Goal: Task Accomplishment & Management: Use online tool/utility

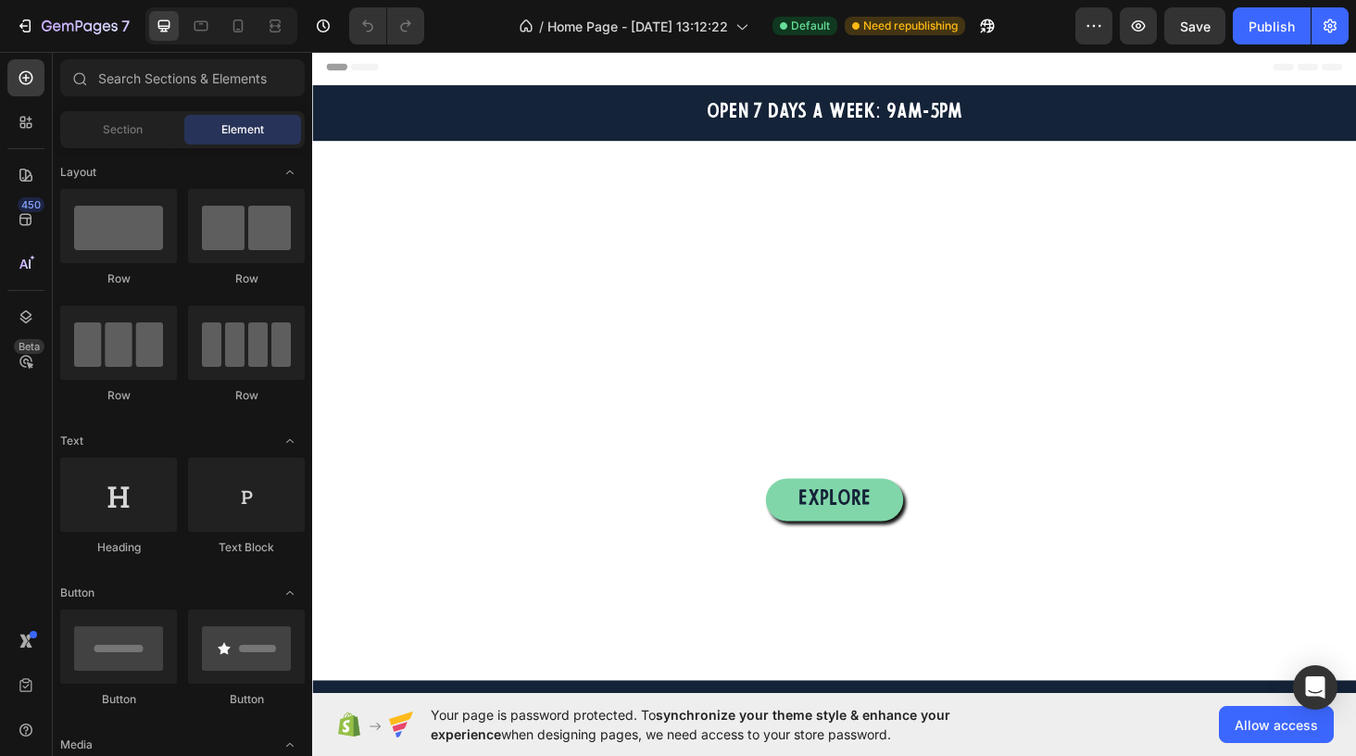
click at [364, 72] on span "Header" at bounding box center [367, 67] width 41 height 19
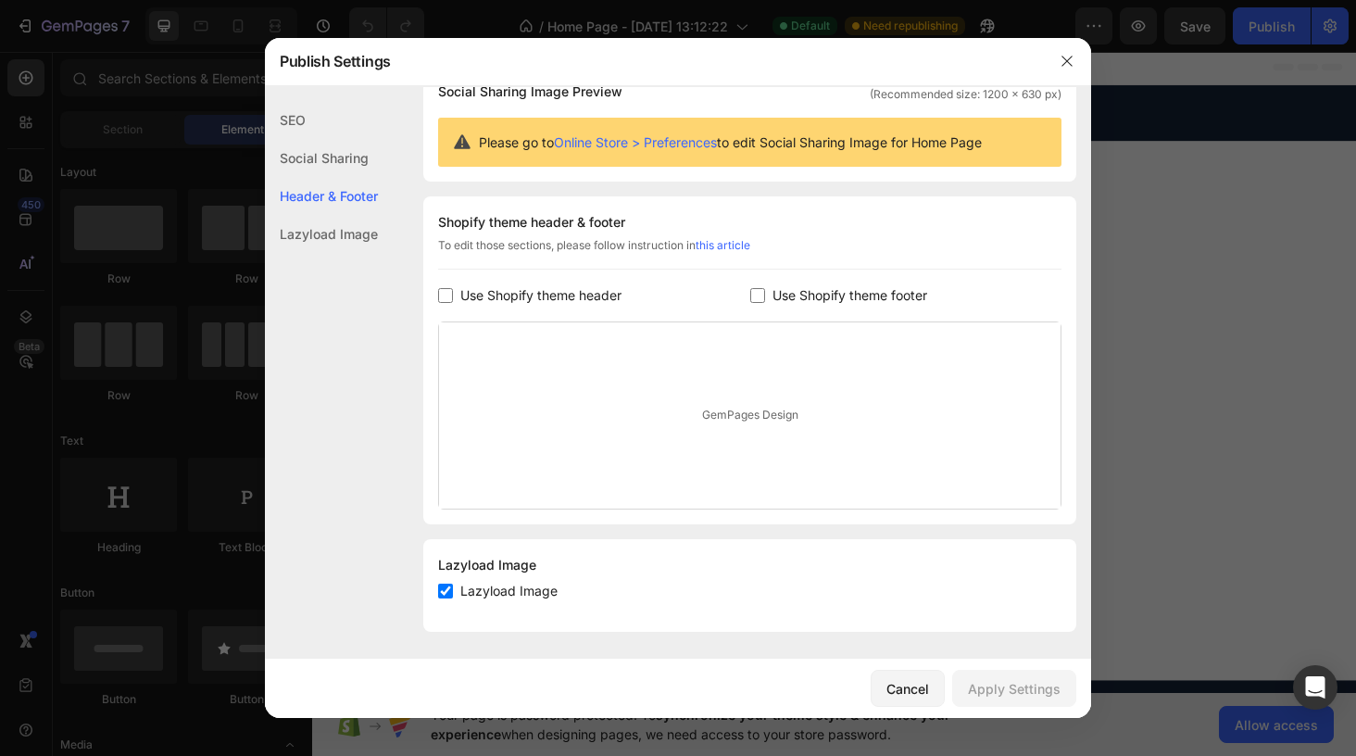
scroll to position [160, 0]
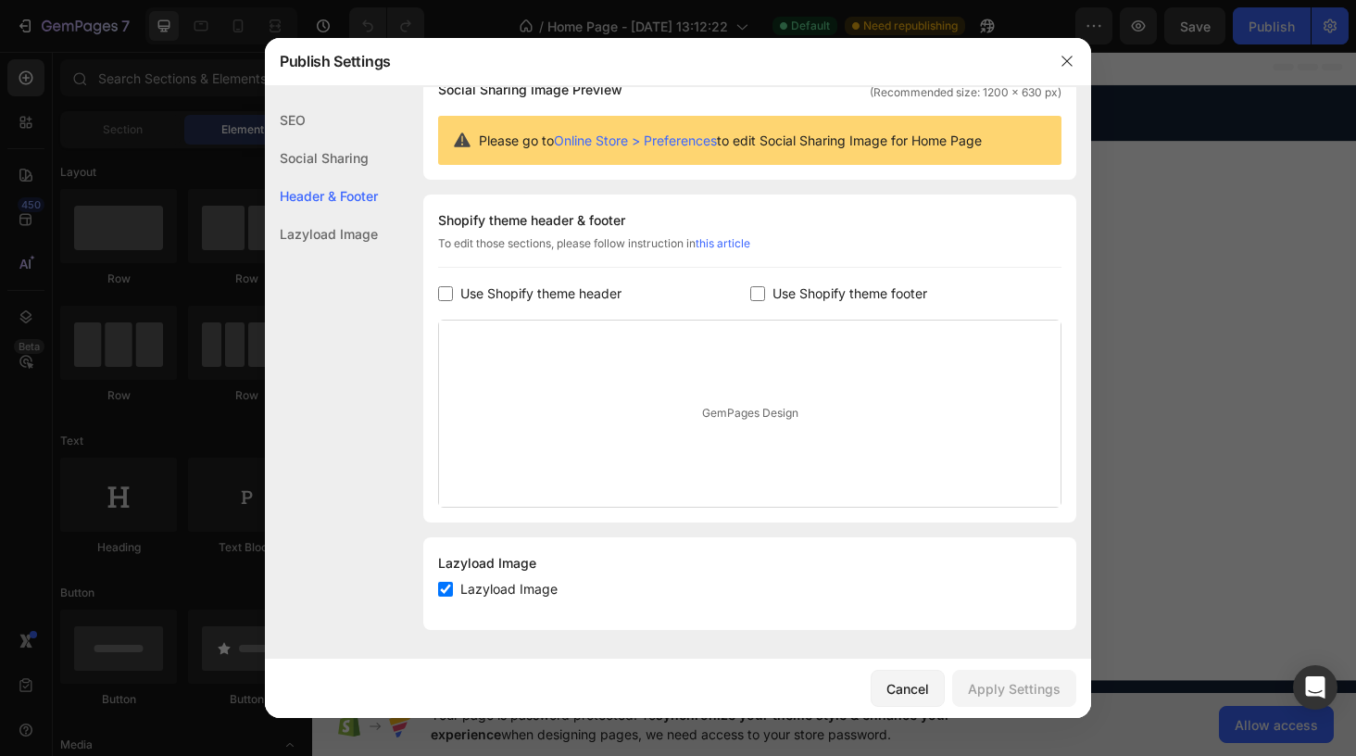
click at [442, 299] on input "checkbox" at bounding box center [445, 293] width 15 height 15
checkbox input "true"
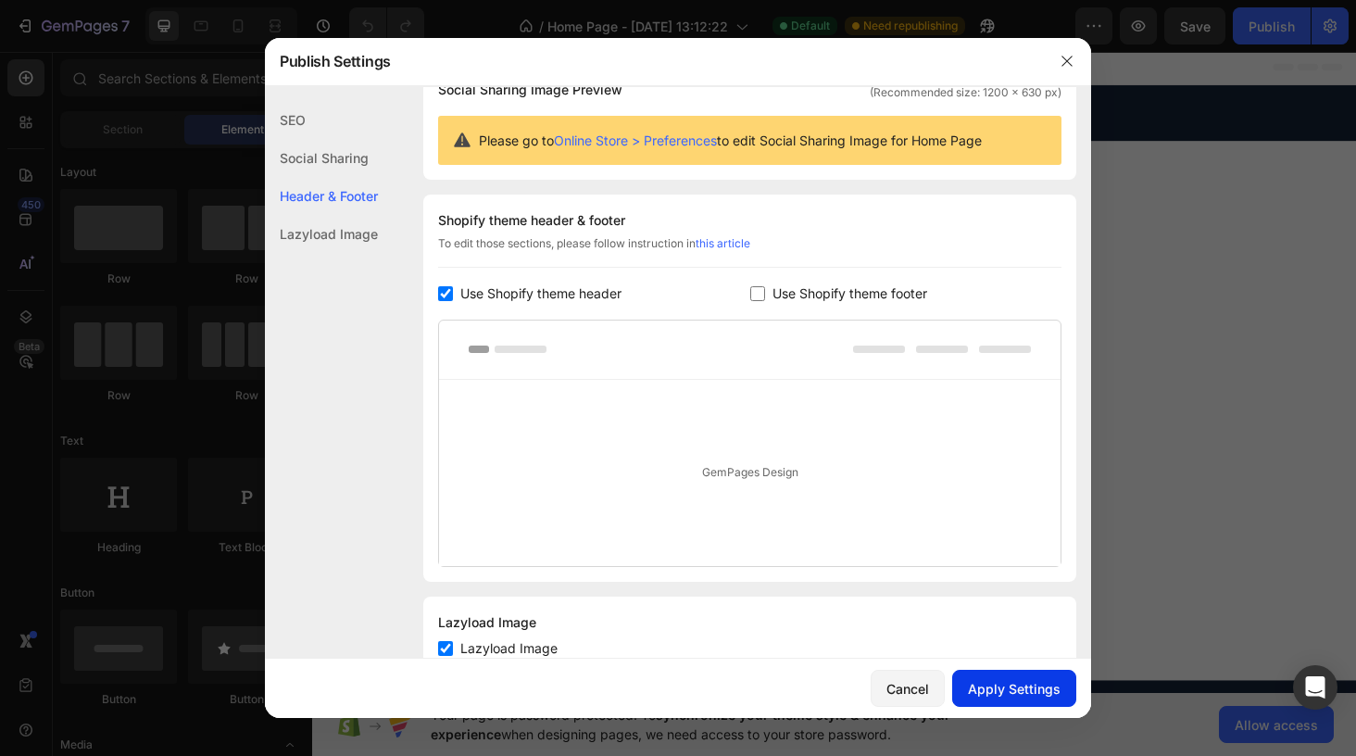
click at [1009, 705] on button "Apply Settings" at bounding box center [1014, 688] width 124 height 37
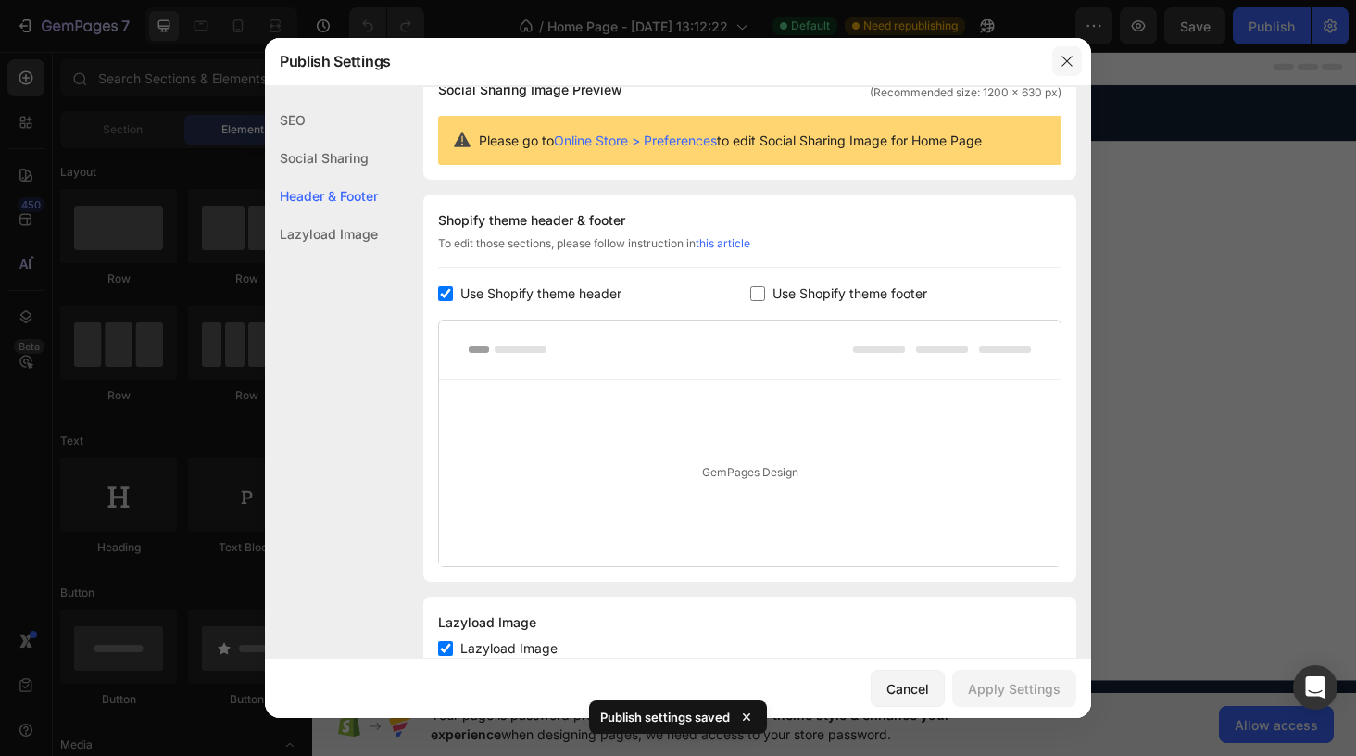
click at [1073, 58] on icon "button" at bounding box center [1067, 61] width 15 height 15
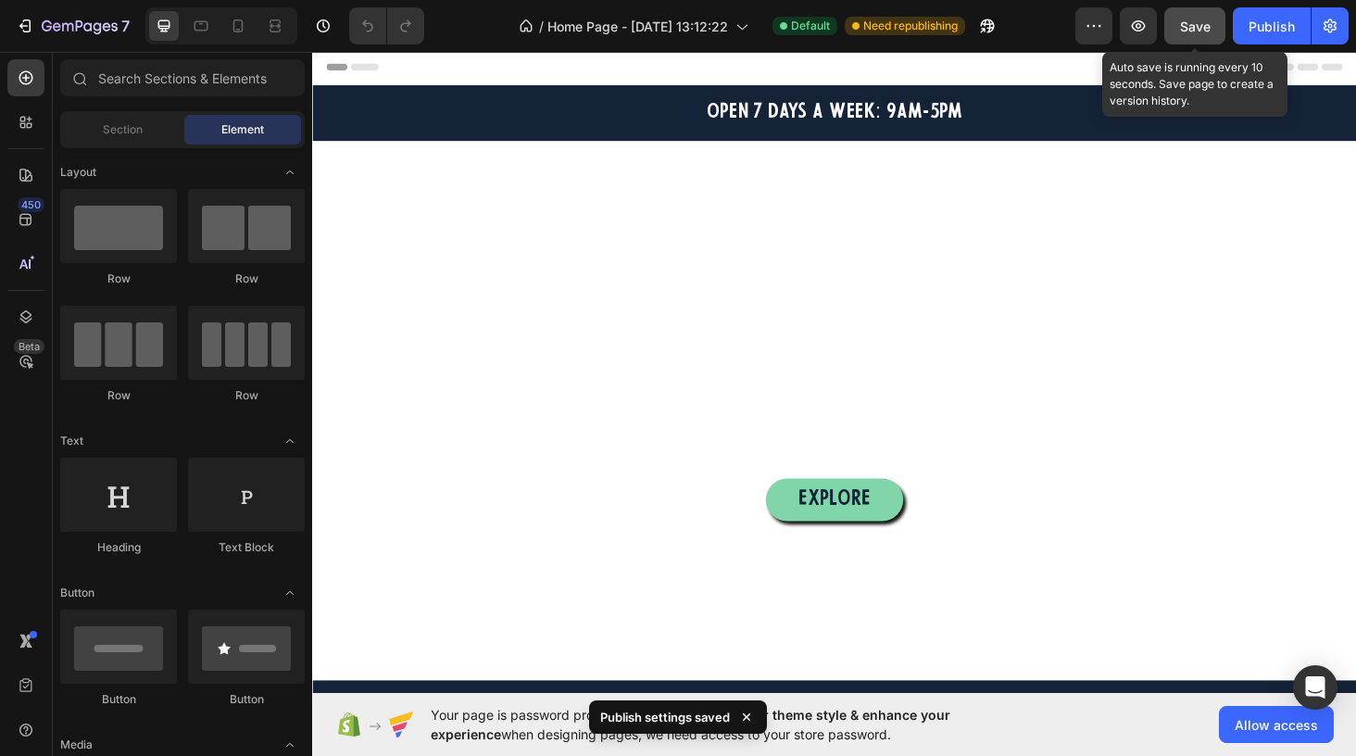
click at [1194, 33] on div "Save" at bounding box center [1195, 26] width 31 height 19
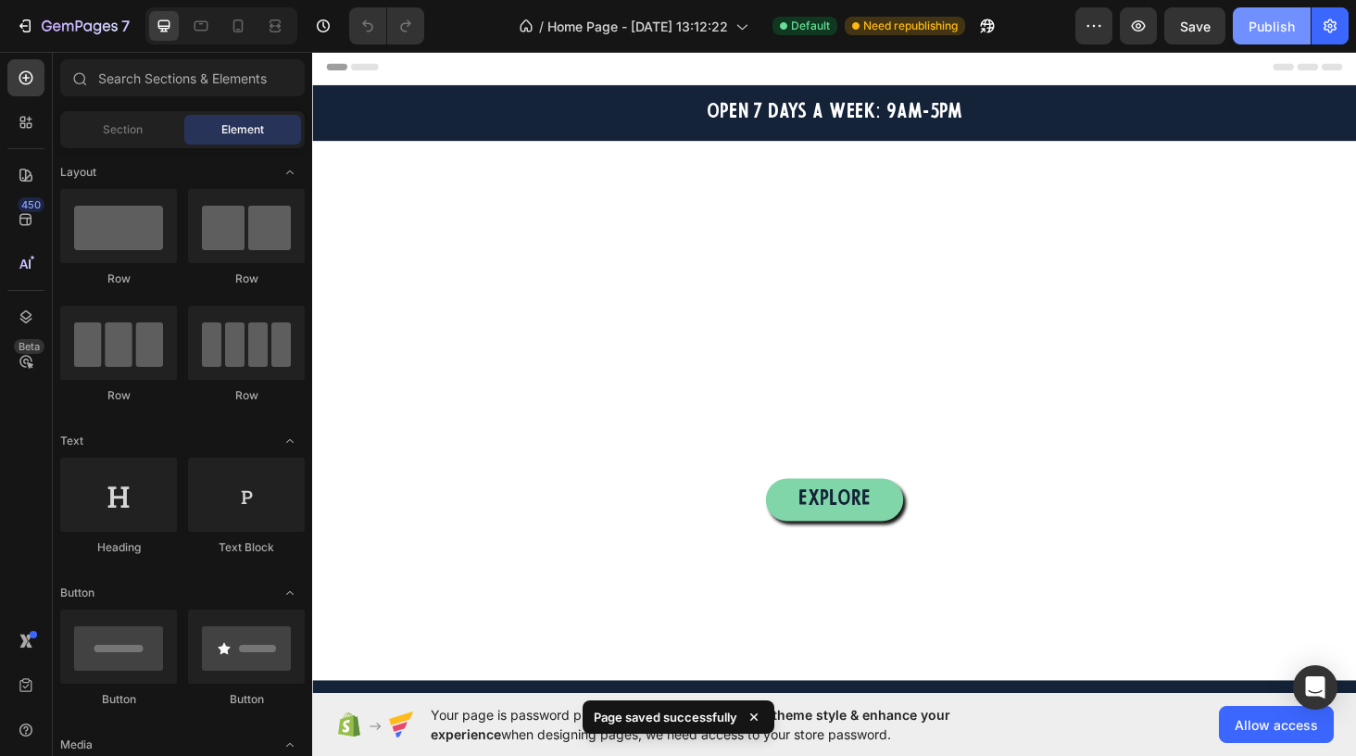
click at [1258, 31] on div "Publish" at bounding box center [1272, 26] width 46 height 19
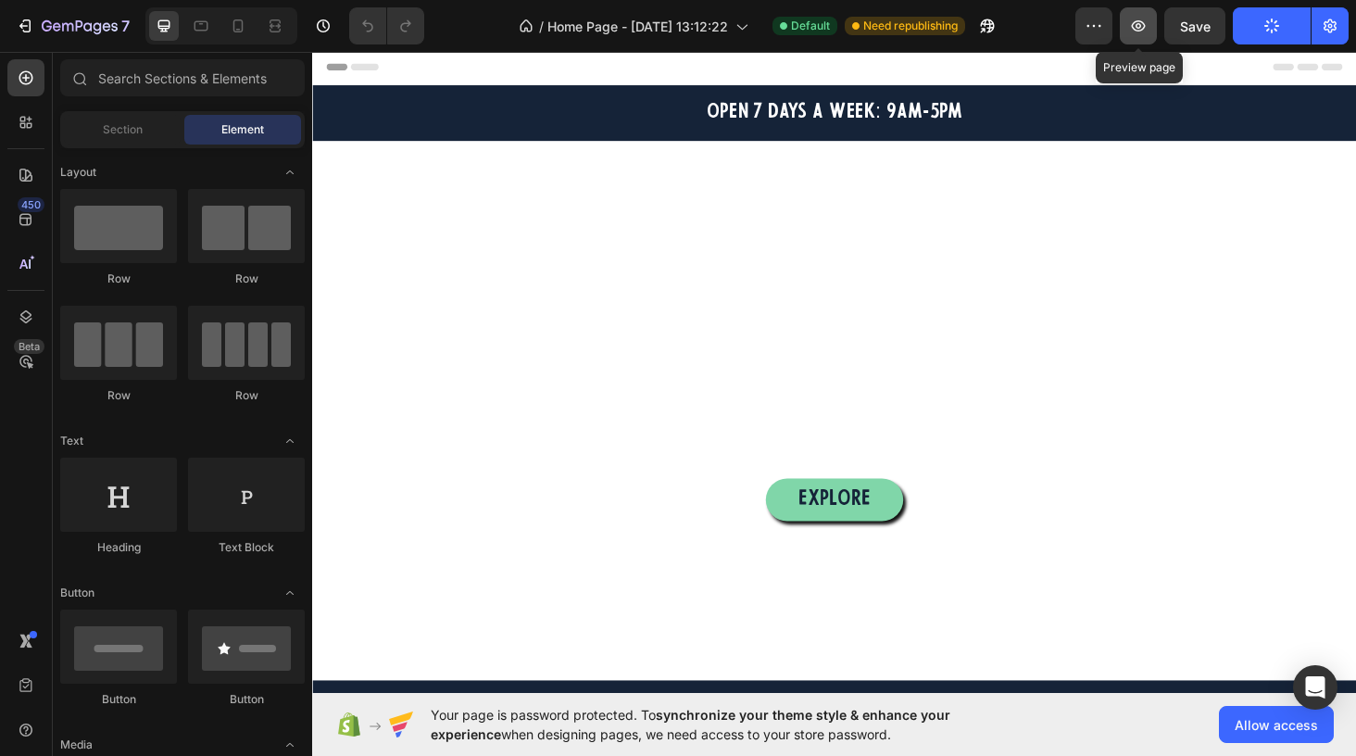
click at [1140, 21] on icon "button" at bounding box center [1139, 25] width 14 height 11
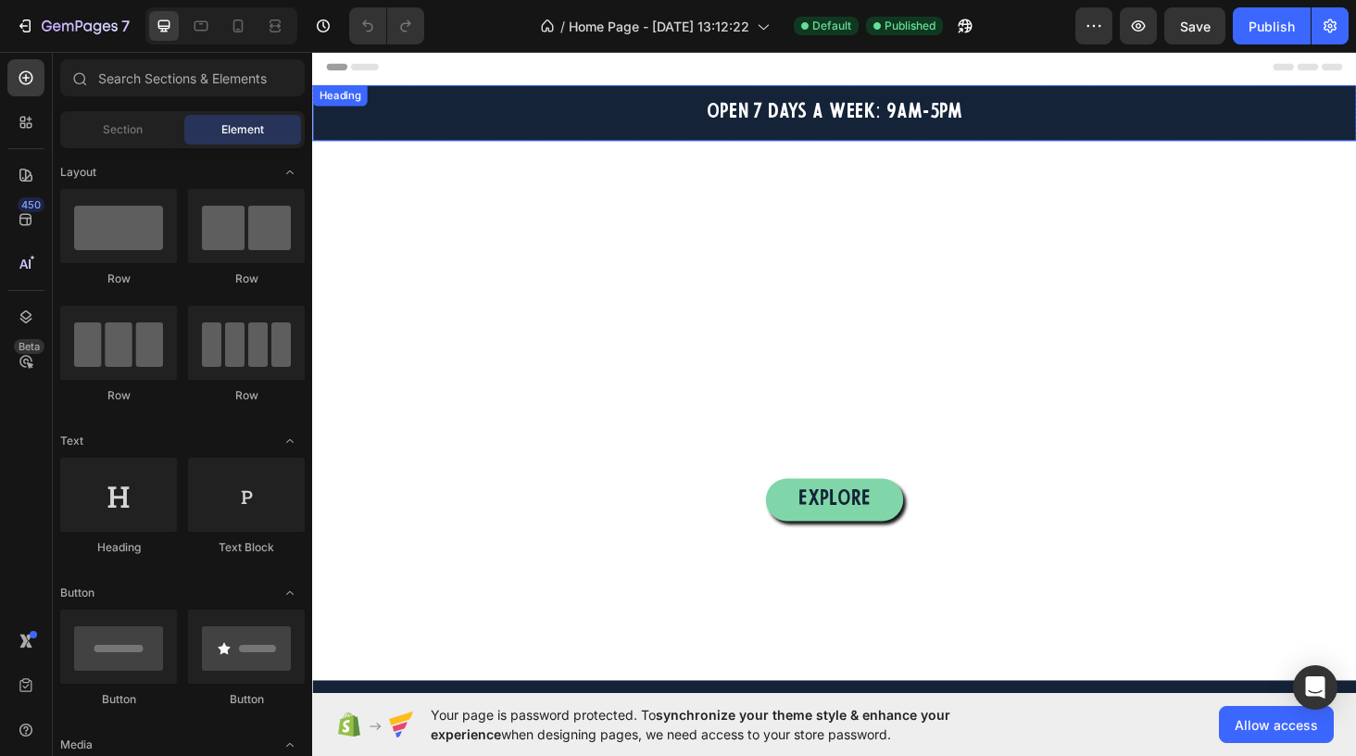
click at [439, 103] on h2 "OPEN 7 DAYS A WEEK: 9AM-5PM" at bounding box center [867, 116] width 1111 height 31
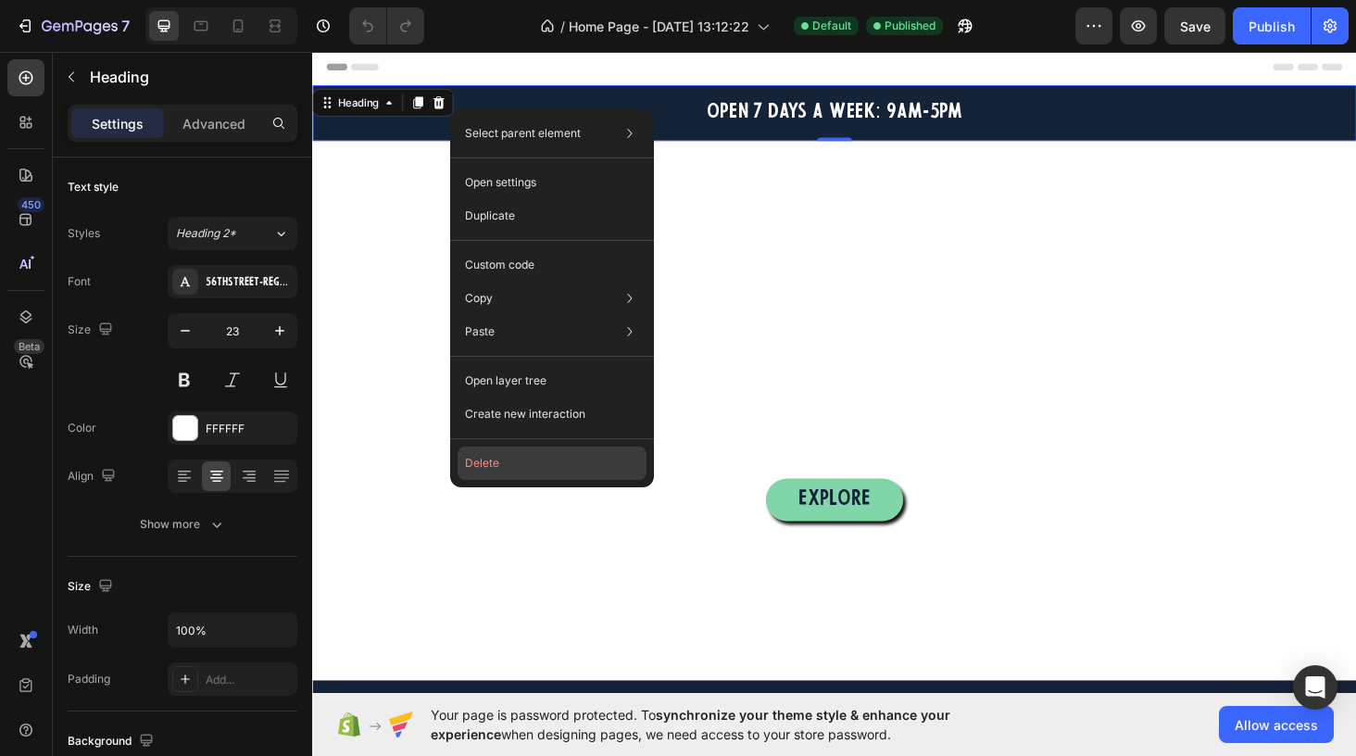
click at [483, 461] on button "Delete" at bounding box center [552, 462] width 189 height 33
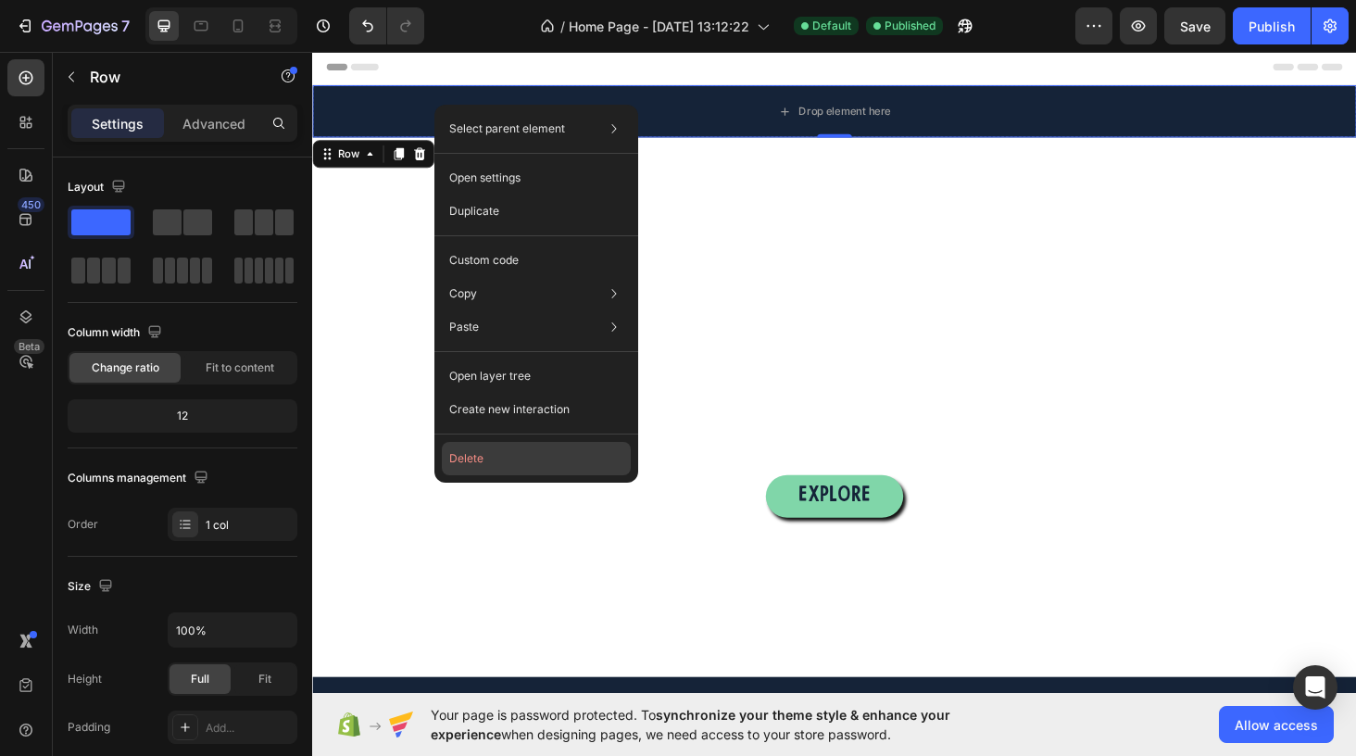
click at [486, 456] on button "Delete" at bounding box center [536, 458] width 189 height 33
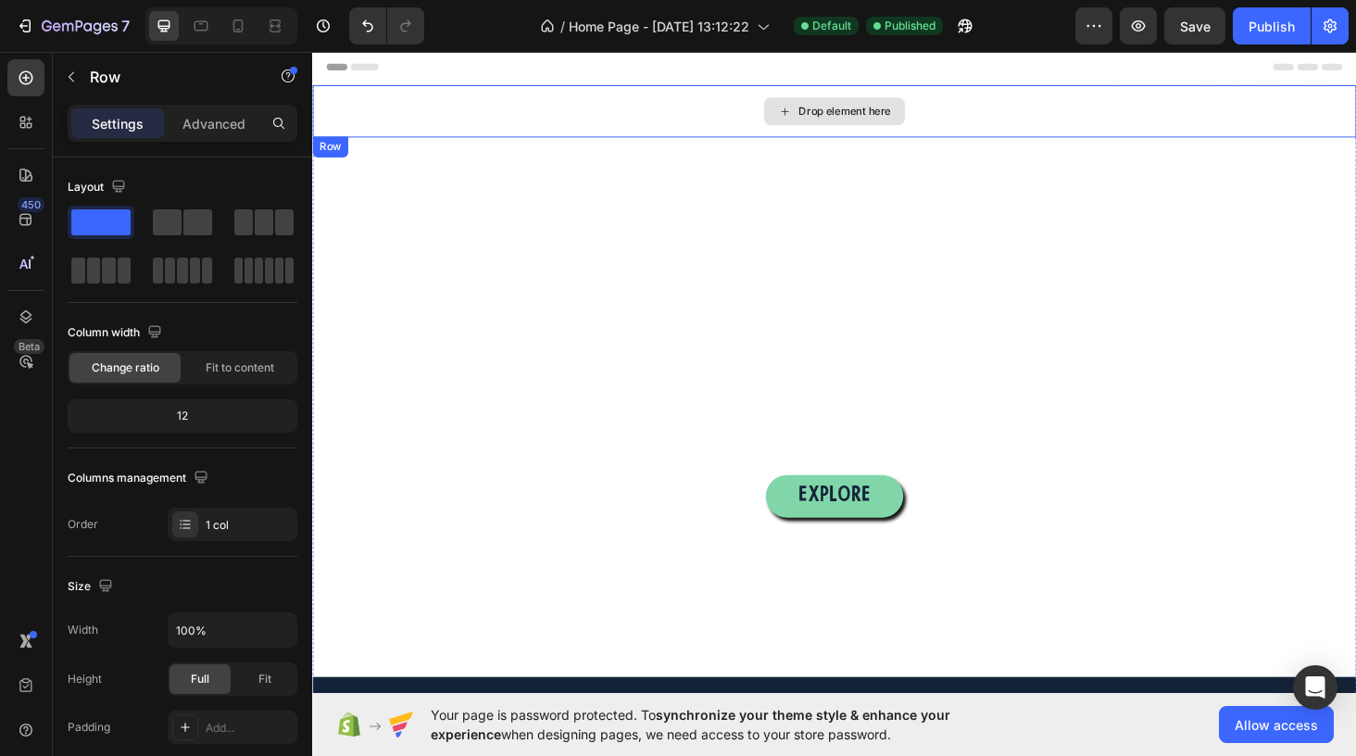
click at [501, 101] on div "Drop element here" at bounding box center [867, 115] width 1111 height 56
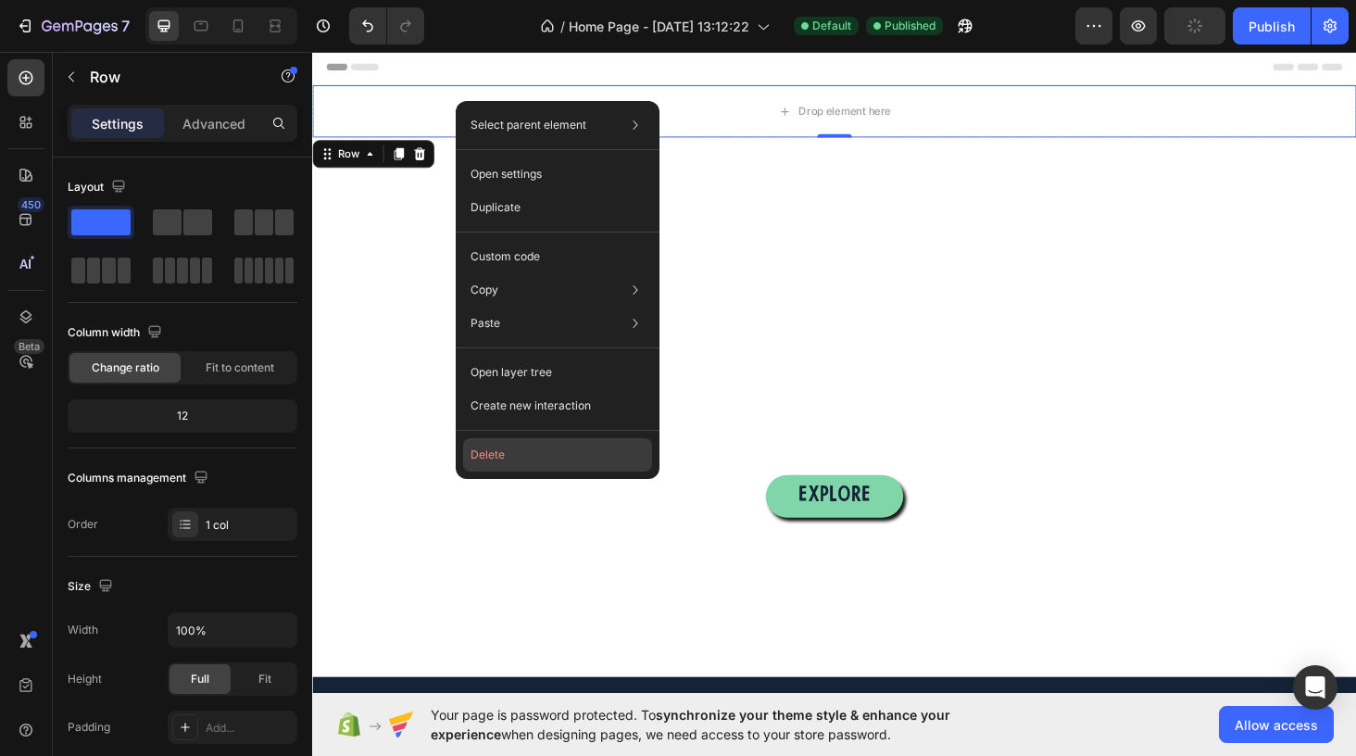
click at [492, 446] on button "Delete" at bounding box center [557, 454] width 189 height 33
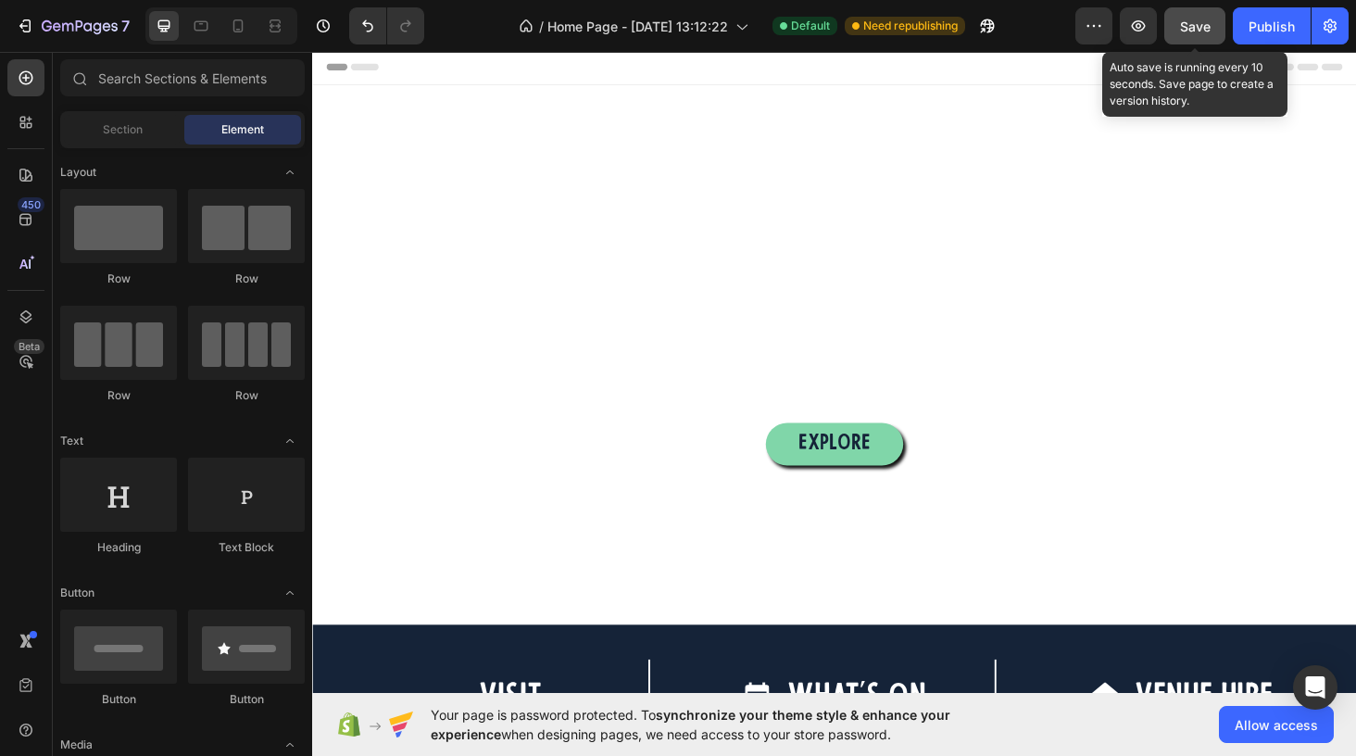
click at [1191, 29] on span "Save" at bounding box center [1195, 27] width 31 height 16
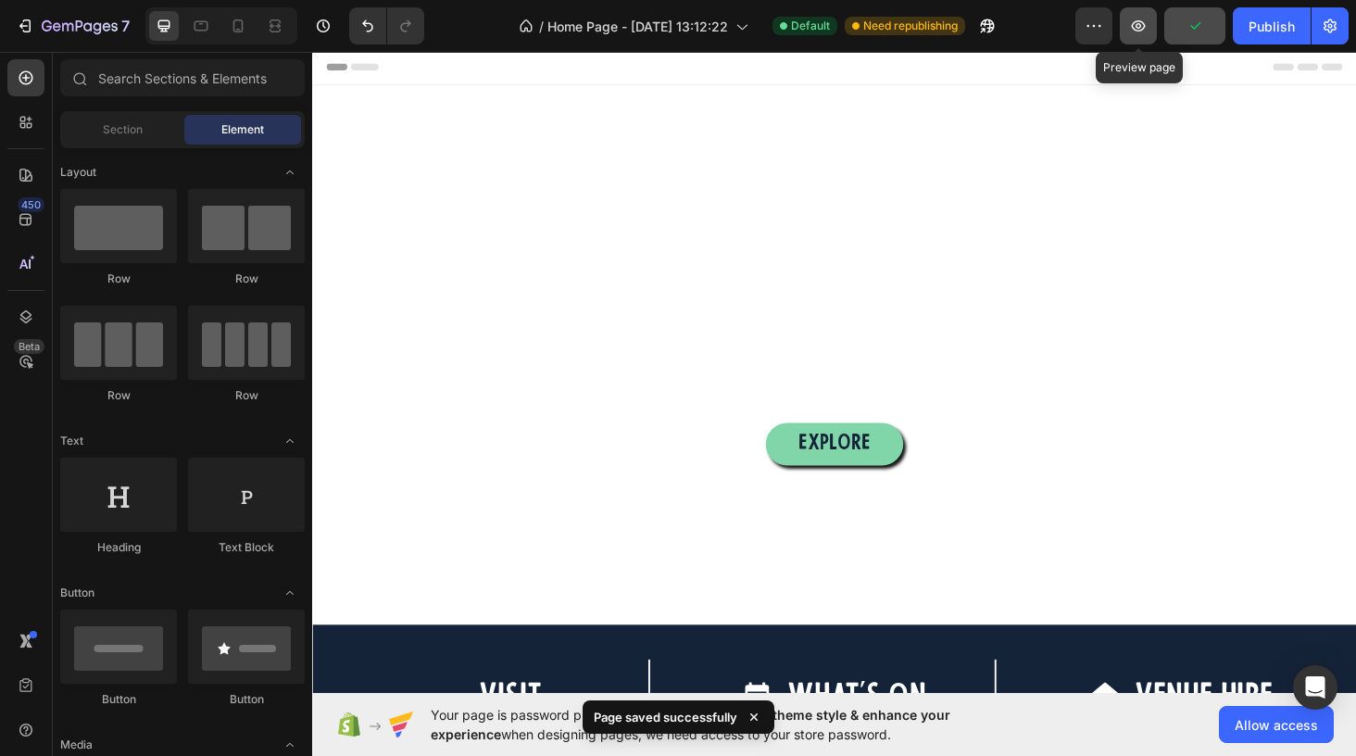
click at [1140, 20] on icon "button" at bounding box center [1139, 25] width 14 height 11
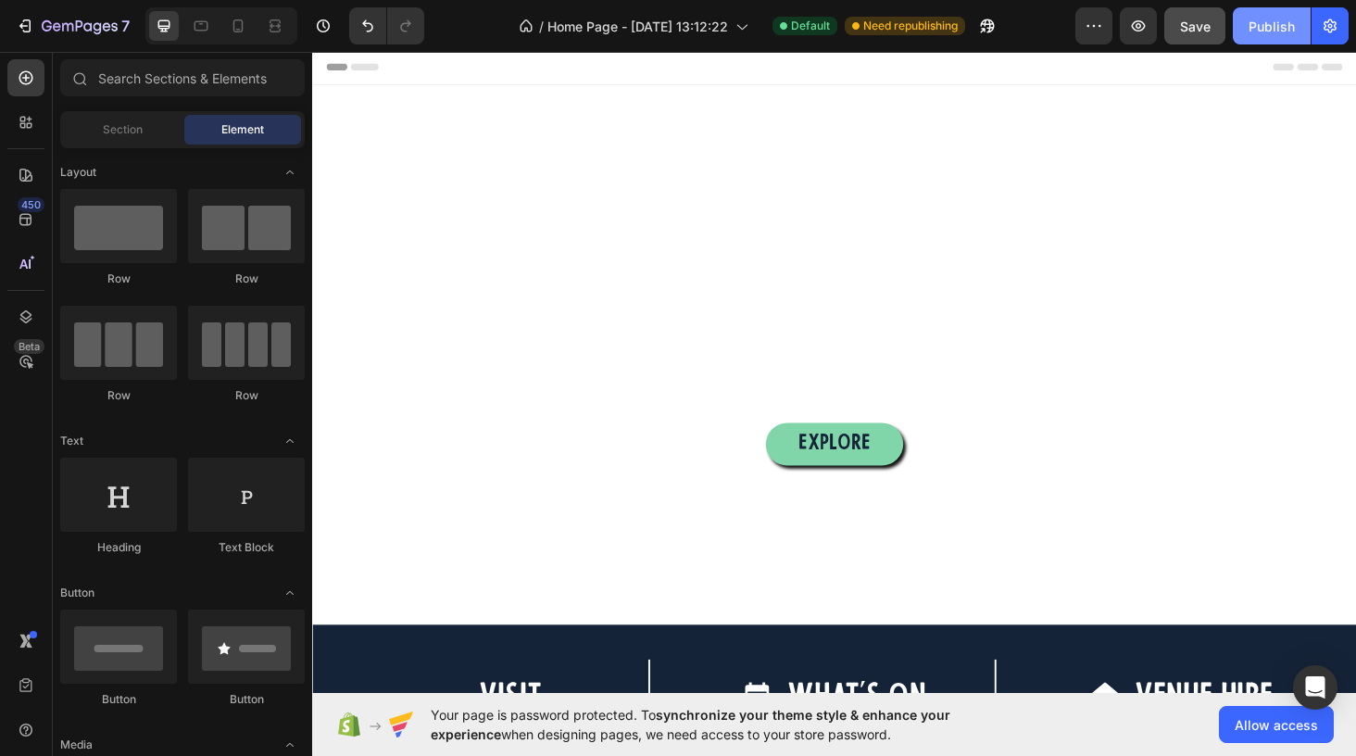
click at [1271, 31] on div "Publish" at bounding box center [1272, 26] width 46 height 19
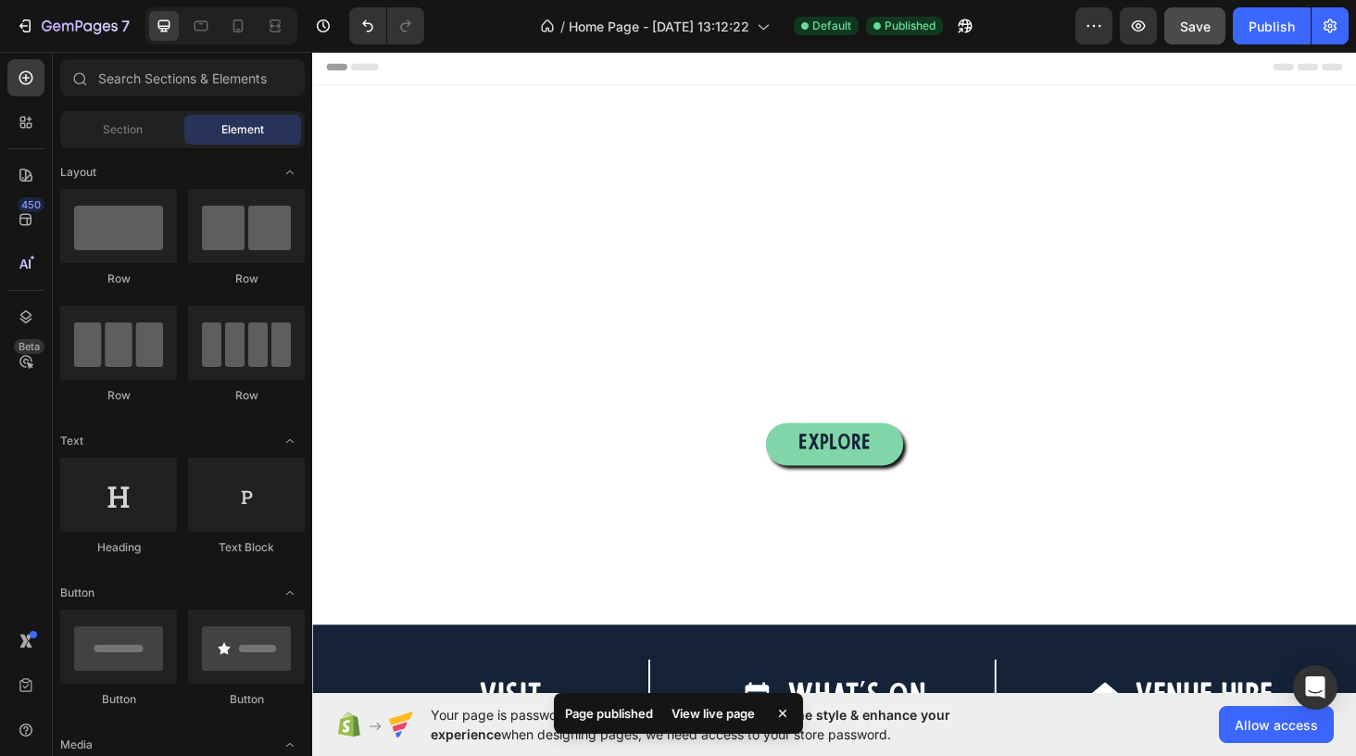
click at [437, 56] on div "Header" at bounding box center [868, 67] width 1082 height 37
click at [354, 59] on span "Header" at bounding box center [367, 67] width 41 height 19
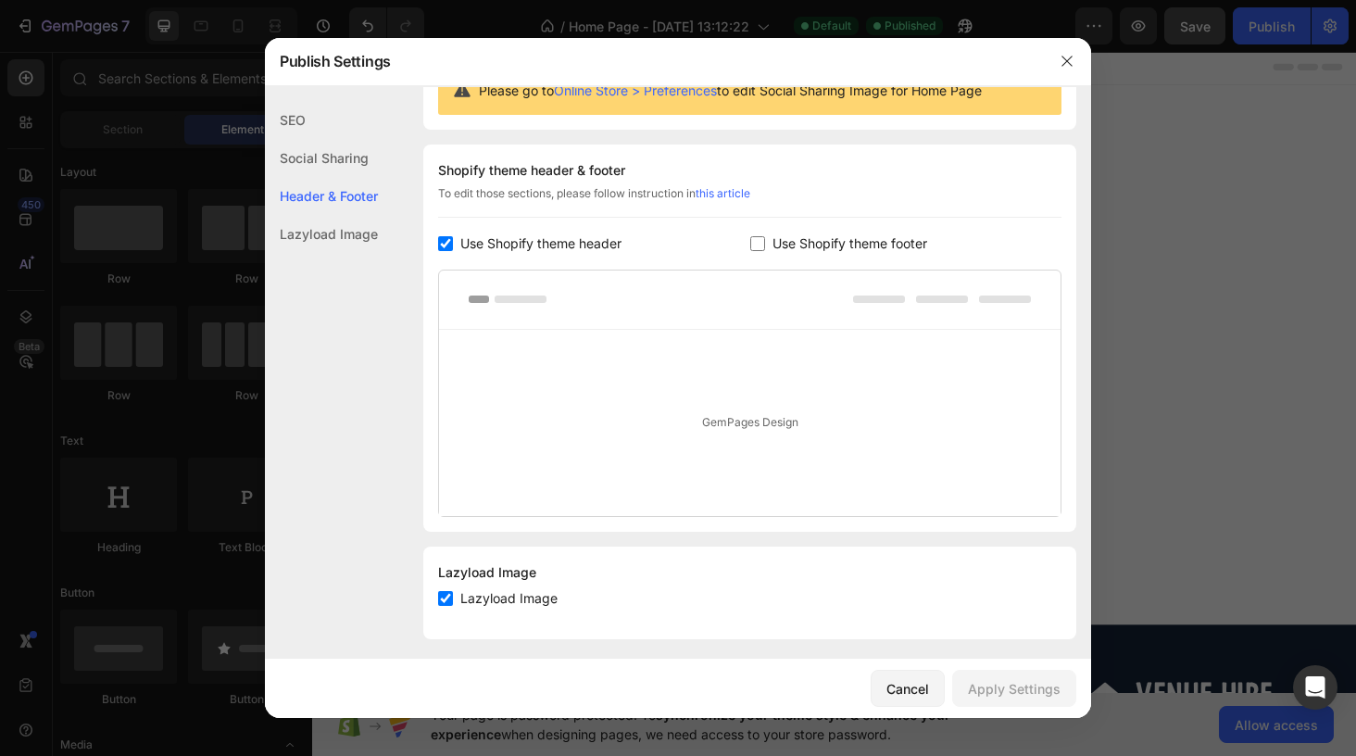
scroll to position [220, 0]
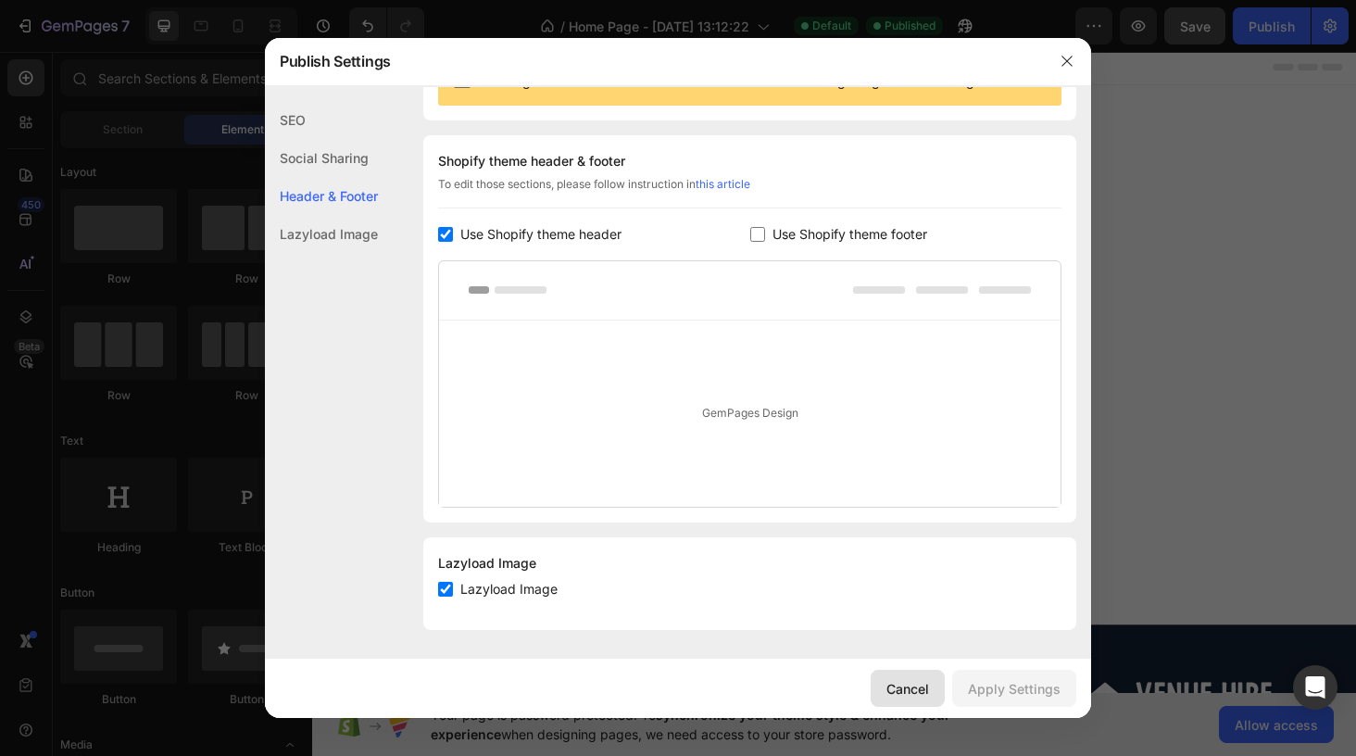
click at [918, 687] on div "Cancel" at bounding box center [907, 688] width 43 height 19
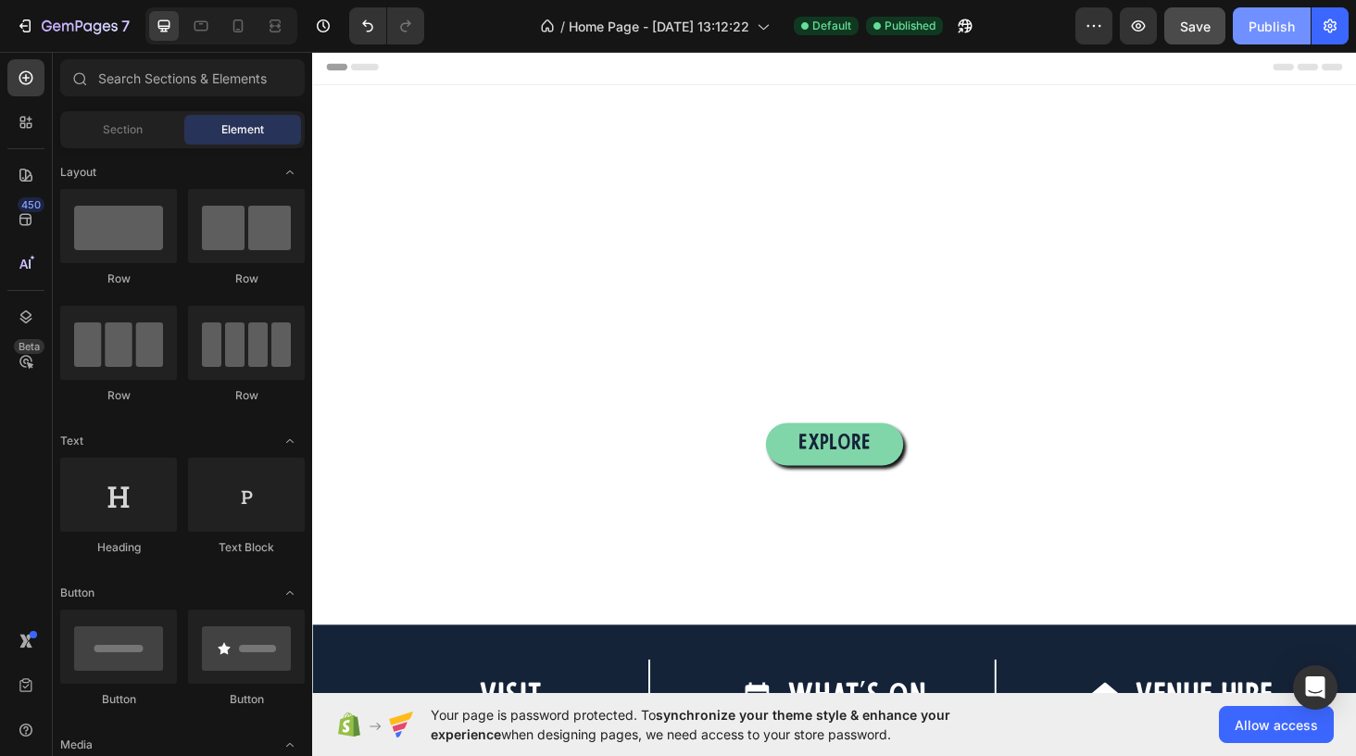
click at [1264, 17] on div "Publish" at bounding box center [1272, 26] width 46 height 19
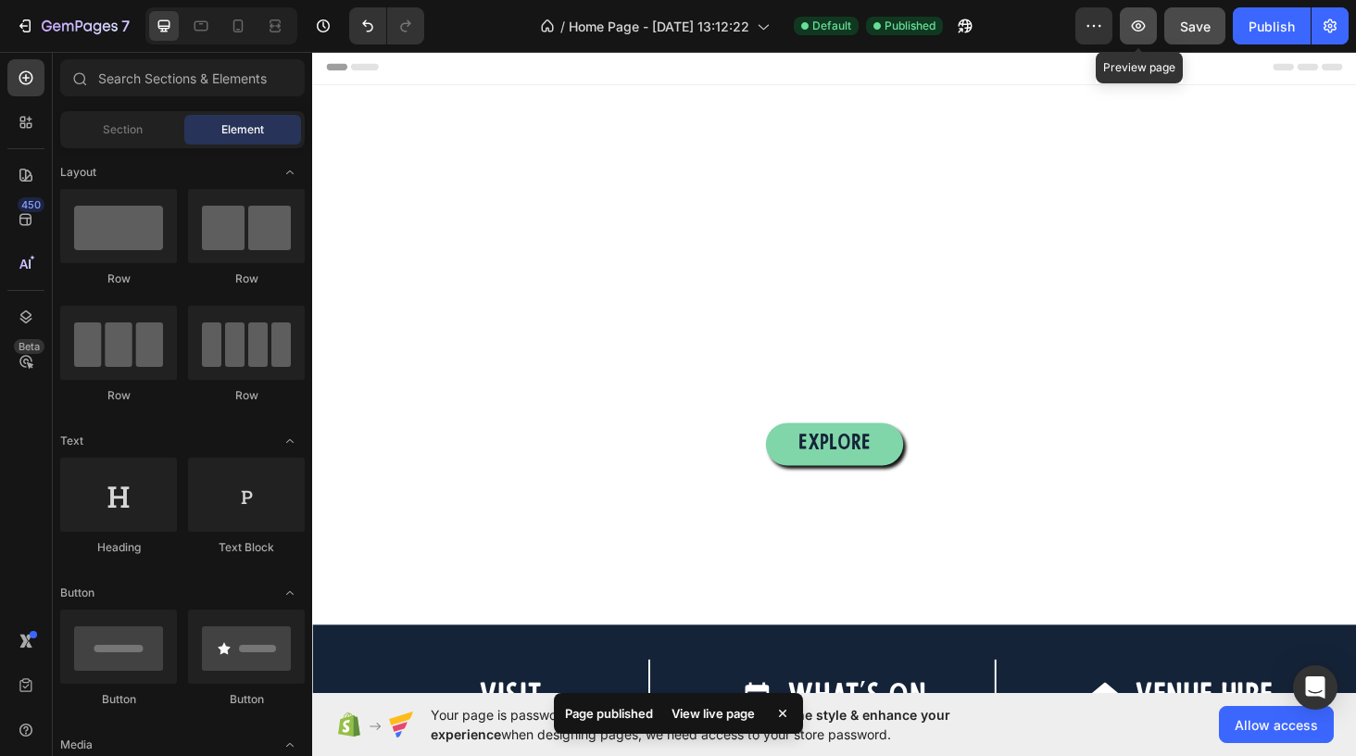
click at [1131, 31] on icon "button" at bounding box center [1138, 26] width 19 height 19
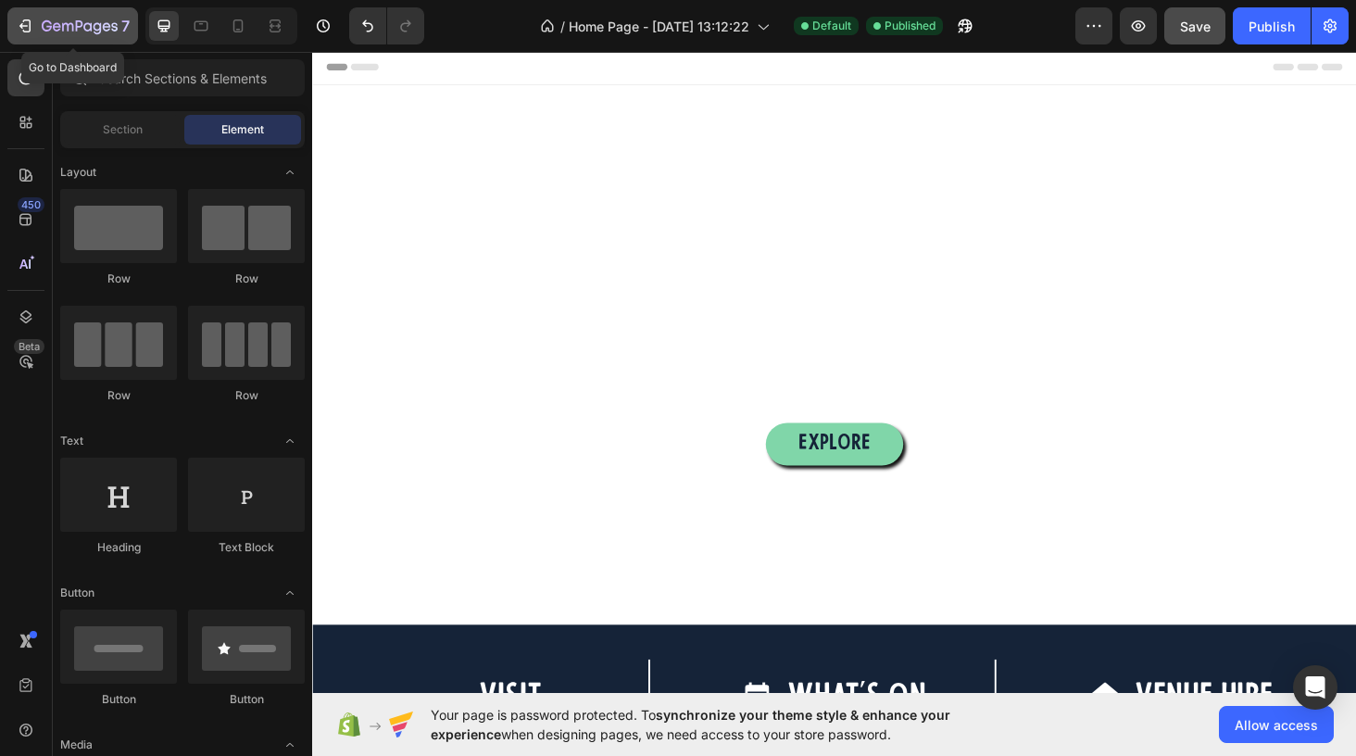
click at [31, 26] on icon "button" at bounding box center [25, 26] width 19 height 19
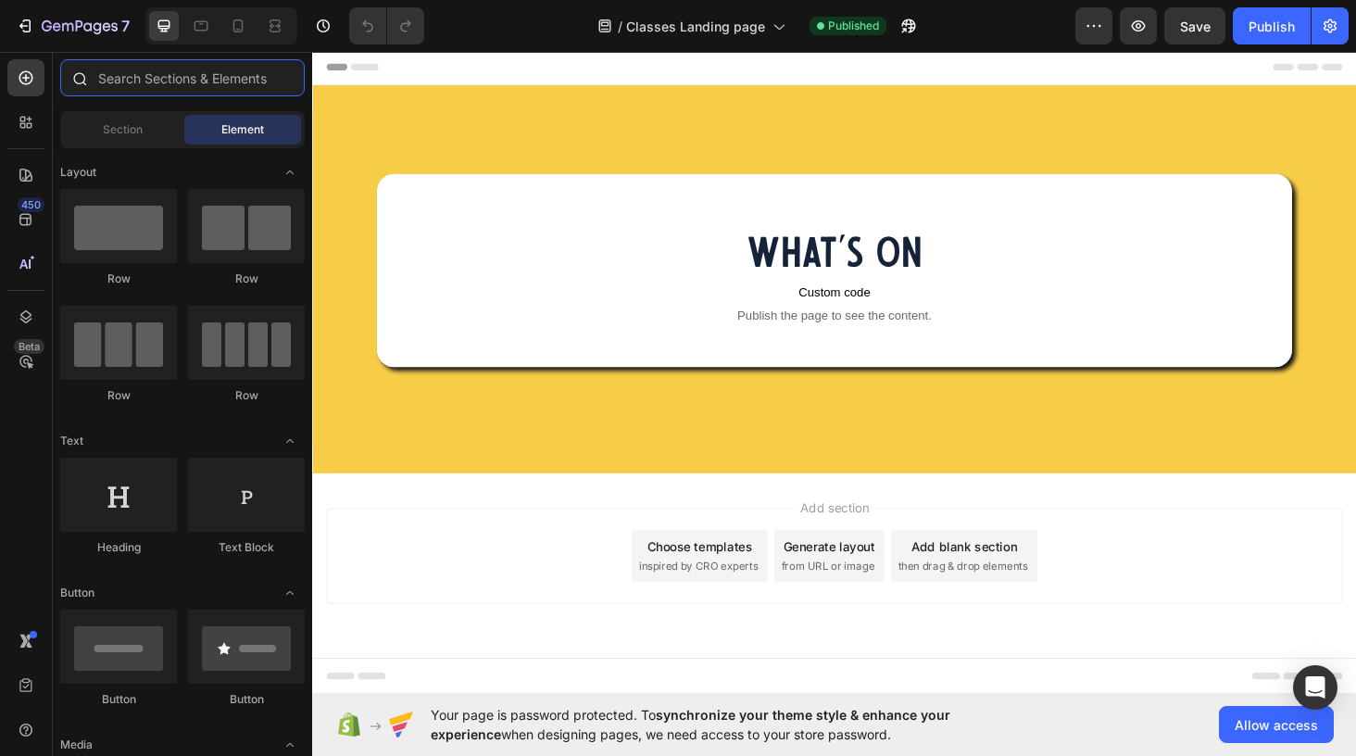
click at [131, 79] on input "text" at bounding box center [182, 77] width 245 height 37
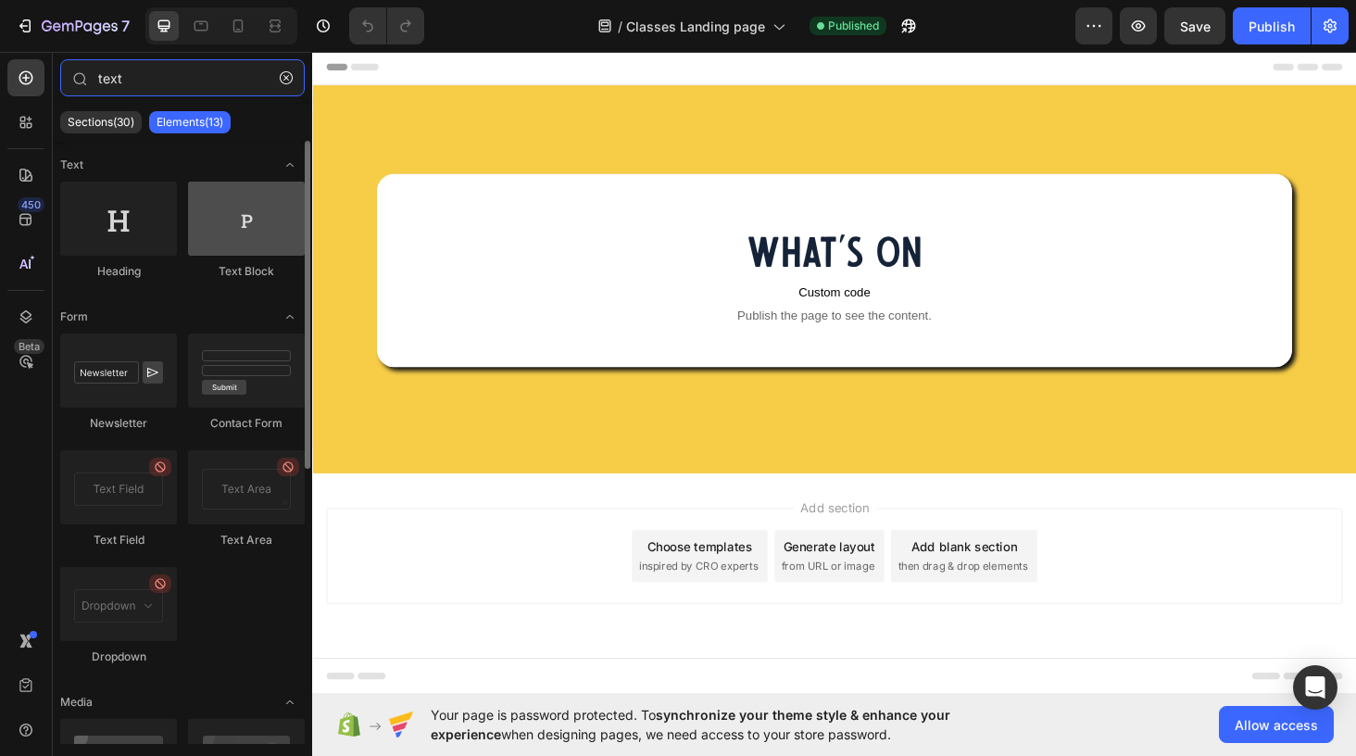
type input "text"
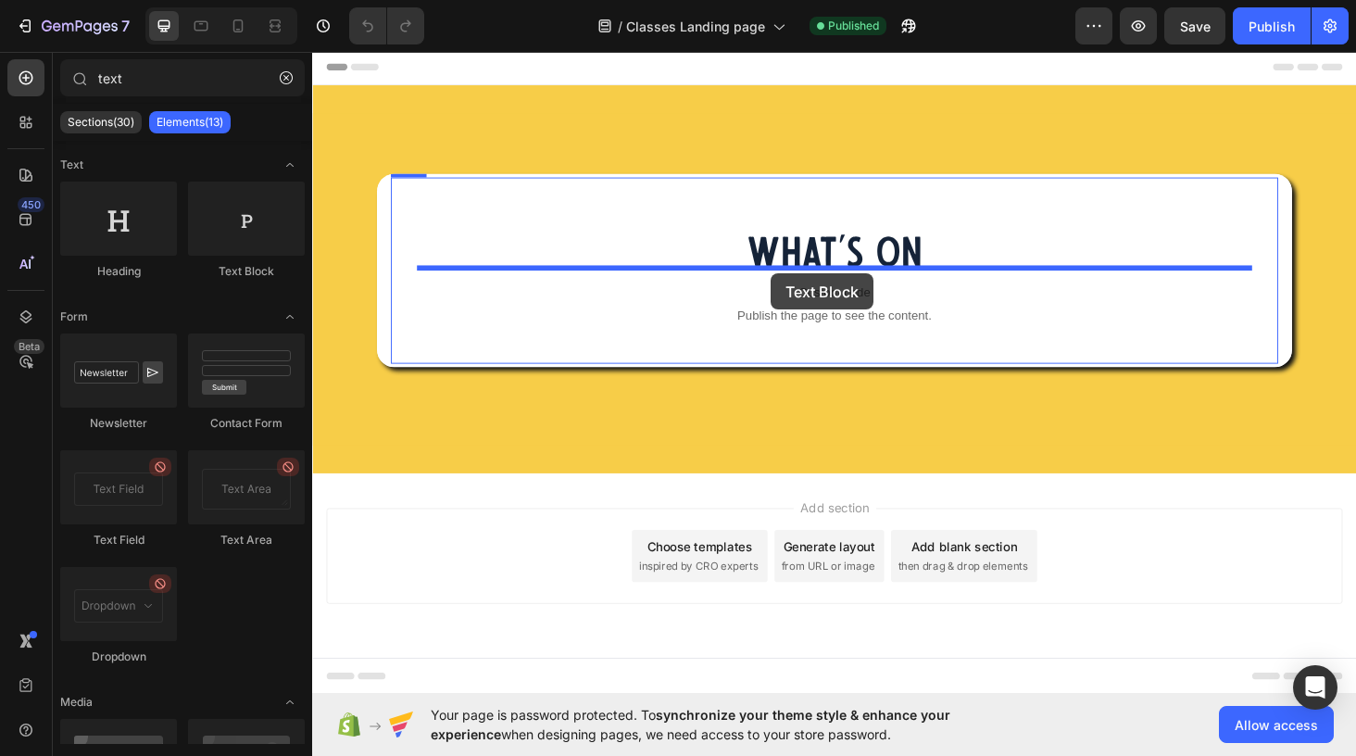
drag, startPoint x: 550, startPoint y: 270, endPoint x: 800, endPoint y: 287, distance: 250.7
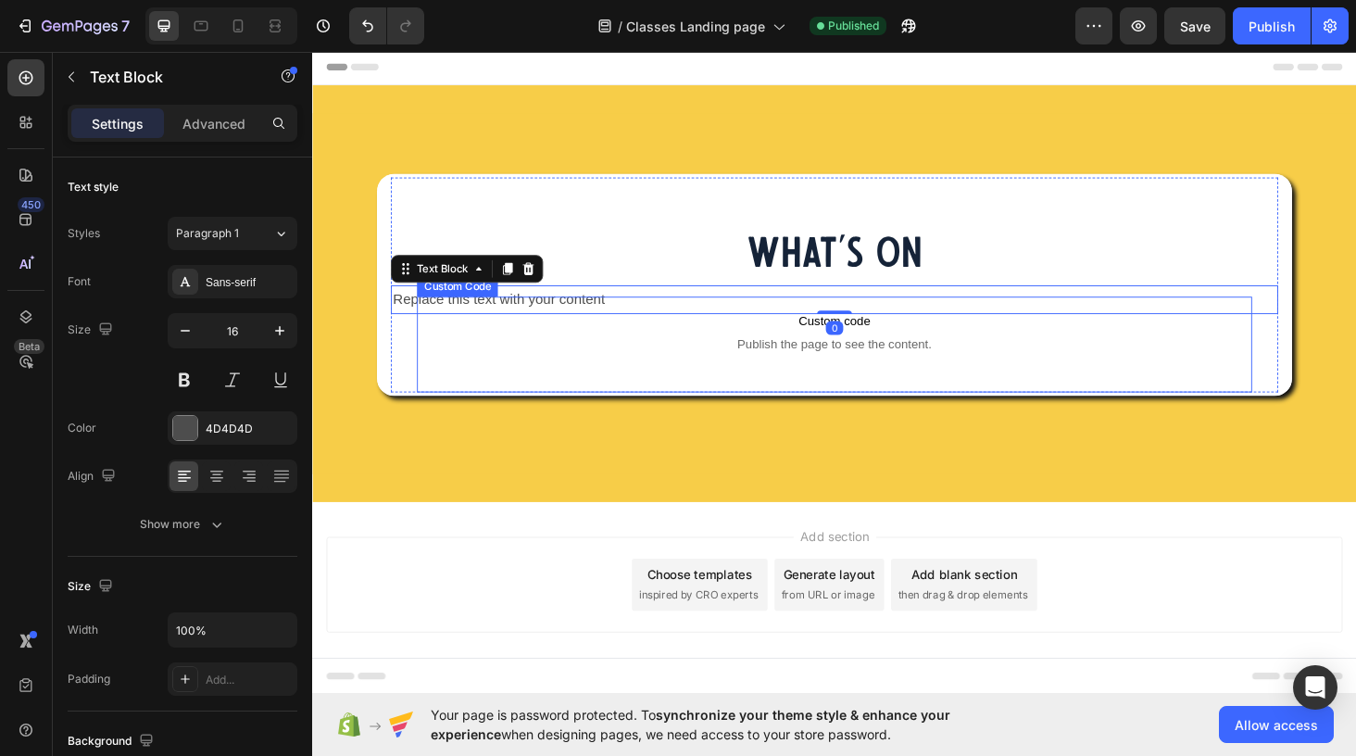
click at [634, 312] on p "Custom code Publish the page to see the content." at bounding box center [867, 349] width 888 height 74
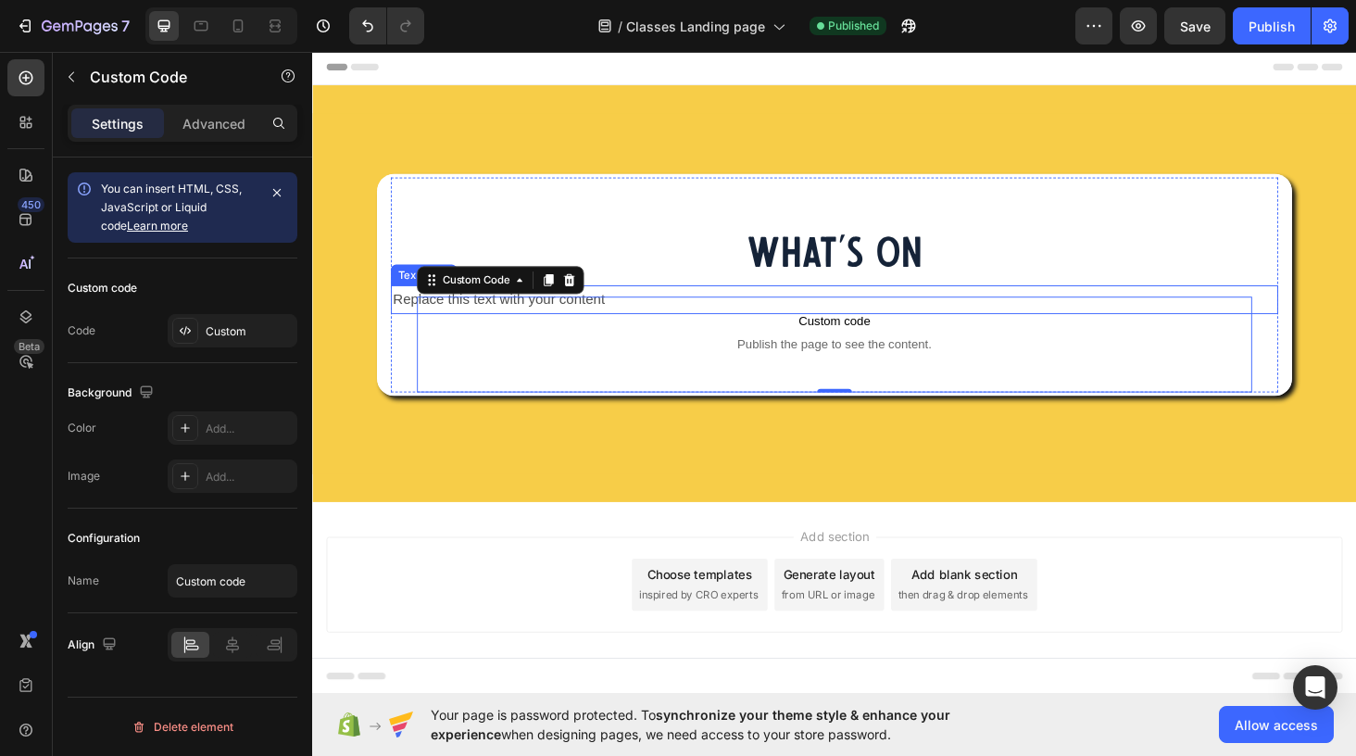
click at [402, 314] on div "Replace this text with your content" at bounding box center [867, 315] width 944 height 31
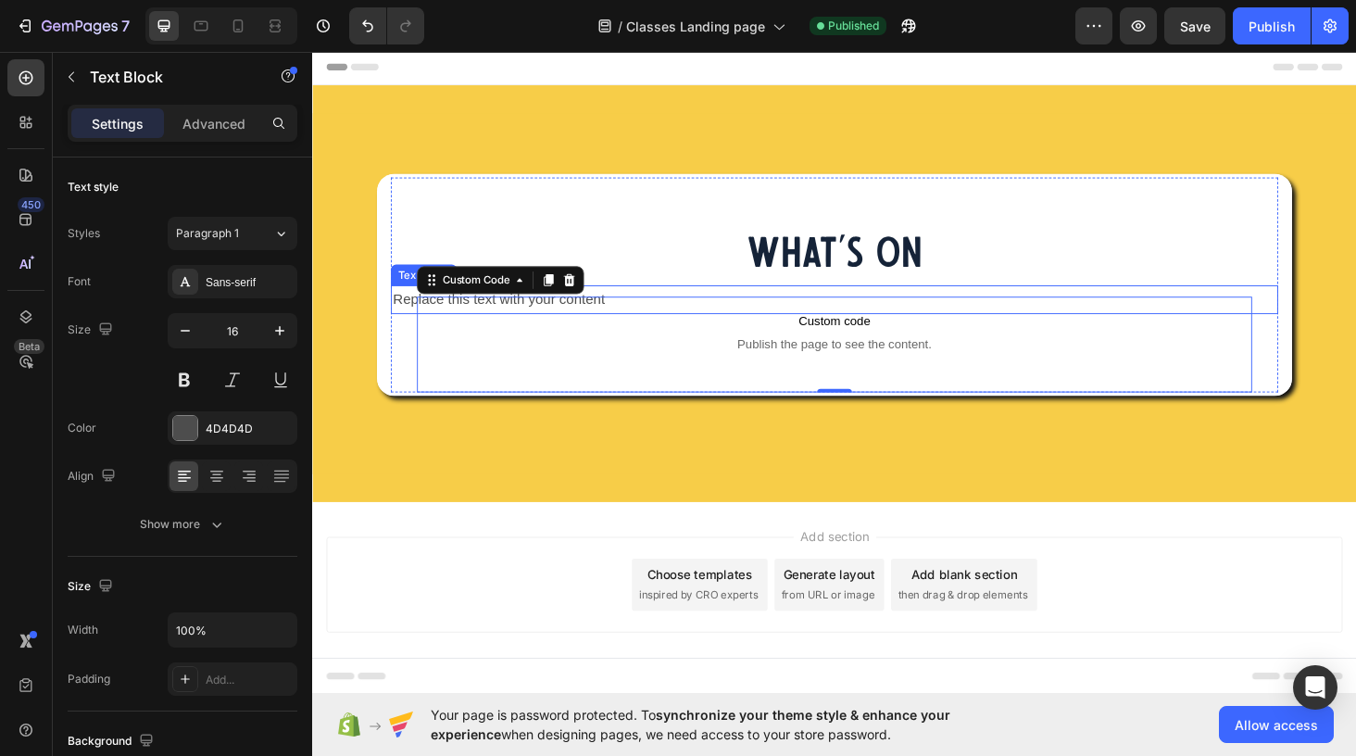
click at [402, 314] on div "Replace this text with your content" at bounding box center [867, 315] width 944 height 31
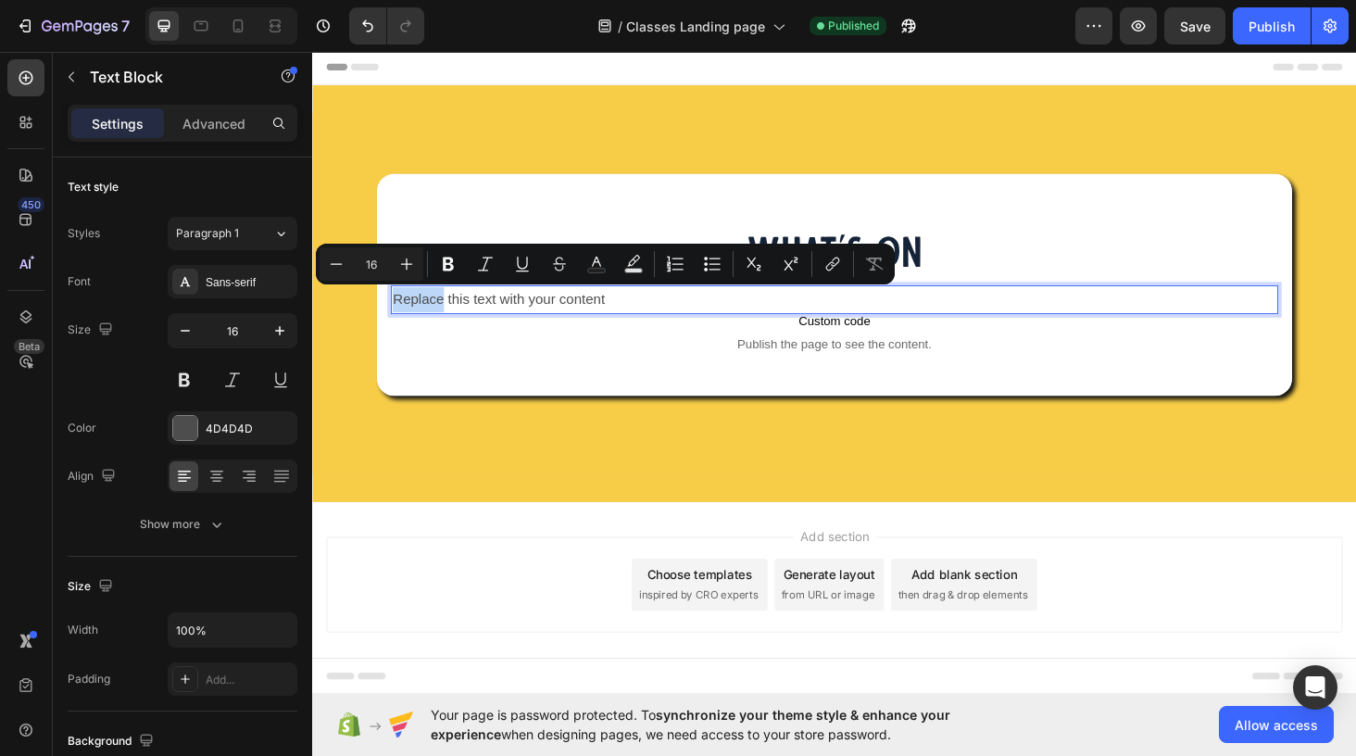
click at [415, 319] on p "Replace this text with your content" at bounding box center [867, 315] width 940 height 27
drag, startPoint x: 399, startPoint y: 309, endPoint x: 634, endPoint y: 320, distance: 235.5
click at [634, 320] on div "What's On Heading Replace this text with your content Text Block 0 Custom code …" at bounding box center [867, 299] width 944 height 229
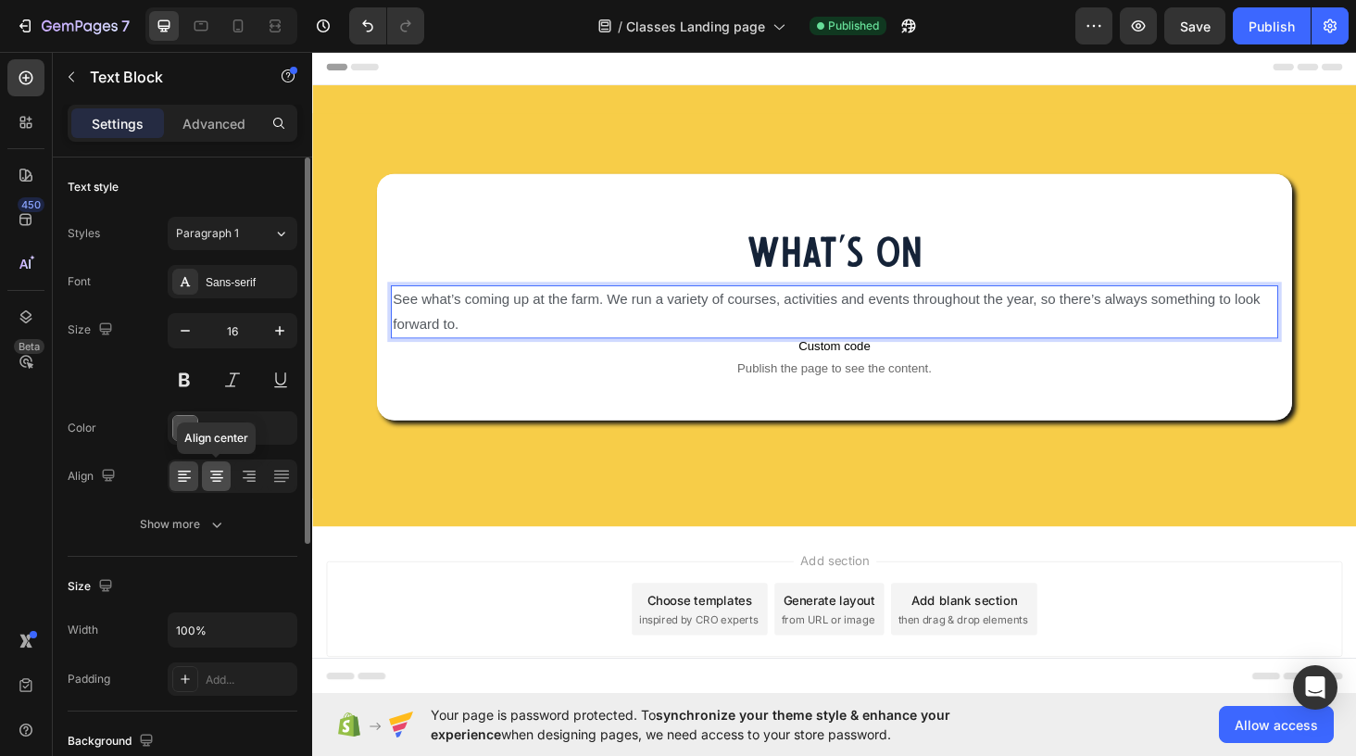
click at [215, 476] on icon at bounding box center [216, 476] width 19 height 19
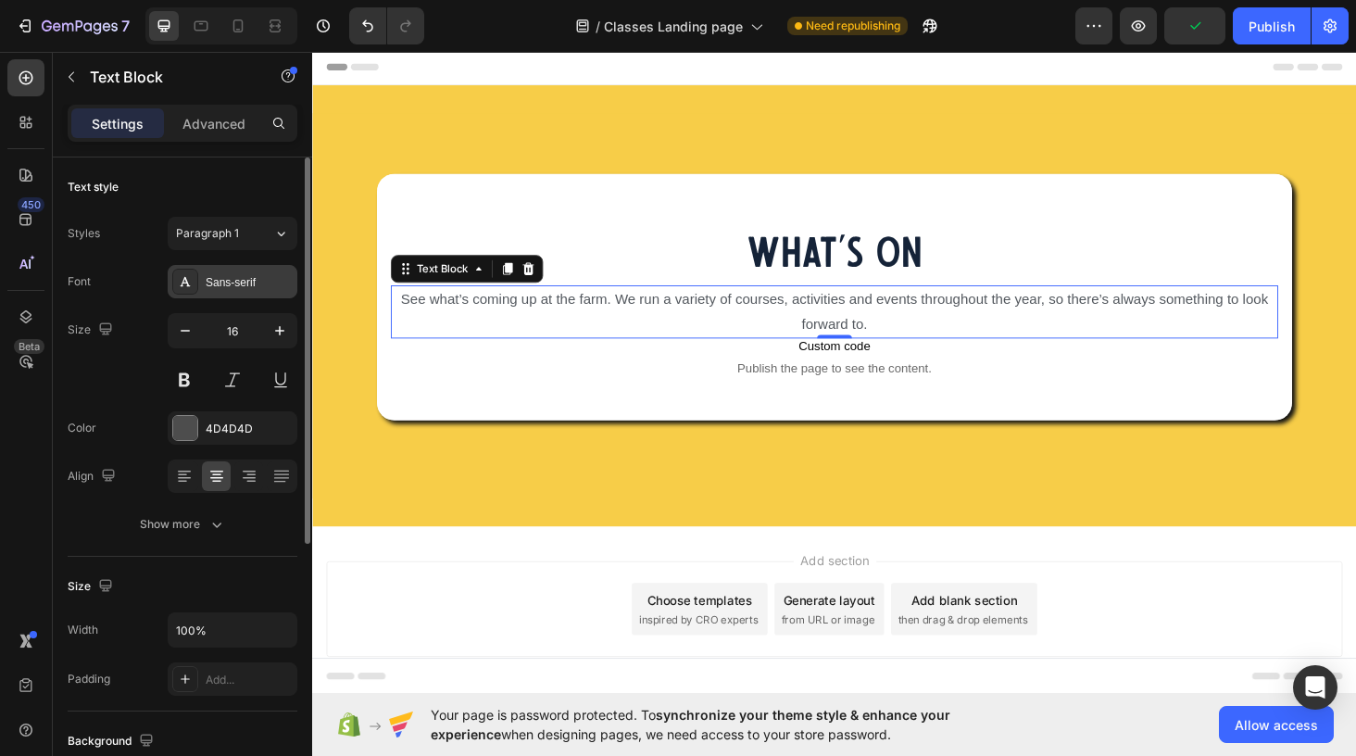
click at [211, 282] on div "Sans-serif" at bounding box center [249, 282] width 87 height 17
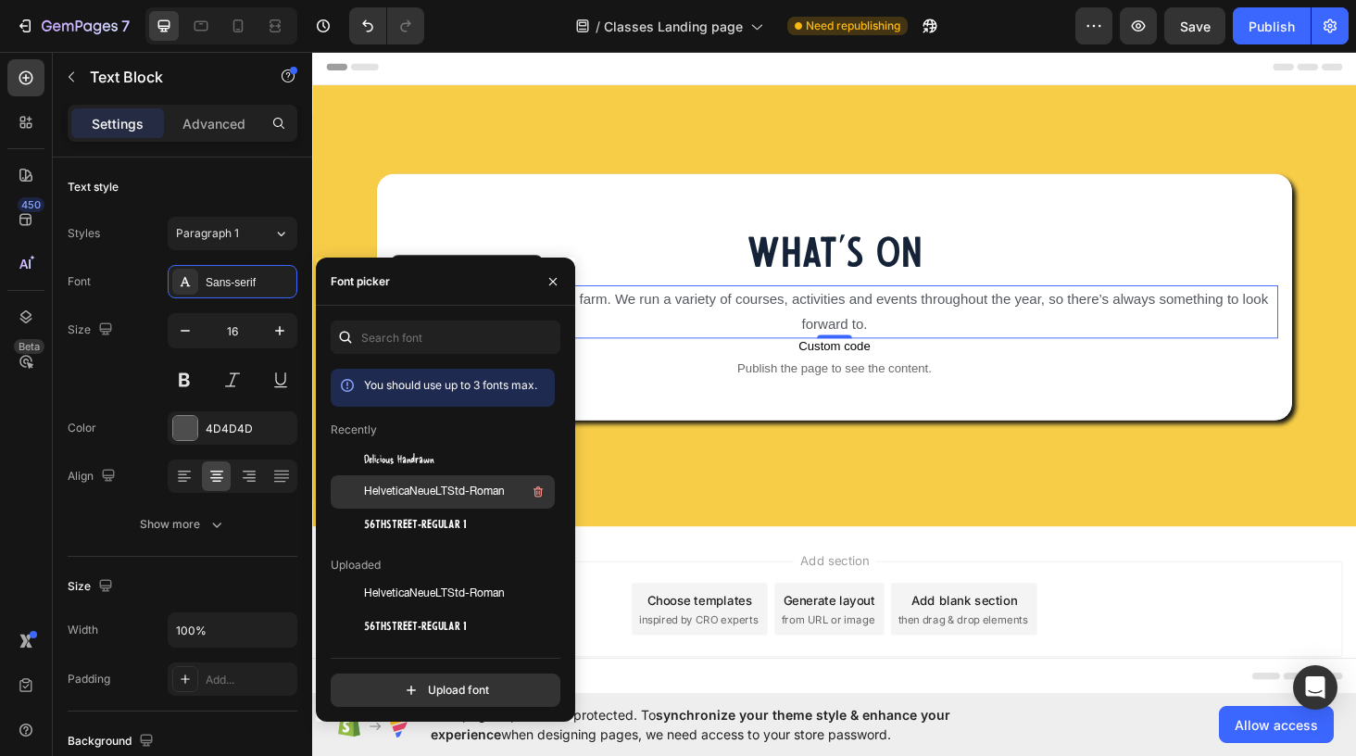
click at [378, 492] on span "HelveticaNeueLTStd-Roman" at bounding box center [434, 491] width 141 height 17
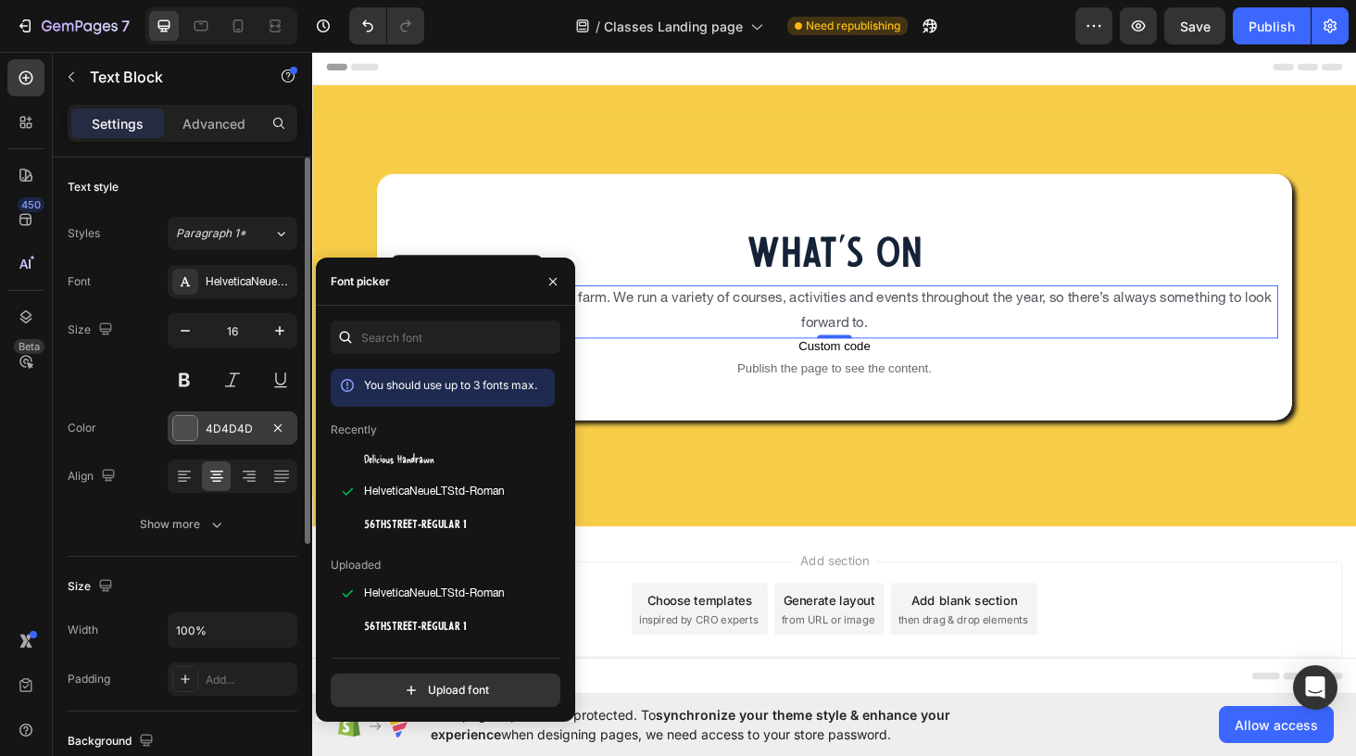
click at [178, 423] on div at bounding box center [185, 428] width 24 height 24
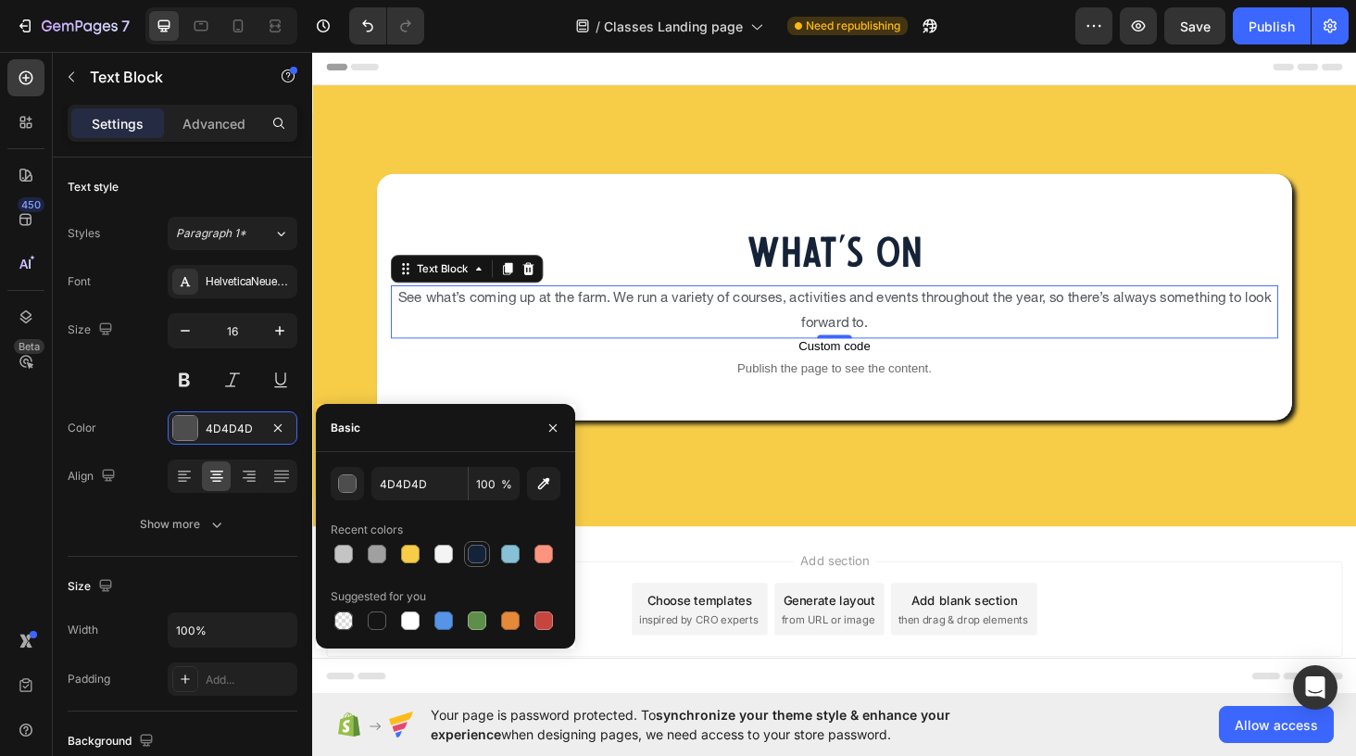
click at [474, 552] on div at bounding box center [477, 554] width 19 height 19
type input "152338"
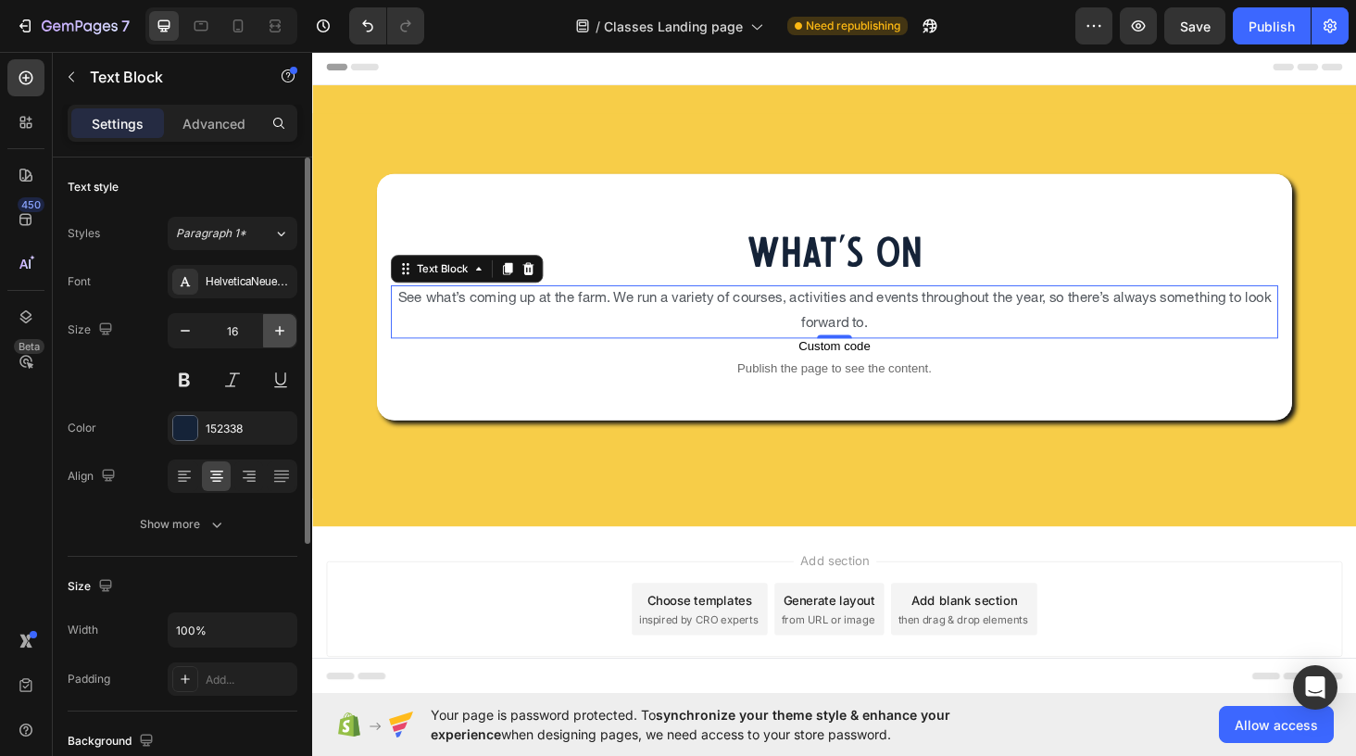
click at [288, 326] on icon "button" at bounding box center [279, 330] width 19 height 19
type input "18"
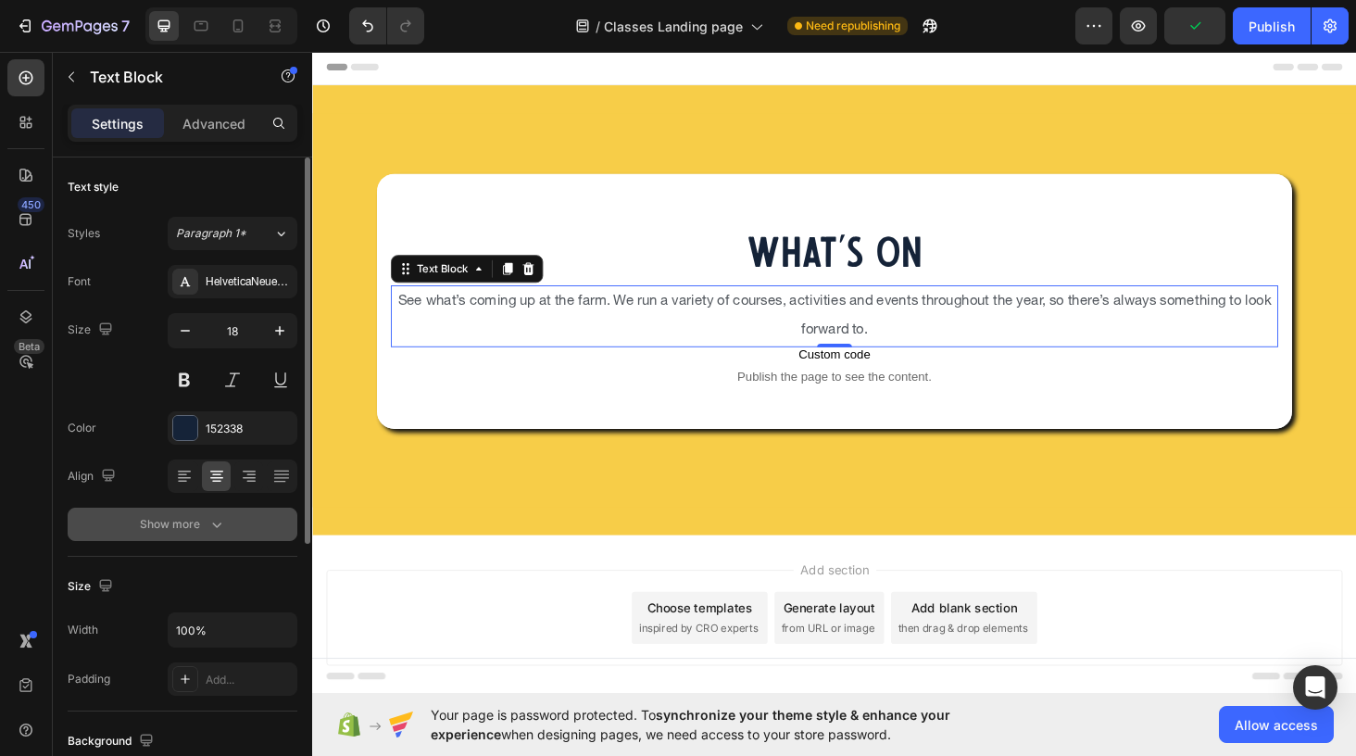
click at [188, 523] on div "Show more" at bounding box center [183, 524] width 86 height 19
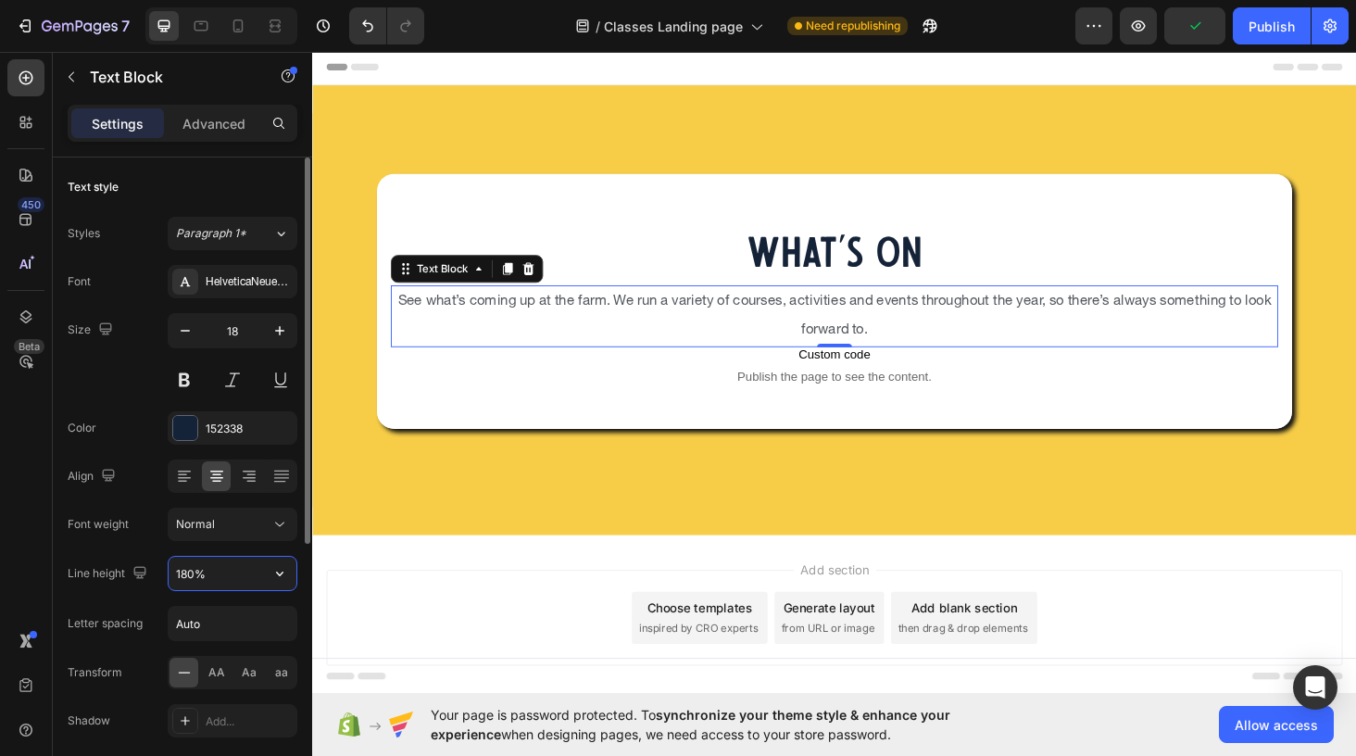
click at [215, 569] on input "180%" at bounding box center [233, 573] width 128 height 33
click at [283, 568] on icon "button" at bounding box center [279, 573] width 19 height 19
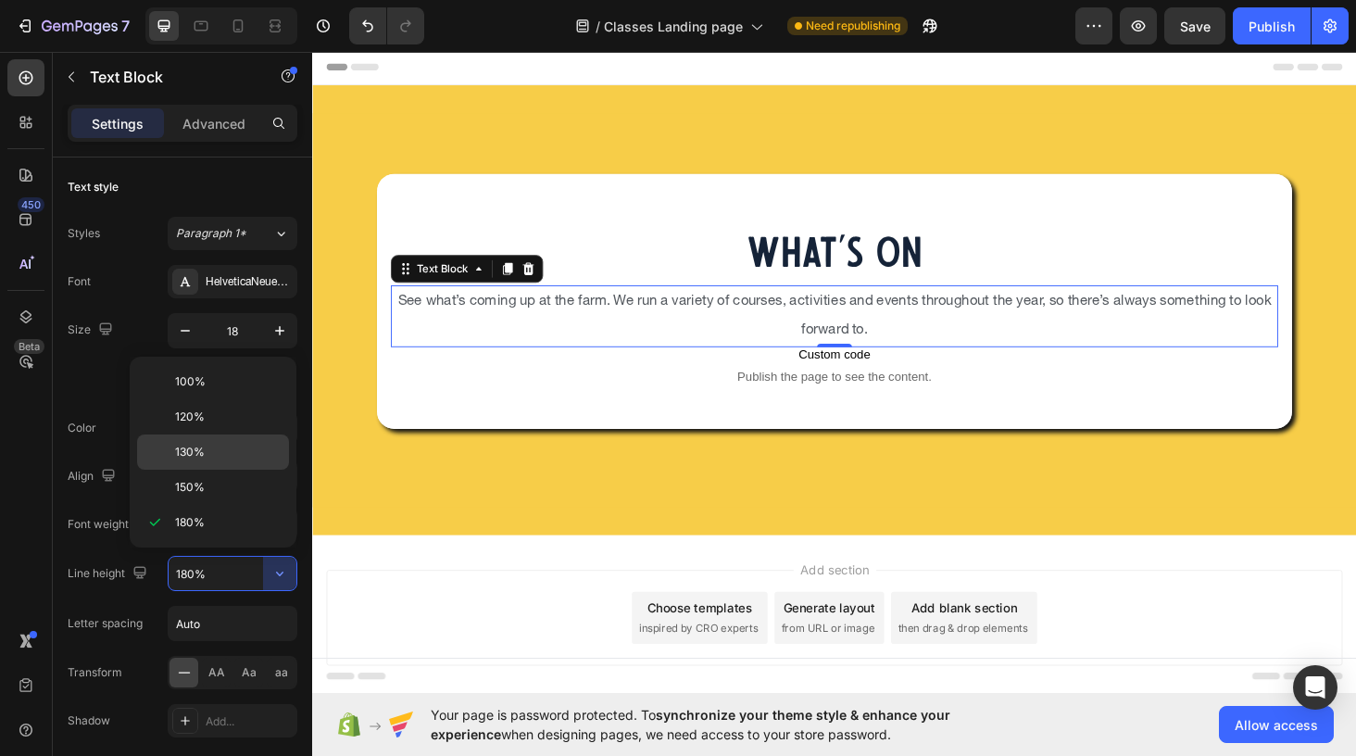
click at [243, 444] on p "130%" at bounding box center [228, 452] width 106 height 17
type input "130%"
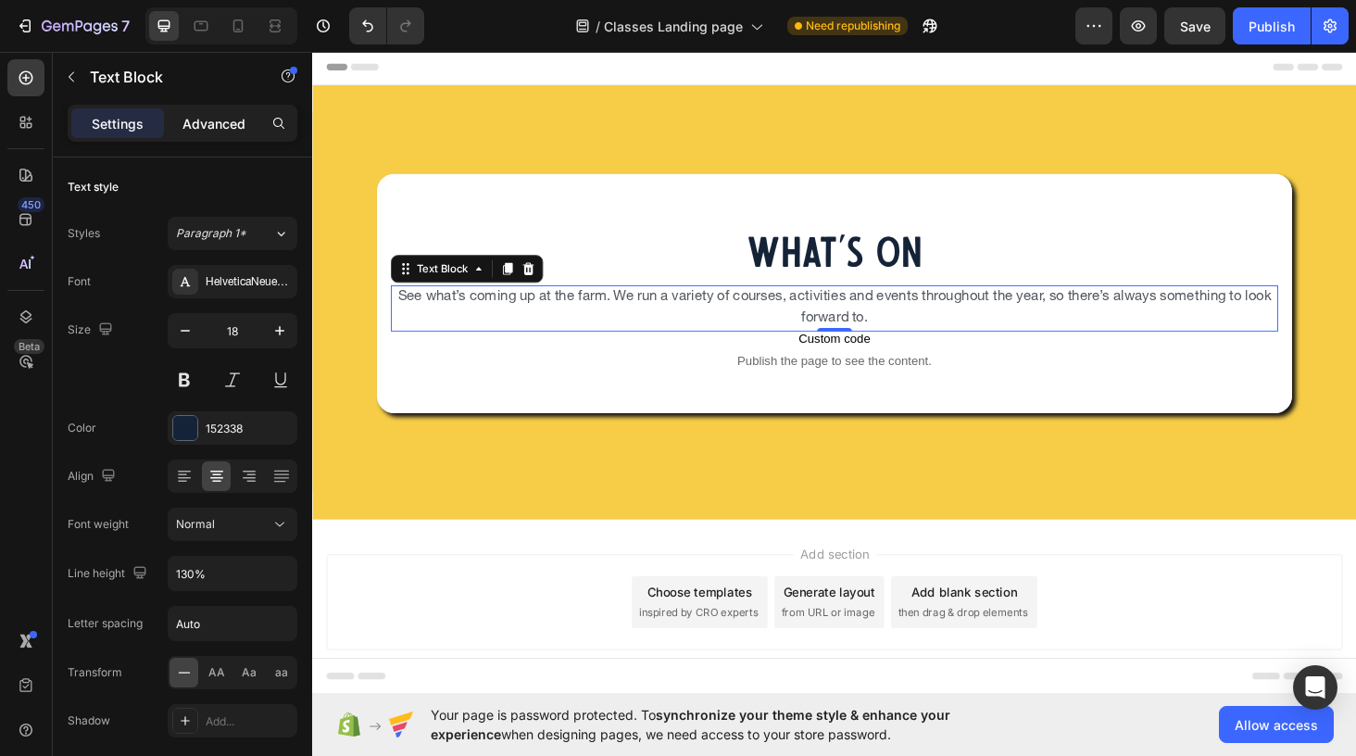
click at [224, 122] on p "Advanced" at bounding box center [213, 123] width 63 height 19
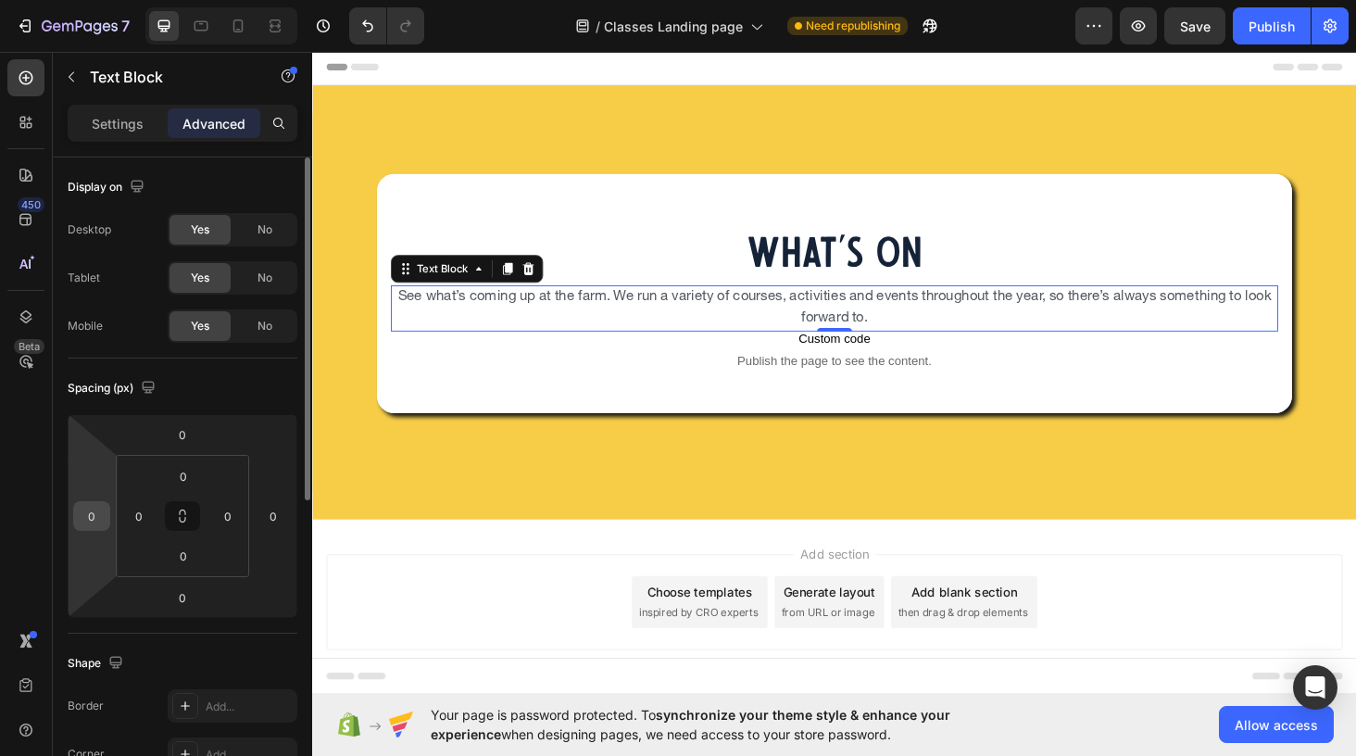
click at [91, 516] on input "0" at bounding box center [92, 516] width 28 height 28
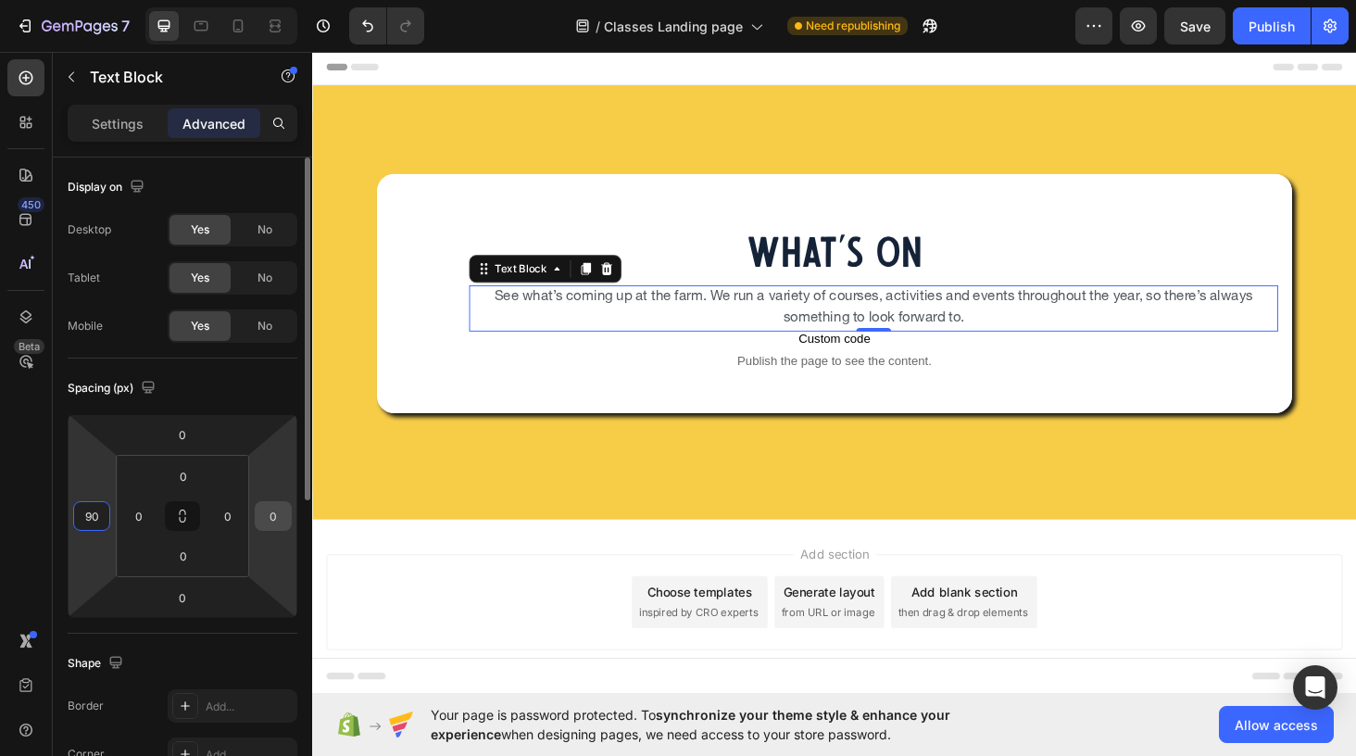
type input "90"
click at [270, 510] on input "0" at bounding box center [273, 516] width 28 height 28
type input "90"
click at [94, 513] on input "90" at bounding box center [92, 516] width 28 height 28
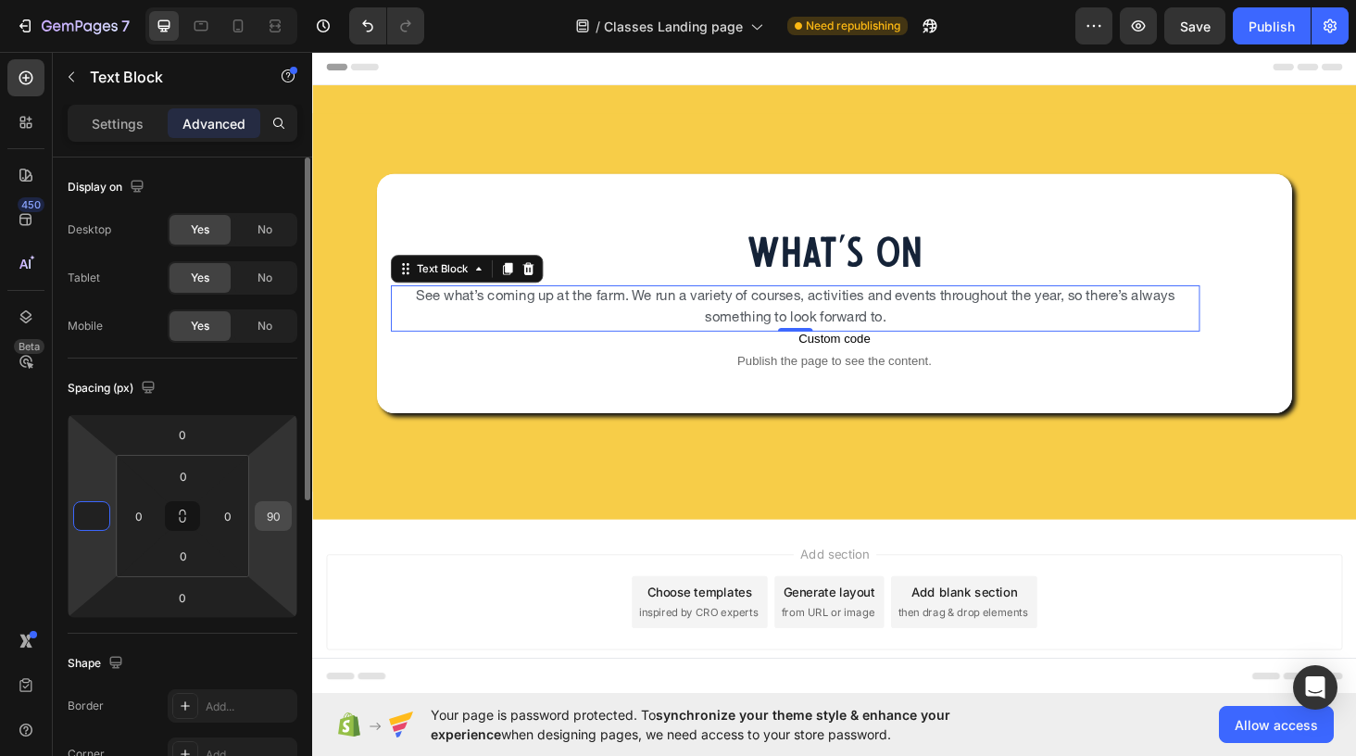
type input "0"
click at [271, 511] on input "90" at bounding box center [273, 516] width 28 height 28
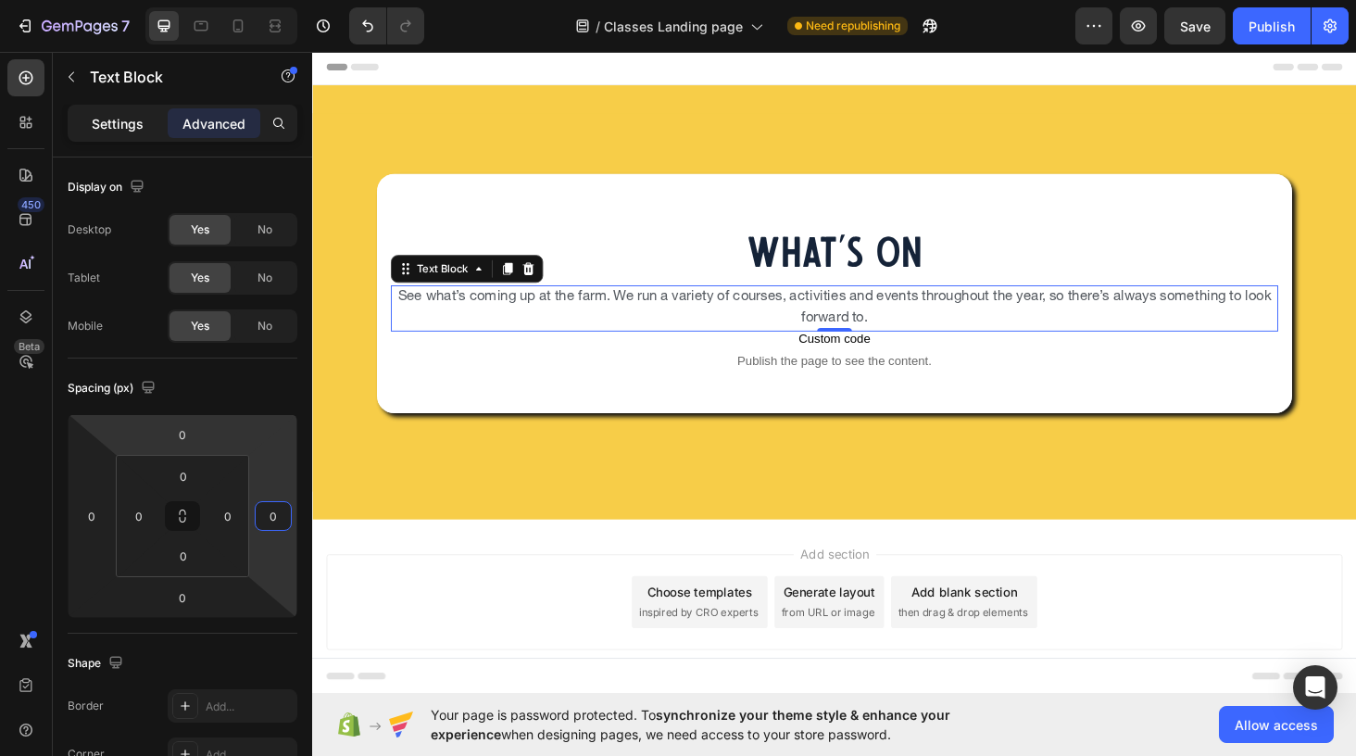
click at [122, 116] on p "Settings" at bounding box center [118, 123] width 52 height 19
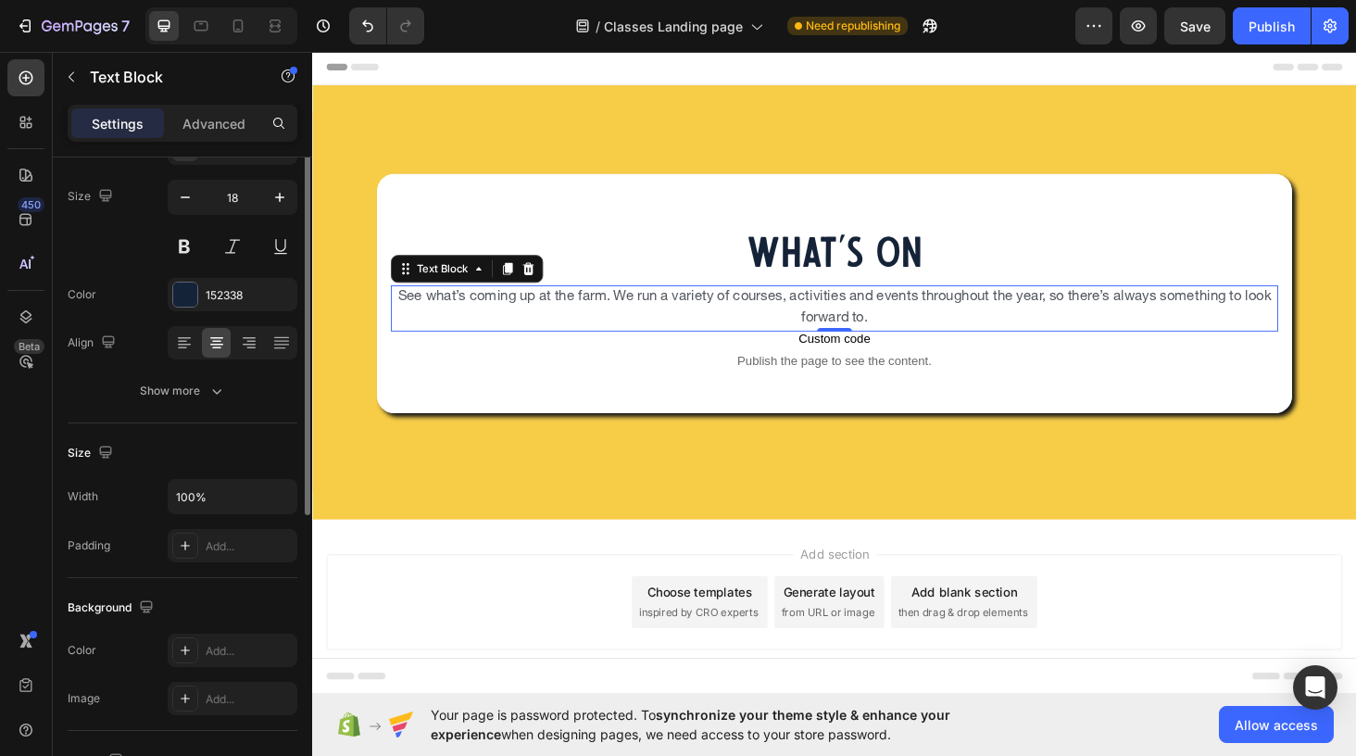
scroll to position [217, 0]
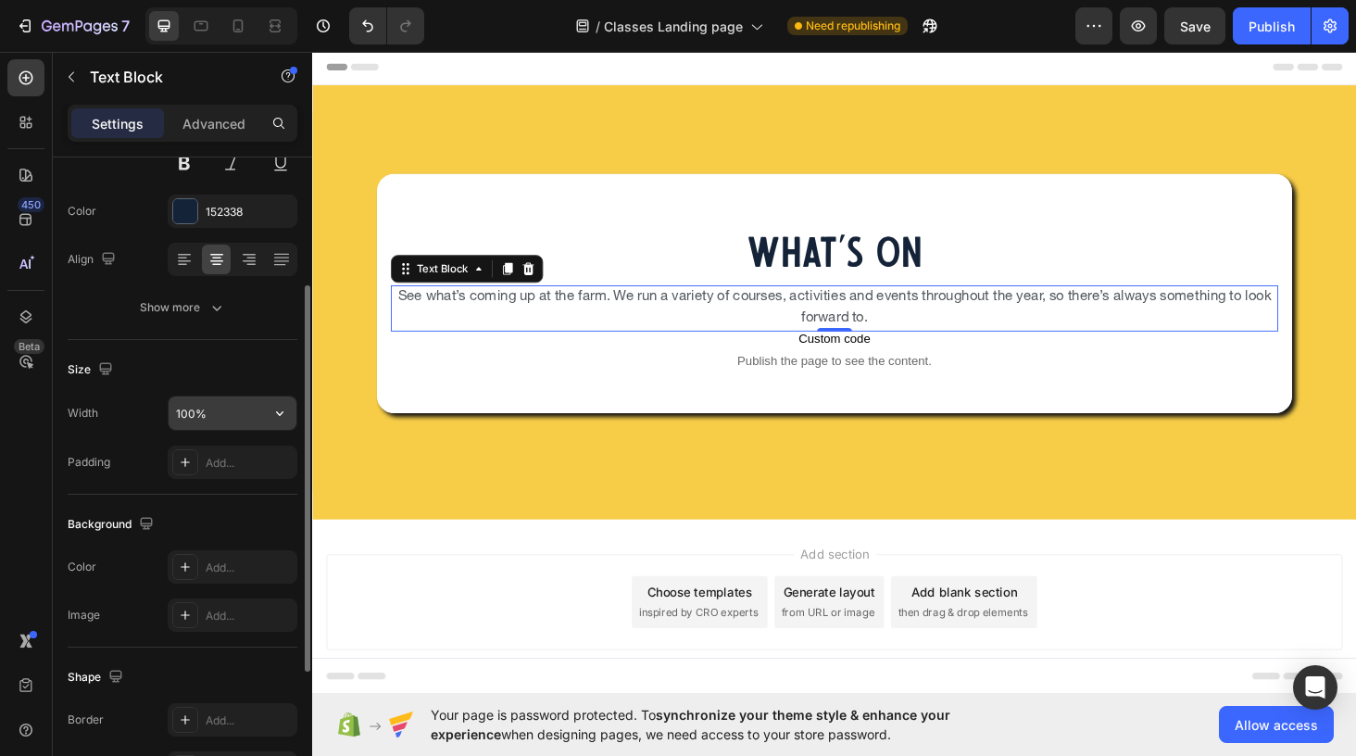
click at [230, 417] on input "100%" at bounding box center [233, 412] width 128 height 33
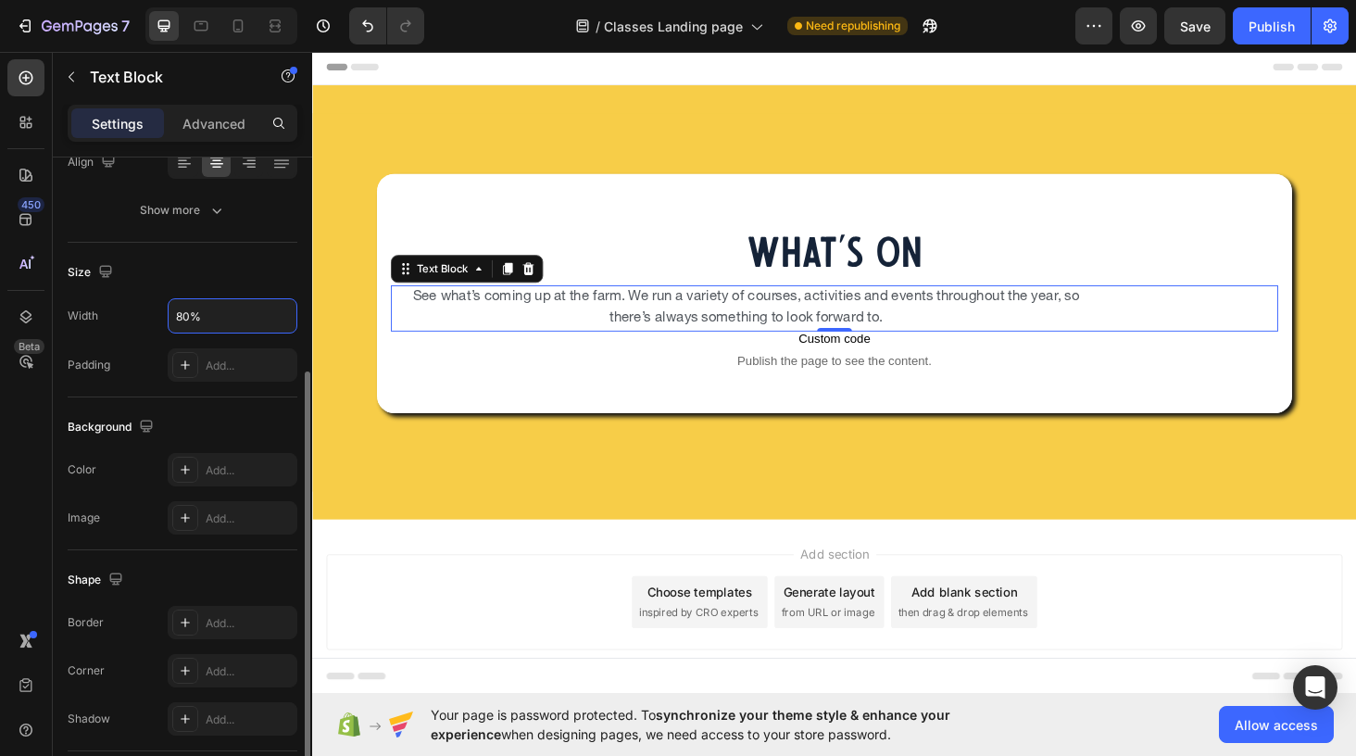
scroll to position [446, 0]
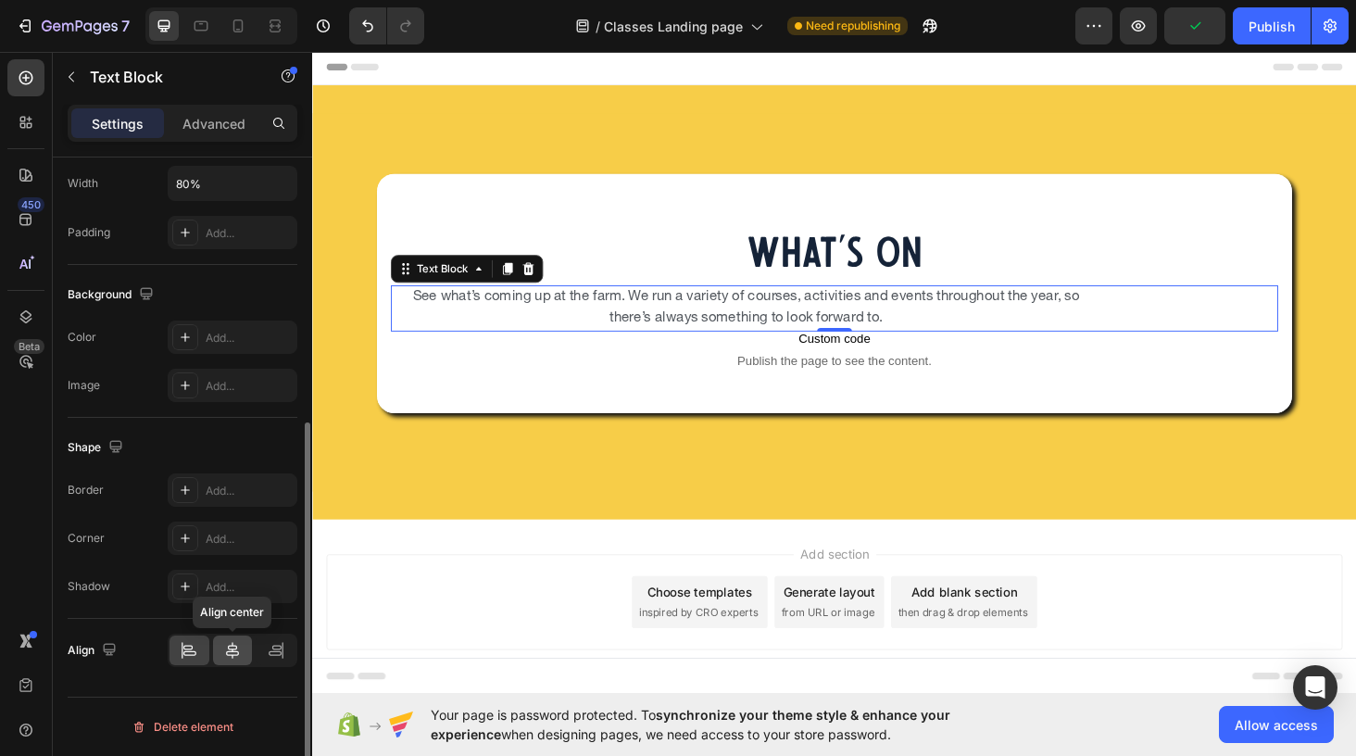
click at [235, 654] on icon at bounding box center [232, 650] width 13 height 17
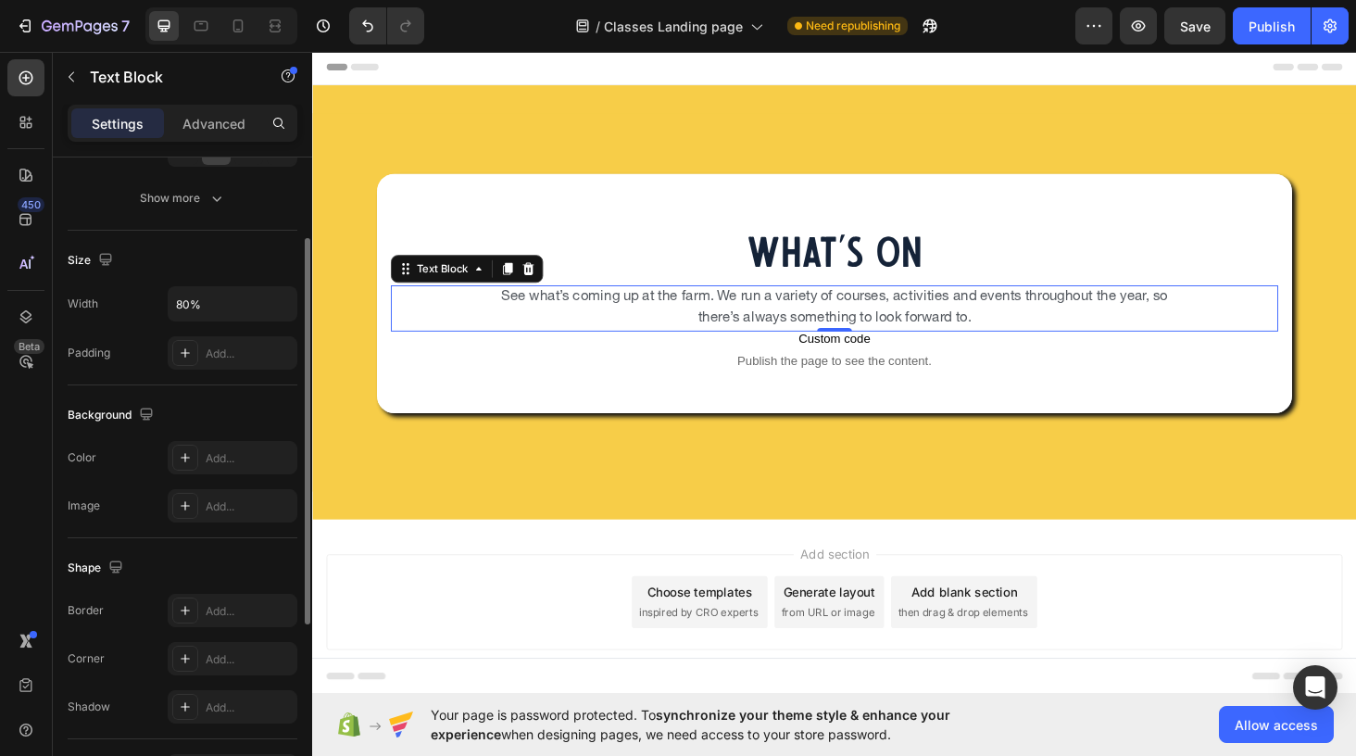
scroll to position [256, 0]
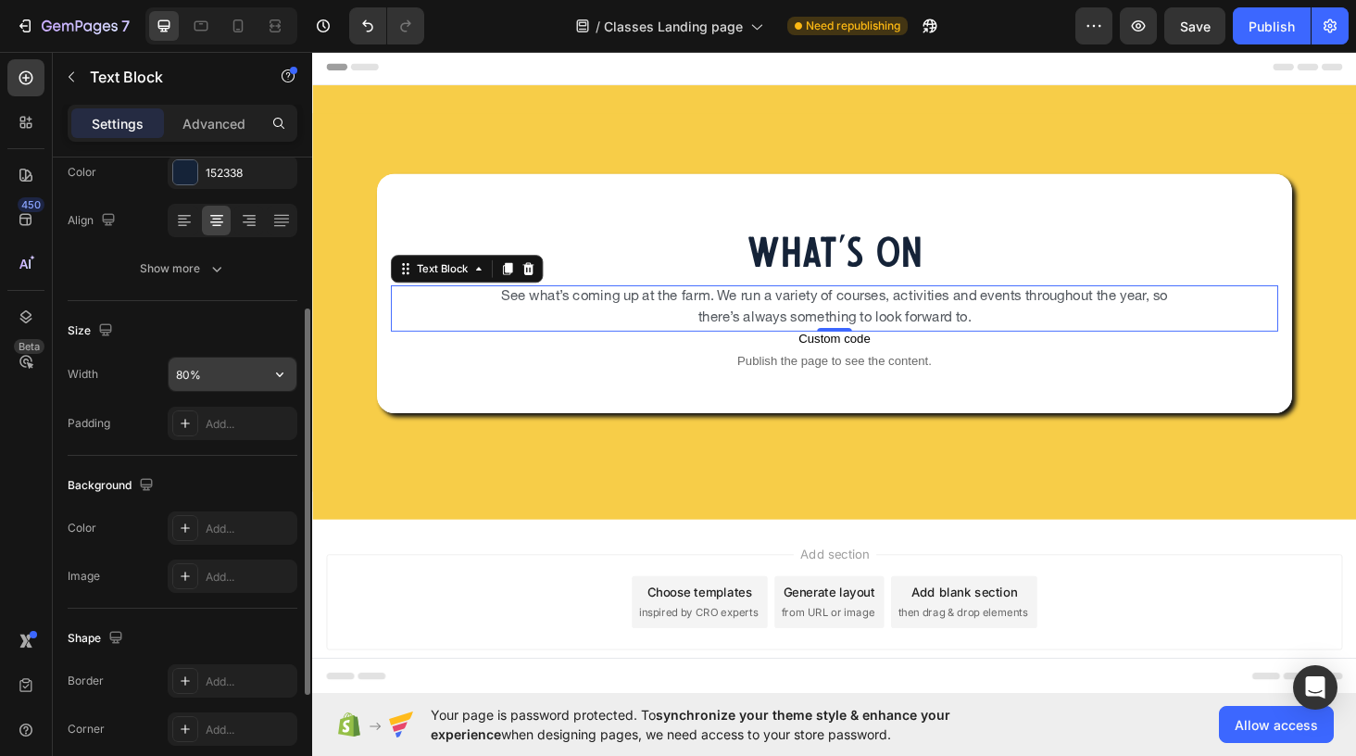
click at [207, 369] on input "80%" at bounding box center [233, 374] width 128 height 33
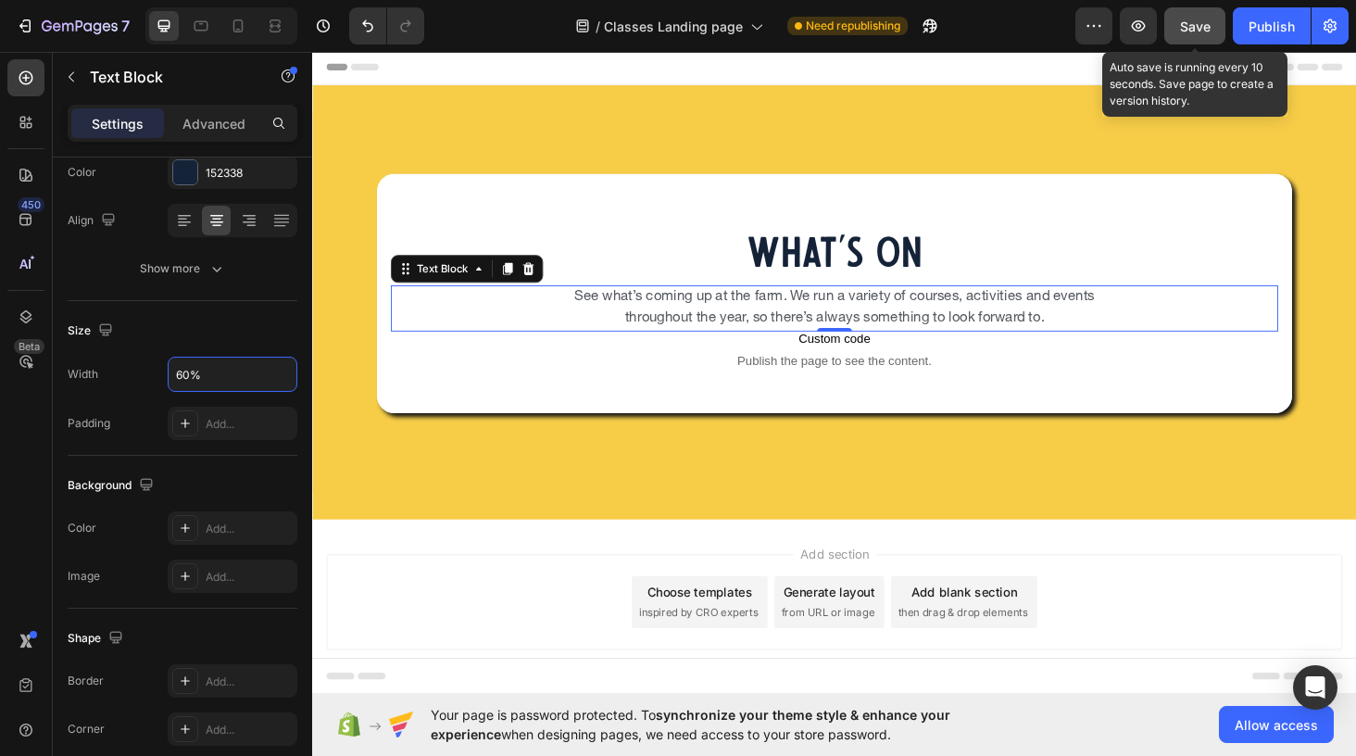
type input "60%"
click at [1193, 24] on span "Save" at bounding box center [1195, 27] width 31 height 16
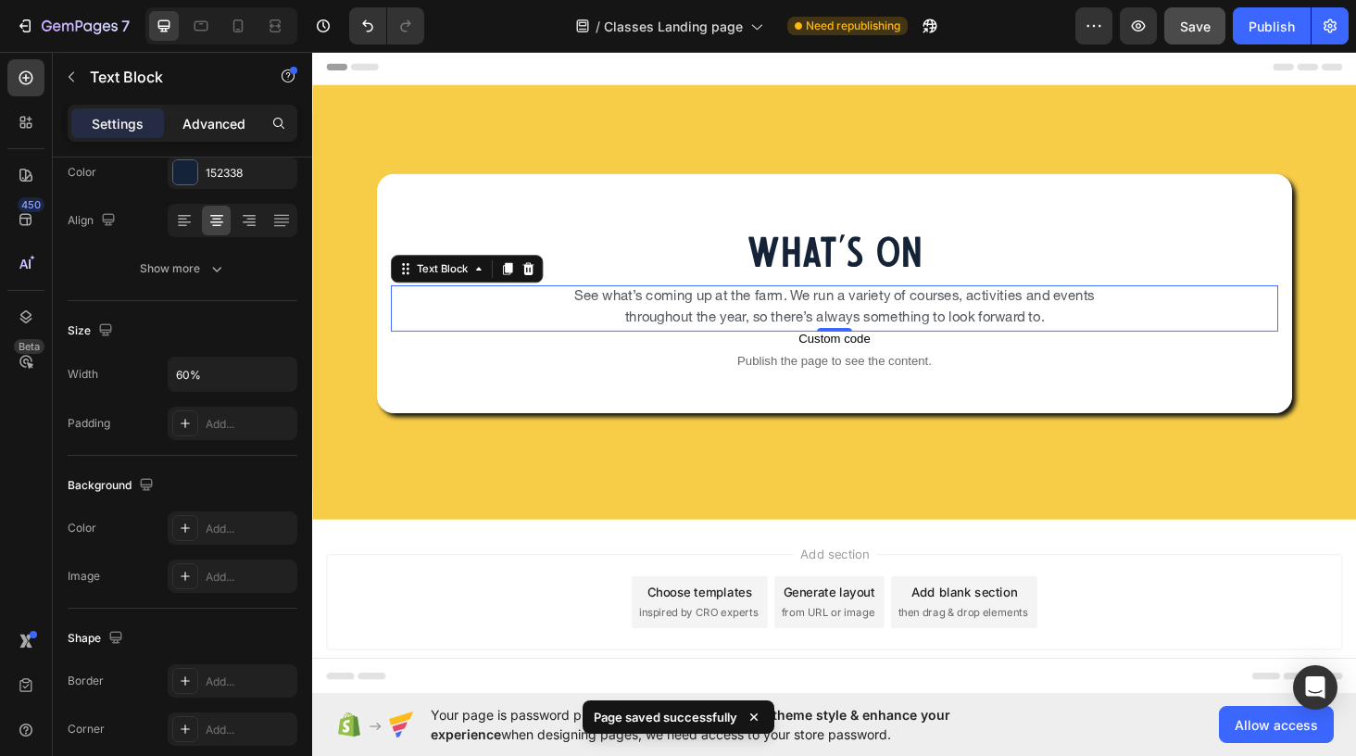
click at [226, 122] on p "Advanced" at bounding box center [213, 123] width 63 height 19
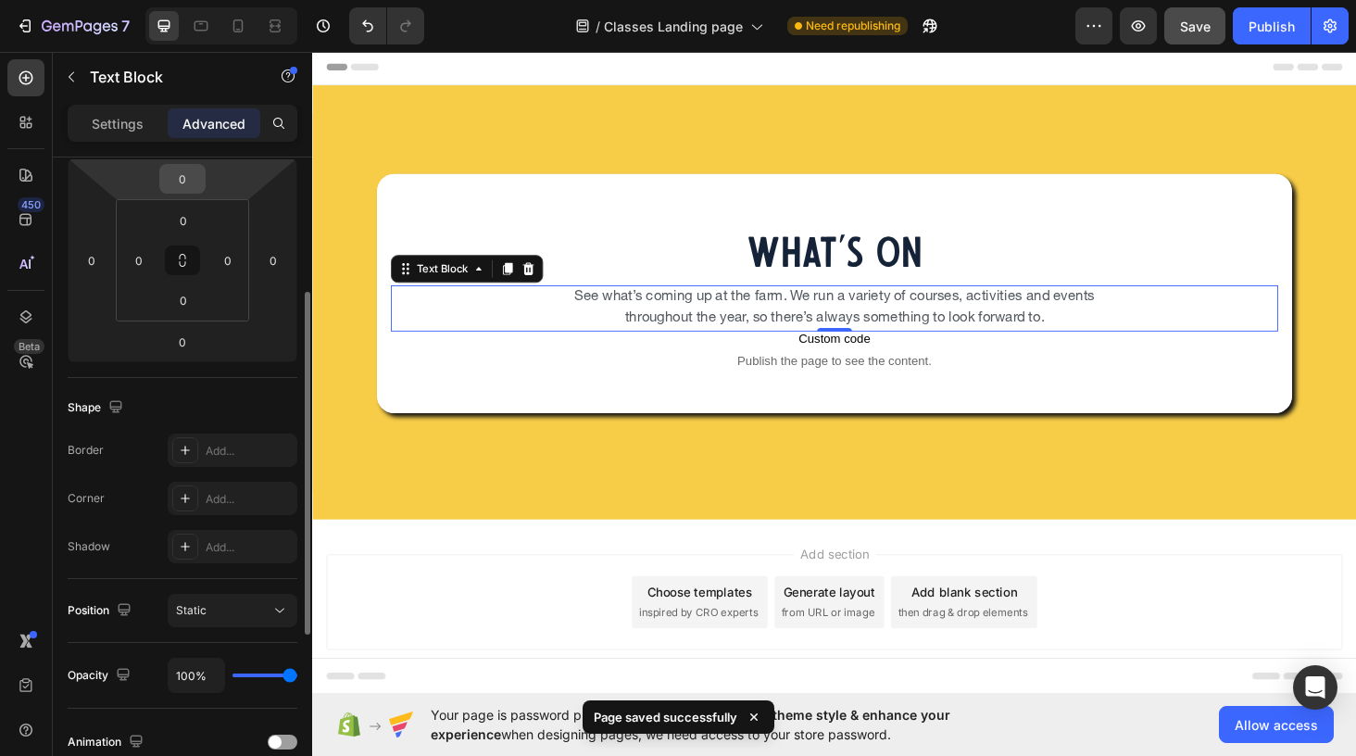
click at [192, 171] on input "0" at bounding box center [182, 179] width 37 height 28
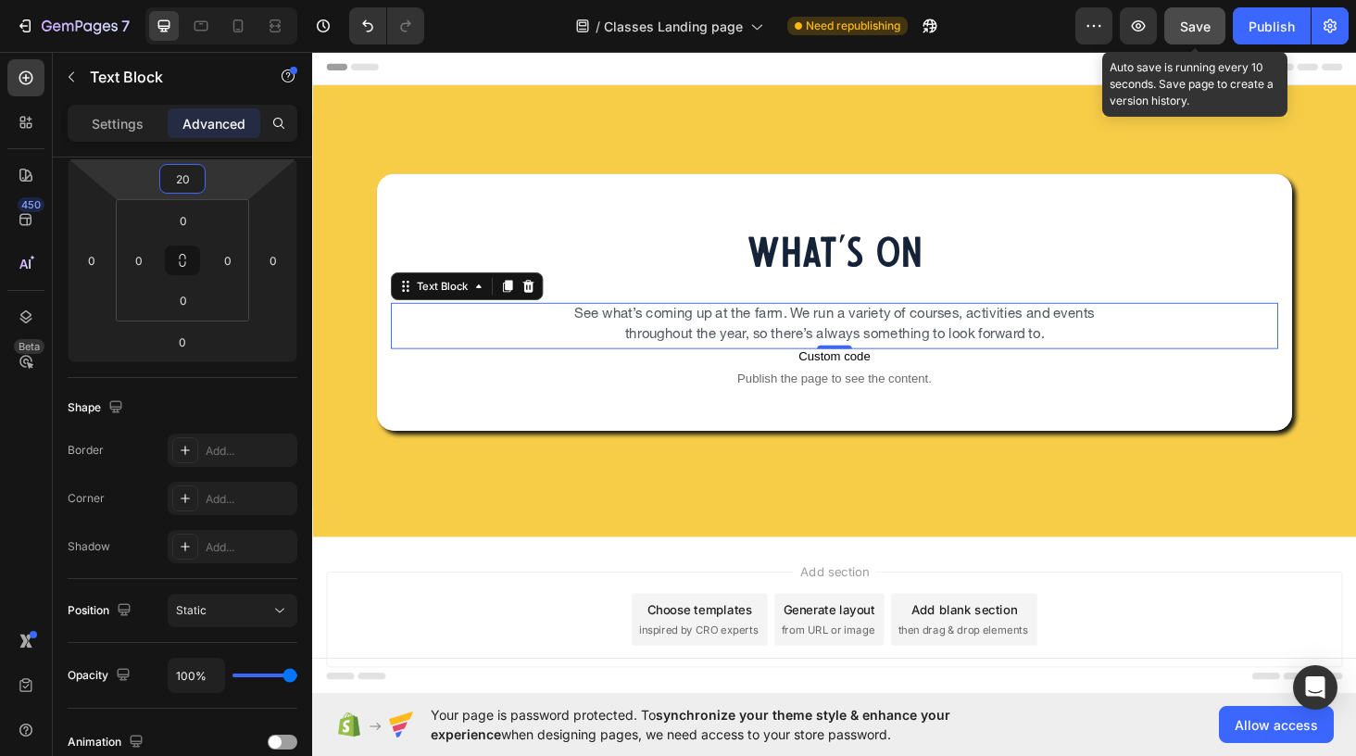
type input "20"
click at [1196, 22] on span "Save" at bounding box center [1195, 27] width 31 height 16
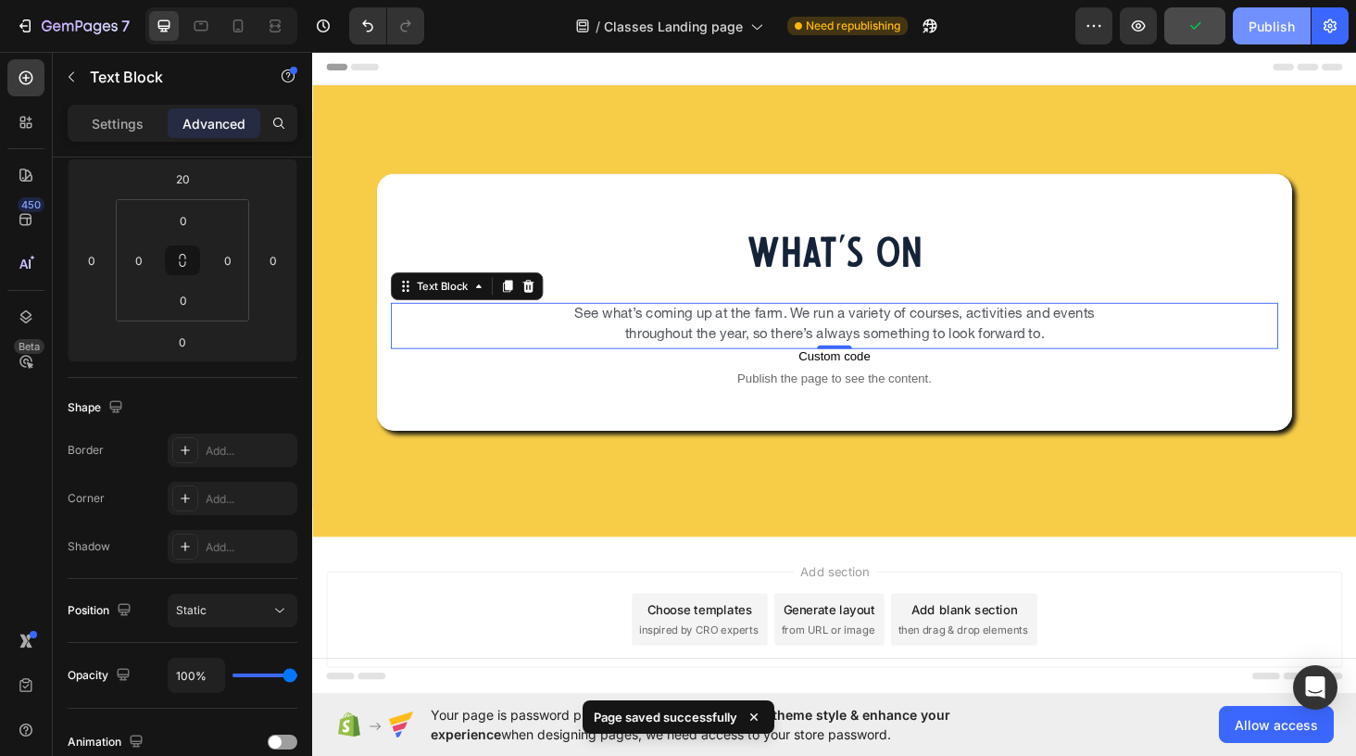
click at [1269, 28] on div "Publish" at bounding box center [1272, 26] width 46 height 19
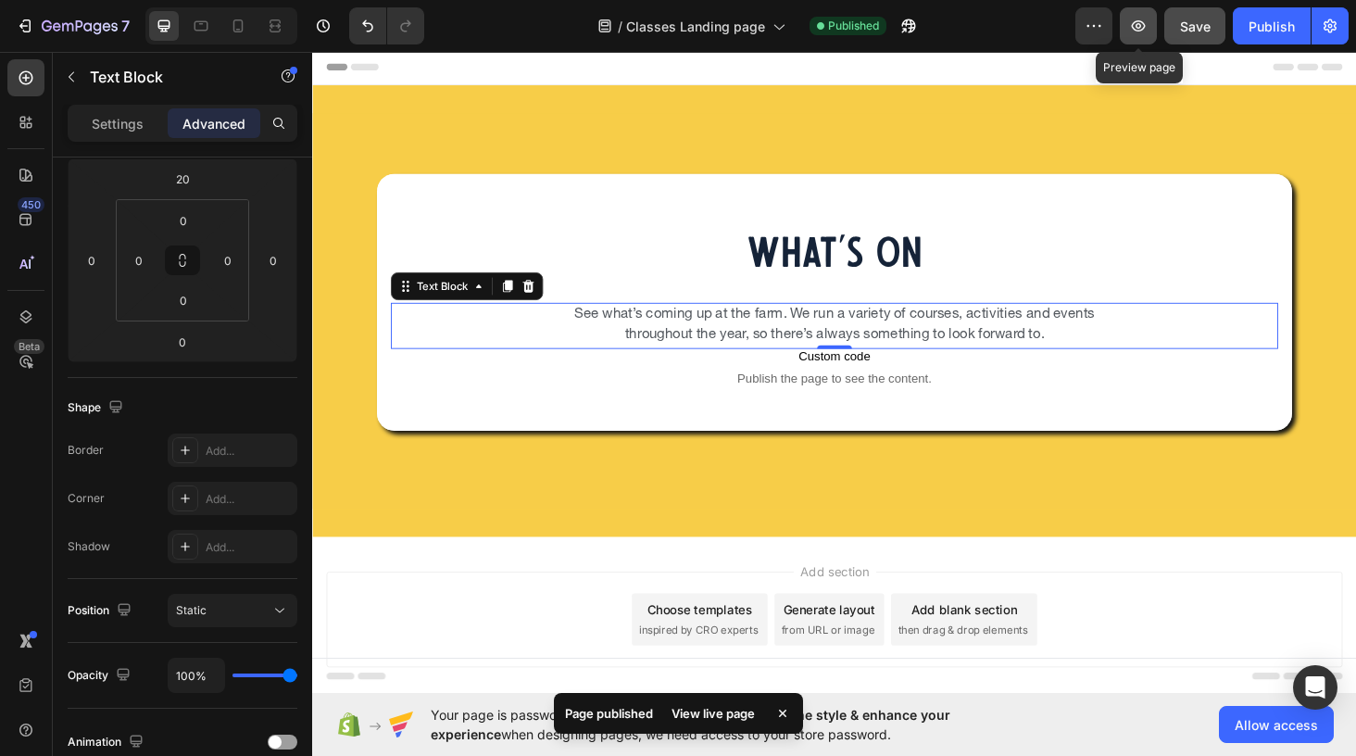
click at [1137, 28] on icon "button" at bounding box center [1139, 26] width 6 height 6
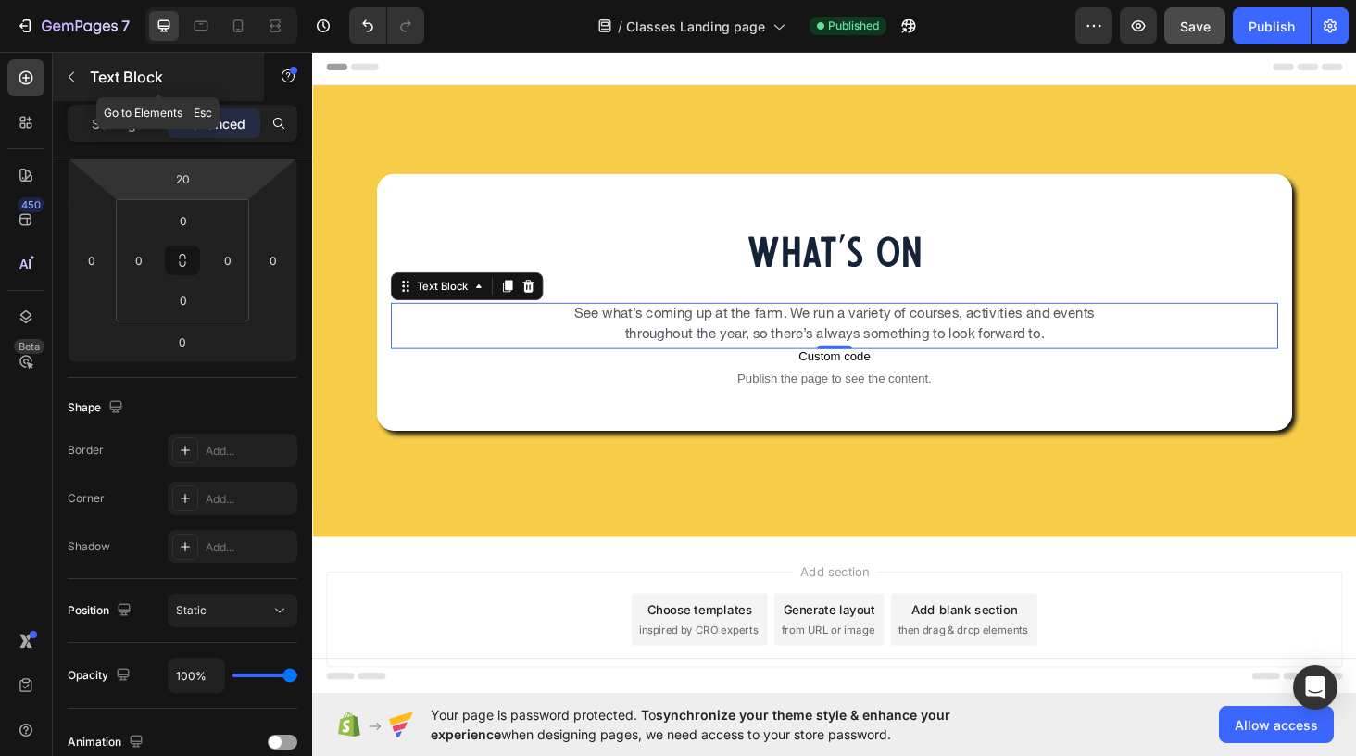
click at [69, 74] on icon "button" at bounding box center [71, 76] width 15 height 15
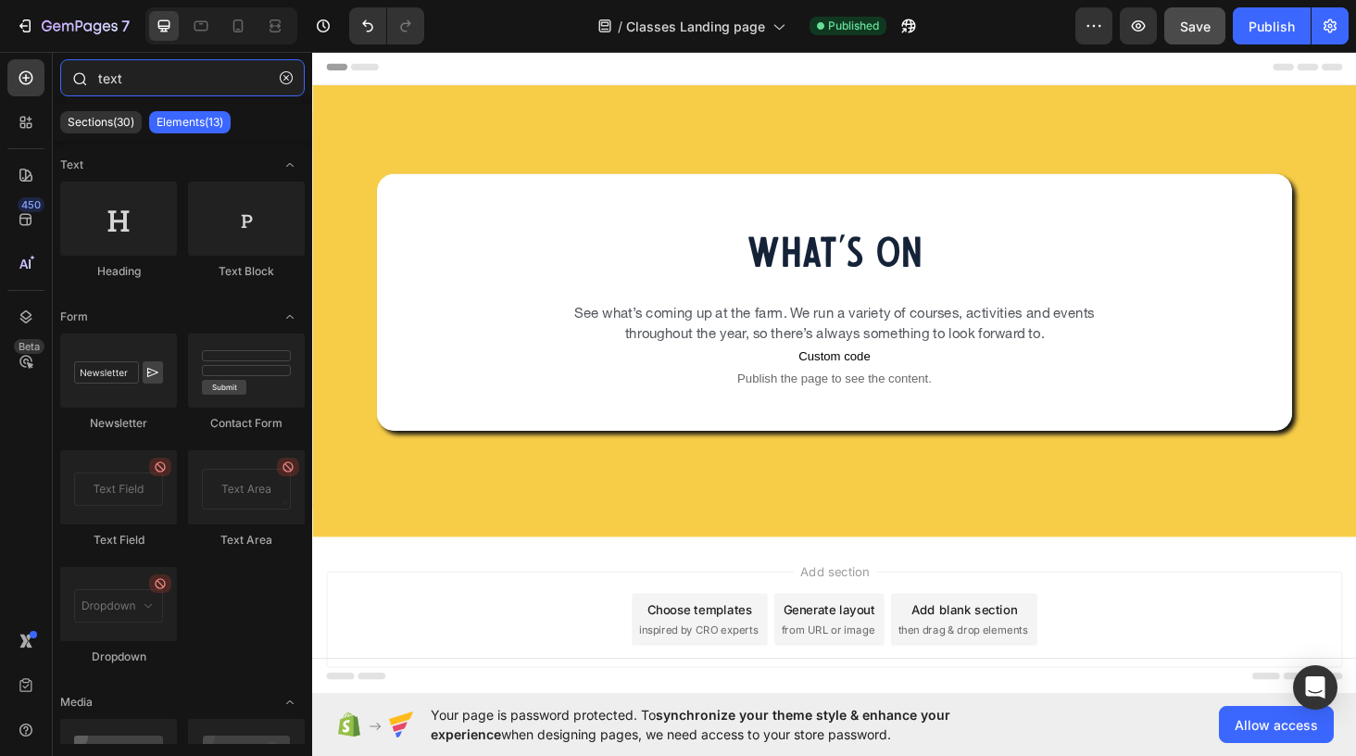
drag, startPoint x: 141, startPoint y: 82, endPoint x: 75, endPoint y: 79, distance: 65.9
click at [79, 81] on div "text" at bounding box center [182, 81] width 259 height 44
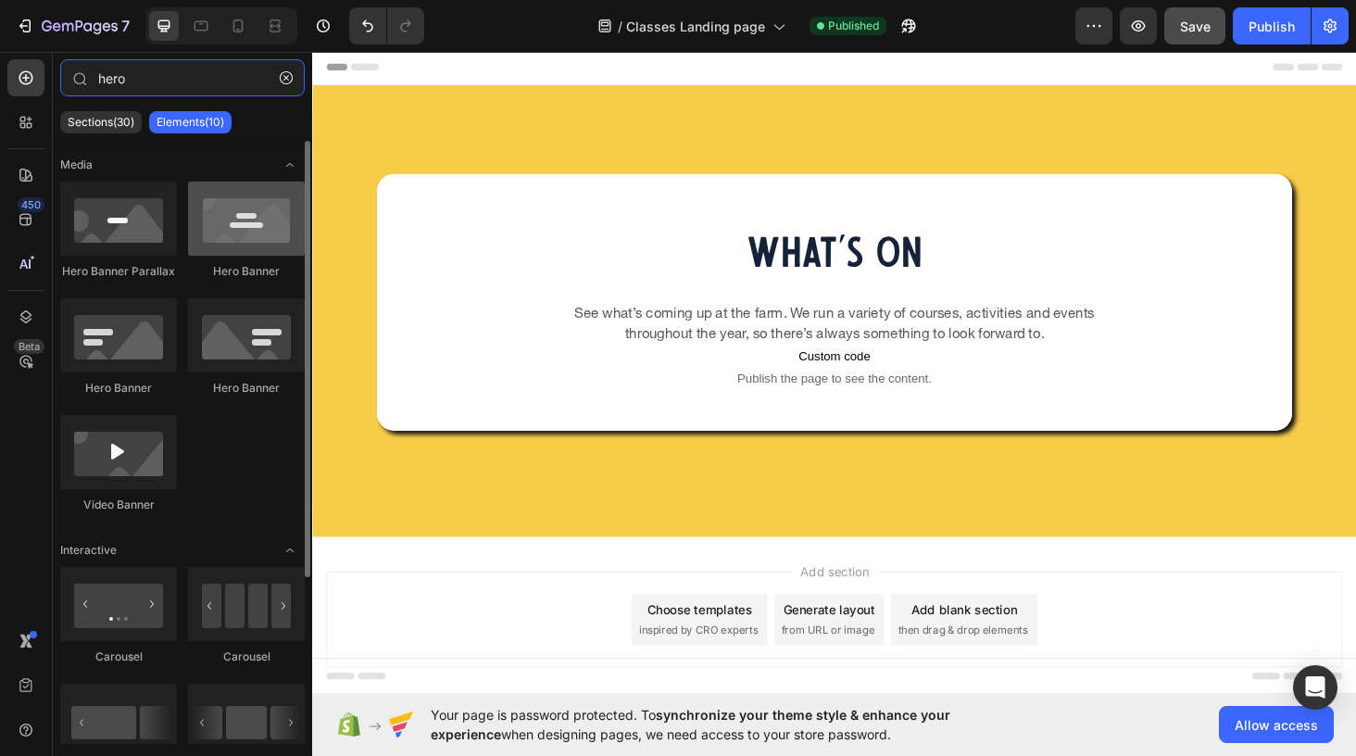
type input "hero"
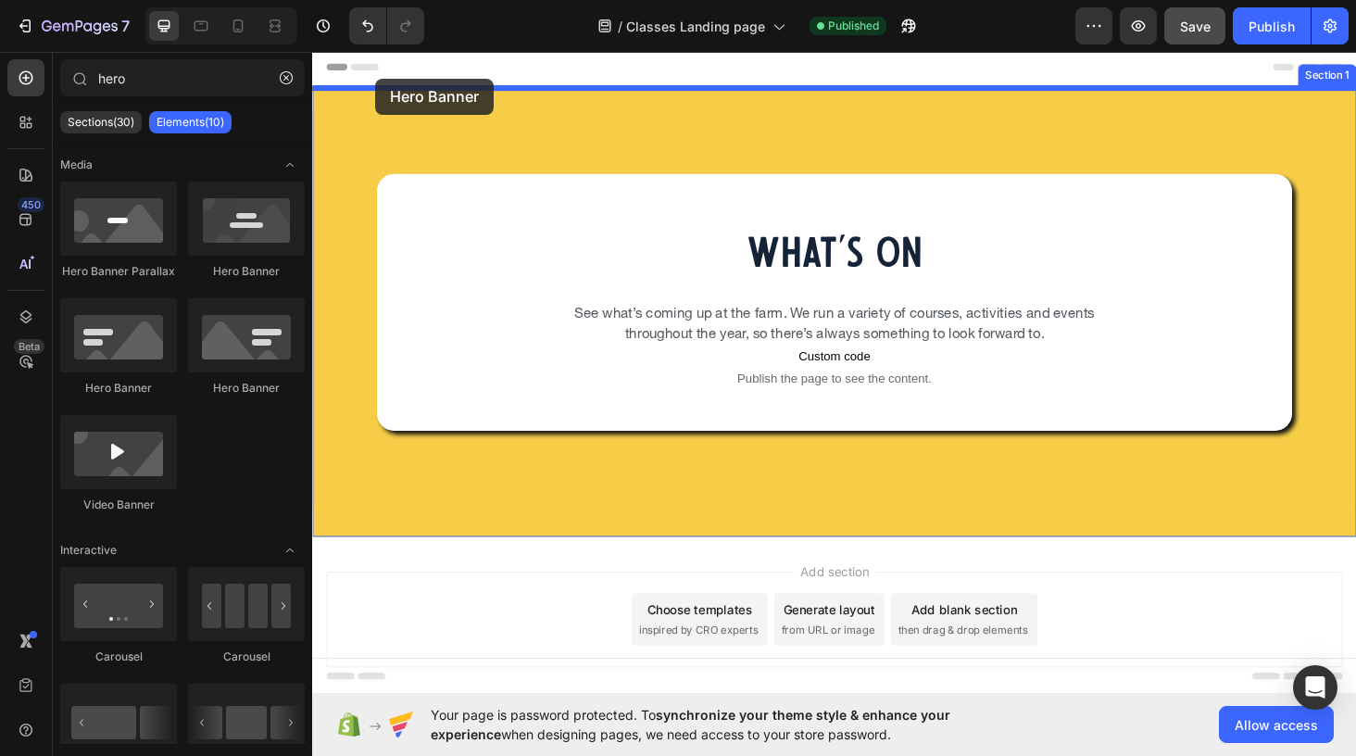
drag, startPoint x: 537, startPoint y: 273, endPoint x: 379, endPoint y: 81, distance: 249.4
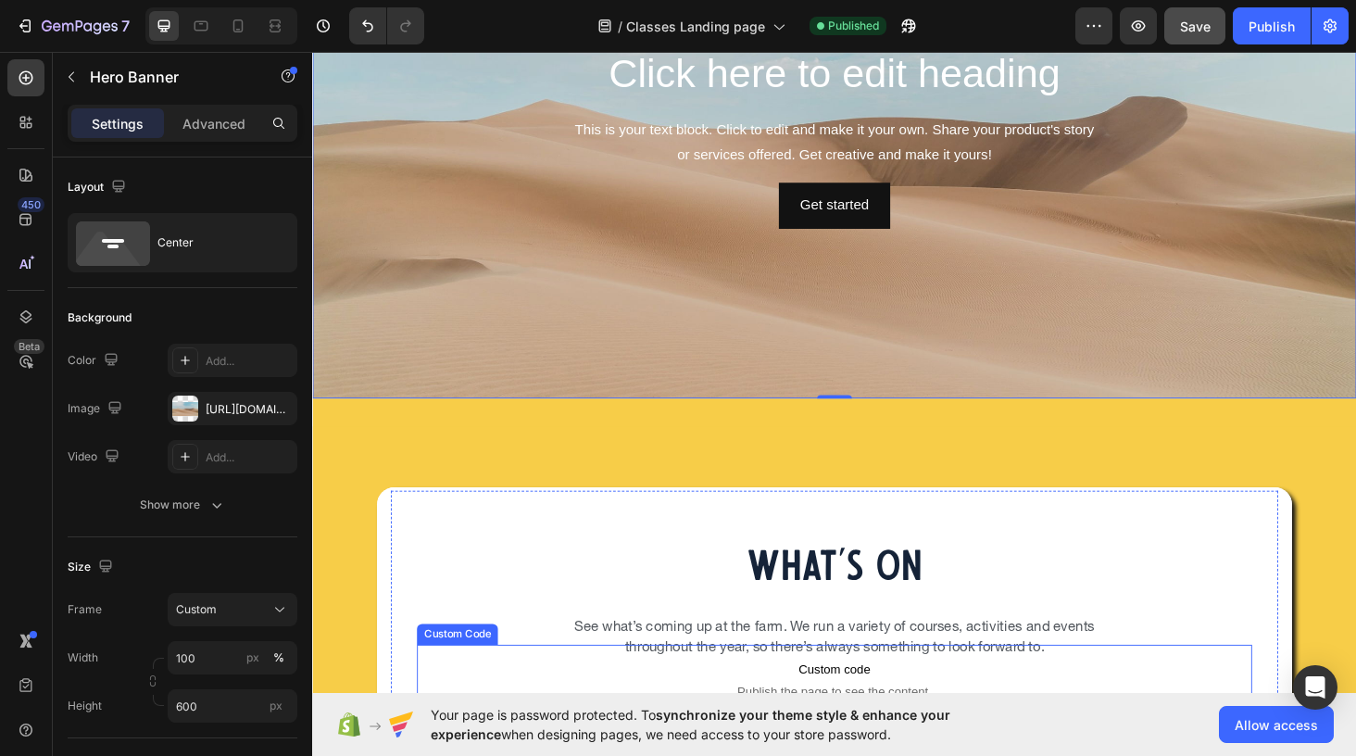
scroll to position [231, 0]
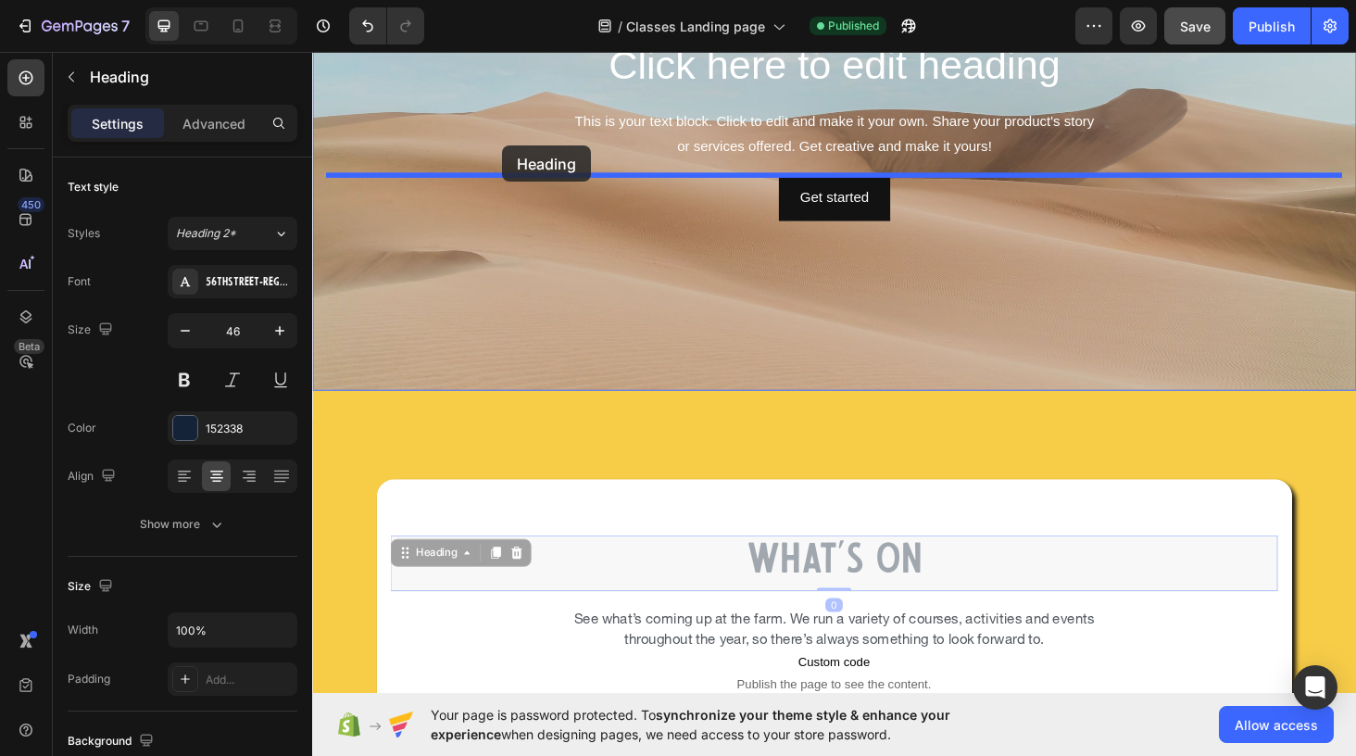
drag, startPoint x: 425, startPoint y: 556, endPoint x: 514, endPoint y: 151, distance: 414.4
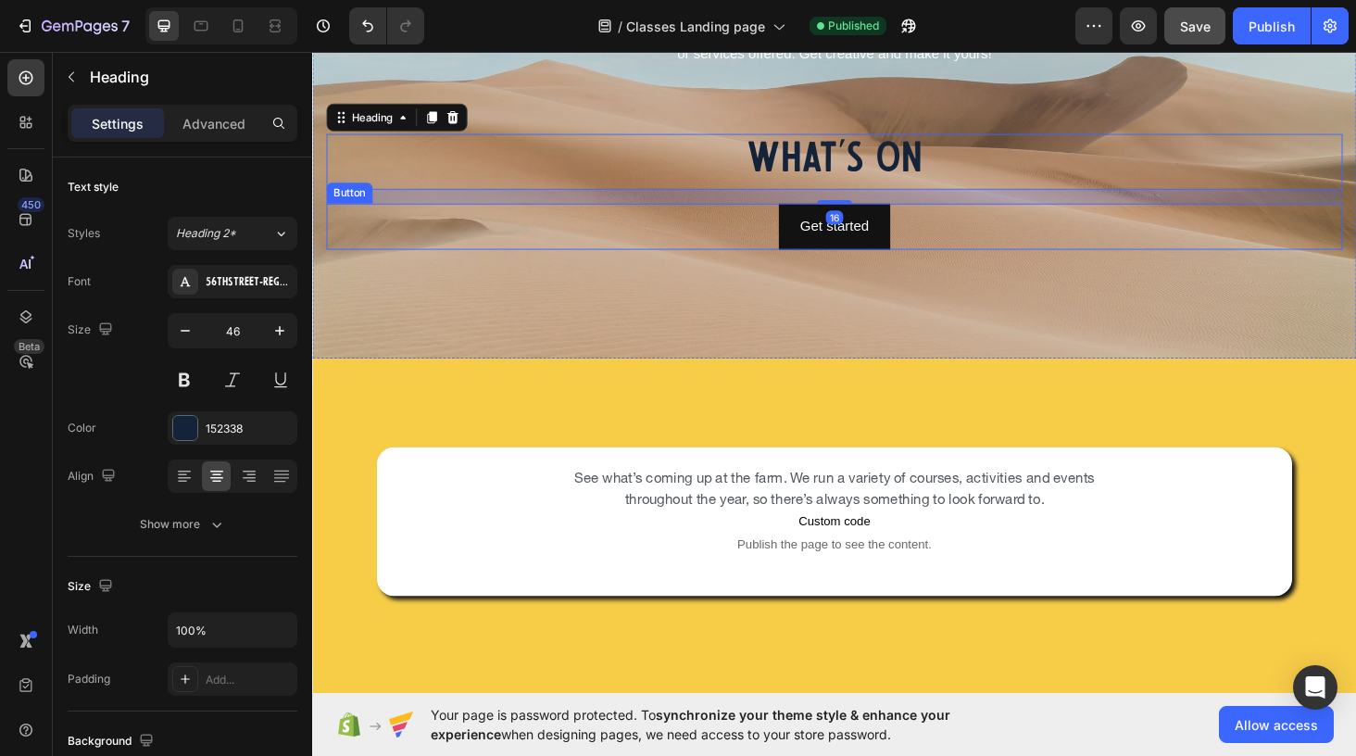
scroll to position [268, 0]
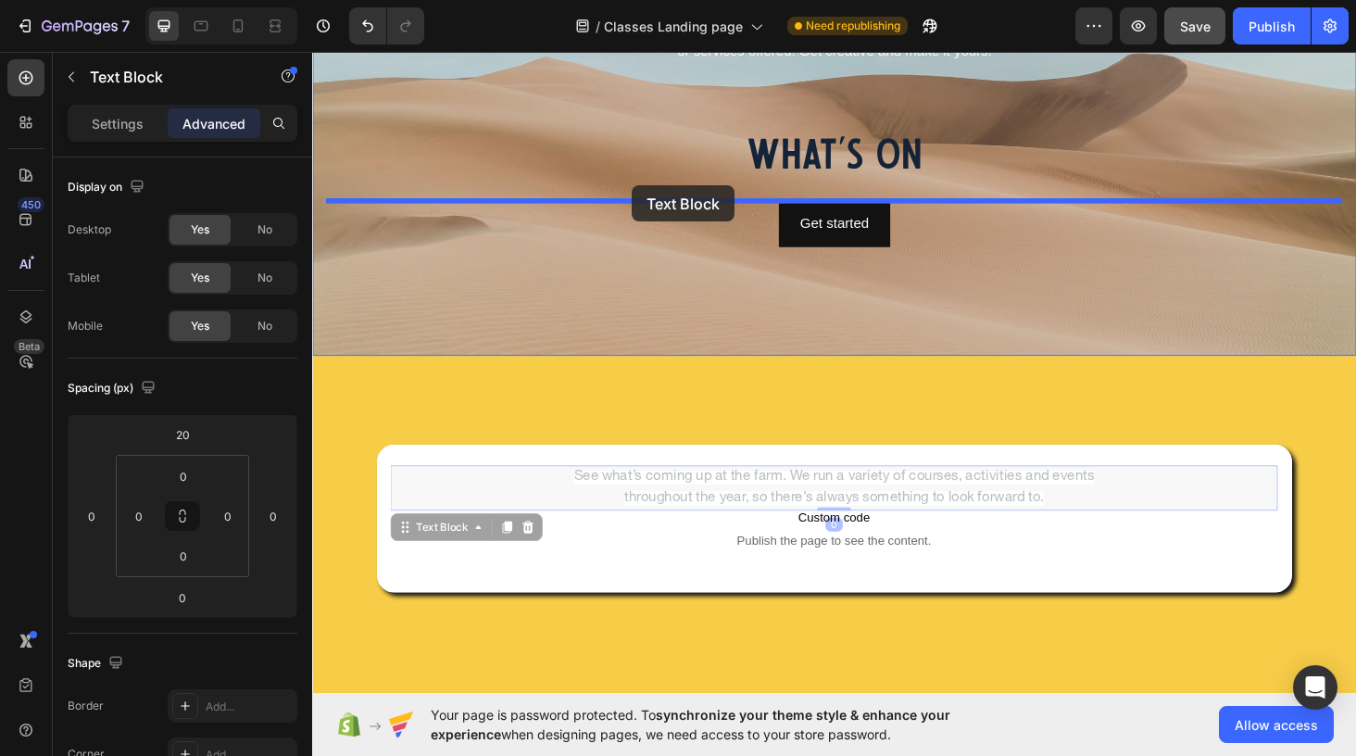
drag, startPoint x: 601, startPoint y: 508, endPoint x: 652, endPoint y: 194, distance: 318.1
type input "16"
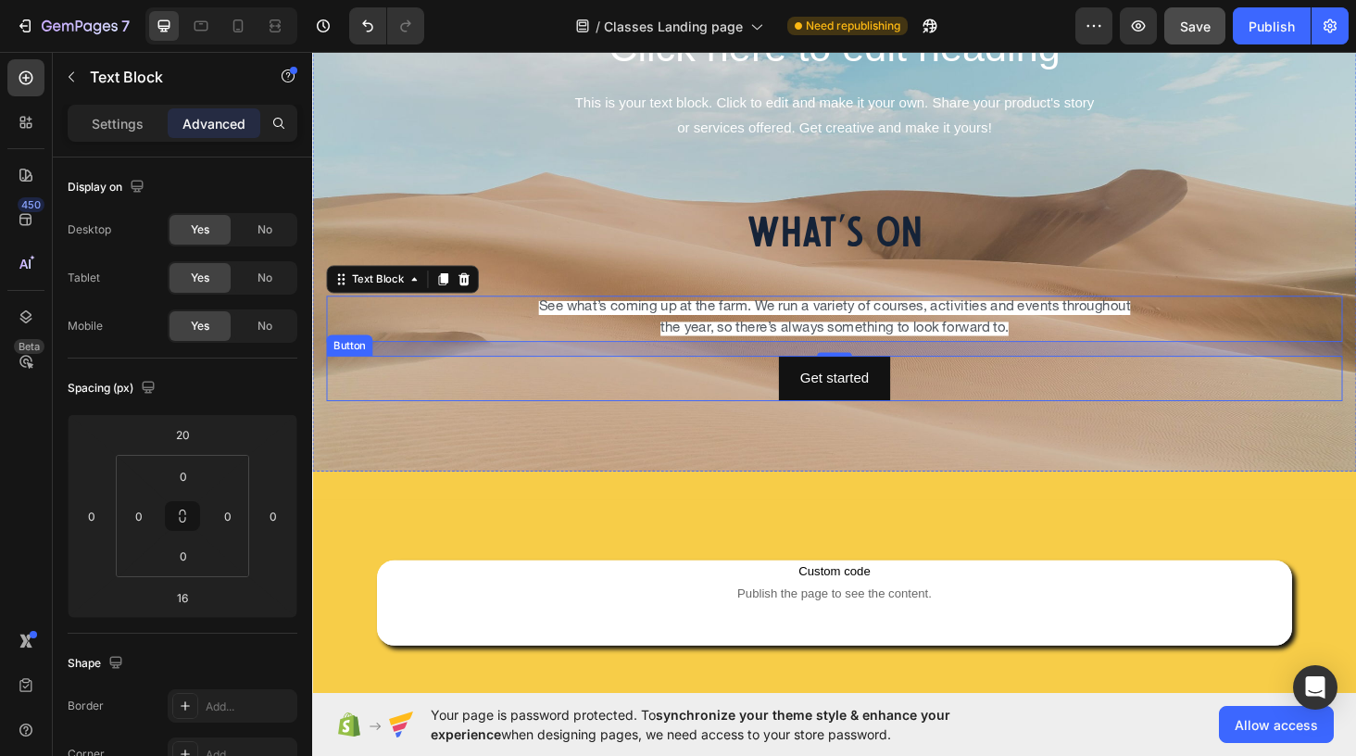
scroll to position [135, 0]
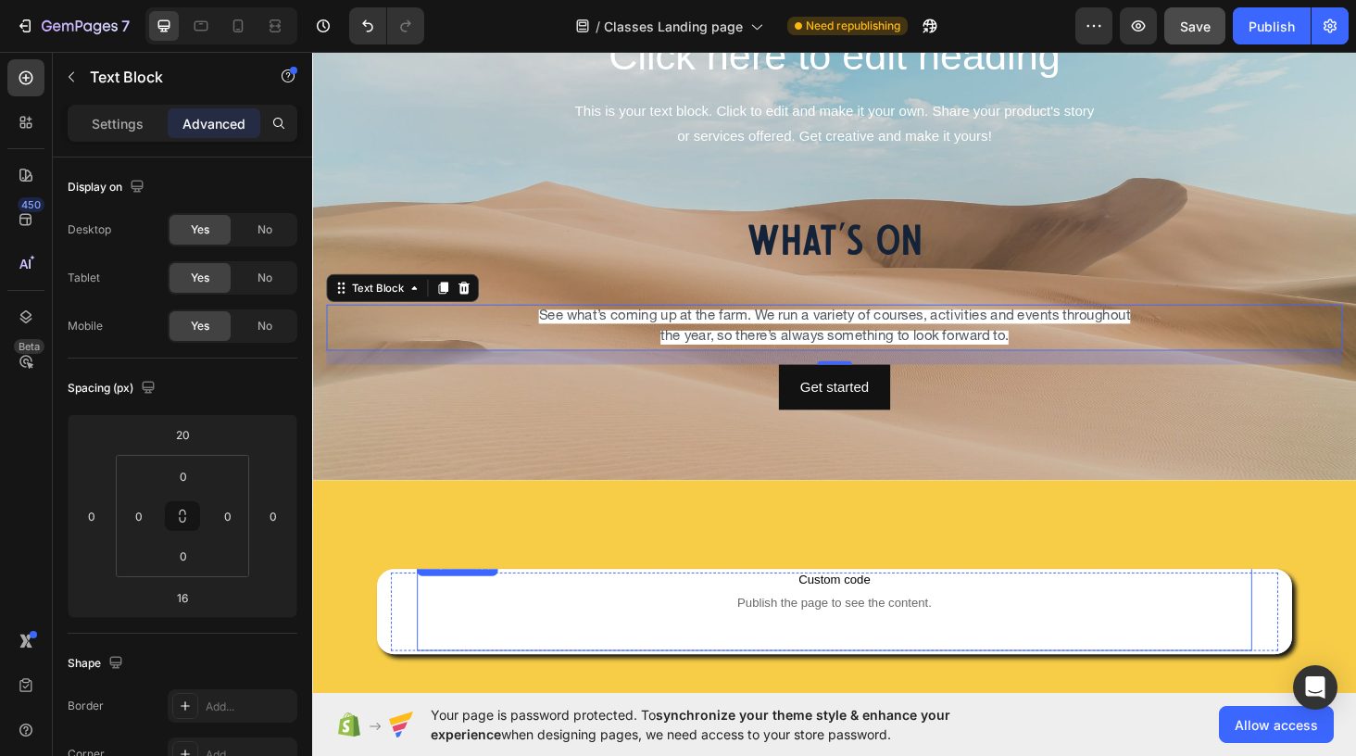
click at [596, 615] on div "Custom code Publish the page to see the content. Custom Code" at bounding box center [867, 638] width 888 height 102
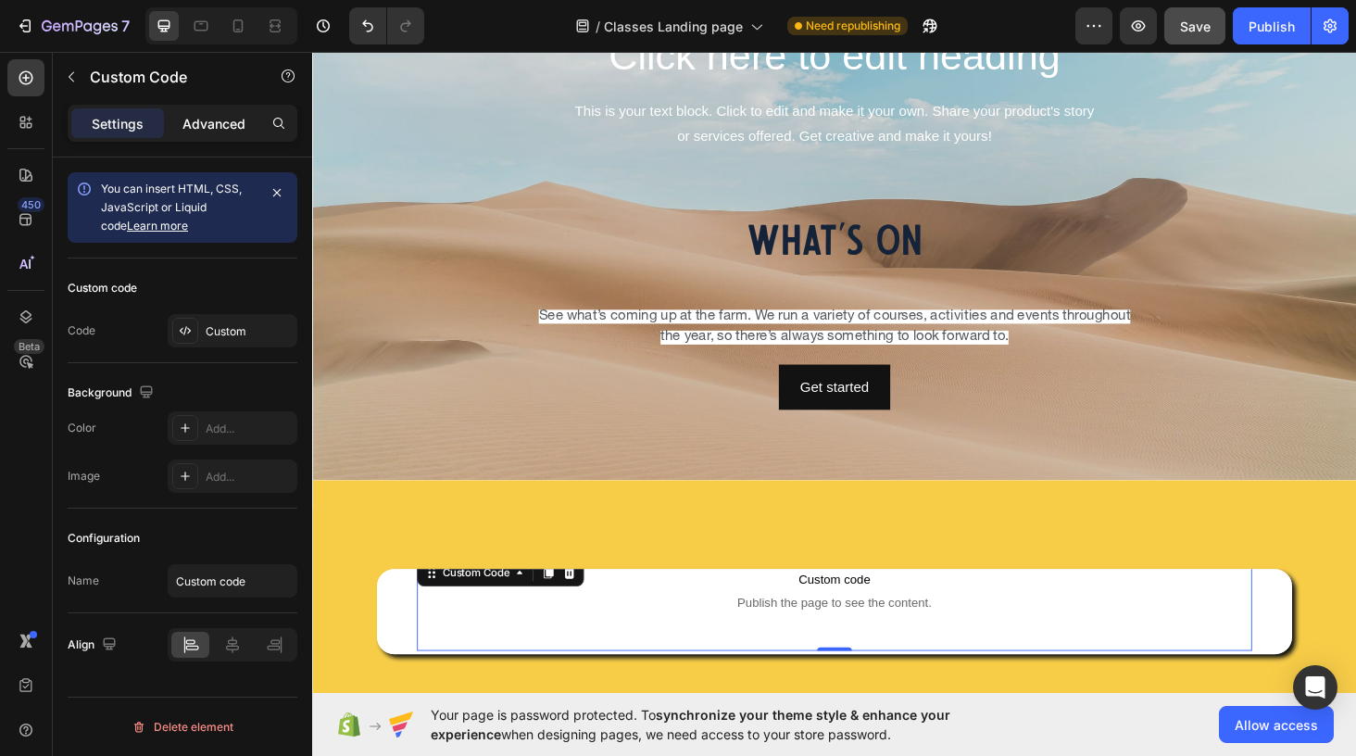
click at [211, 118] on p "Advanced" at bounding box center [213, 123] width 63 height 19
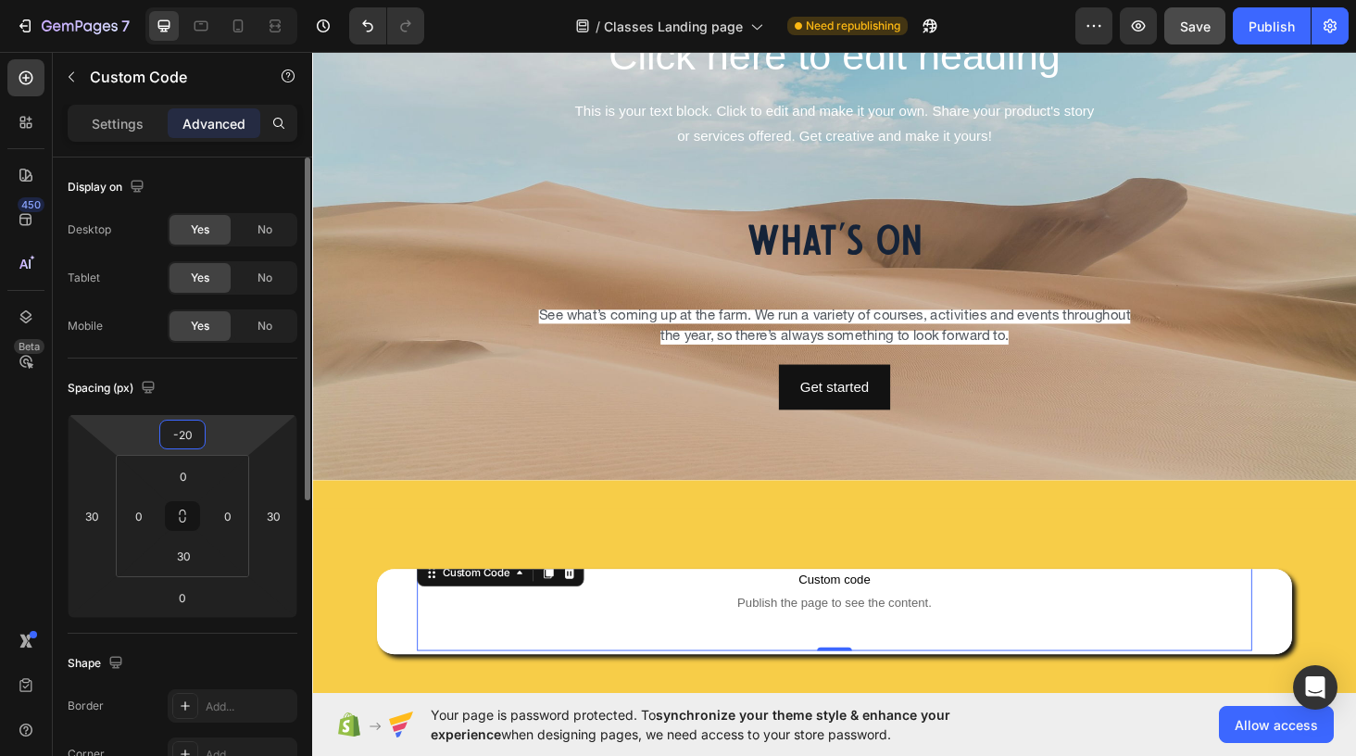
click at [181, 425] on input "-20" at bounding box center [182, 434] width 37 height 28
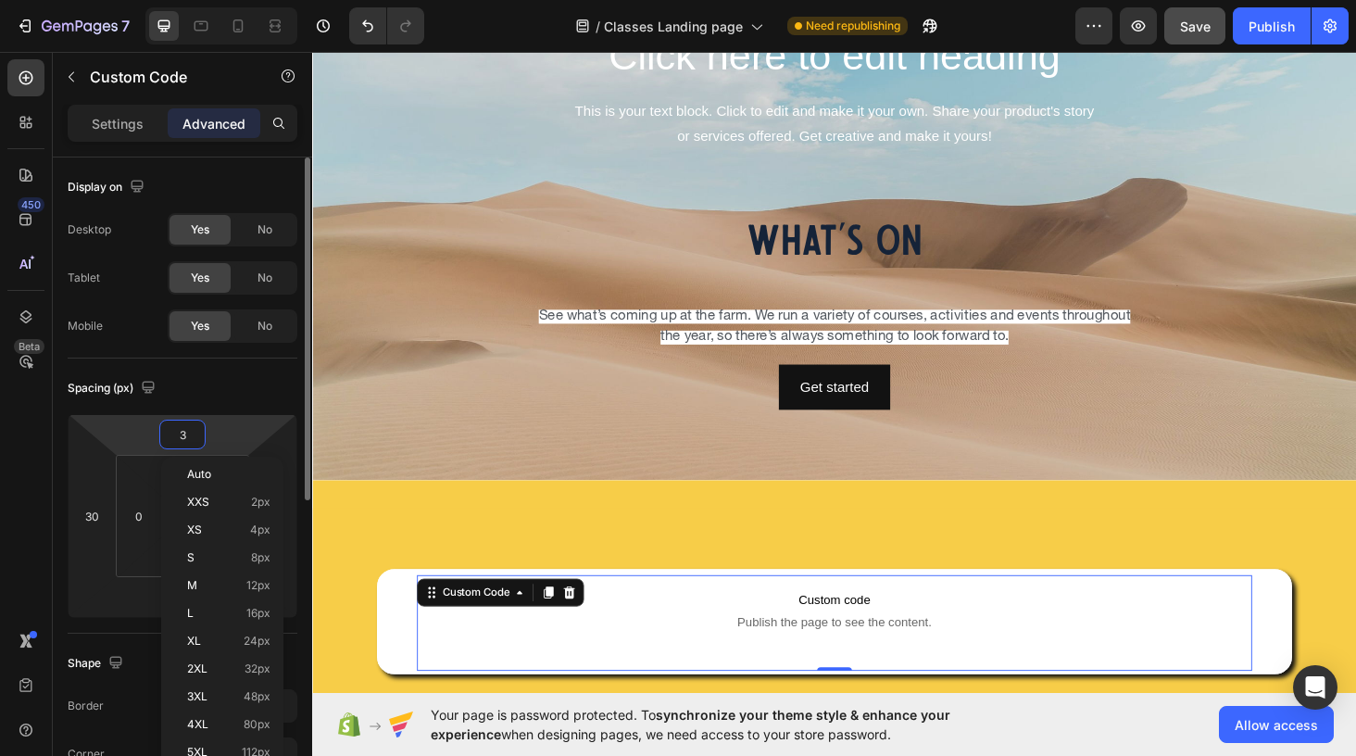
type input "30"
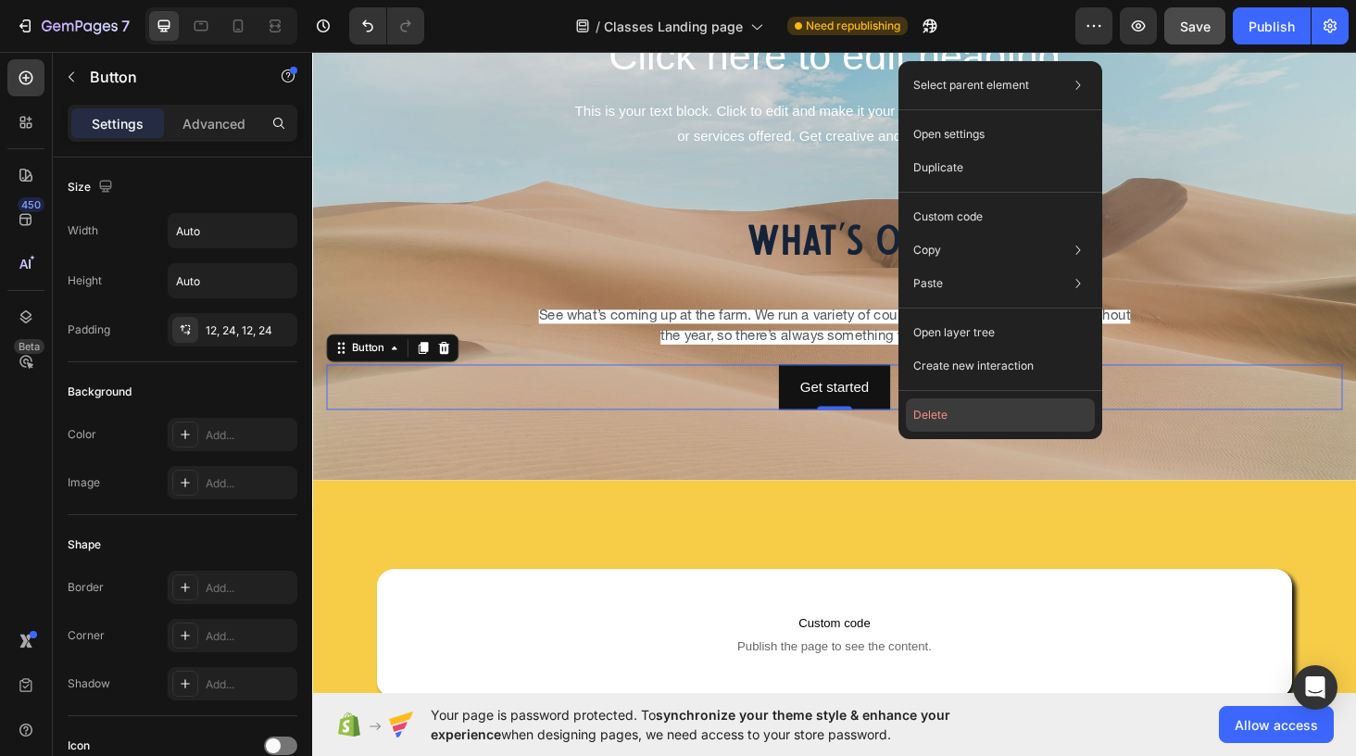
click at [956, 416] on button "Delete" at bounding box center [1000, 414] width 189 height 33
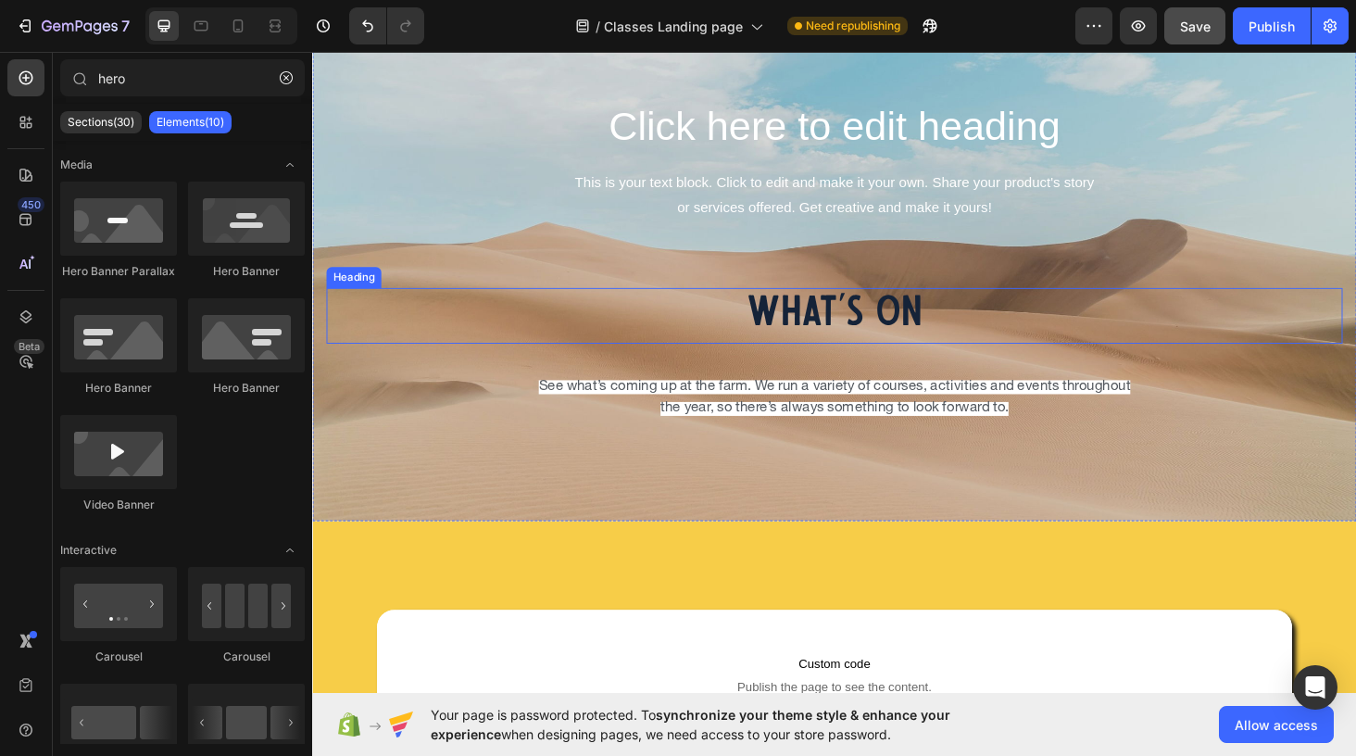
scroll to position [80, 0]
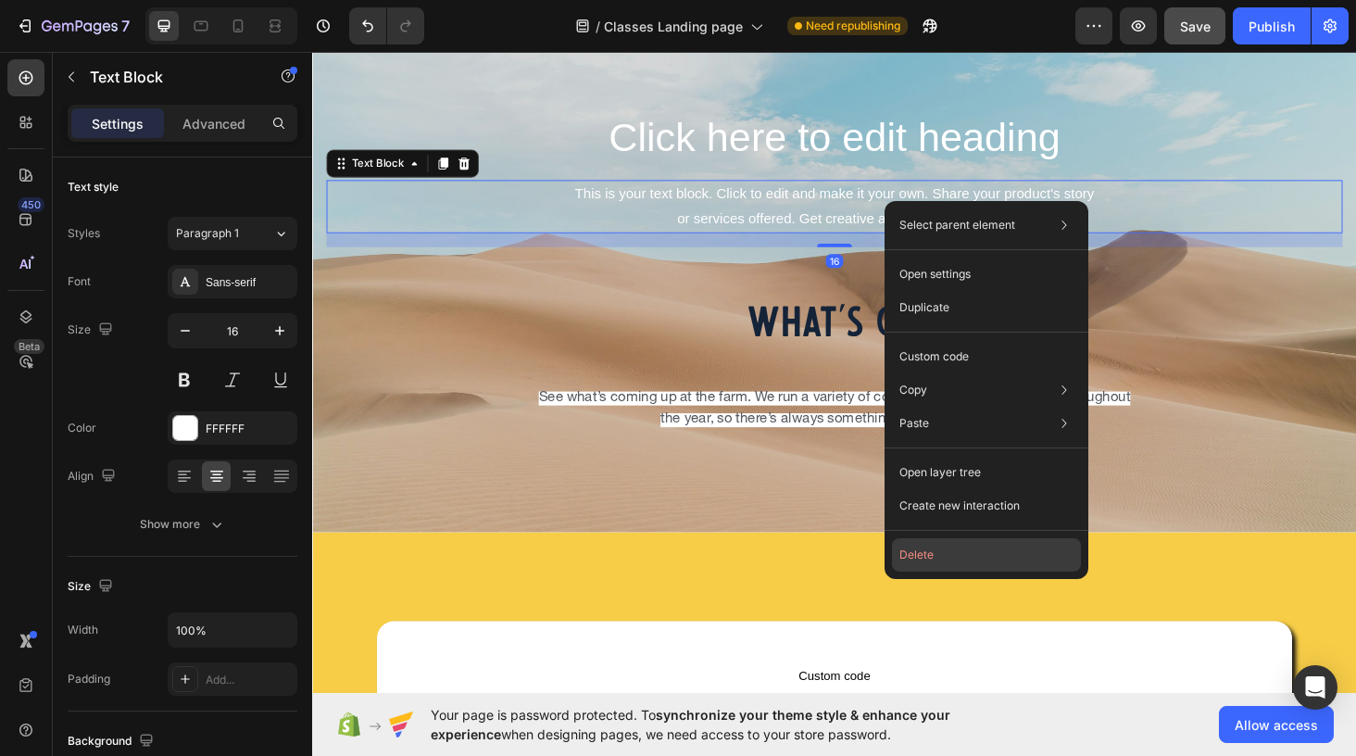
click at [953, 554] on button "Delete" at bounding box center [986, 554] width 189 height 33
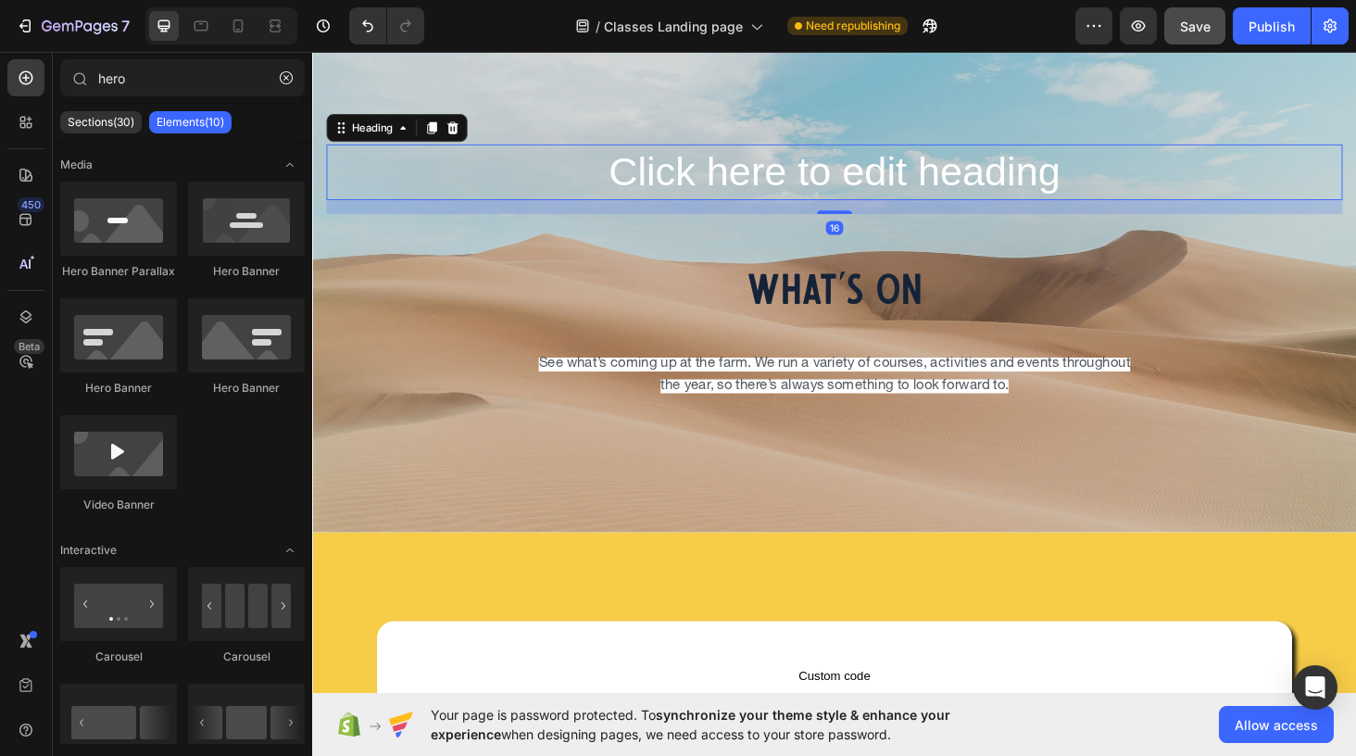
click at [938, 173] on h2 "Click here to edit heading" at bounding box center [868, 179] width 1082 height 59
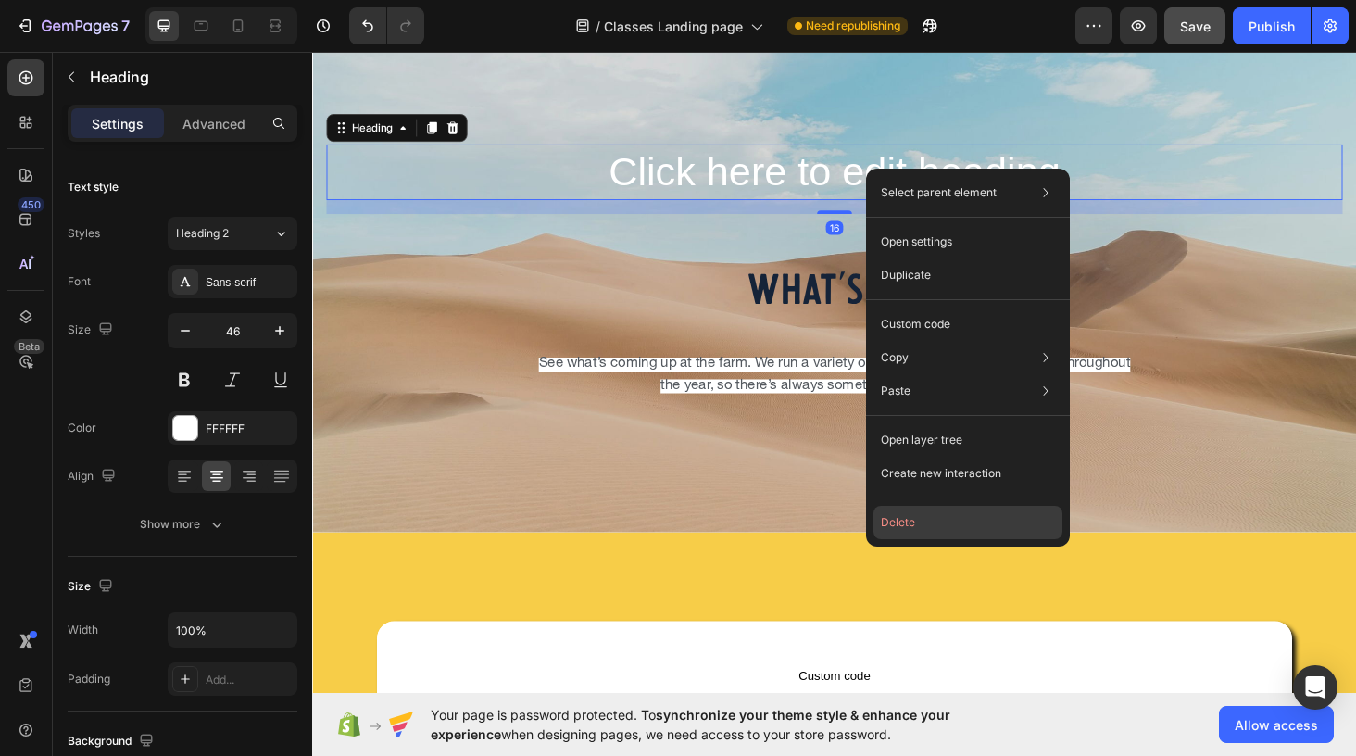
click at [937, 527] on button "Delete" at bounding box center [967, 522] width 189 height 33
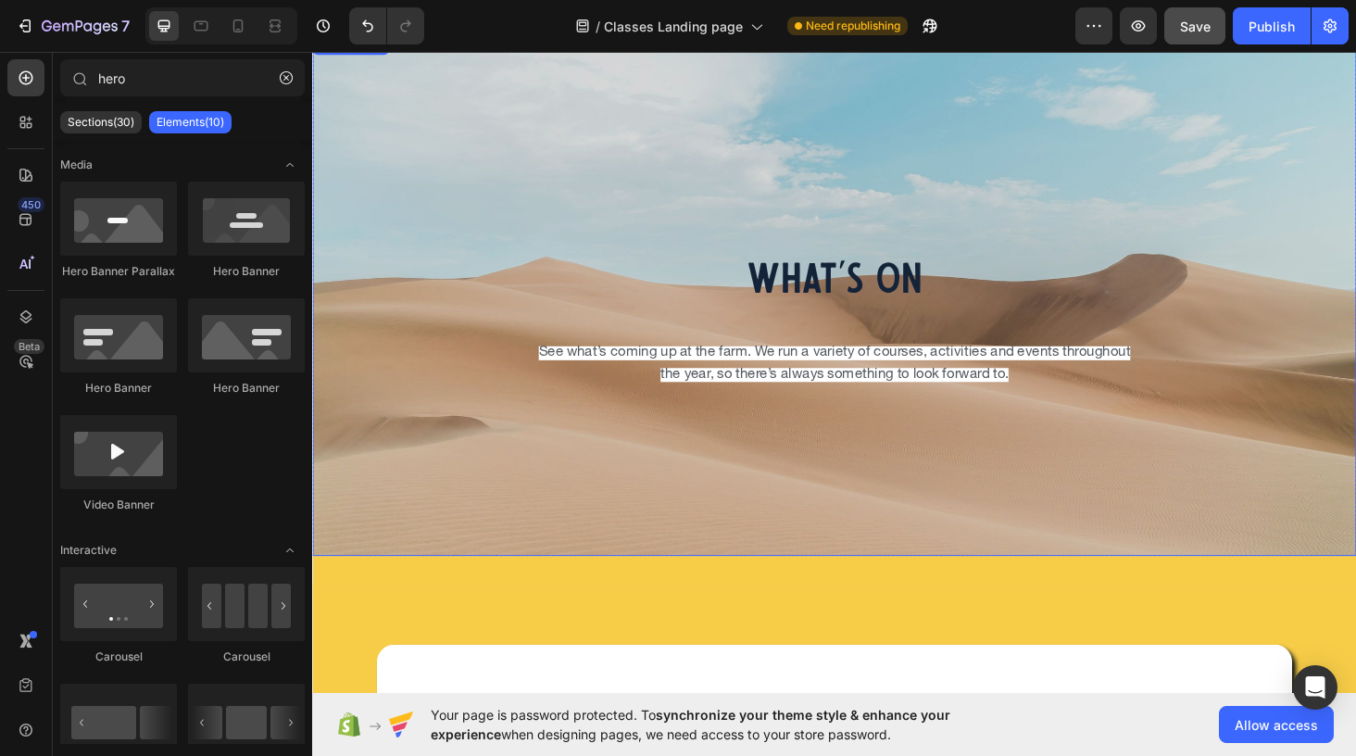
scroll to position [50, 0]
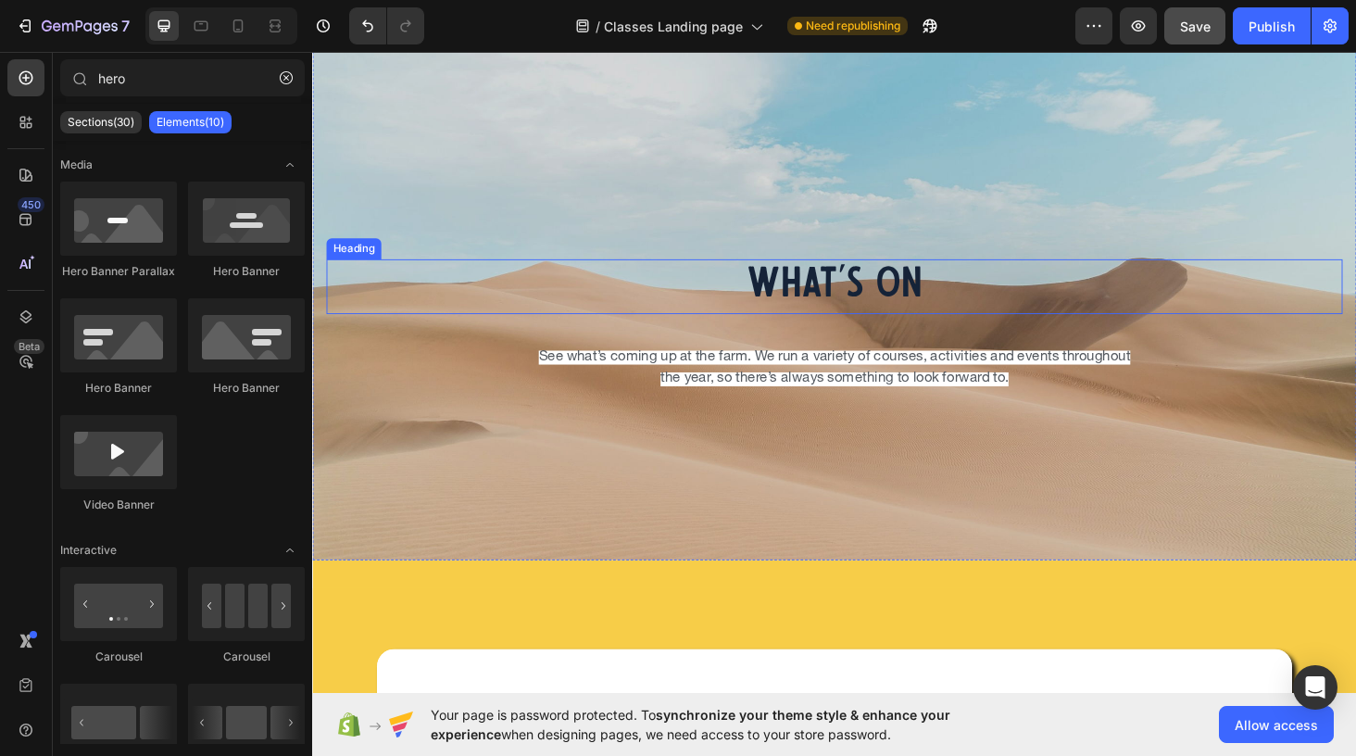
click at [887, 307] on h2 "What's On" at bounding box center [868, 301] width 1082 height 59
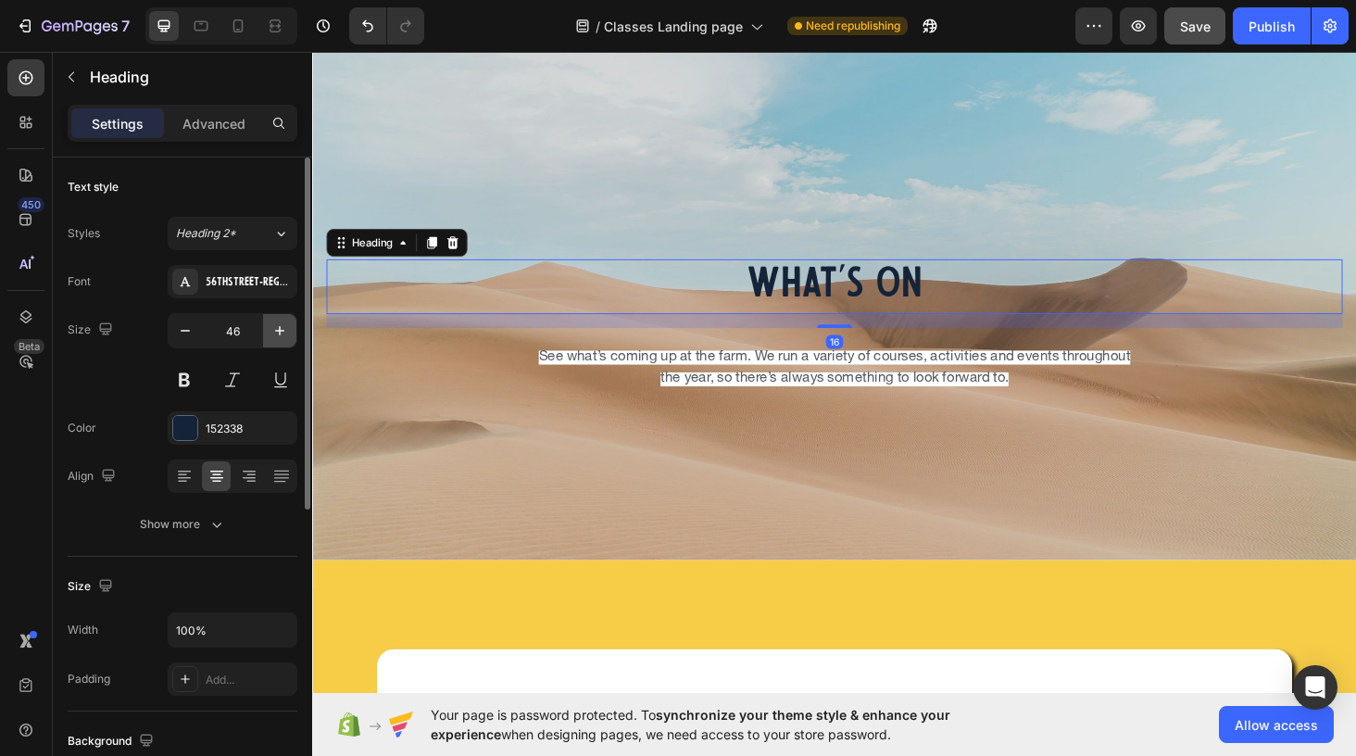
click at [279, 319] on button "button" at bounding box center [279, 330] width 33 height 33
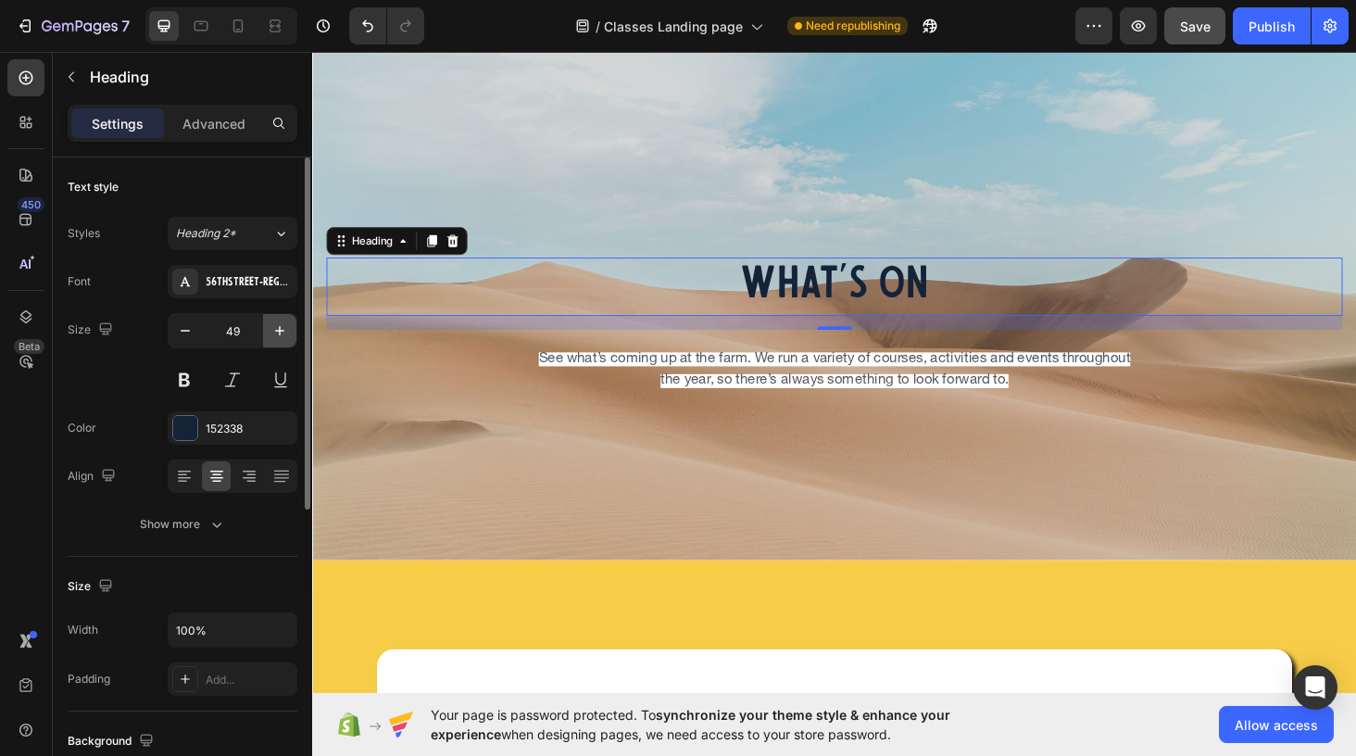
click at [279, 319] on button "button" at bounding box center [279, 330] width 33 height 33
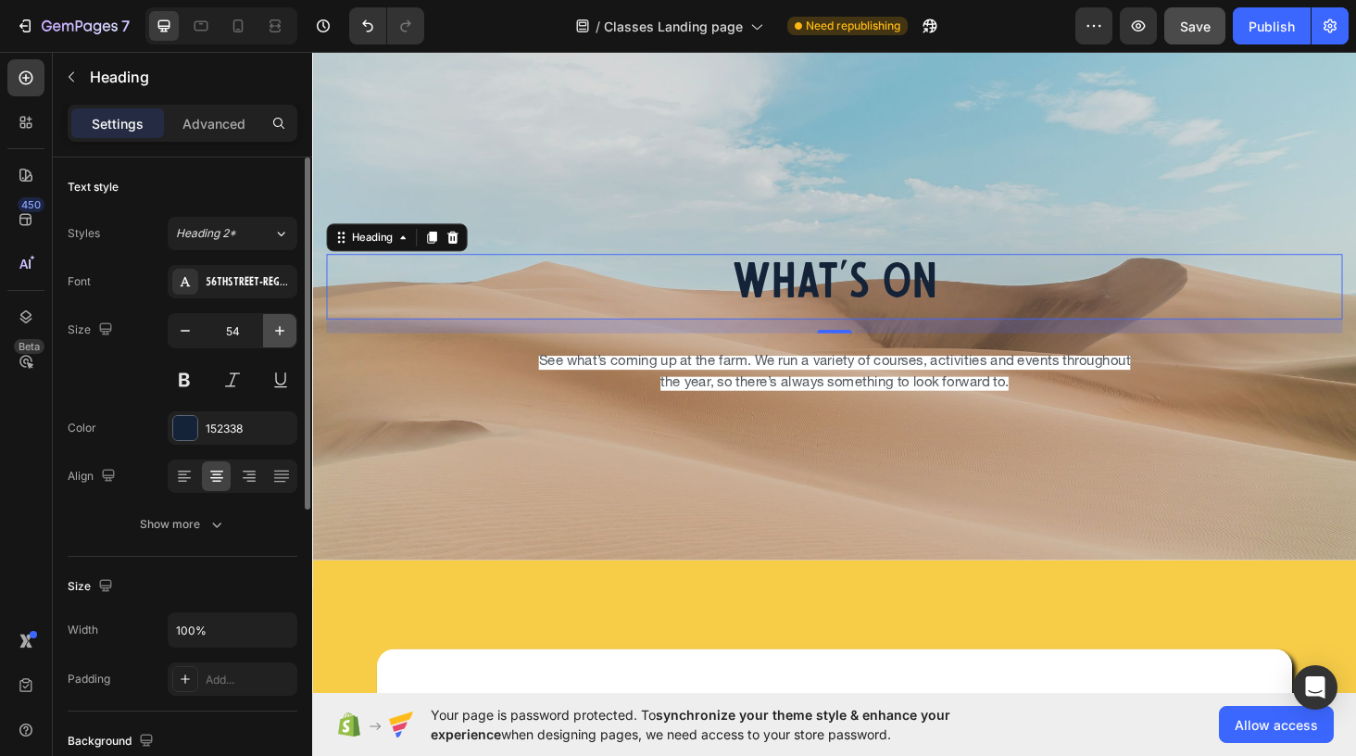
click at [279, 319] on button "button" at bounding box center [279, 330] width 33 height 33
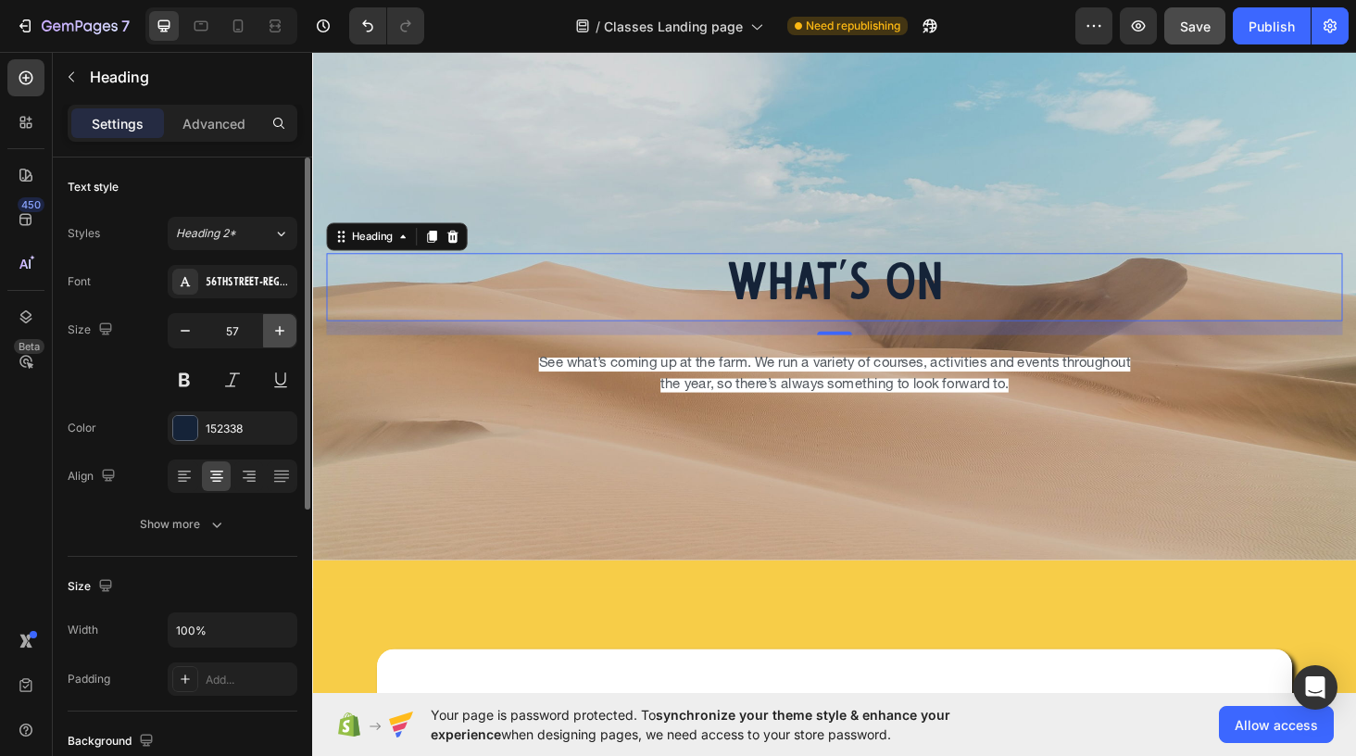
type input "58"
click at [197, 426] on div at bounding box center [185, 428] width 26 height 26
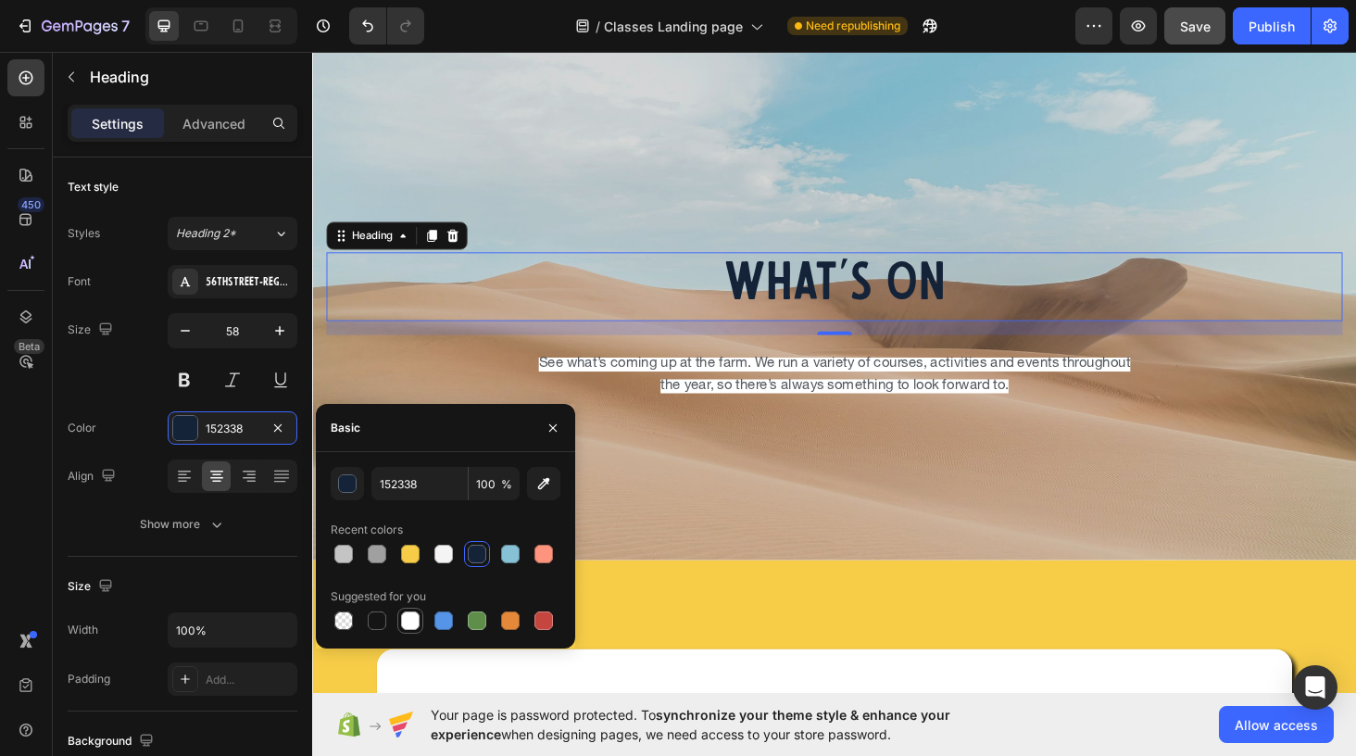
click at [419, 622] on div at bounding box center [410, 620] width 19 height 19
type input "FFFFFF"
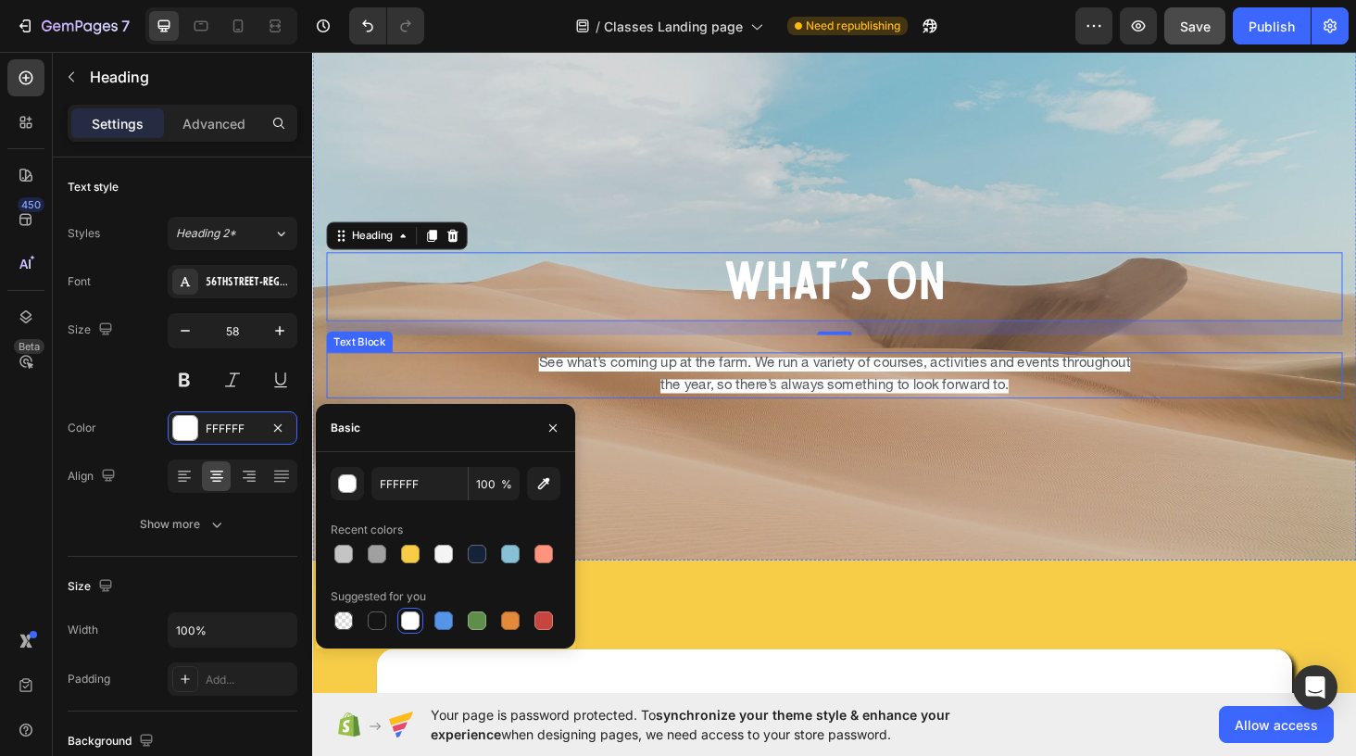
click at [702, 402] on span "See what’s coming up at the farm. We run a variety of courses, activities and e…" at bounding box center [868, 395] width 630 height 37
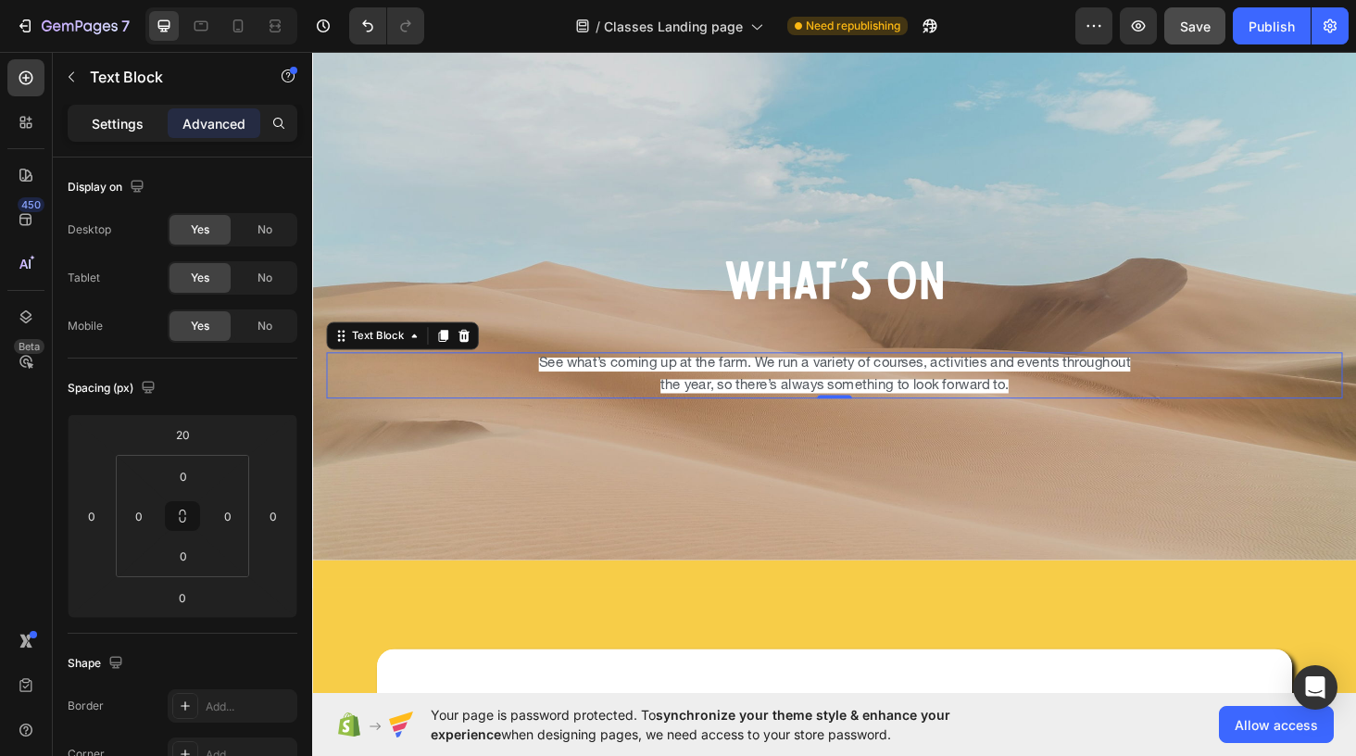
click at [105, 121] on p "Settings" at bounding box center [118, 123] width 52 height 19
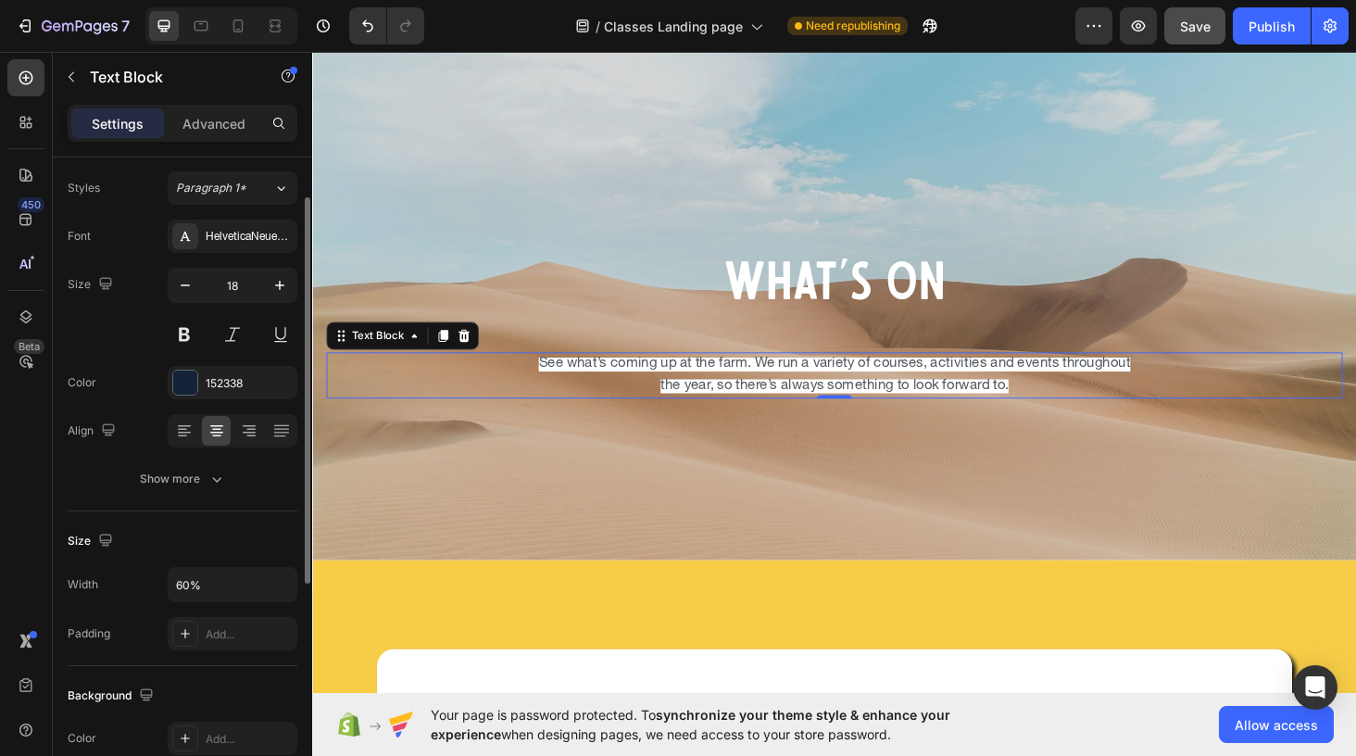
scroll to position [0, 0]
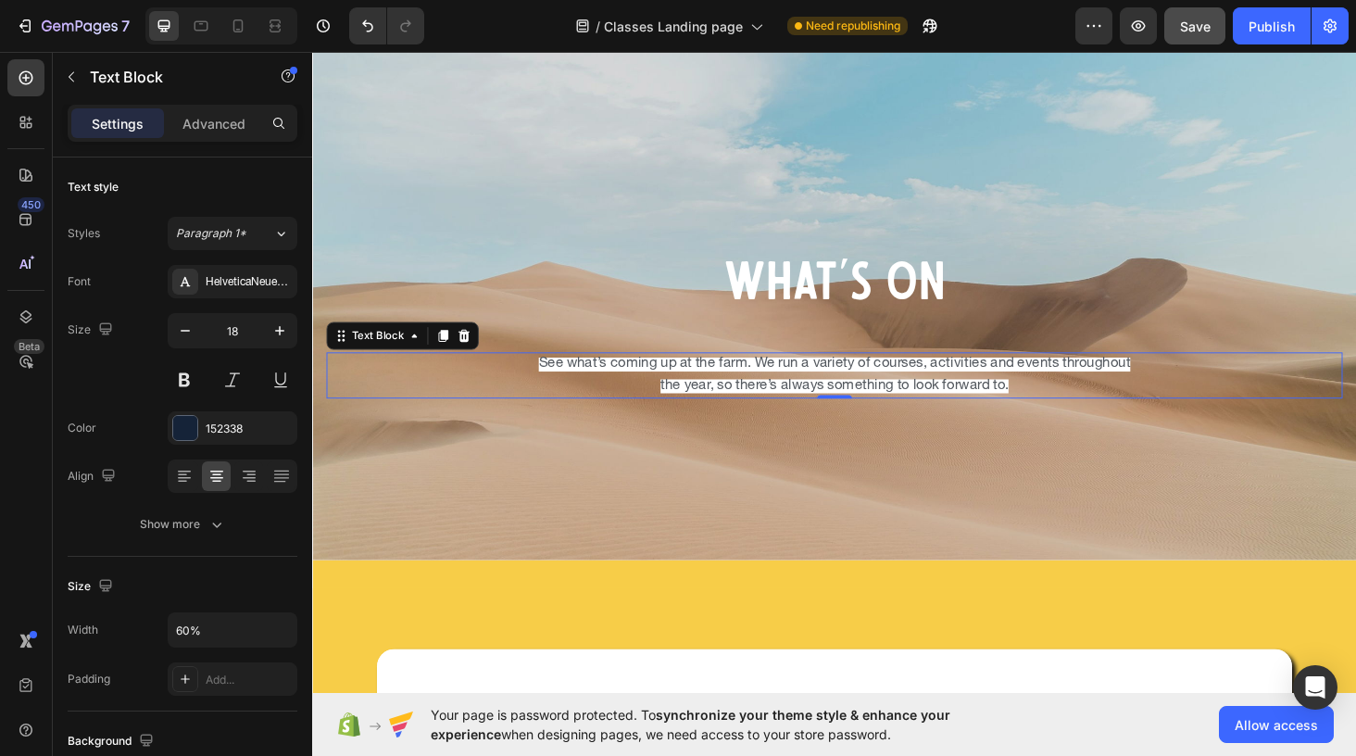
click at [603, 381] on span "See what’s coming up at the farm. We run a variety of courses, activities and e…" at bounding box center [868, 395] width 630 height 37
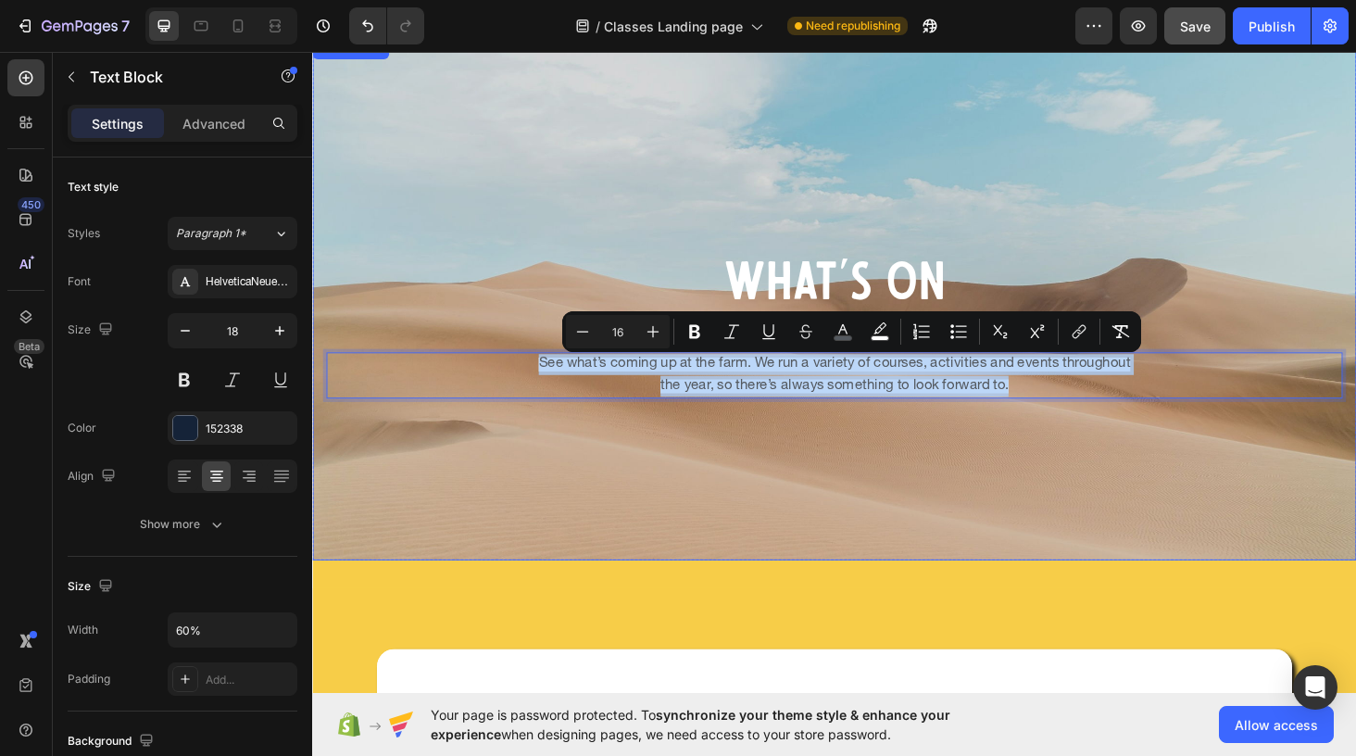
drag, startPoint x: 1065, startPoint y: 410, endPoint x: 653, endPoint y: 364, distance: 414.7
click at [653, 364] on div "What's On Heading See what’s coming up at the farm. We run a variety of courses…" at bounding box center [868, 314] width 1082 height 211
copy span "See what’s coming up at the farm. We run a variety of courses, activities and e…"
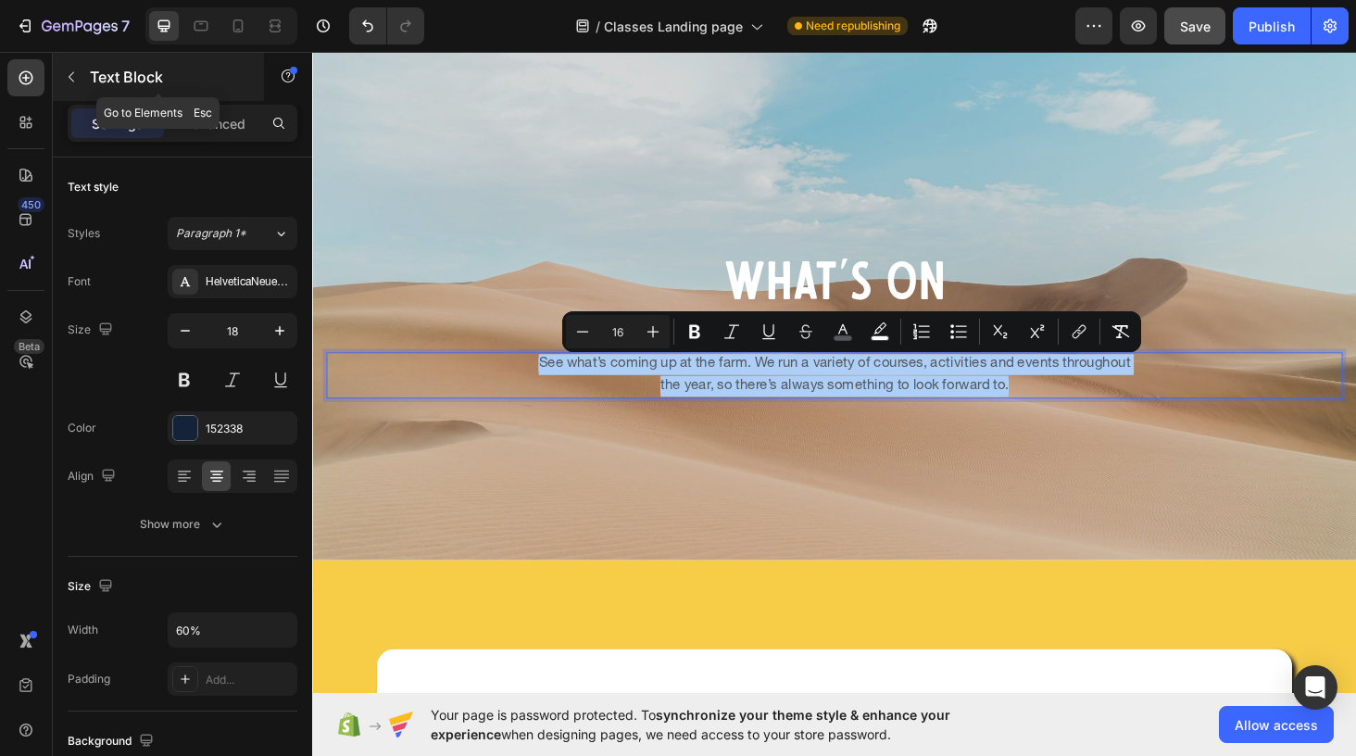
click at [68, 77] on icon "button" at bounding box center [71, 76] width 15 height 15
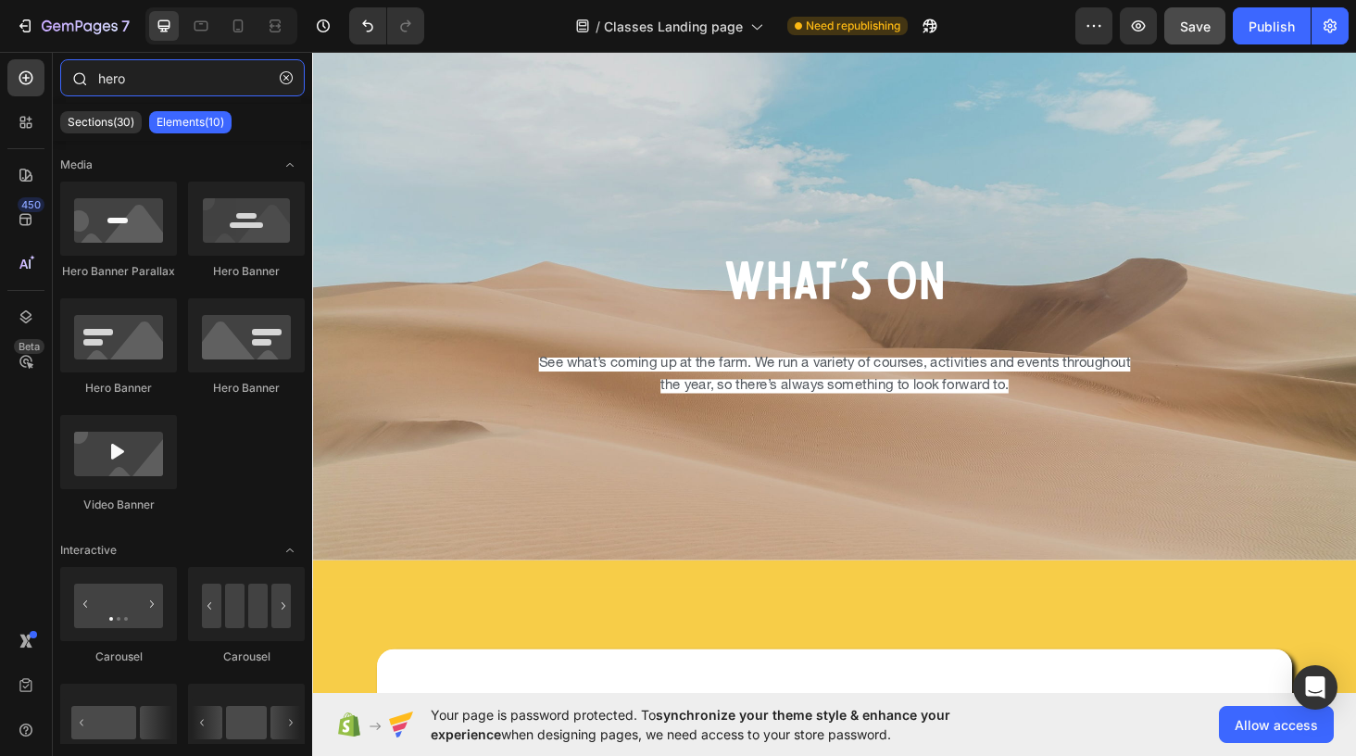
drag, startPoint x: 139, startPoint y: 77, endPoint x: 70, endPoint y: 76, distance: 68.5
click at [71, 77] on div "hero" at bounding box center [182, 81] width 259 height 44
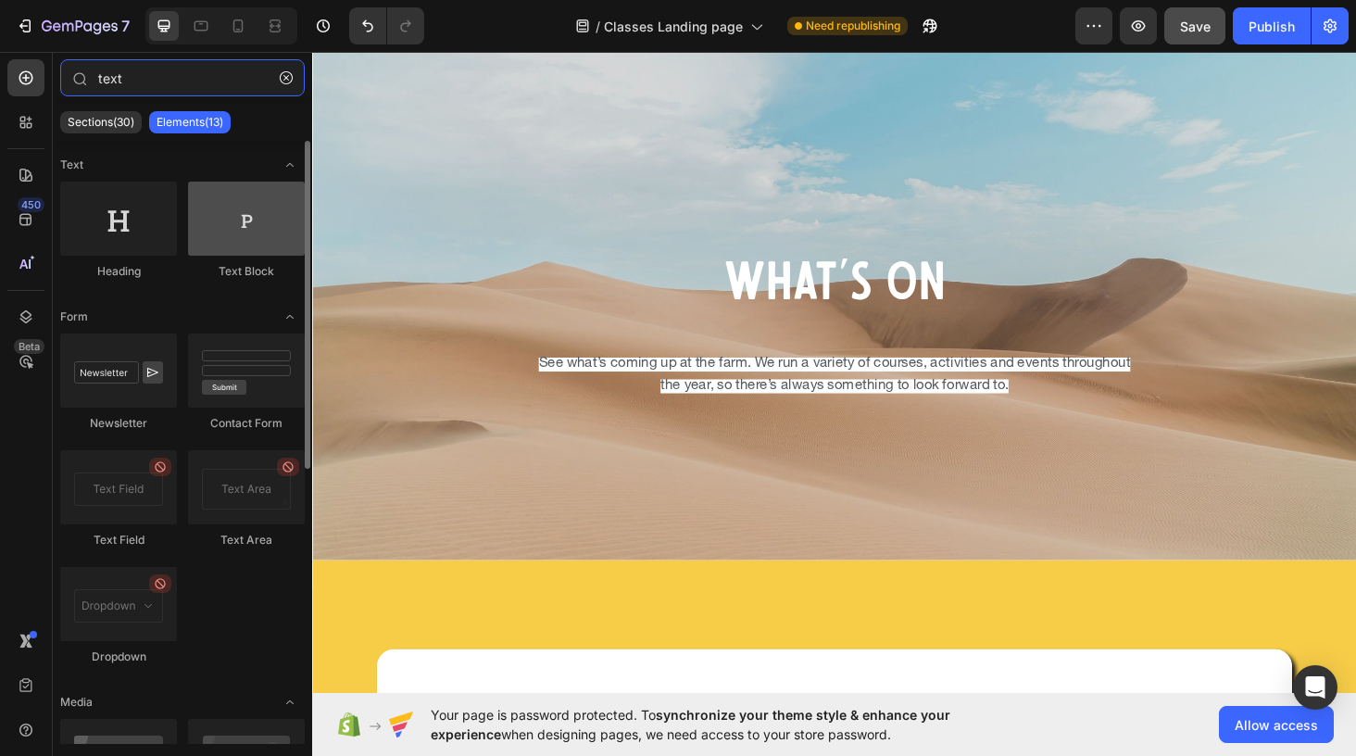
type input "text"
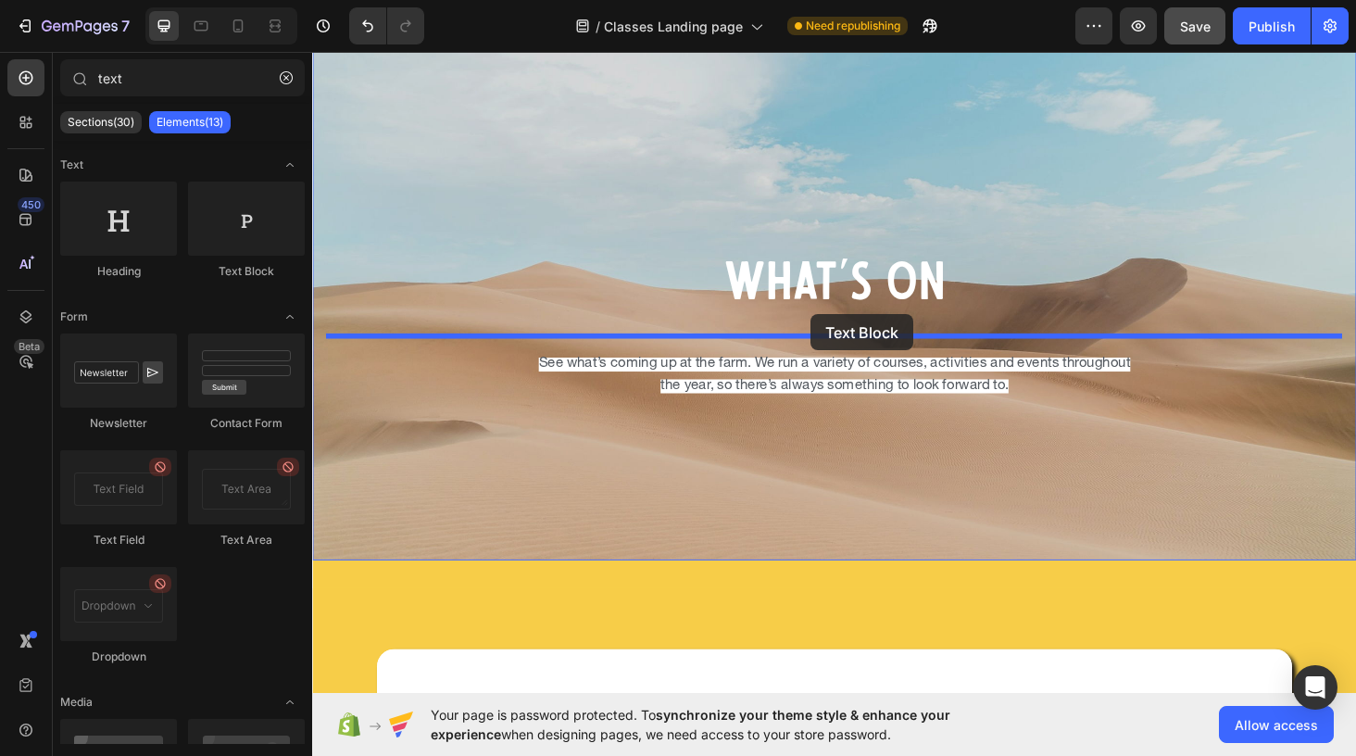
drag, startPoint x: 558, startPoint y: 260, endPoint x: 841, endPoint y: 331, distance: 292.0
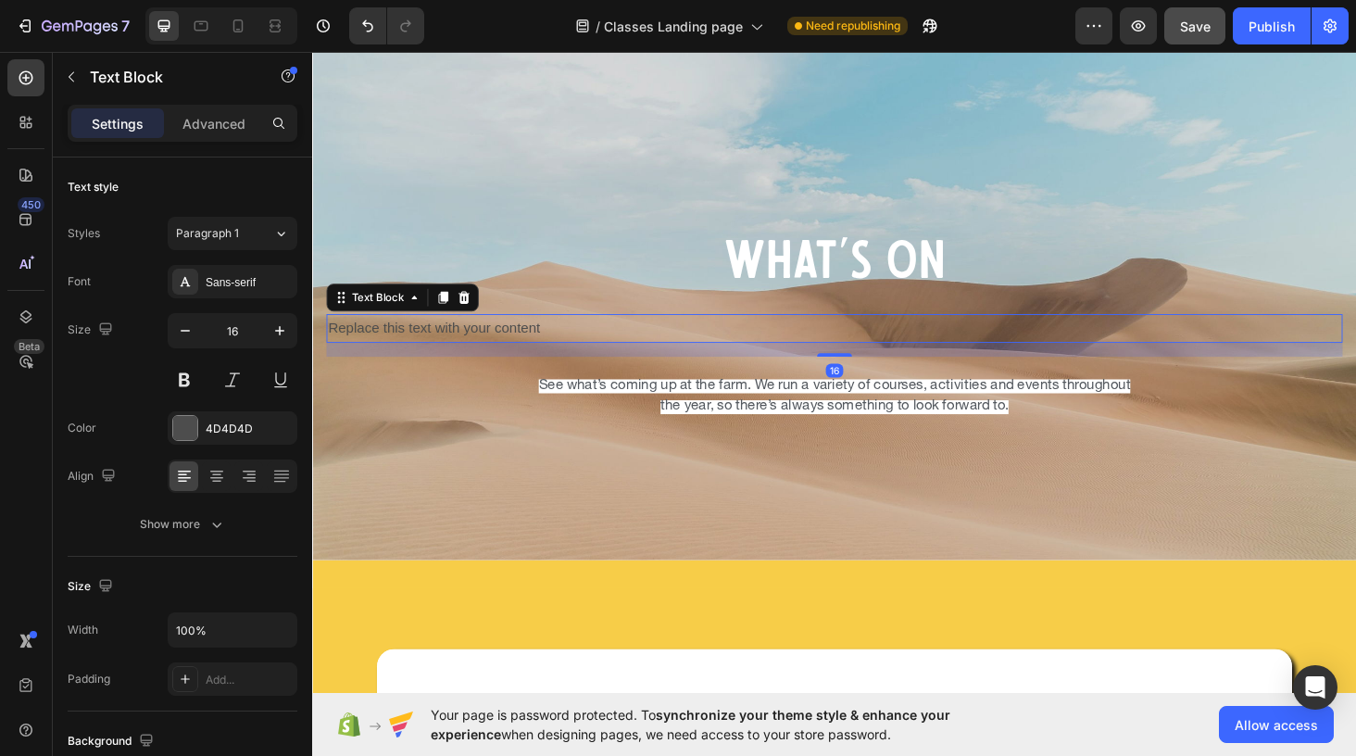
click at [547, 347] on div "Replace this text with your content" at bounding box center [868, 346] width 1082 height 31
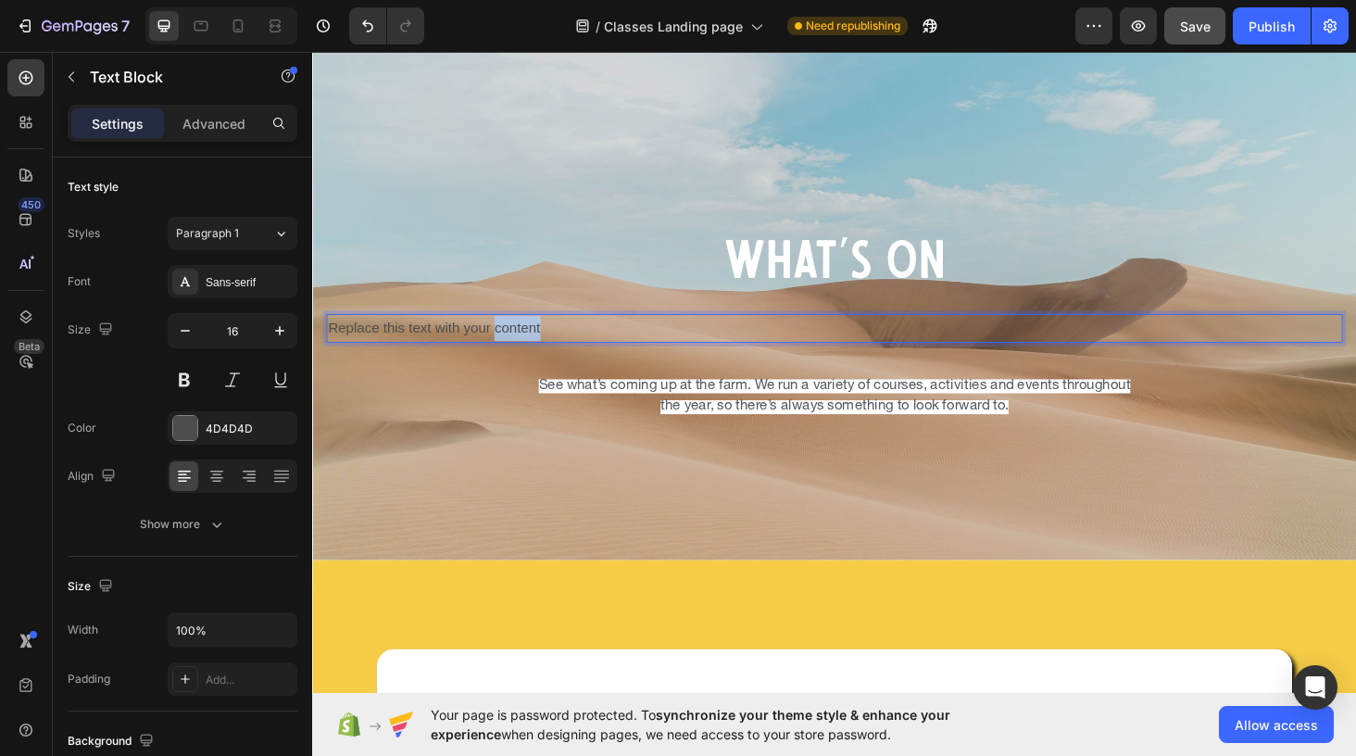
click at [547, 347] on p "Replace this text with your content" at bounding box center [868, 346] width 1078 height 27
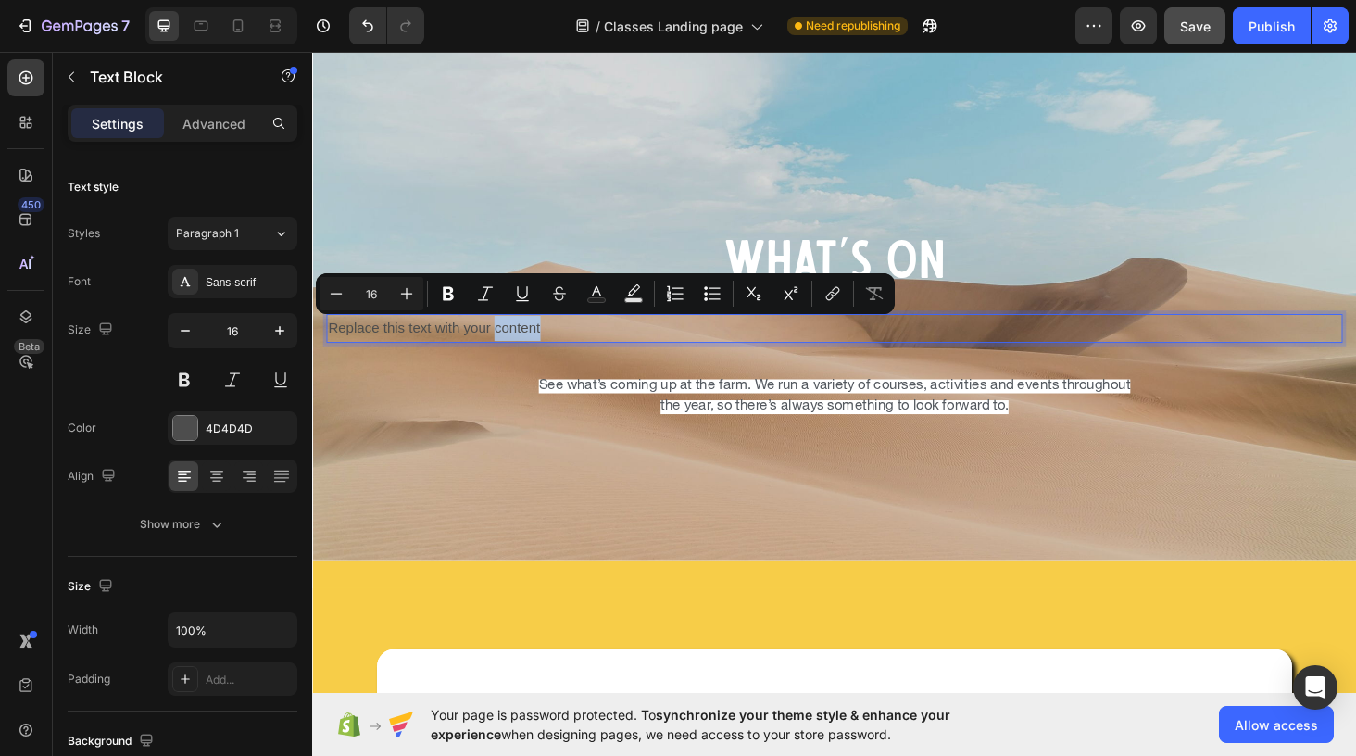
click at [570, 343] on p "Replace this text with your content" at bounding box center [868, 346] width 1078 height 27
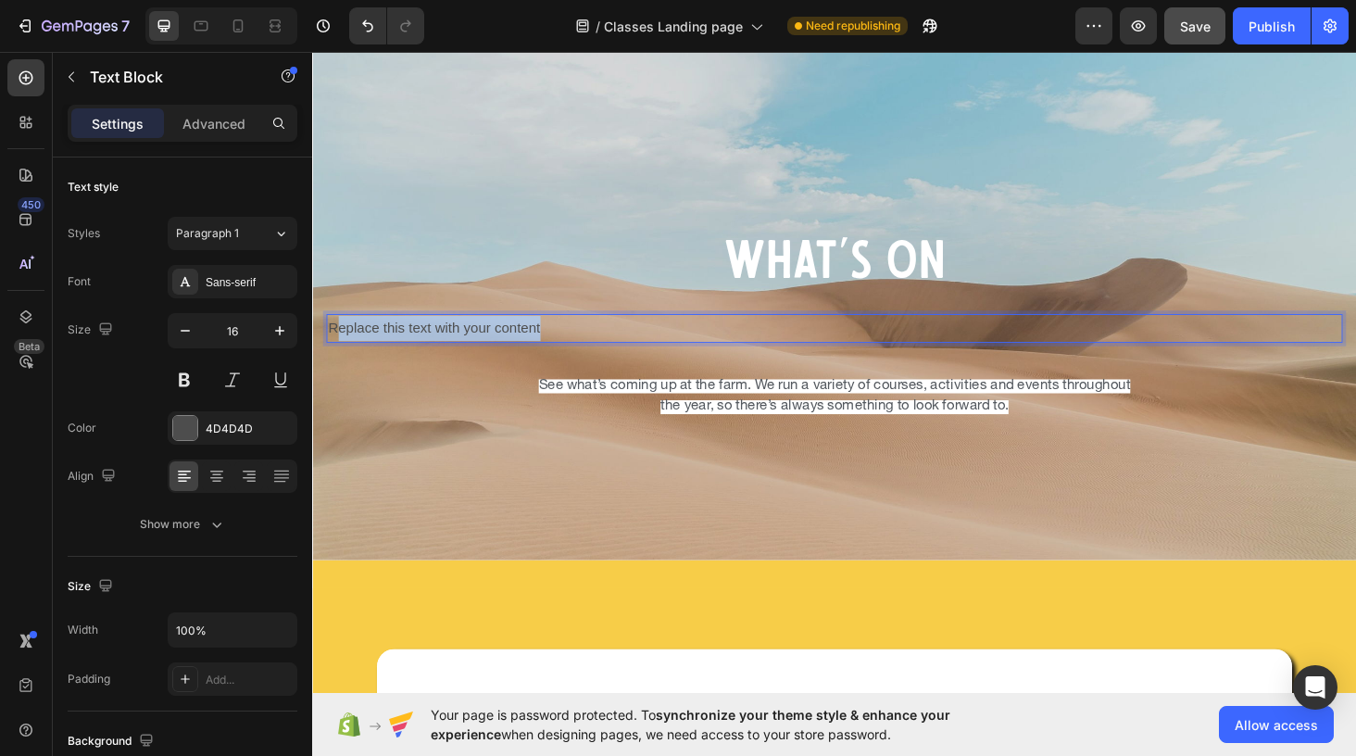
drag, startPoint x: 559, startPoint y: 346, endPoint x: 340, endPoint y: 345, distance: 219.5
click at [339, 345] on p "Replace this text with your content" at bounding box center [868, 346] width 1078 height 27
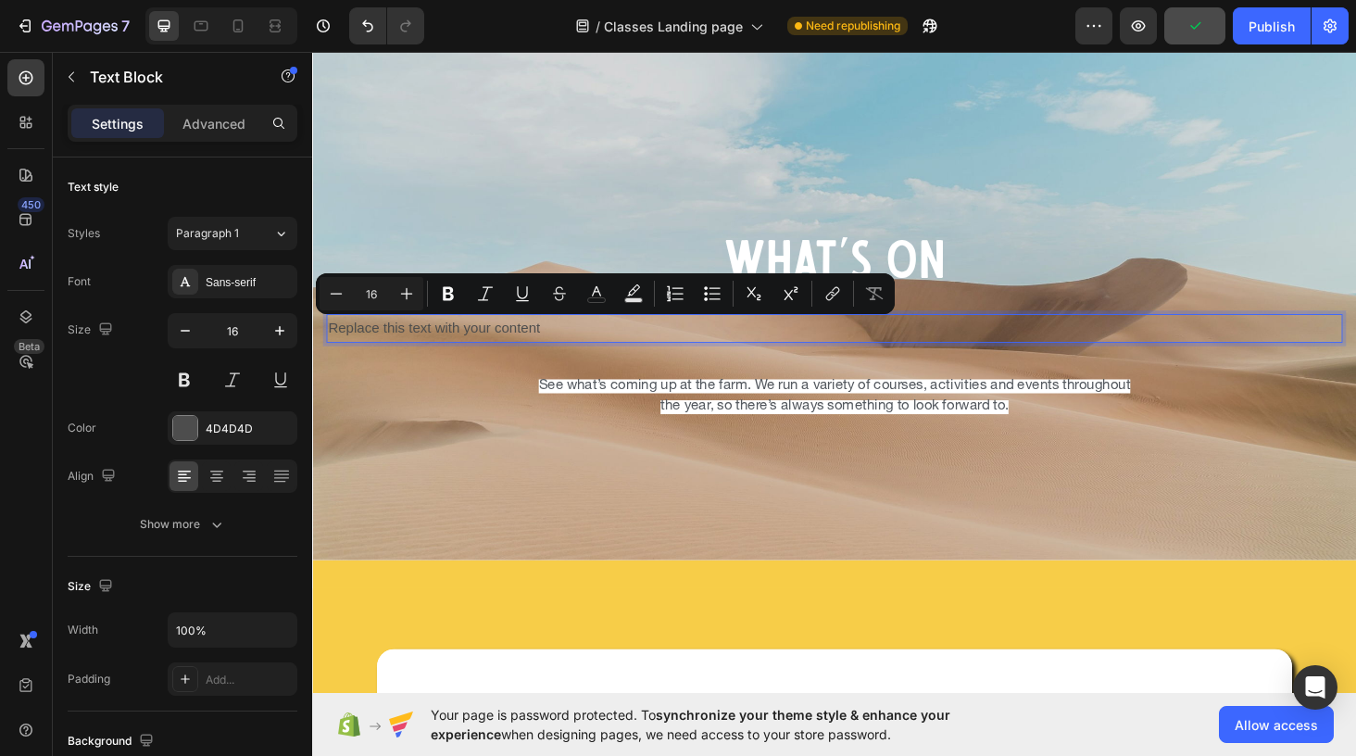
click at [568, 347] on p "Replace this text with your content" at bounding box center [868, 346] width 1078 height 27
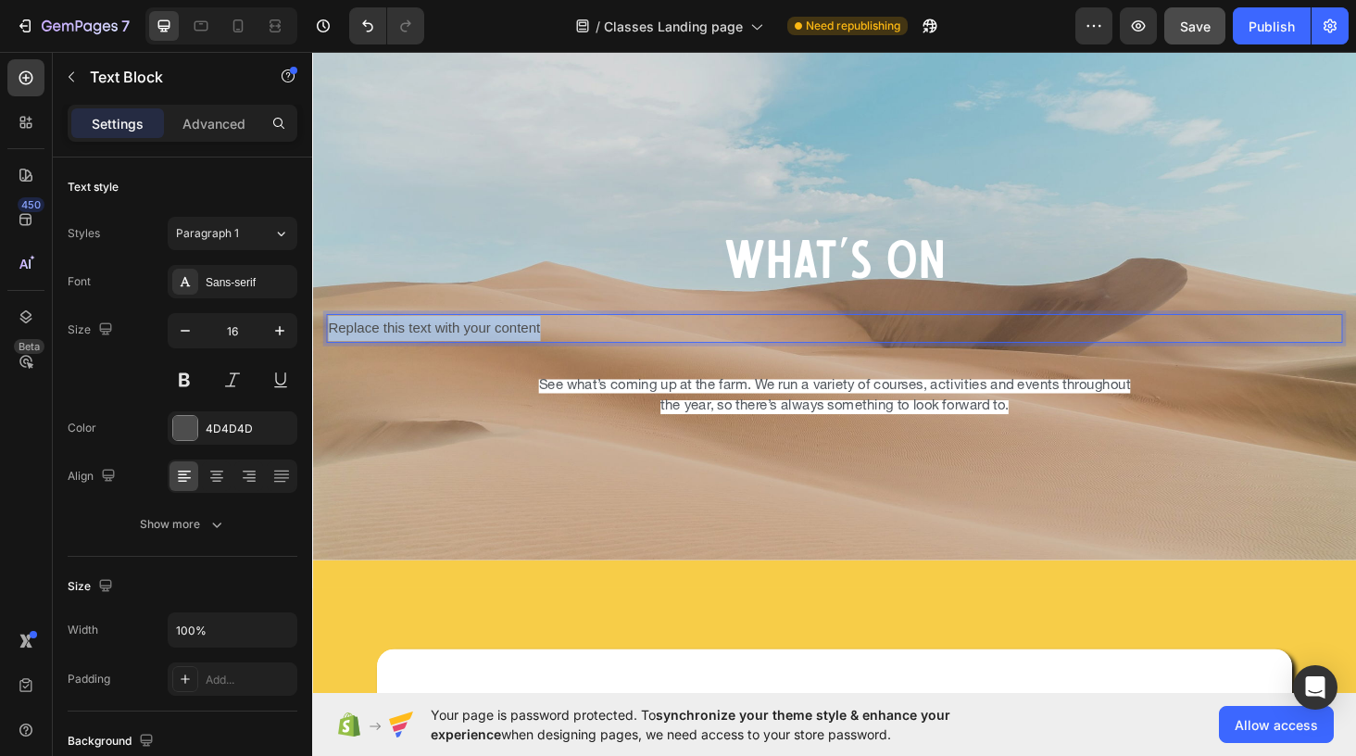
drag, startPoint x: 564, startPoint y: 345, endPoint x: 311, endPoint y: 330, distance: 253.3
click at [312, 330] on div "What's On Heading Replace this text with your content Text Block 16 See what’s …" at bounding box center [867, 314] width 1111 height 264
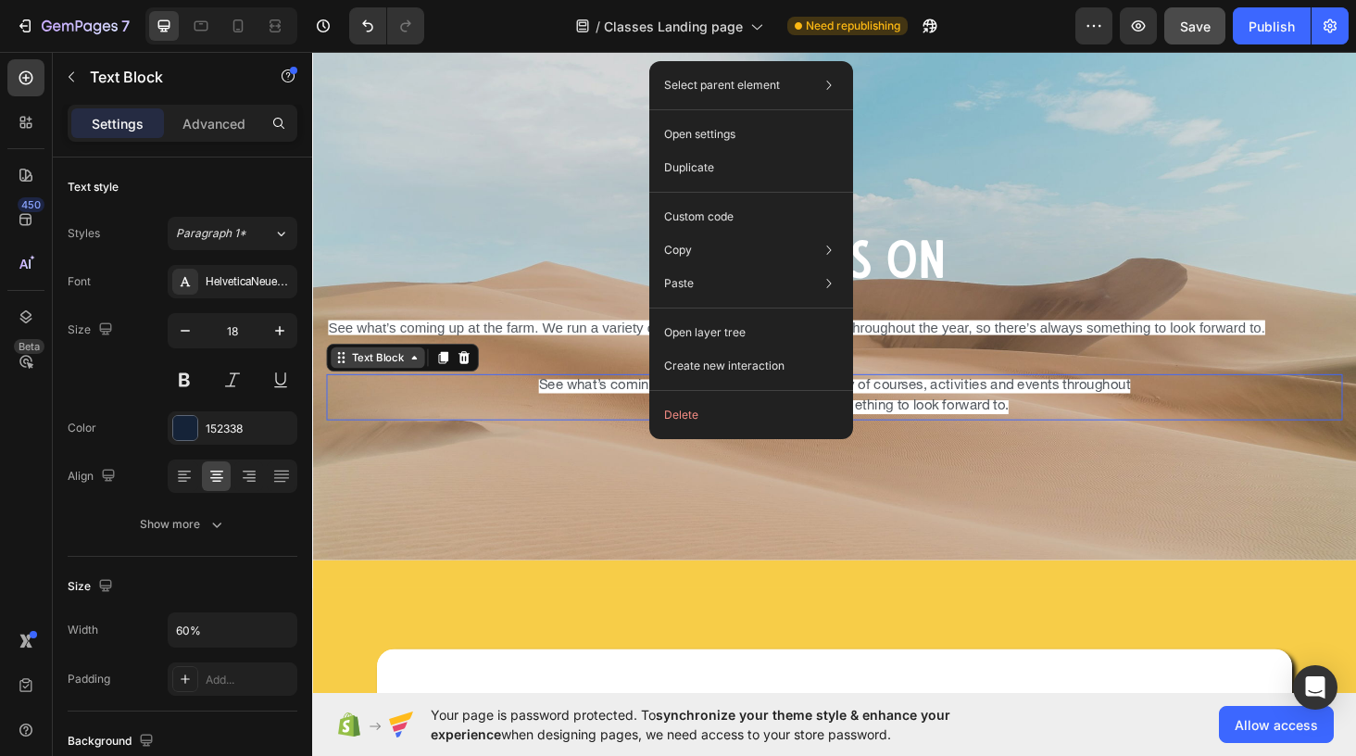
click at [419, 380] on icon at bounding box center [420, 377] width 15 height 15
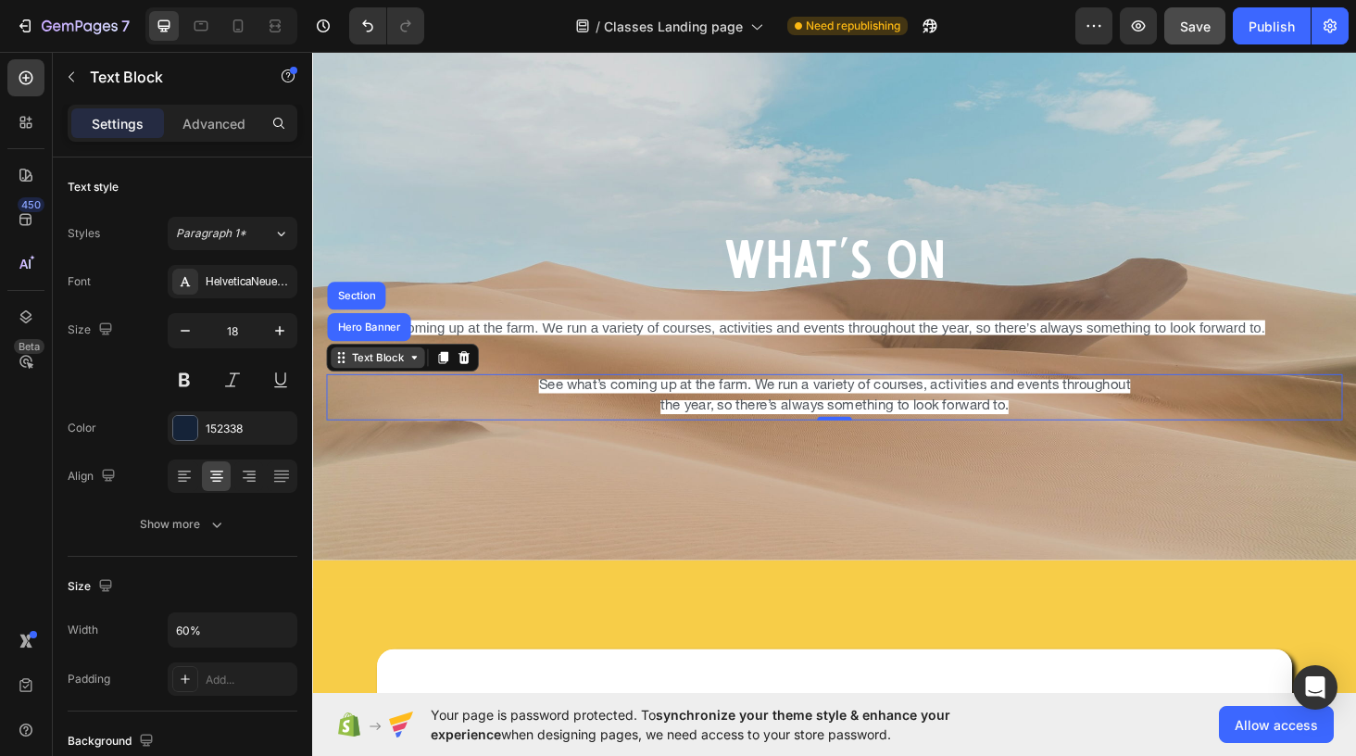
click at [422, 380] on icon at bounding box center [420, 377] width 15 height 15
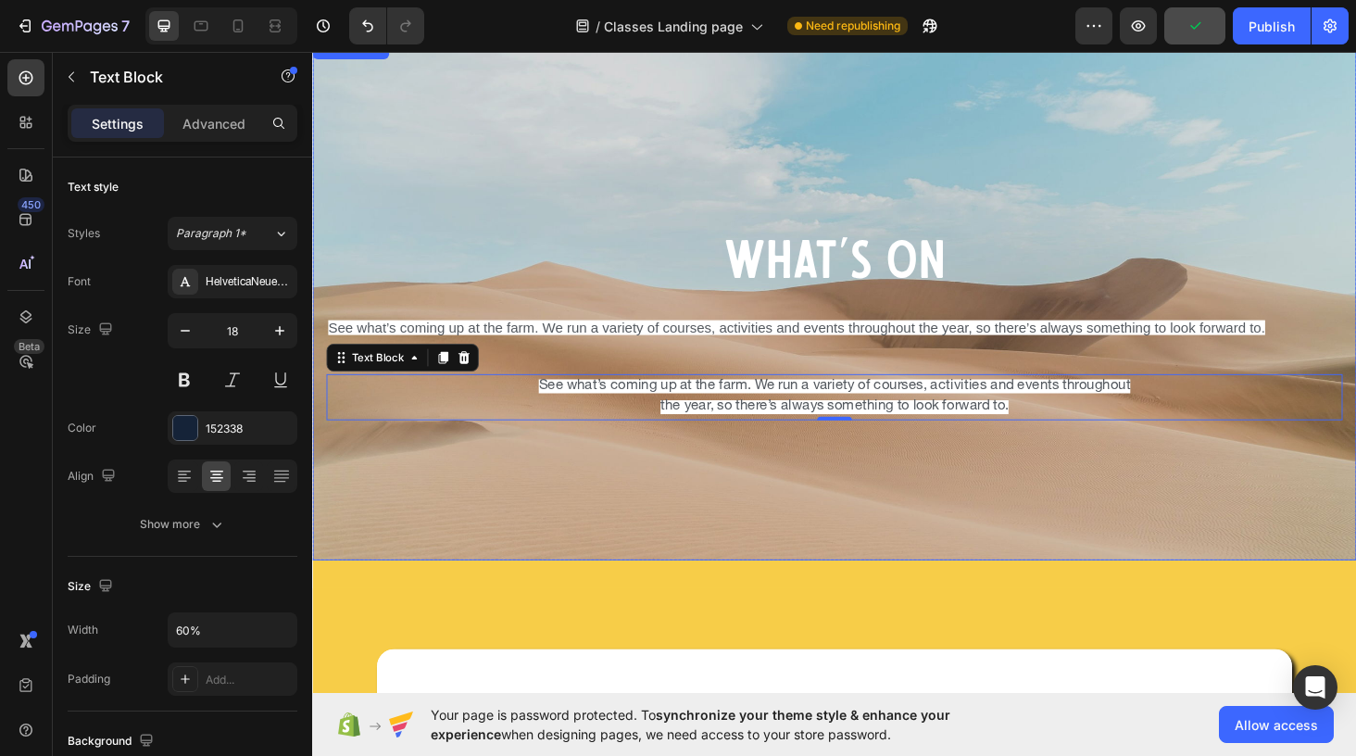
drag, startPoint x: 528, startPoint y: 396, endPoint x: 1175, endPoint y: 450, distance: 649.6
click at [1178, 453] on div "What's On Heading See what’s coming up at the farm. We run a variety of courses…" at bounding box center [867, 315] width 1111 height 556
click at [1076, 426] on p "See what’s coming up at the farm. We run a variety of courses, activities and e…" at bounding box center [869, 418] width 646 height 45
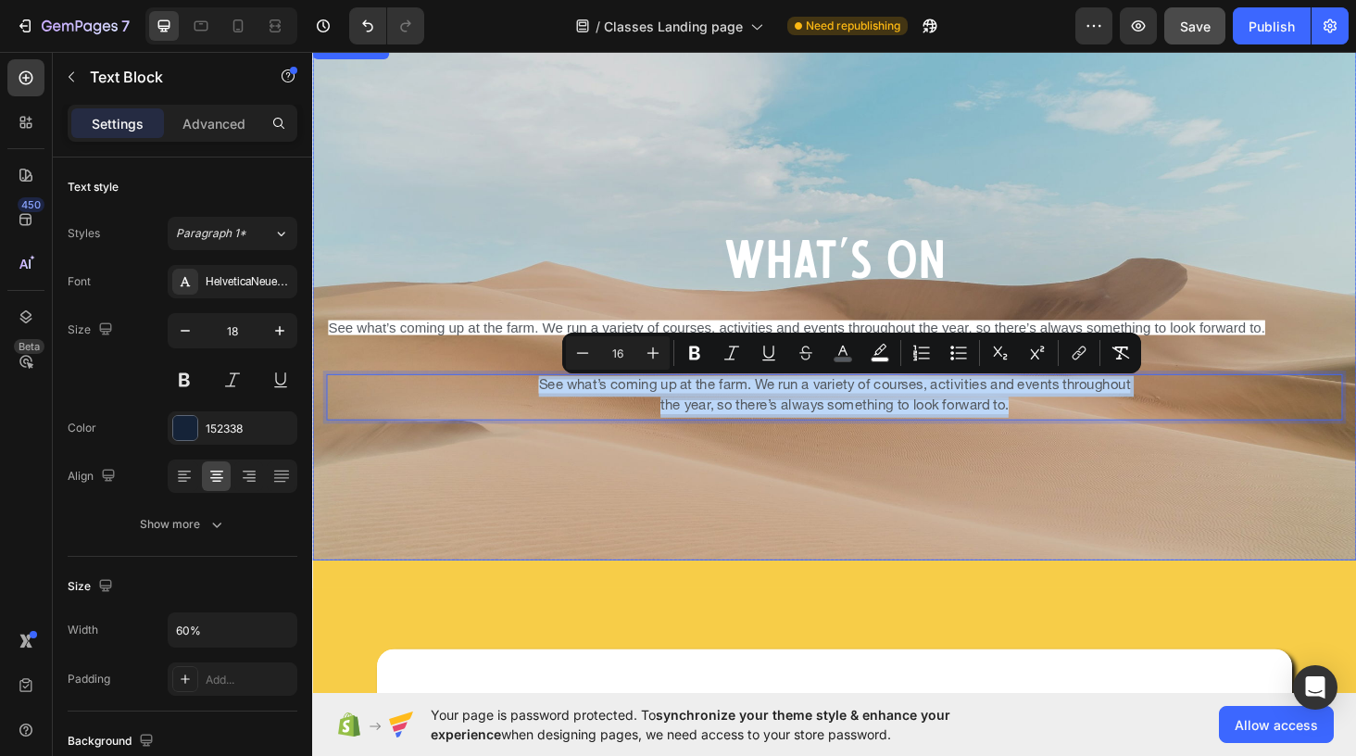
drag, startPoint x: 1067, startPoint y: 421, endPoint x: 602, endPoint y: 373, distance: 467.4
click at [602, 373] on div "What's On Heading See what’s coming up at the farm. We run a variety of courses…" at bounding box center [868, 314] width 1082 height 257
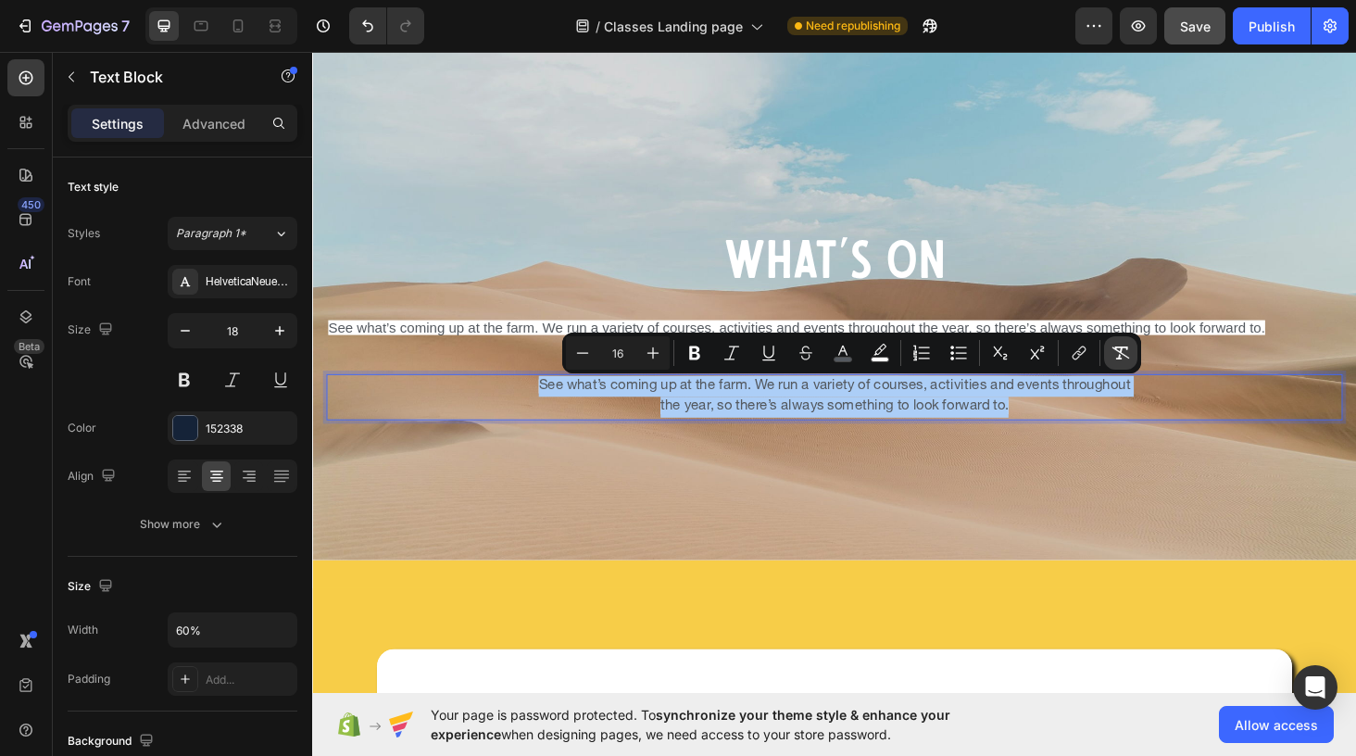
click at [1119, 351] on icon "Editor contextual toolbar" at bounding box center [1120, 353] width 19 height 19
type input "18"
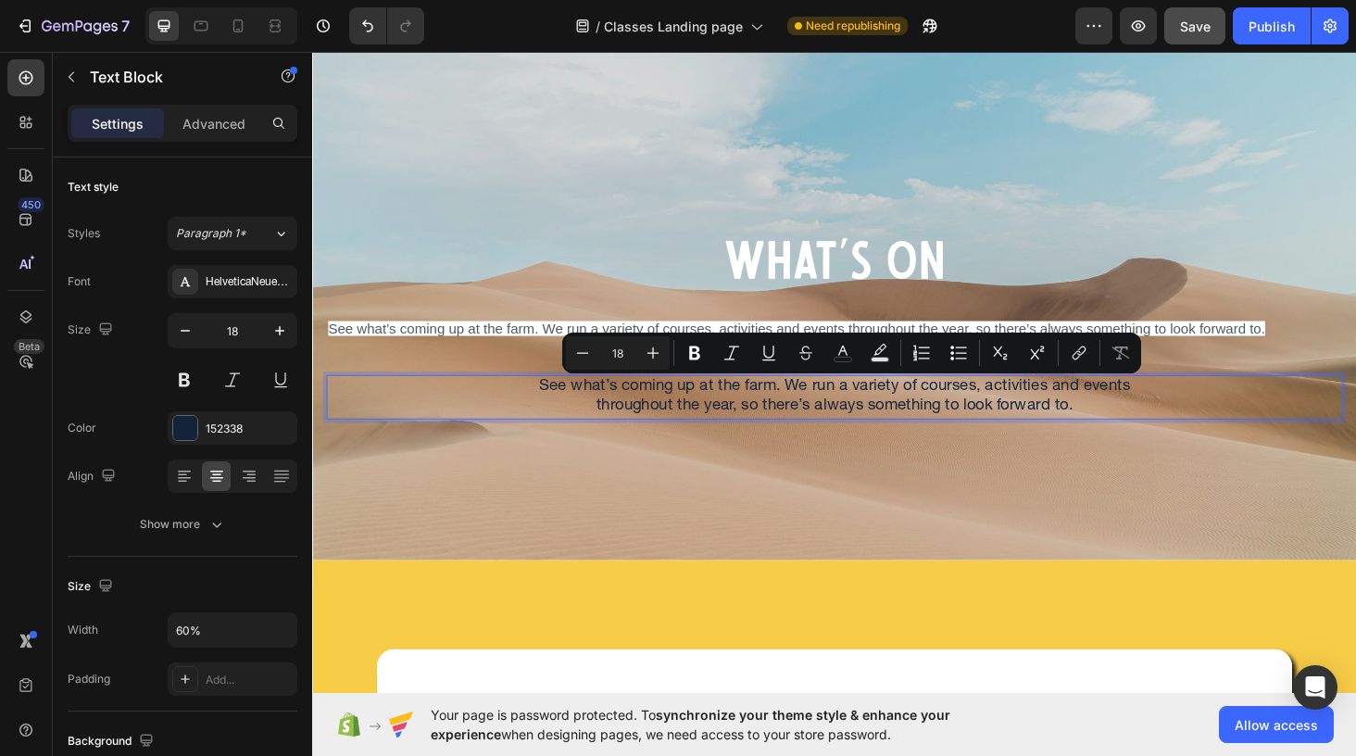
click at [1230, 399] on div "See what’s coming up at the farm. We run a variety of courses, activities and e…" at bounding box center [868, 418] width 1082 height 47
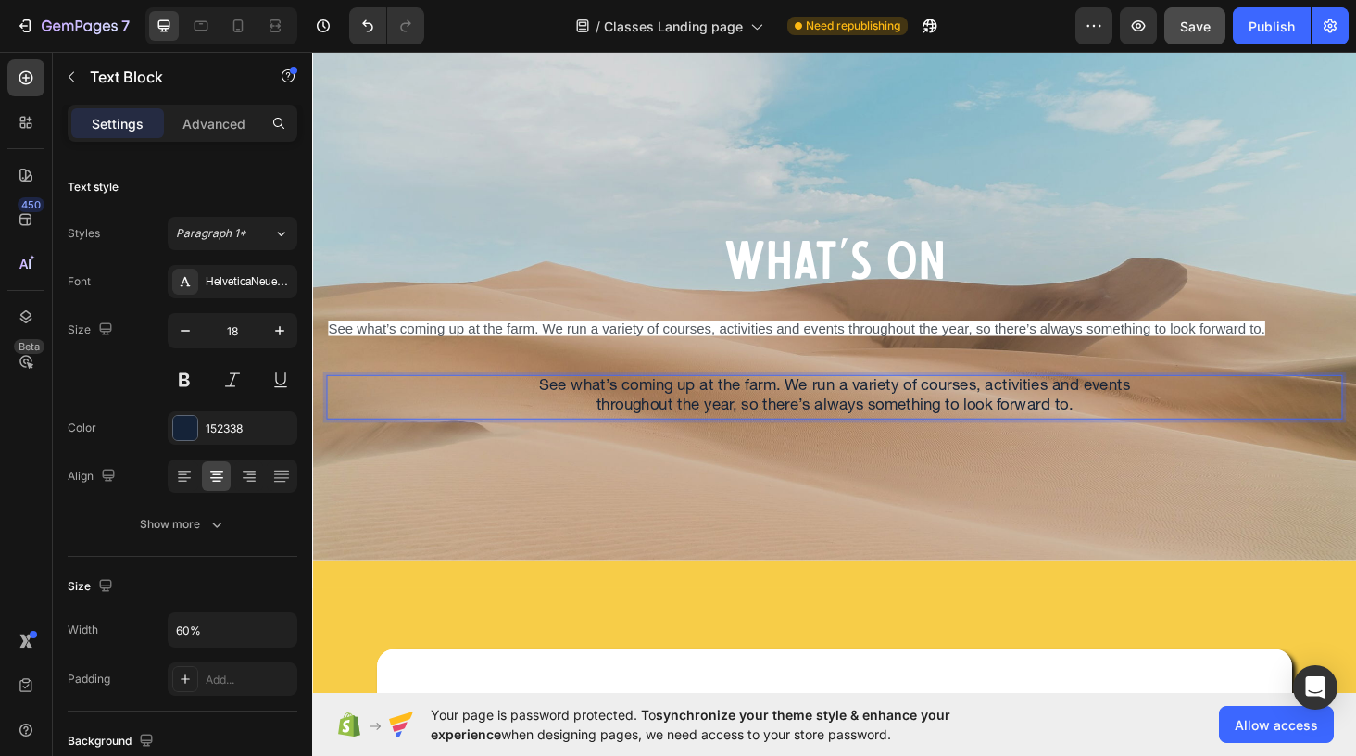
click at [1182, 429] on p "See what’s coming up at the farm. We run a variety of courses, activities and e…" at bounding box center [869, 419] width 646 height 44
click at [1104, 345] on span "See what’s coming up at the farm. We run a variety of courses, activities and e…" at bounding box center [828, 346] width 998 height 16
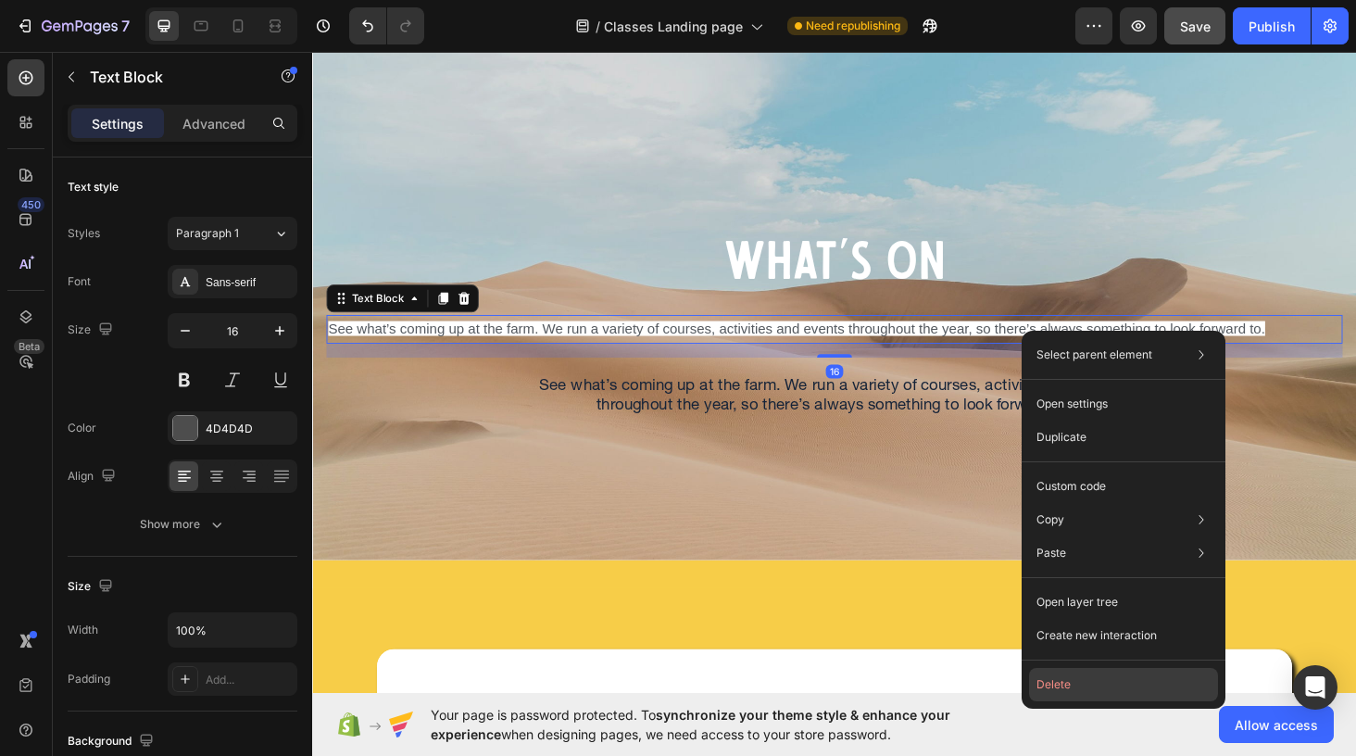
click at [1079, 681] on button "Delete" at bounding box center [1123, 684] width 189 height 33
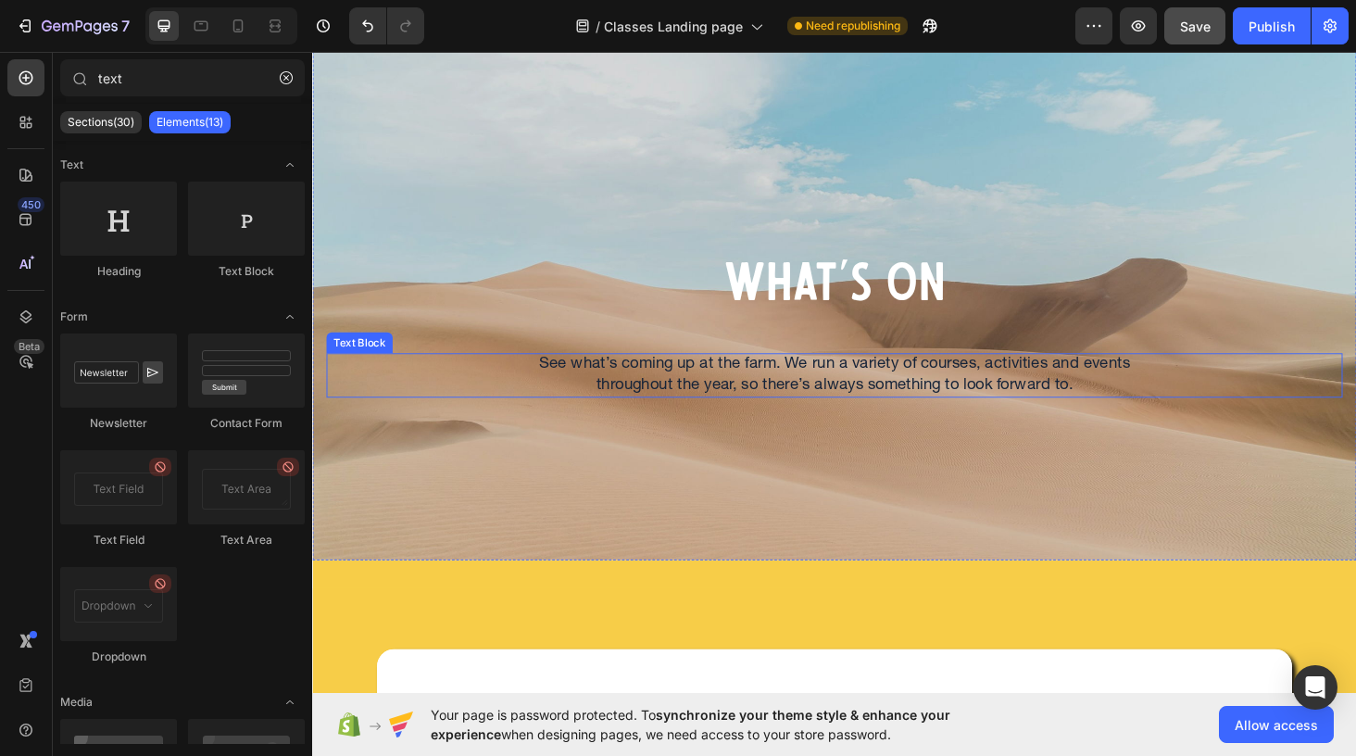
click at [992, 398] on p "See what’s coming up at the farm. We run a variety of courses, activities and e…" at bounding box center [869, 396] width 646 height 44
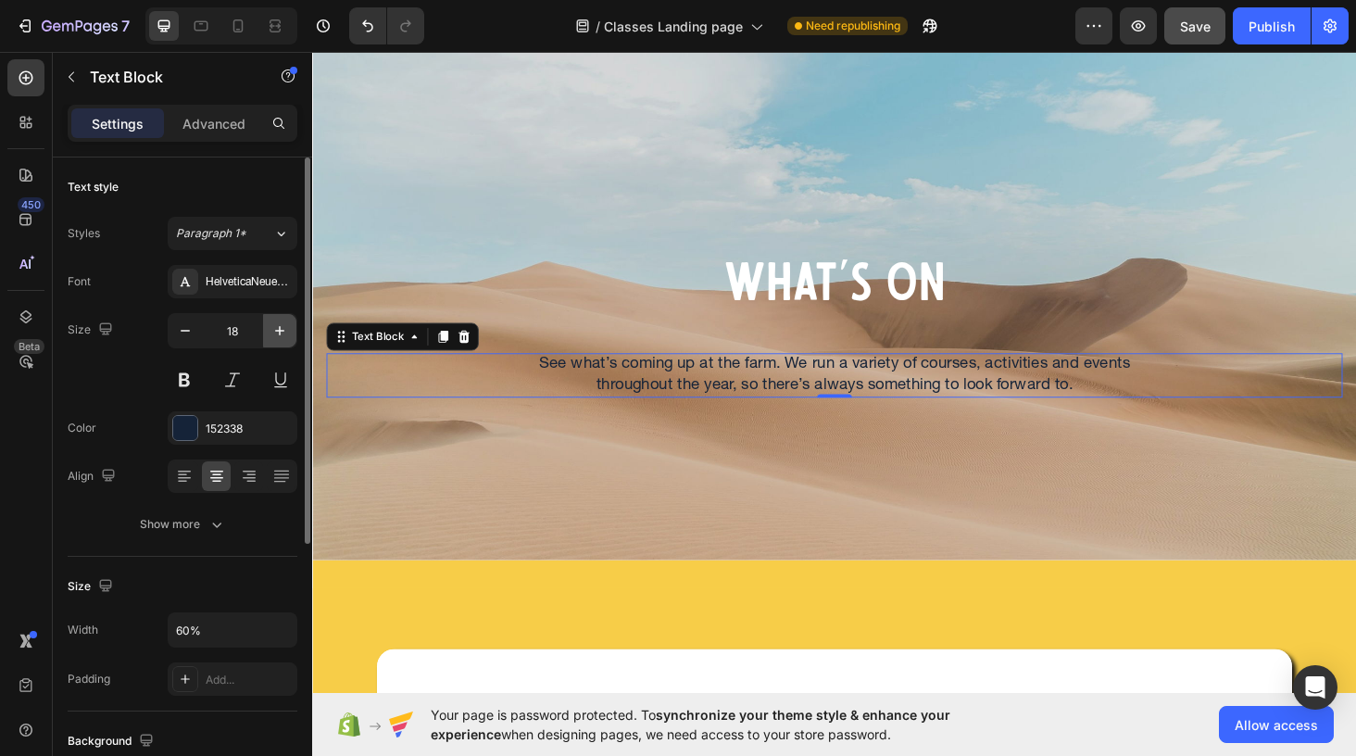
click at [274, 334] on icon "button" at bounding box center [279, 330] width 19 height 19
type input "19"
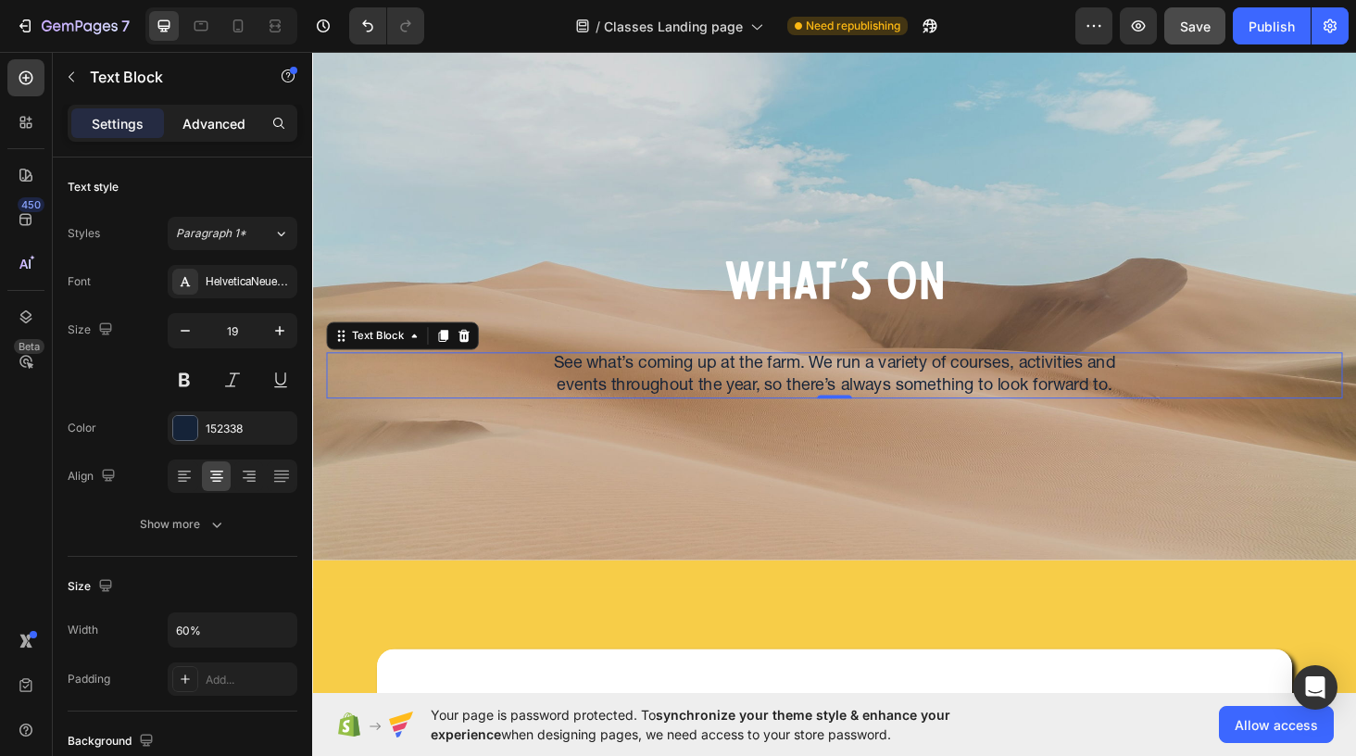
click at [217, 127] on p "Advanced" at bounding box center [213, 123] width 63 height 19
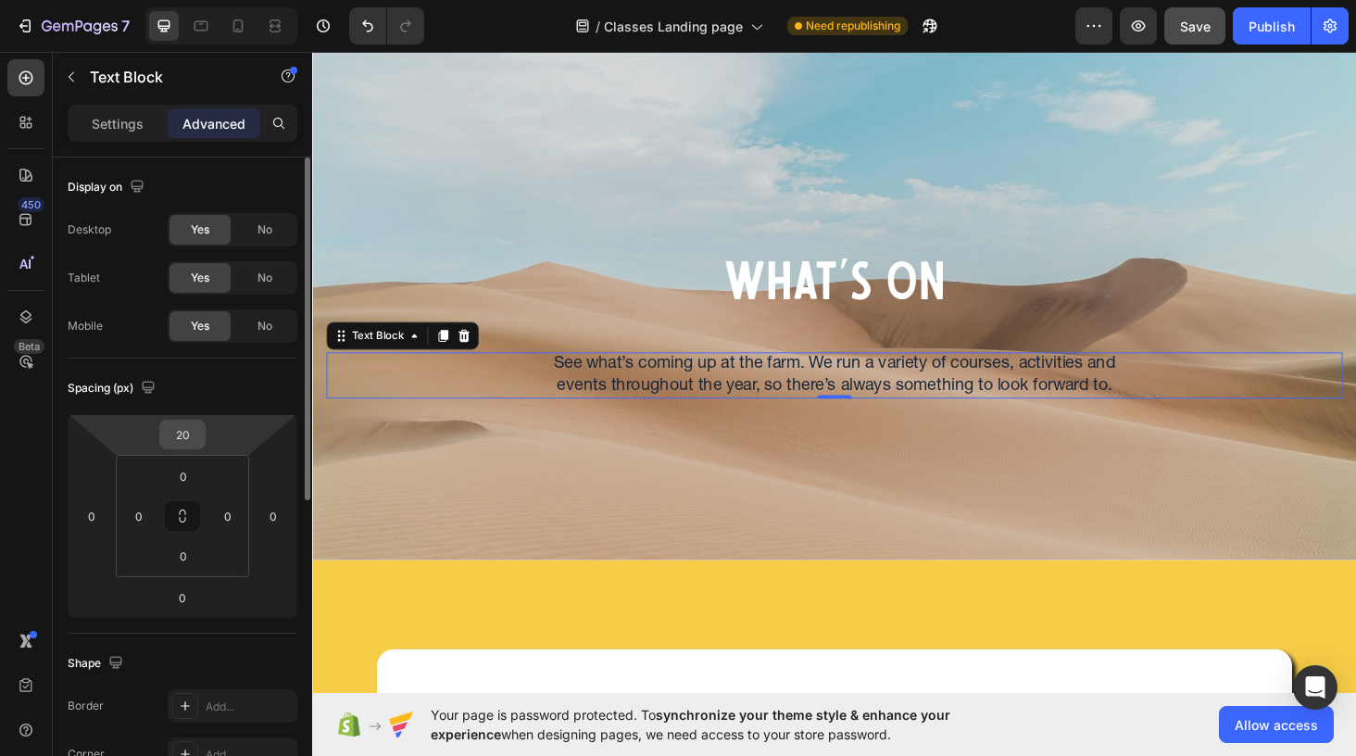
click at [189, 435] on input "20" at bounding box center [182, 434] width 37 height 28
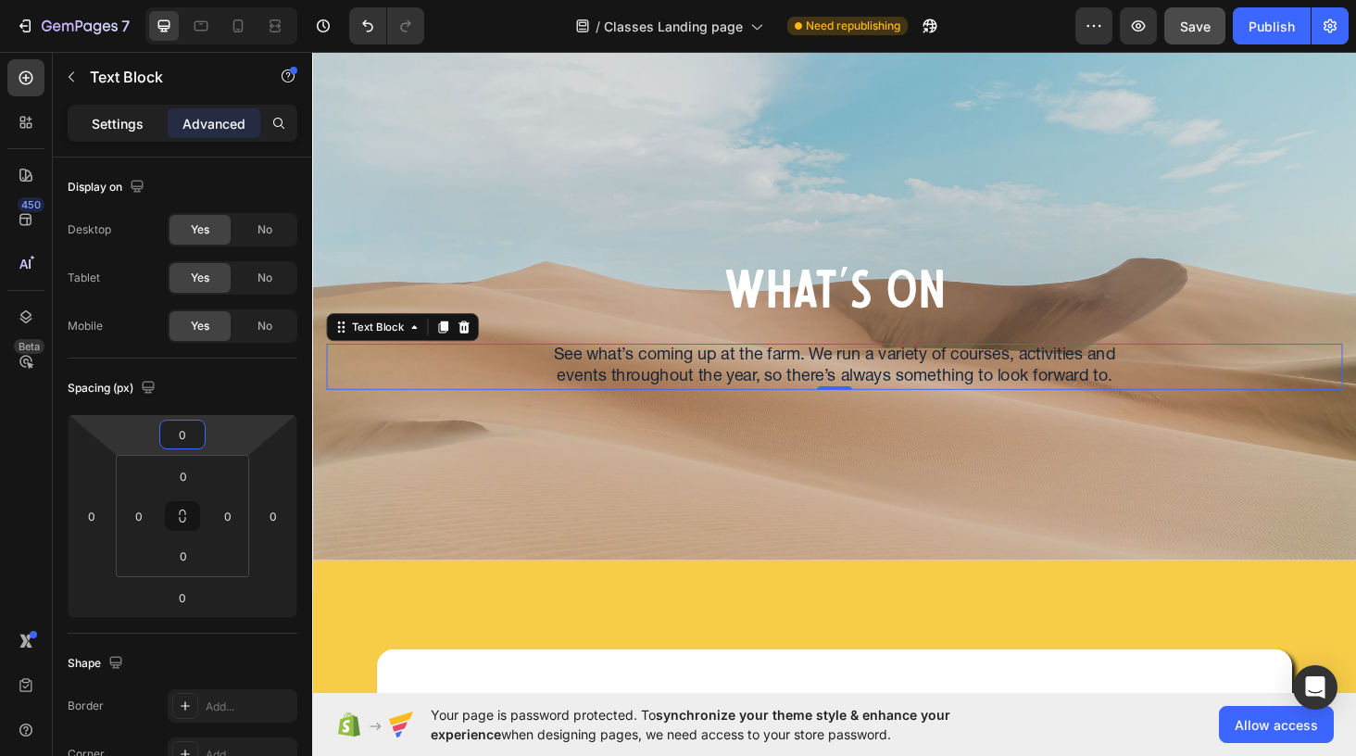
click at [103, 126] on p "Settings" at bounding box center [118, 123] width 52 height 19
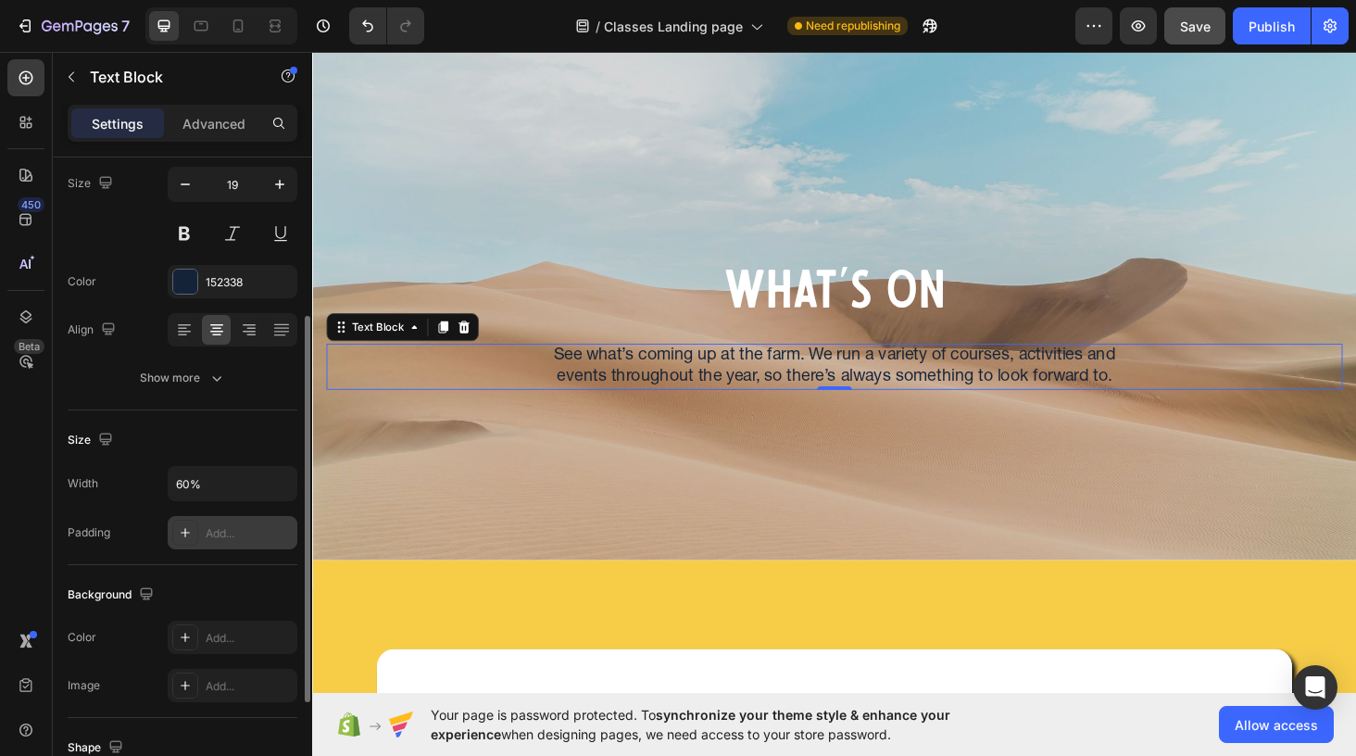
scroll to position [136, 0]
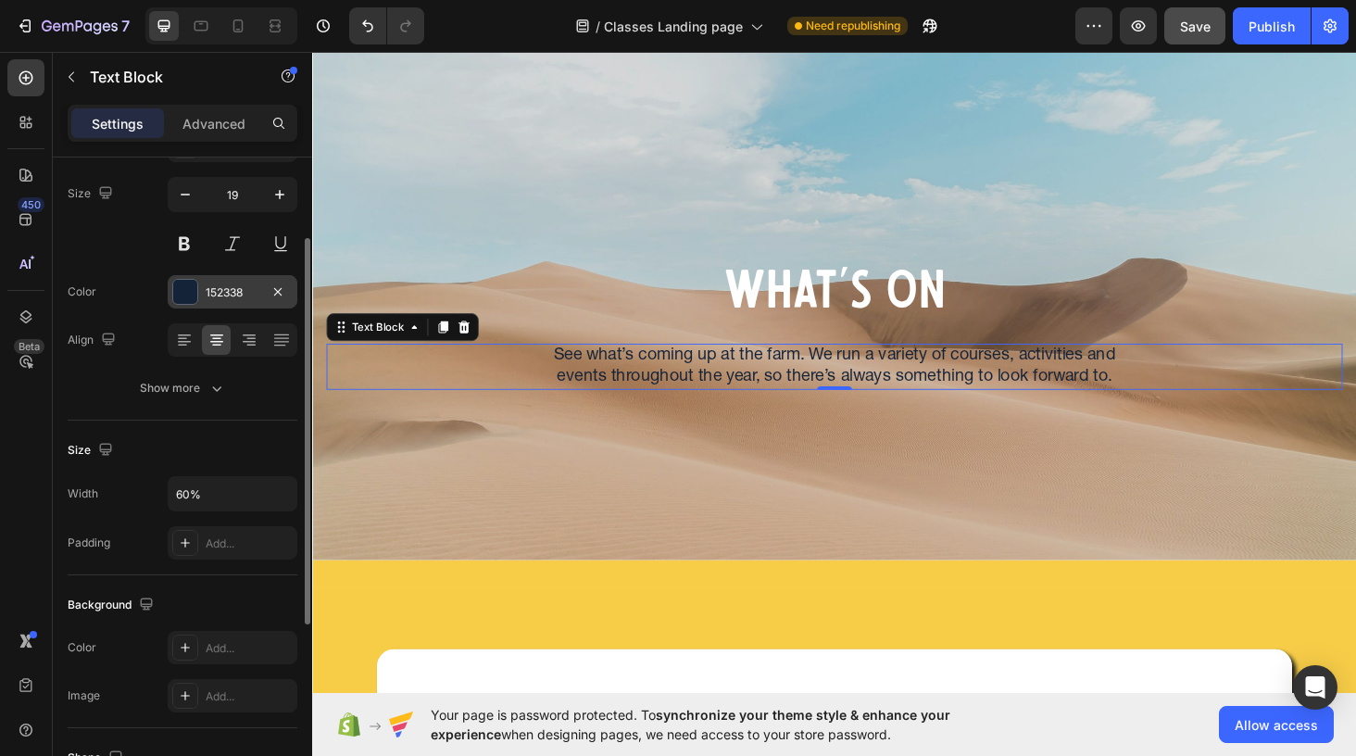
click at [194, 306] on div "152338" at bounding box center [233, 291] width 130 height 33
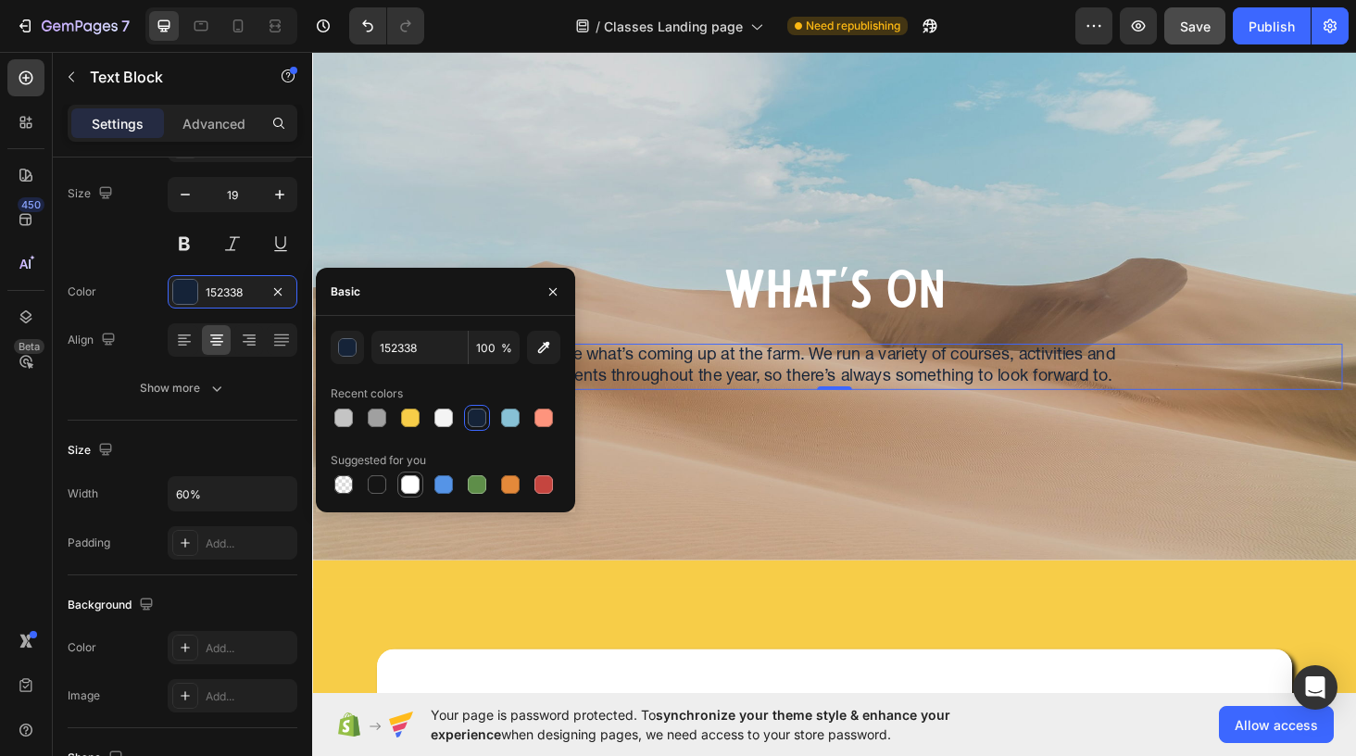
click at [416, 491] on div at bounding box center [410, 484] width 19 height 19
type input "FFFFFF"
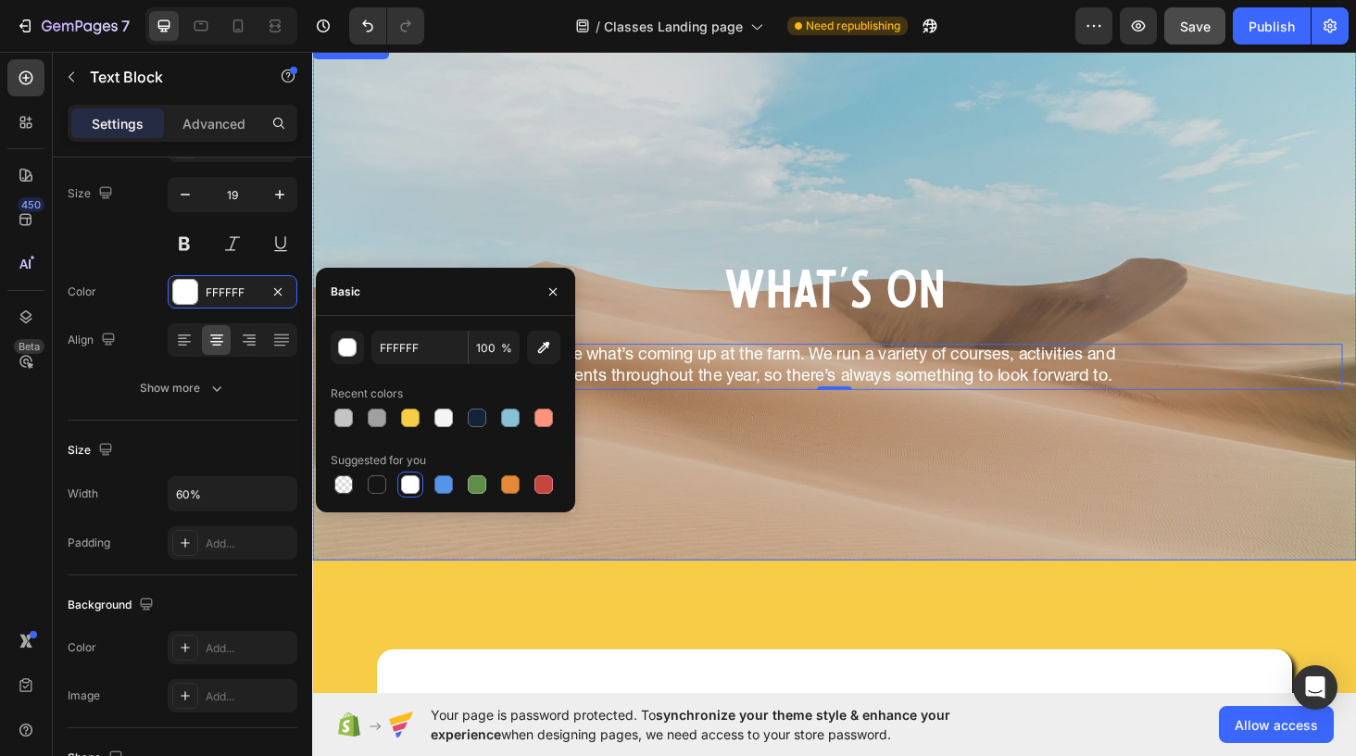
click at [955, 498] on div "Background Image" at bounding box center [867, 315] width 1111 height 556
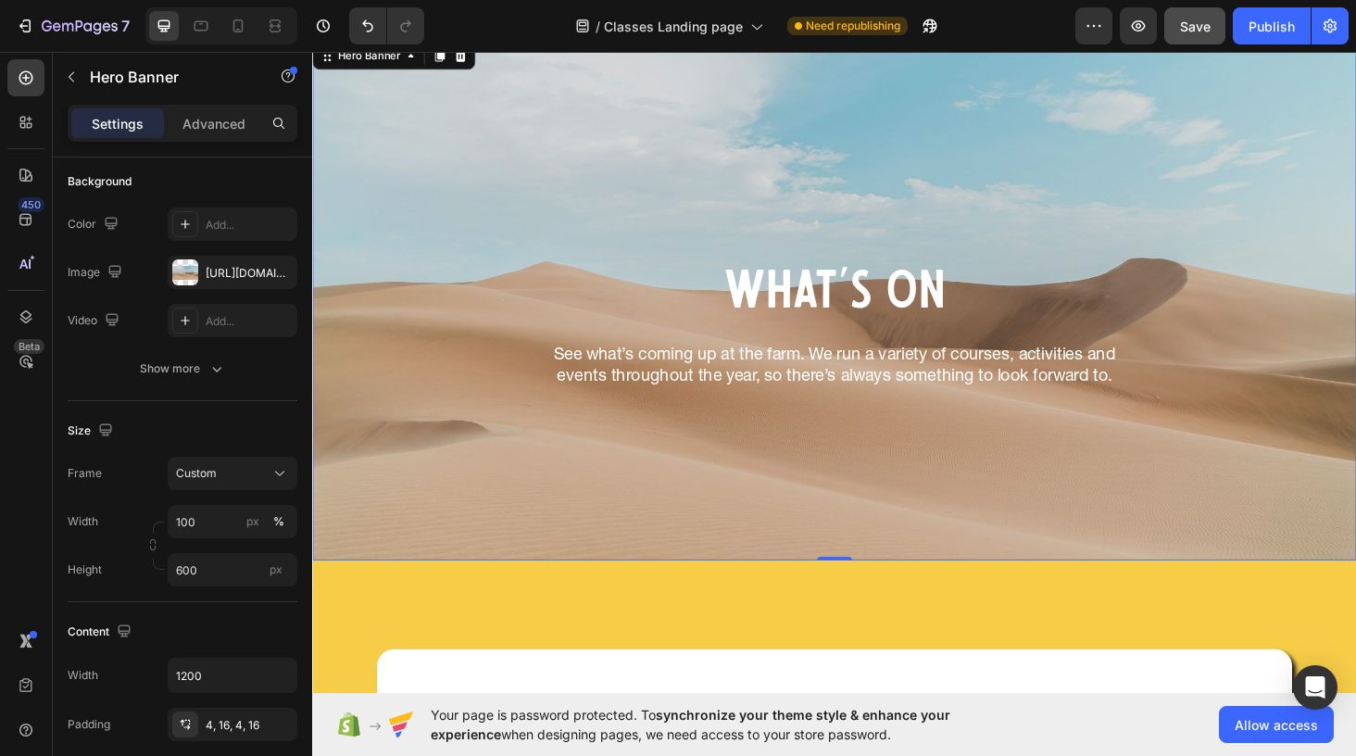
scroll to position [0, 0]
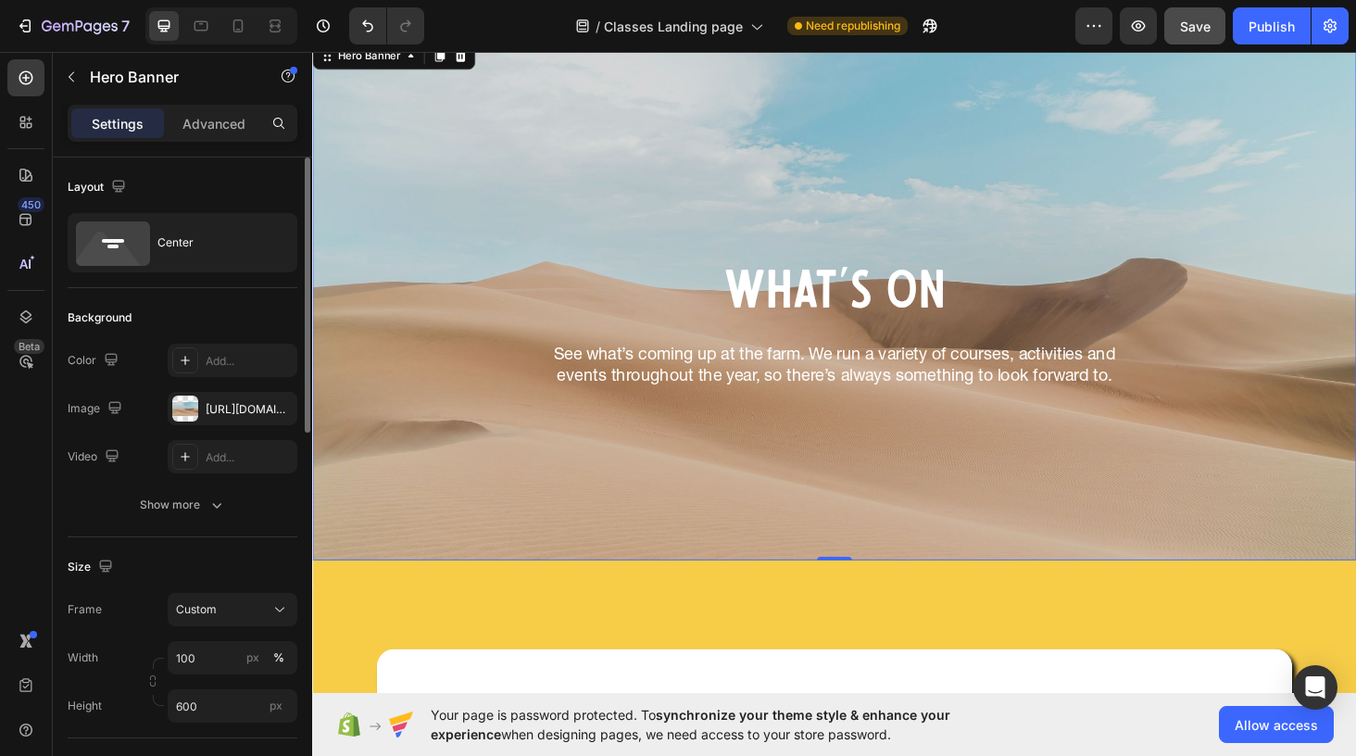
click at [955, 498] on div "Background Image" at bounding box center [867, 315] width 1111 height 556
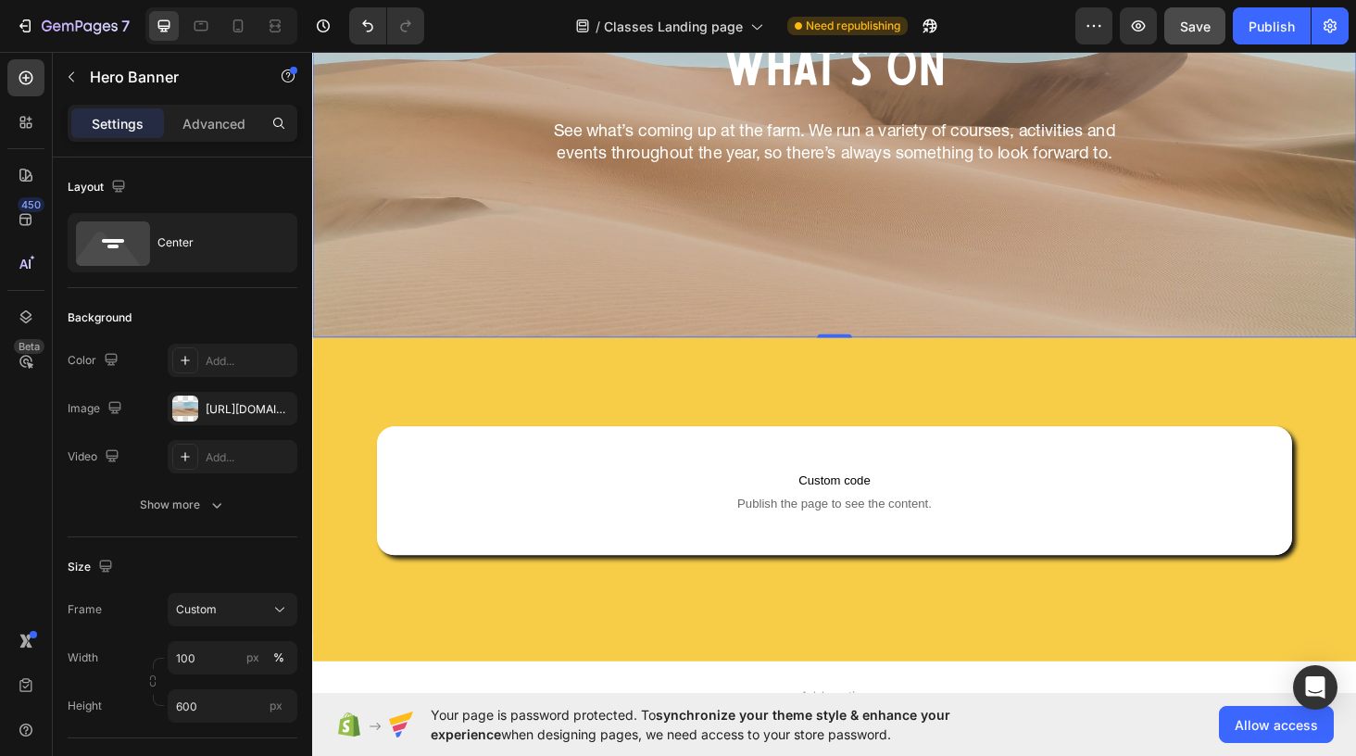
scroll to position [283, 0]
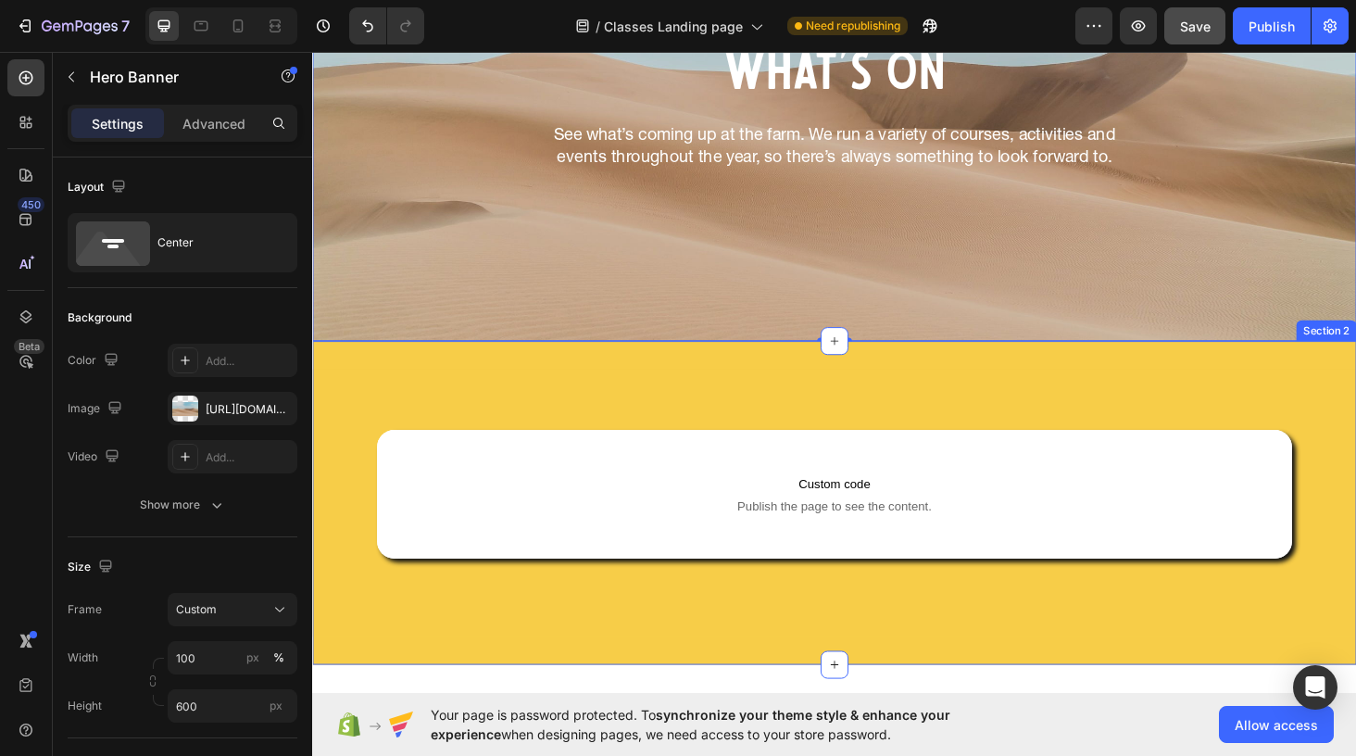
click at [834, 378] on div "Custom code Publish the page to see the content. Custom Code Row Hero Banner Im…" at bounding box center [867, 531] width 1111 height 345
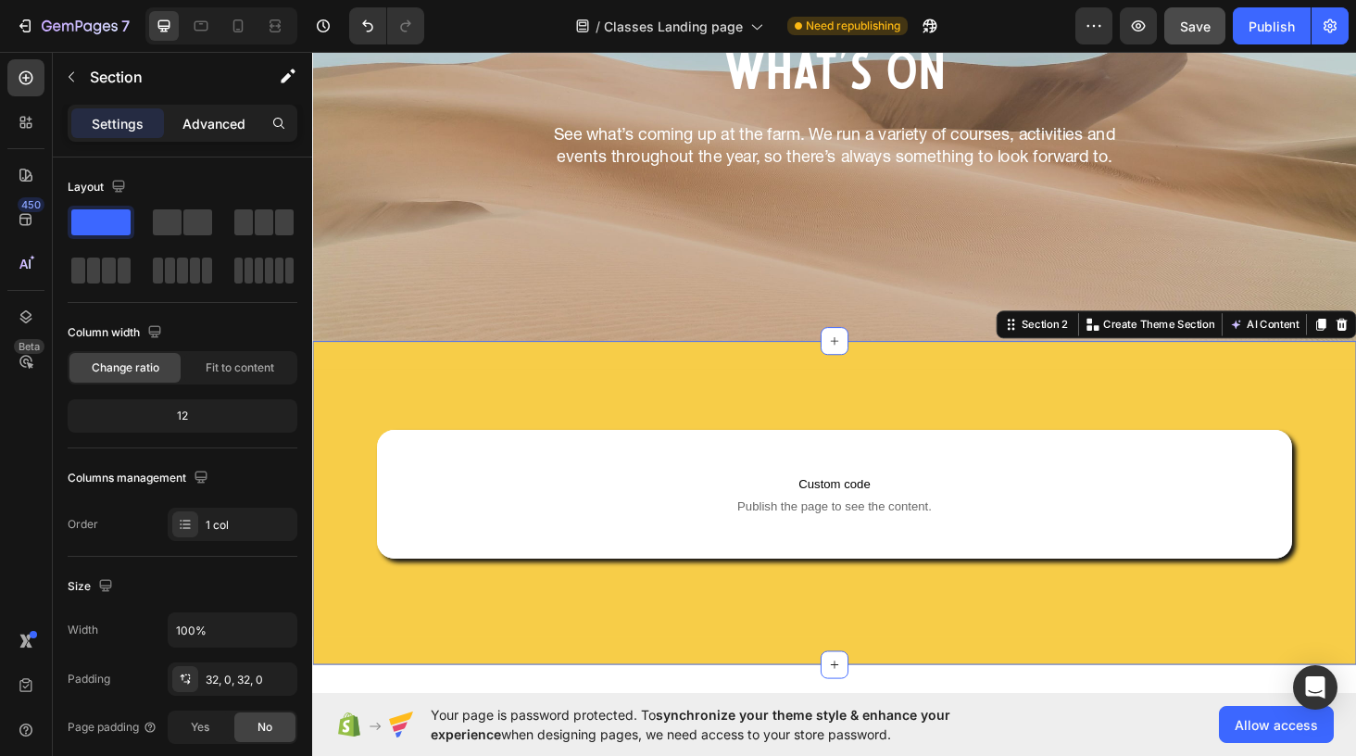
click at [215, 116] on p "Advanced" at bounding box center [213, 123] width 63 height 19
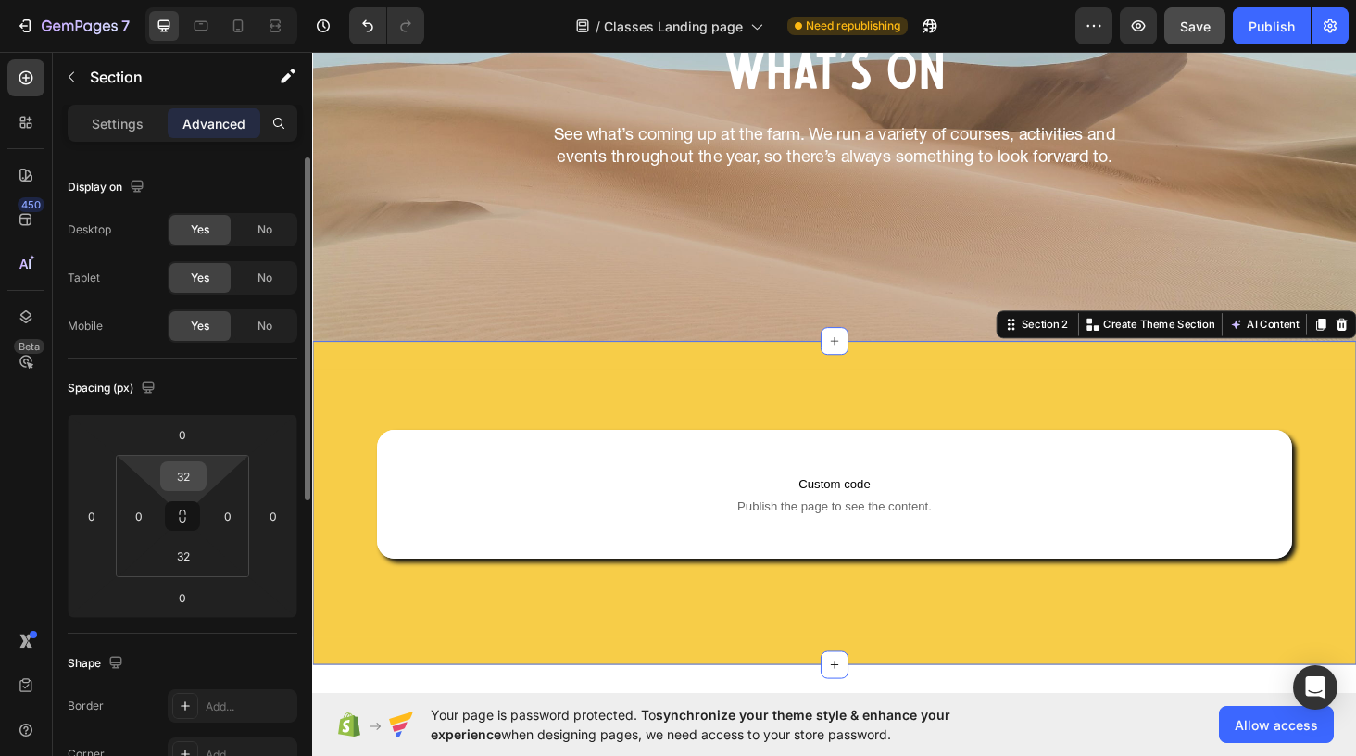
click at [182, 479] on input "32" at bounding box center [183, 476] width 37 height 28
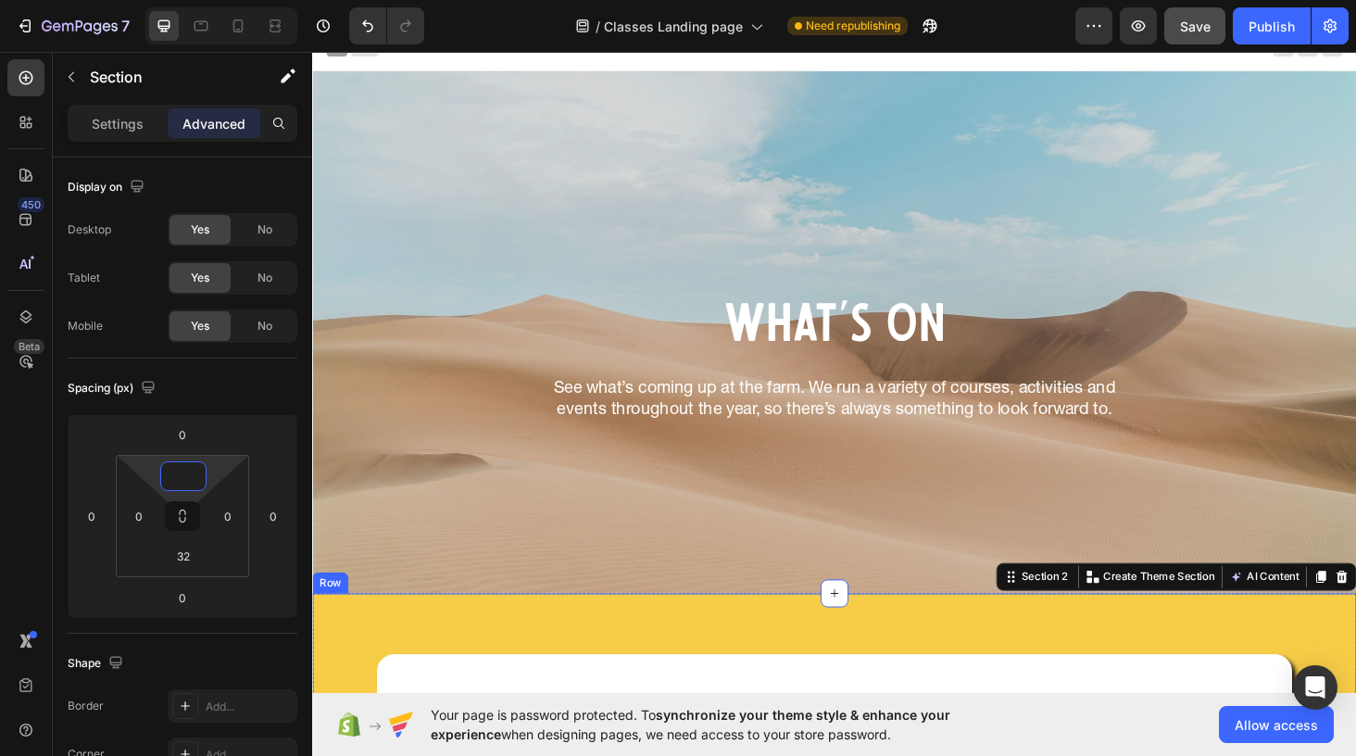
scroll to position [0, 0]
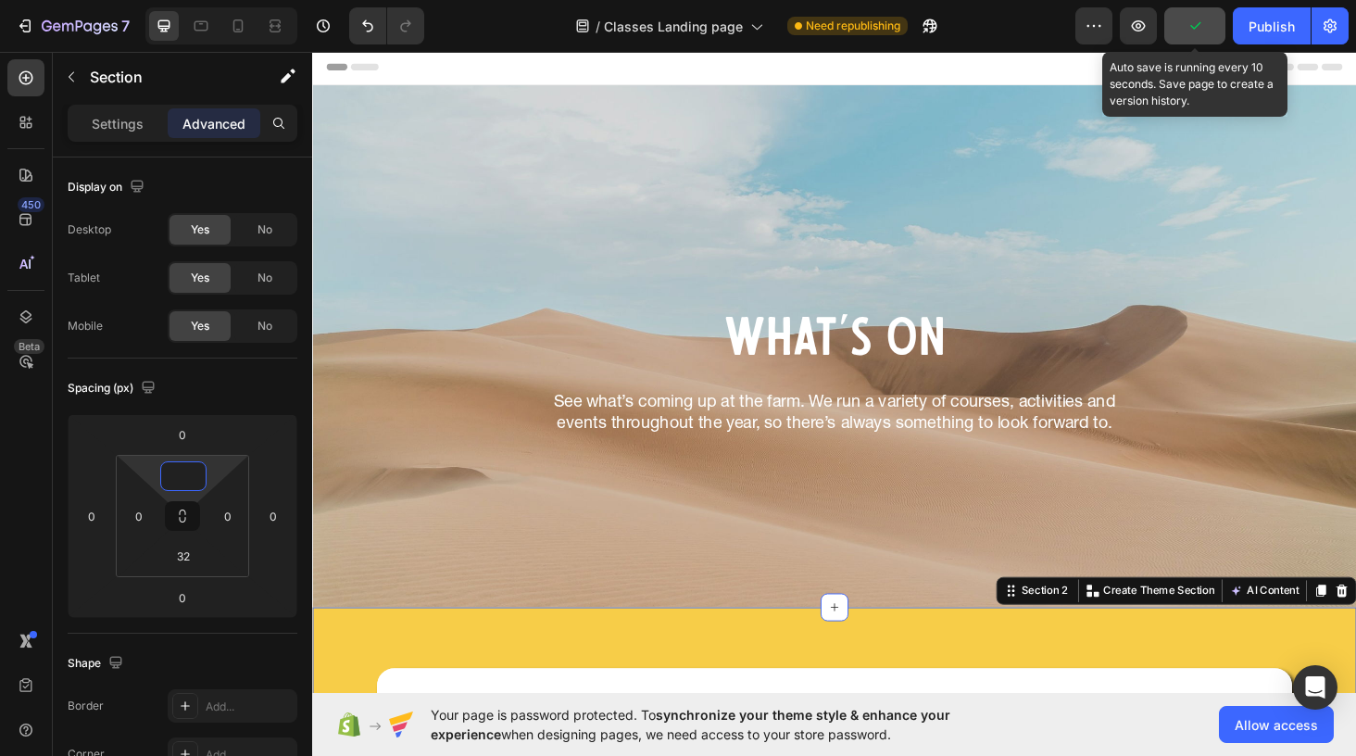
type input "0"
click at [1188, 29] on icon "button" at bounding box center [1195, 26] width 19 height 19
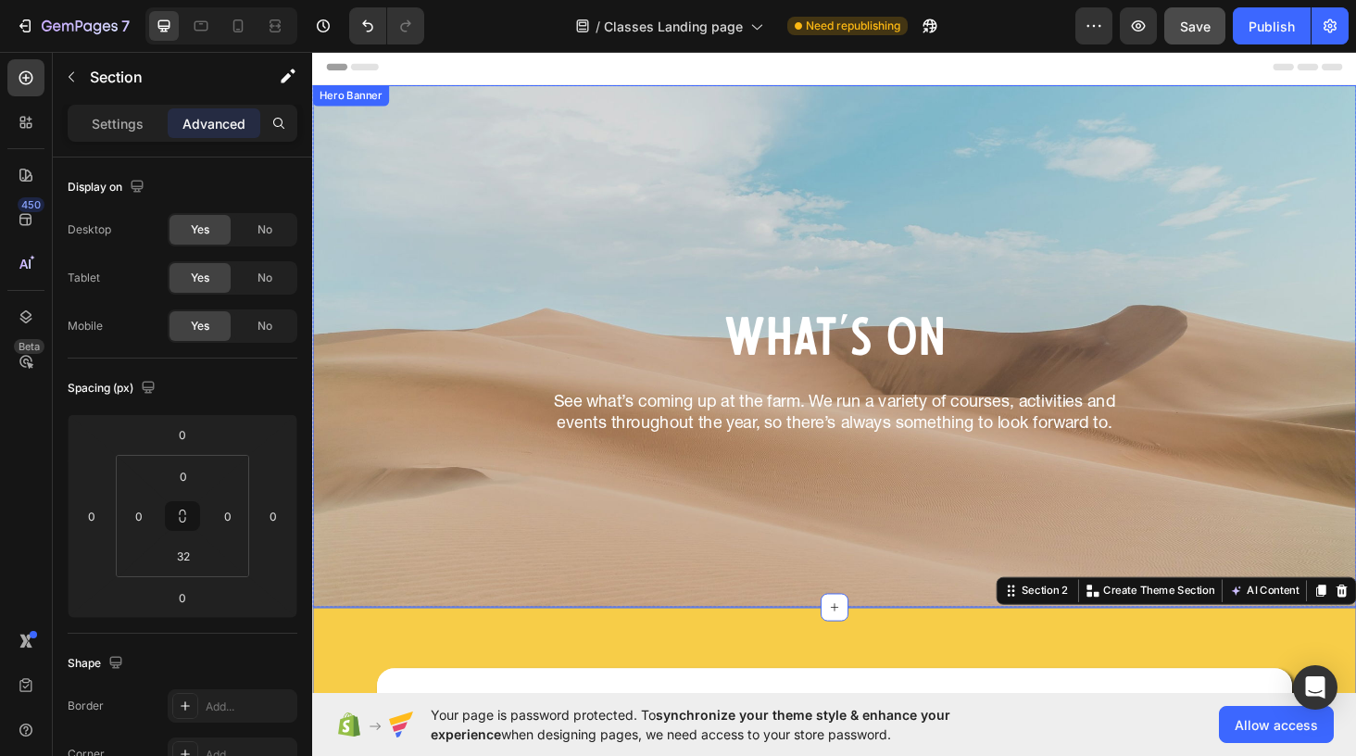
click at [548, 190] on div "Background Image" at bounding box center [867, 365] width 1111 height 556
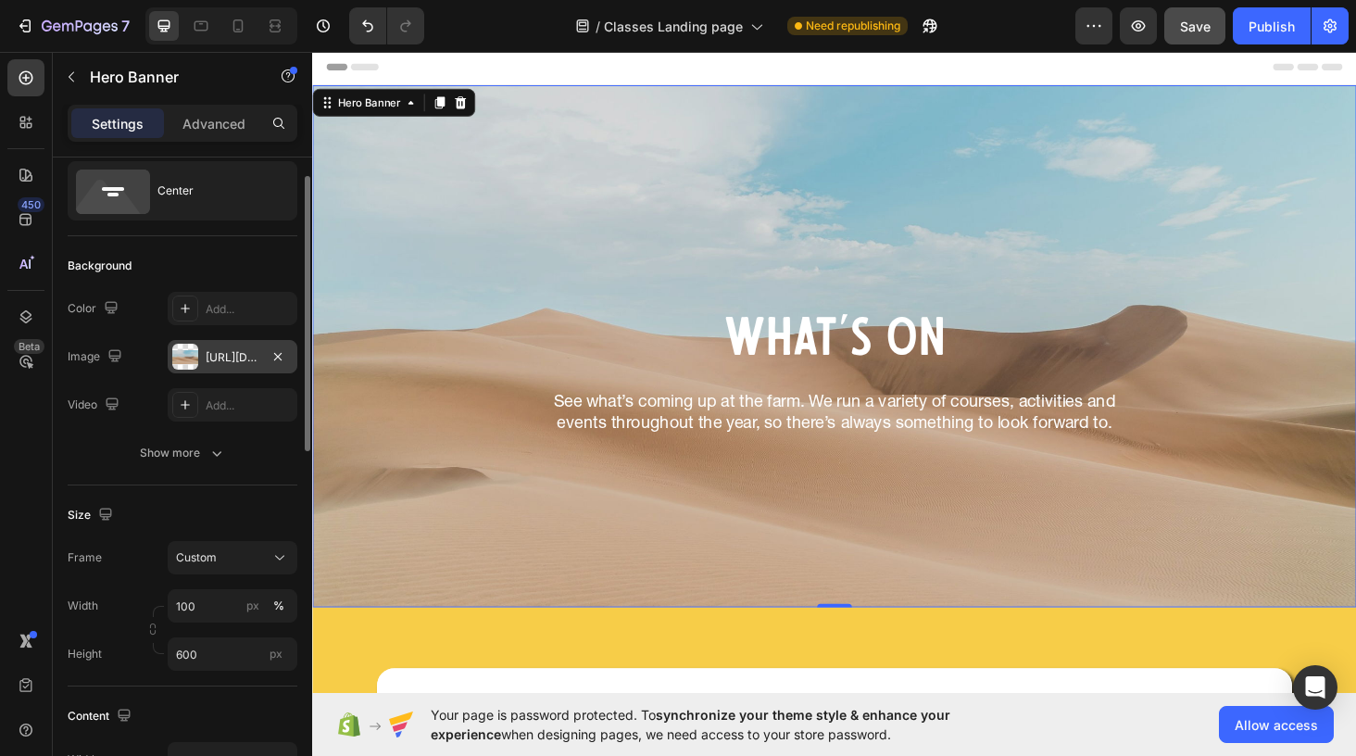
scroll to position [54, 0]
click at [188, 358] on div at bounding box center [185, 355] width 26 height 26
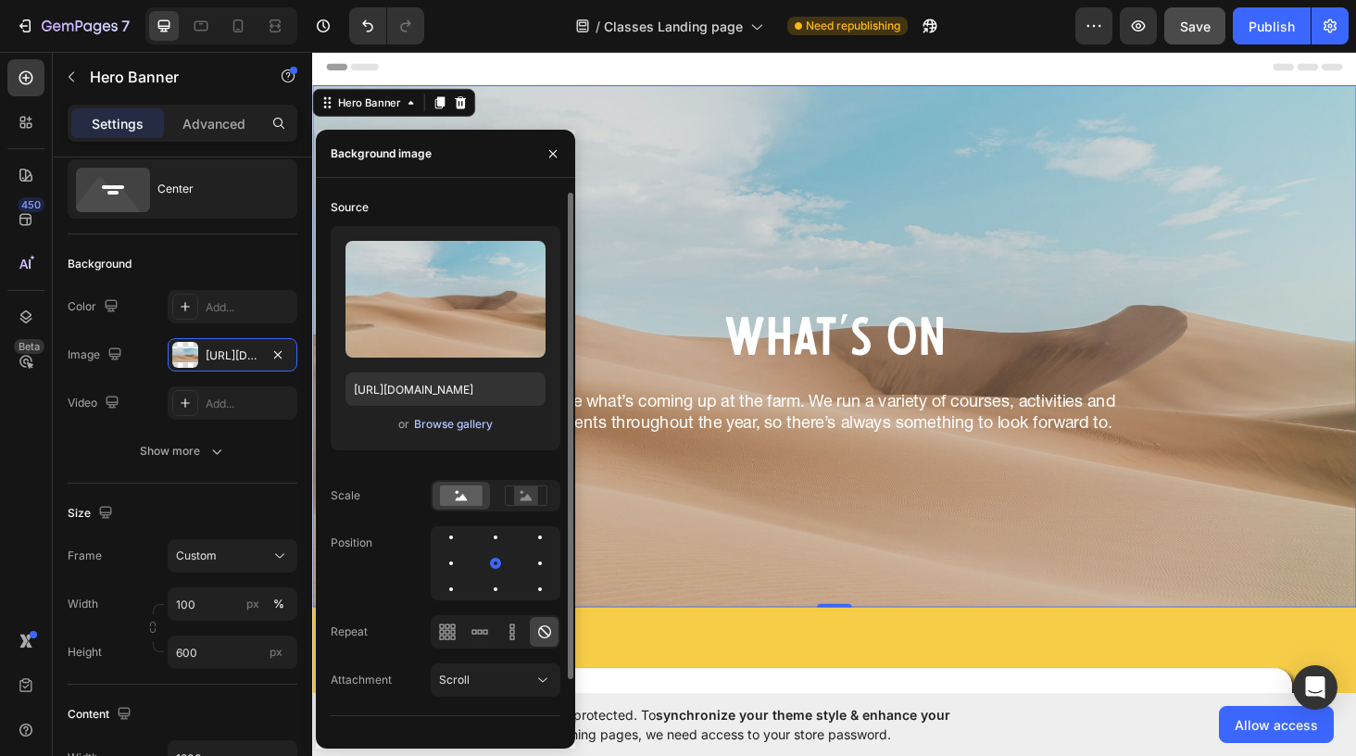
click at [435, 425] on div "Browse gallery" at bounding box center [453, 424] width 79 height 17
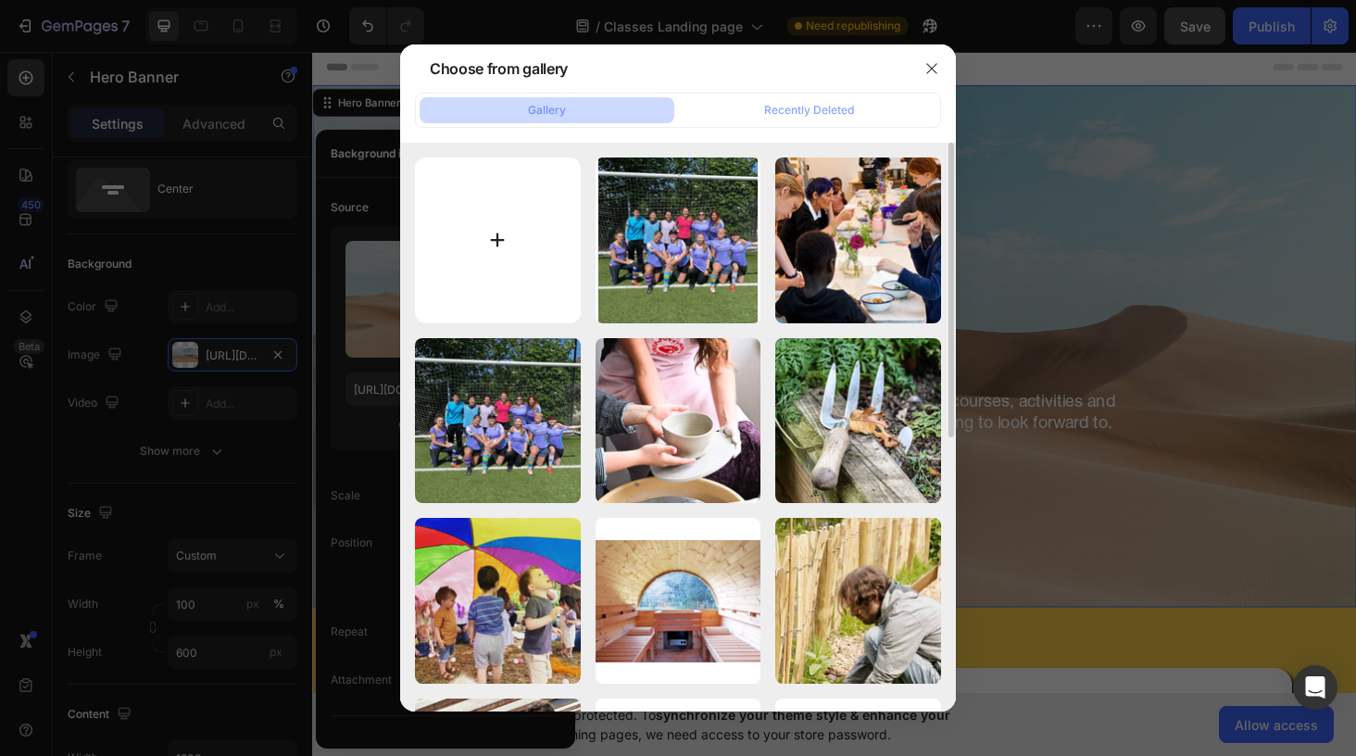
click at [496, 237] on input "file" at bounding box center [498, 240] width 166 height 166
type input "C:\fakepath\Screenshot [DATE] 08.44.05.png"
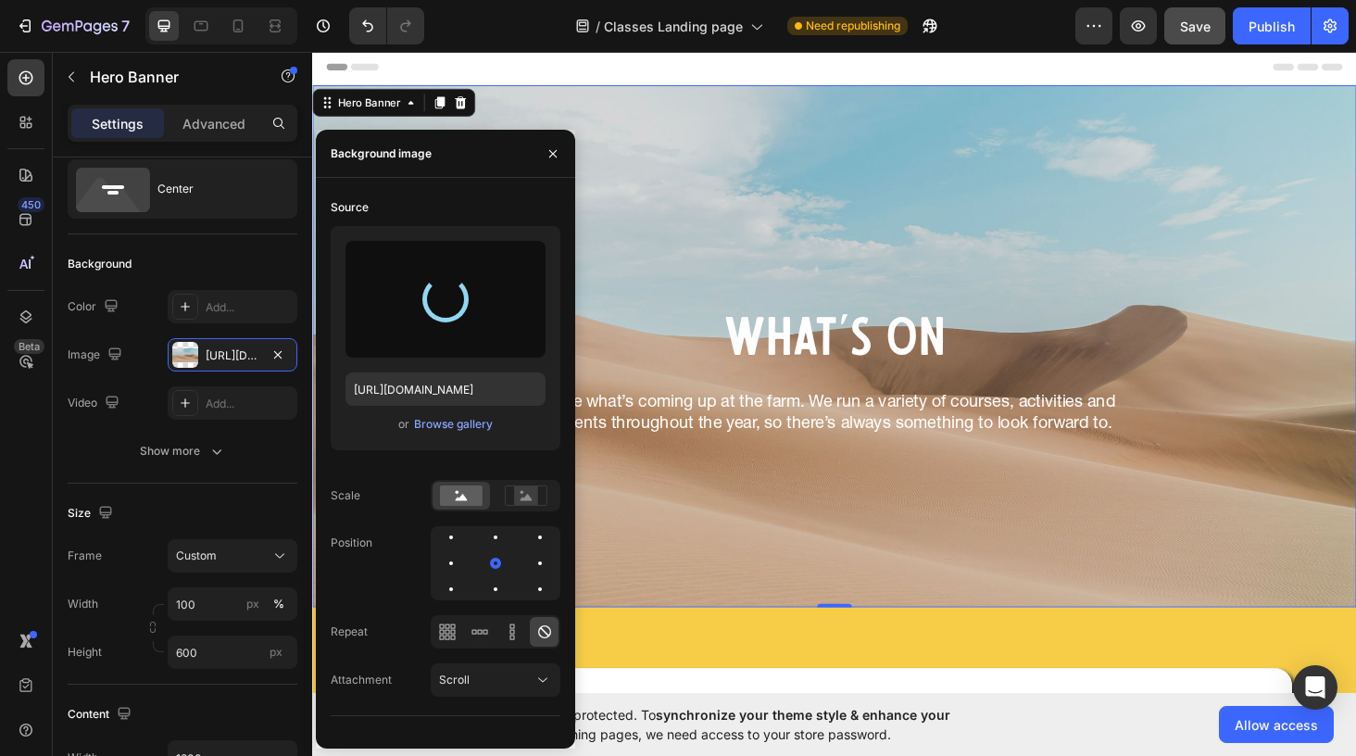
type input "[URL][DOMAIN_NAME]"
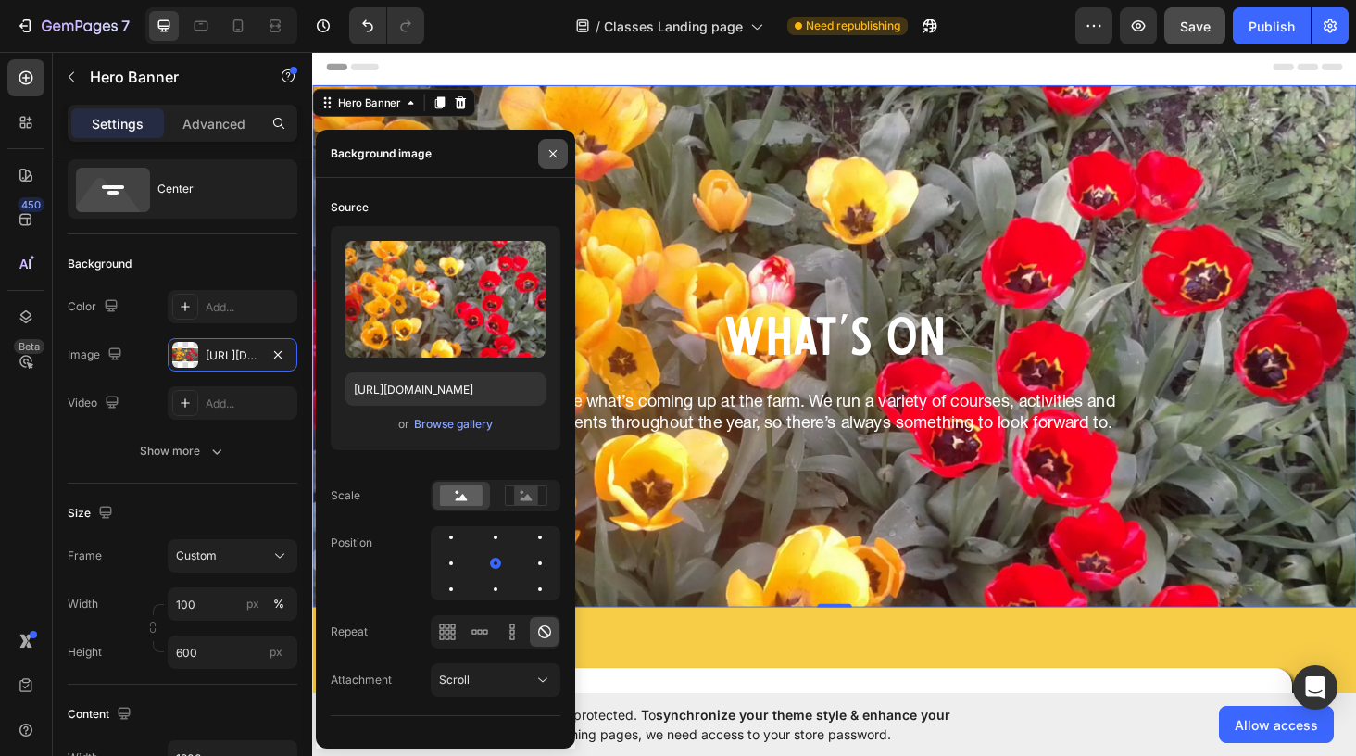
click at [552, 156] on icon "button" at bounding box center [553, 153] width 15 height 15
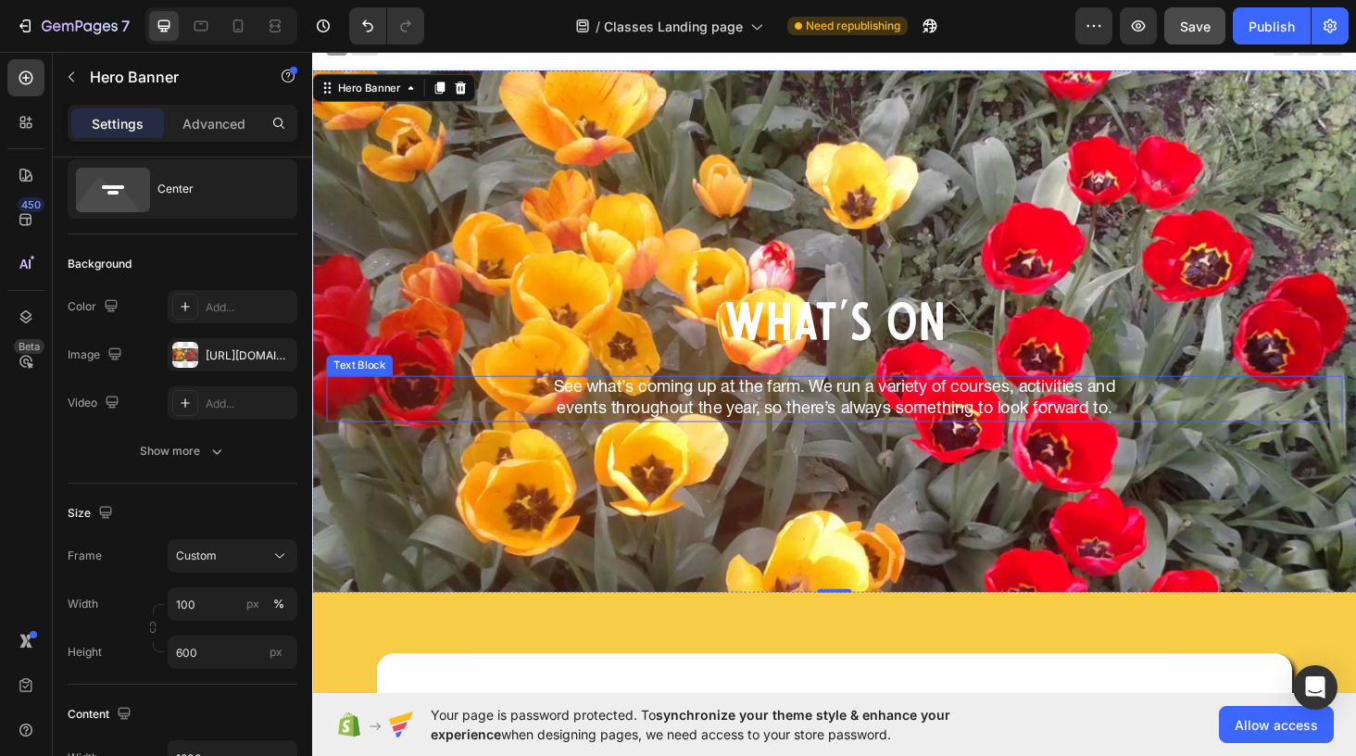
scroll to position [0, 0]
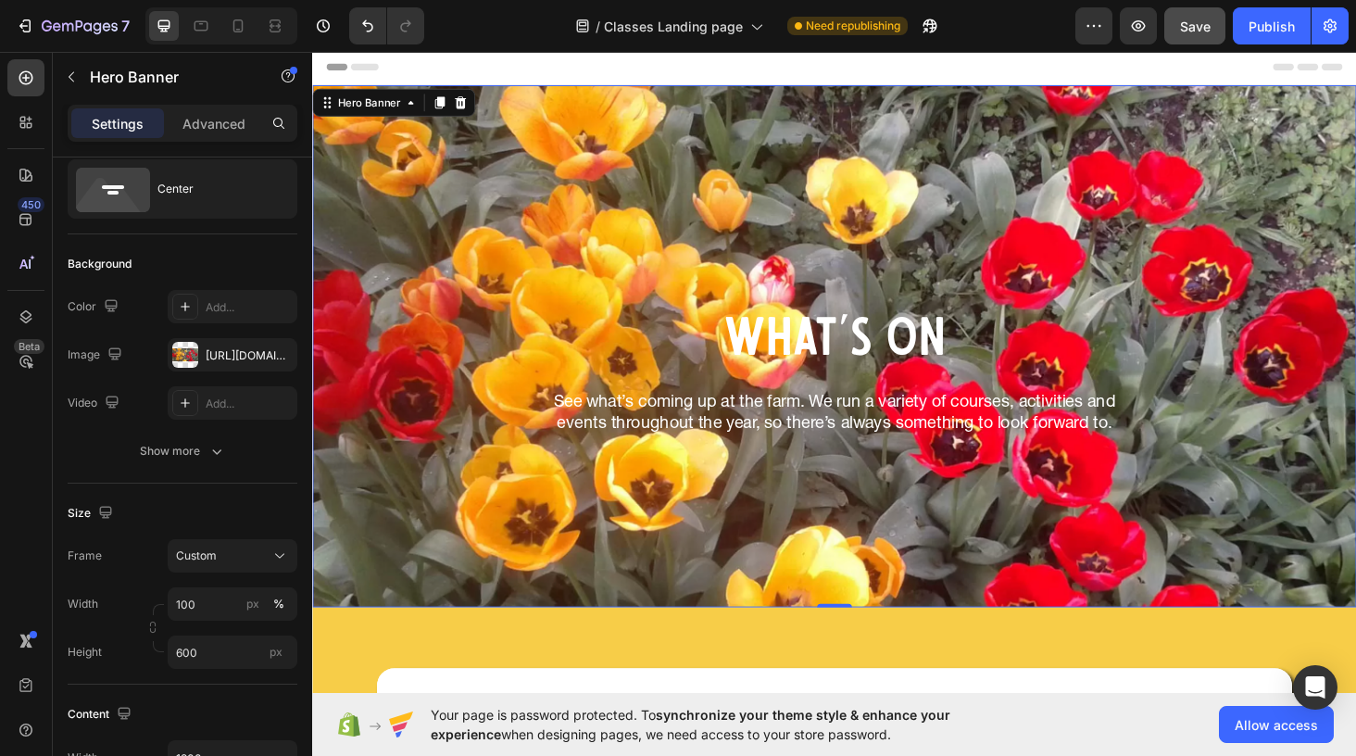
click at [570, 235] on div "Background Image" at bounding box center [867, 365] width 1111 height 556
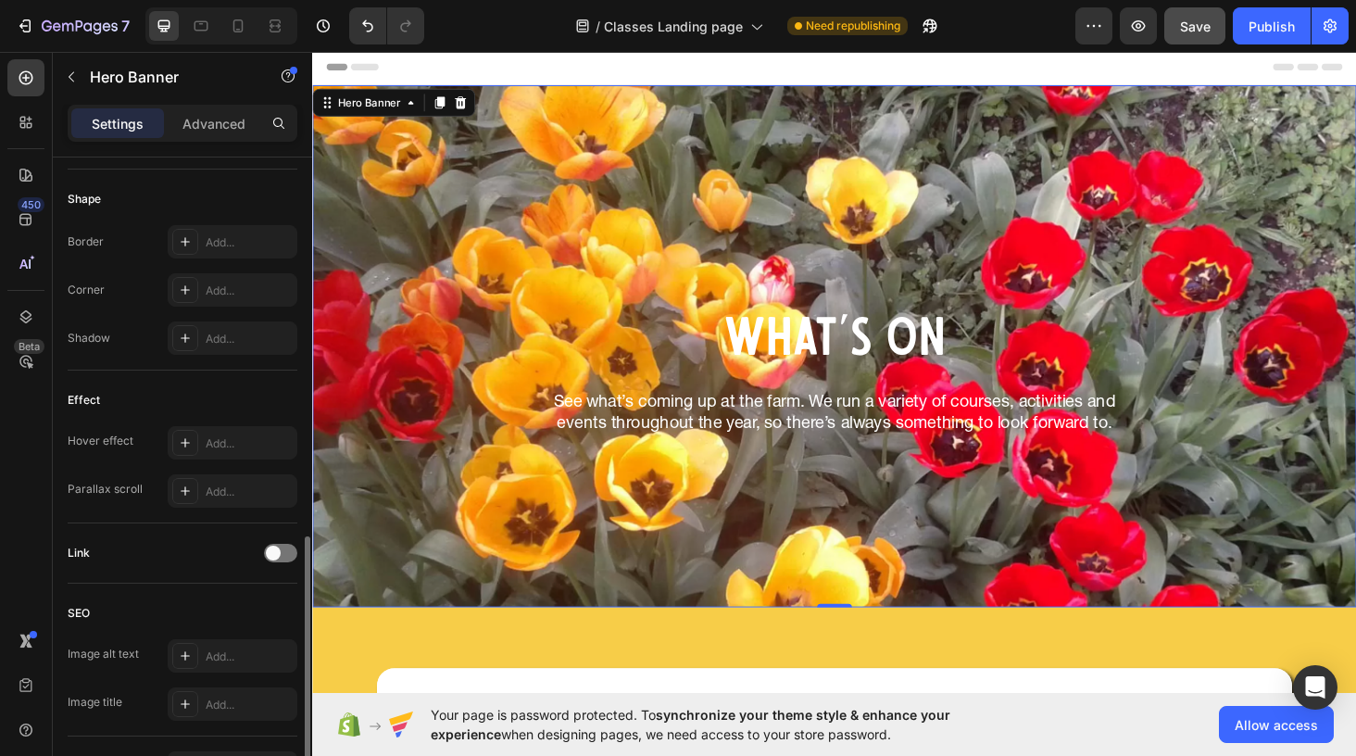
scroll to position [889, 0]
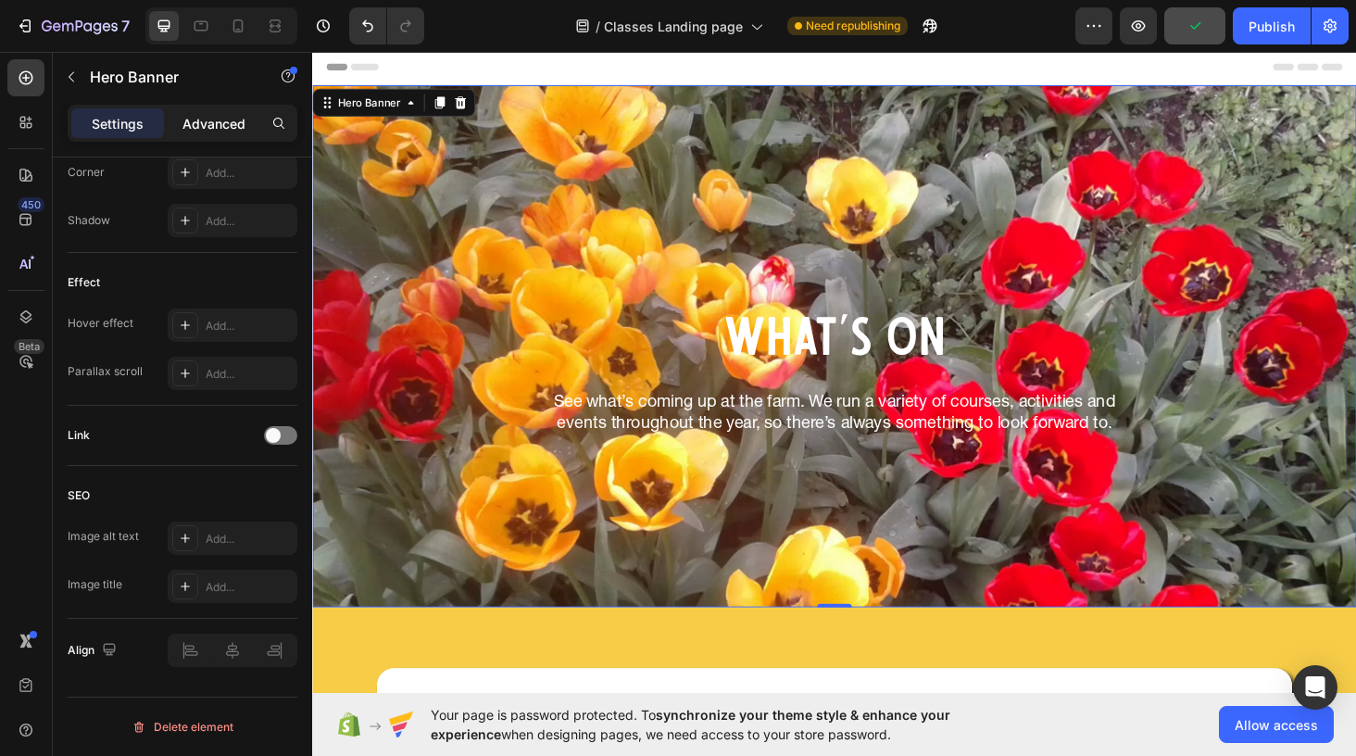
click at [218, 124] on p "Advanced" at bounding box center [213, 123] width 63 height 19
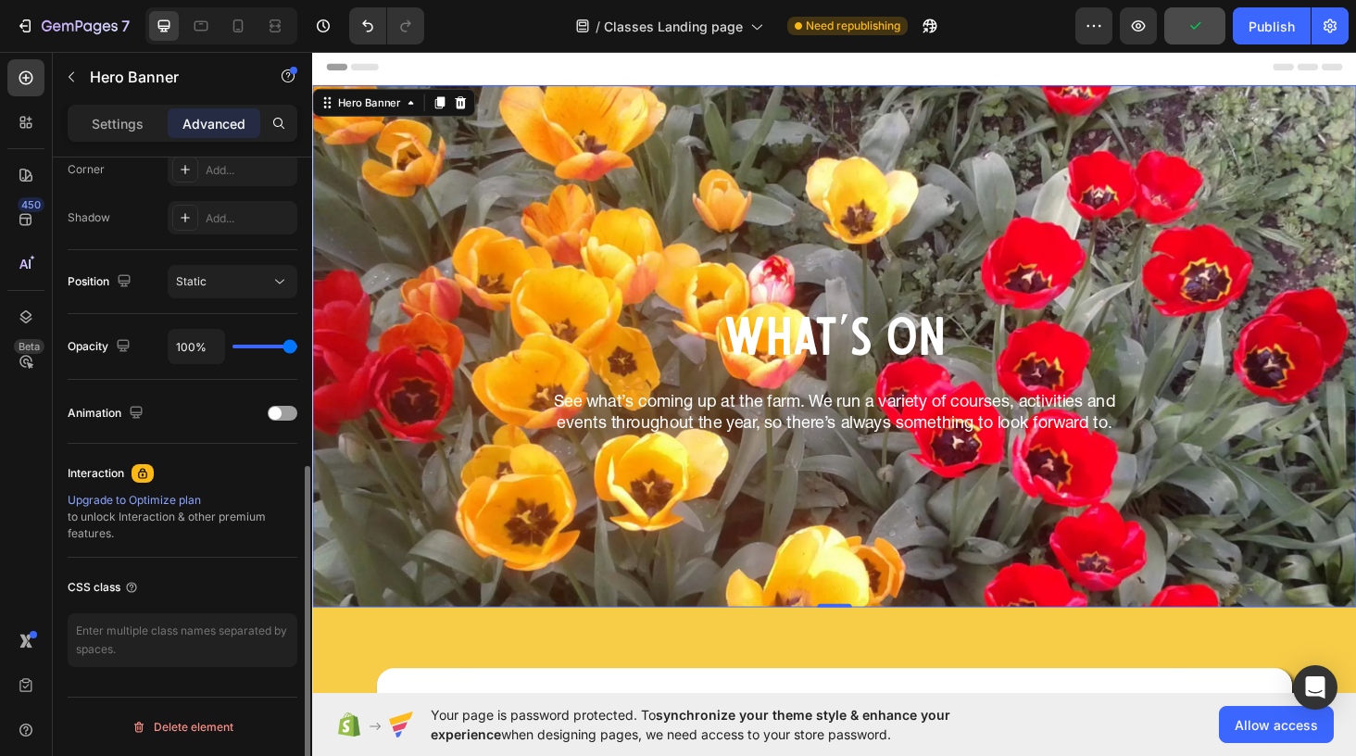
scroll to position [581, 0]
type input "70%"
type input "70"
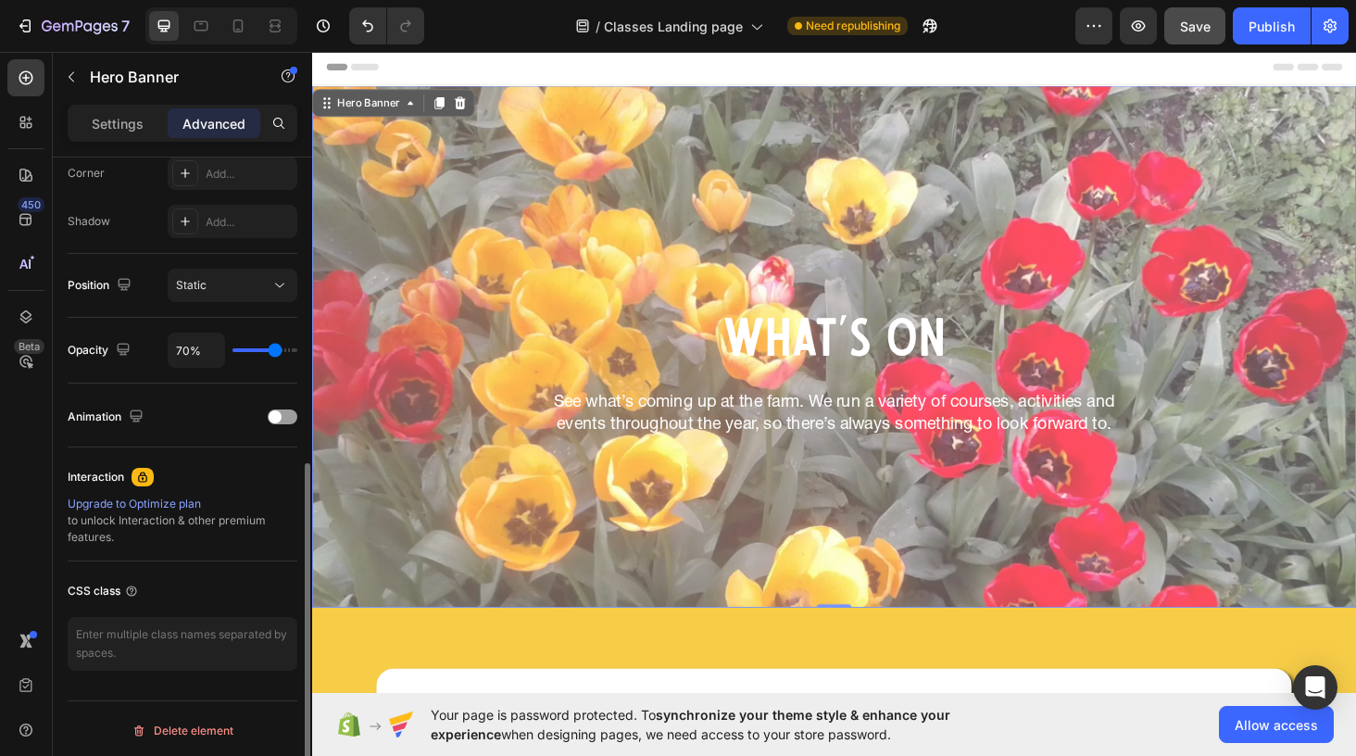
type input "65%"
type input "65"
type input "59%"
type input "59"
type input "54%"
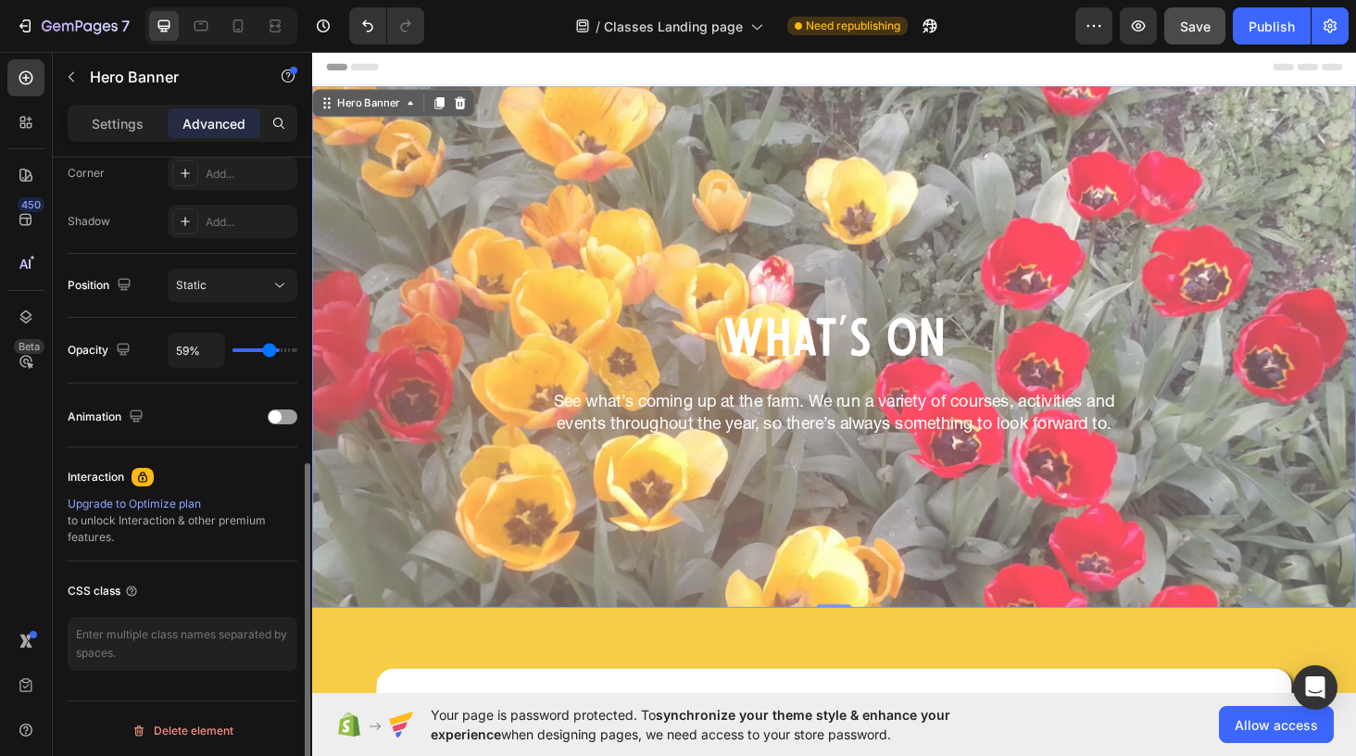
type input "54"
type input "50%"
type input "50"
type input "47%"
type input "47"
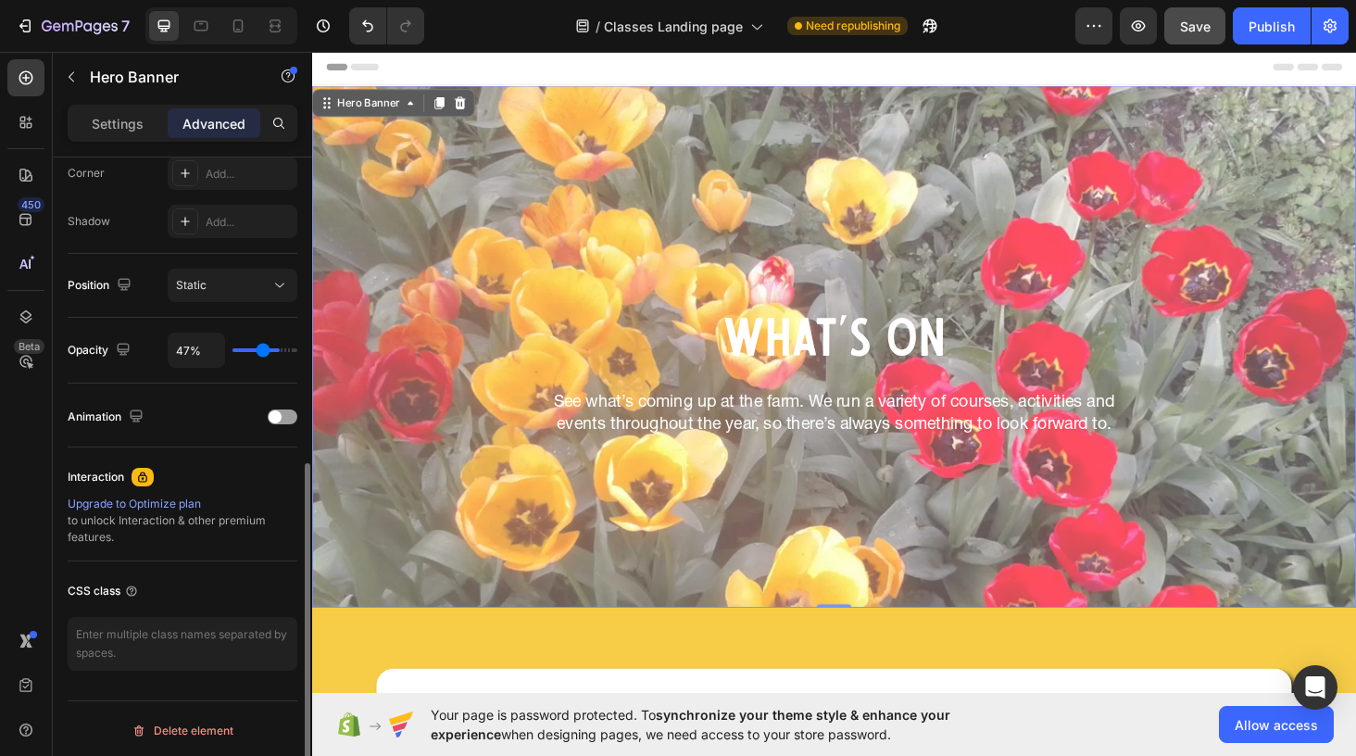
type input "45%"
type input "45"
type input "44%"
type input "44"
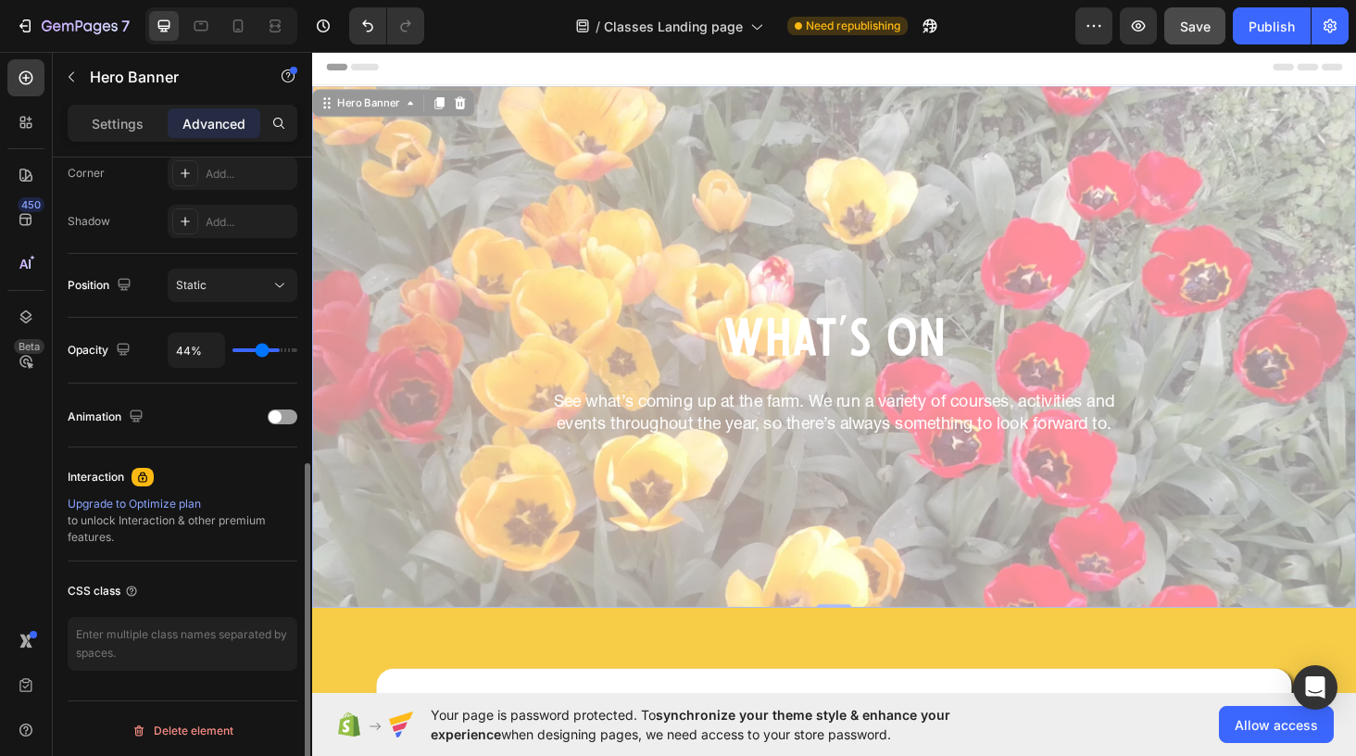
type input "43%"
type input "43"
type input "42%"
type input "42"
type input "43%"
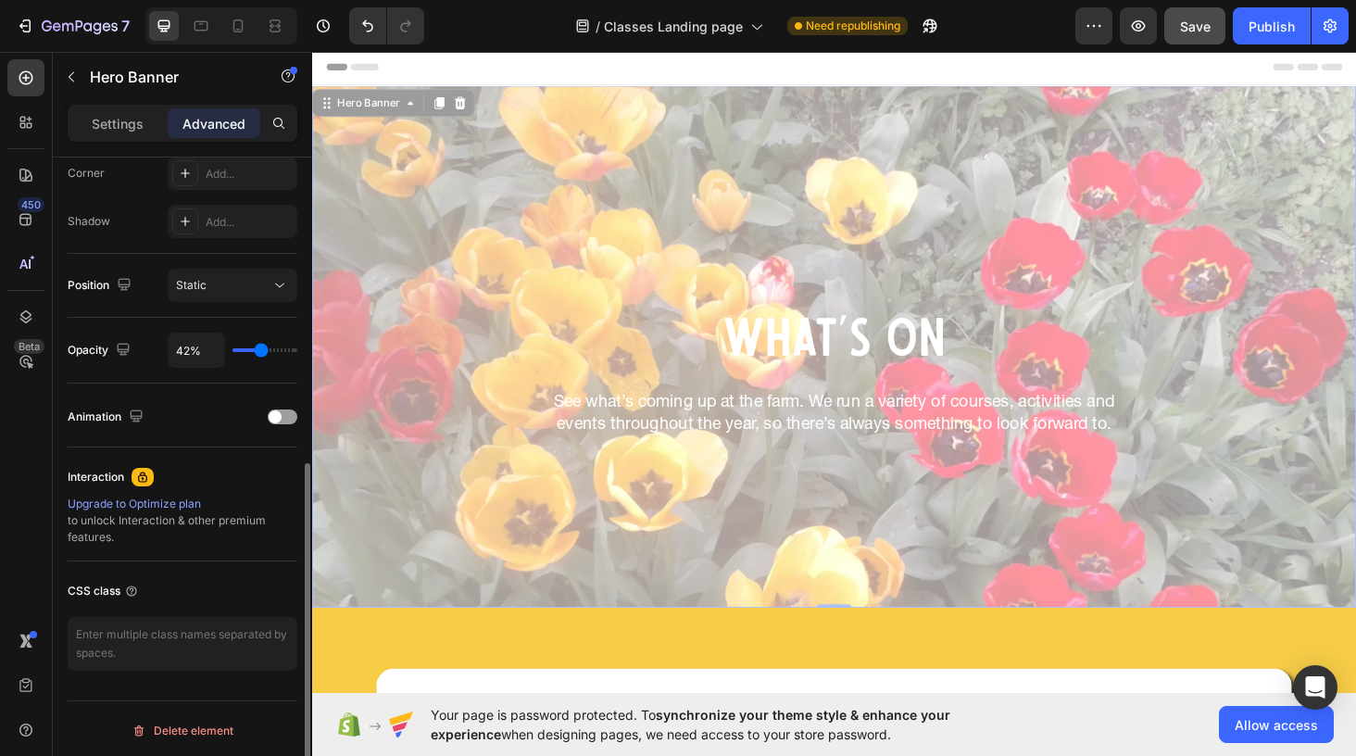
type input "43"
type input "45%"
type input "45"
type input "47%"
type input "47"
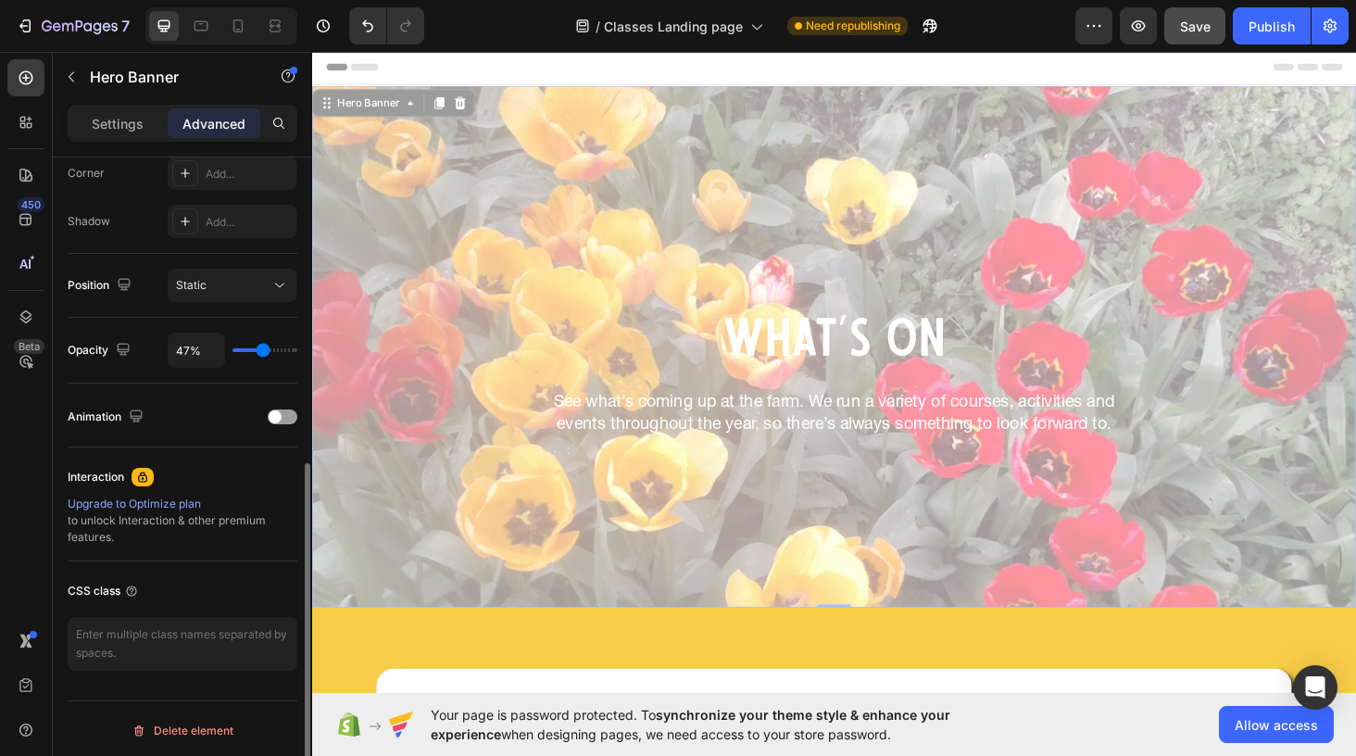
type input "49%"
type input "49"
type input "51%"
type input "51"
type input "53%"
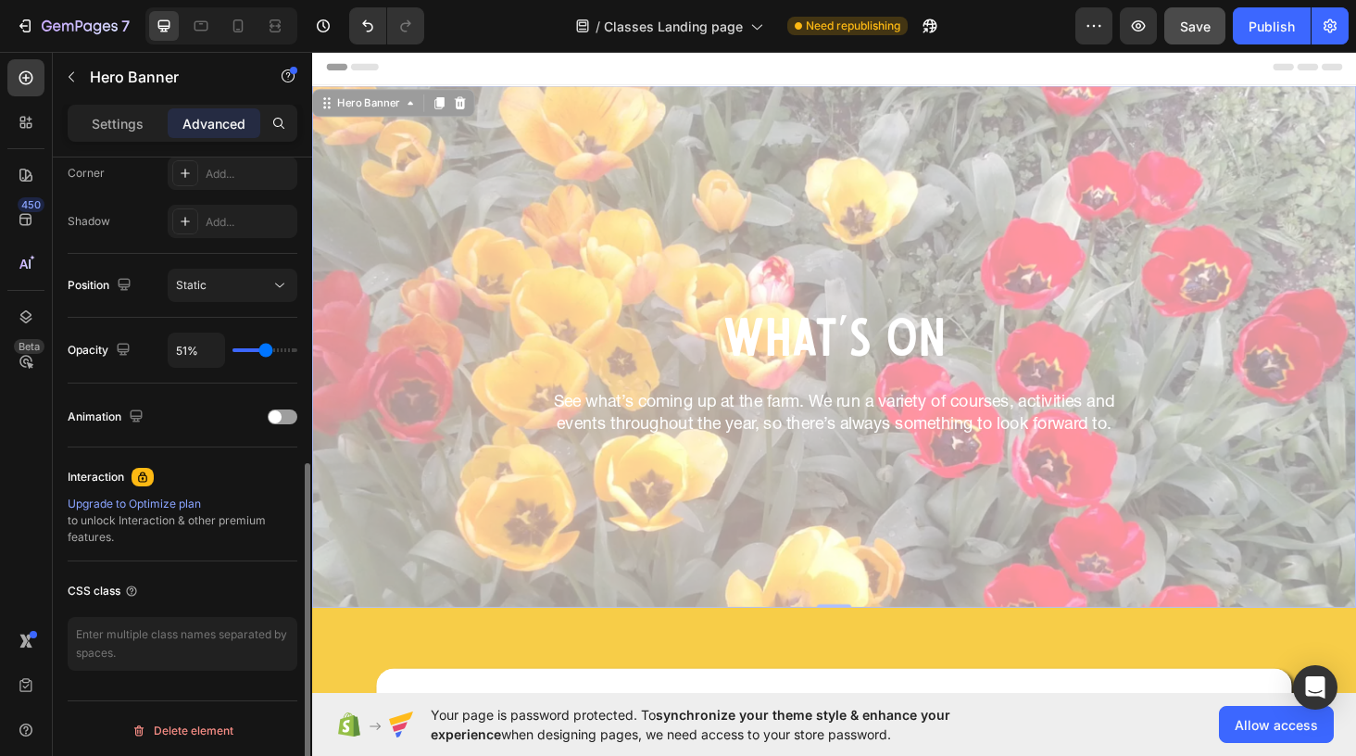
type input "53"
type input "54%"
type input "54"
type input "55%"
type input "55"
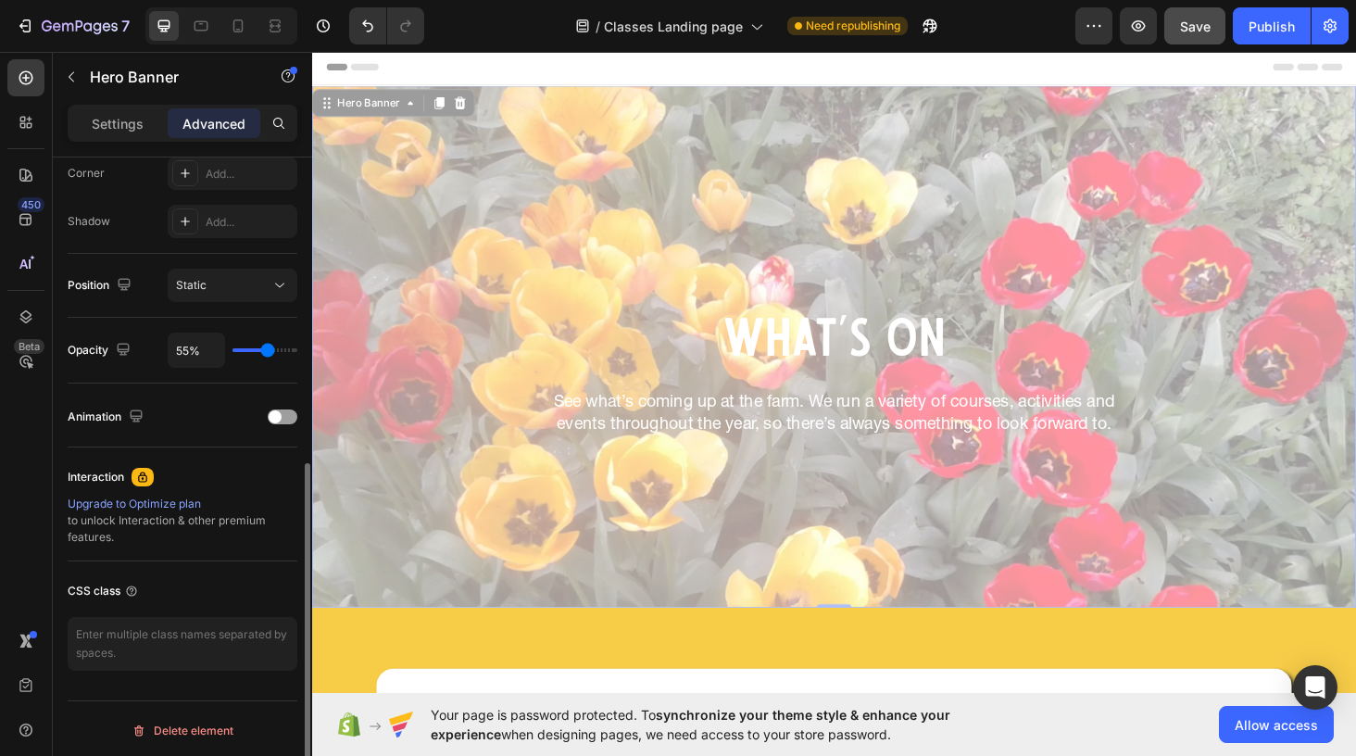
type input "56%"
type input "56"
type input "57%"
type input "57"
type input "58%"
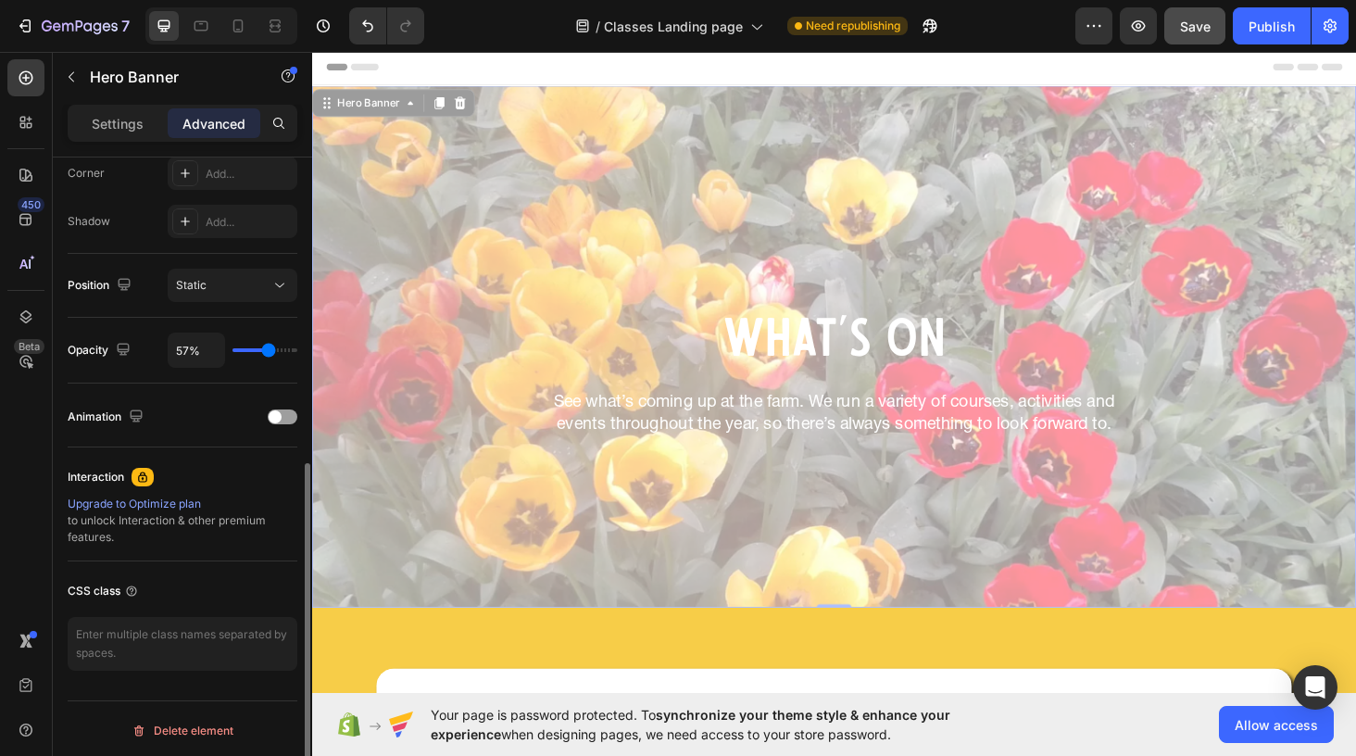
type input "58"
type input "59%"
type input "59"
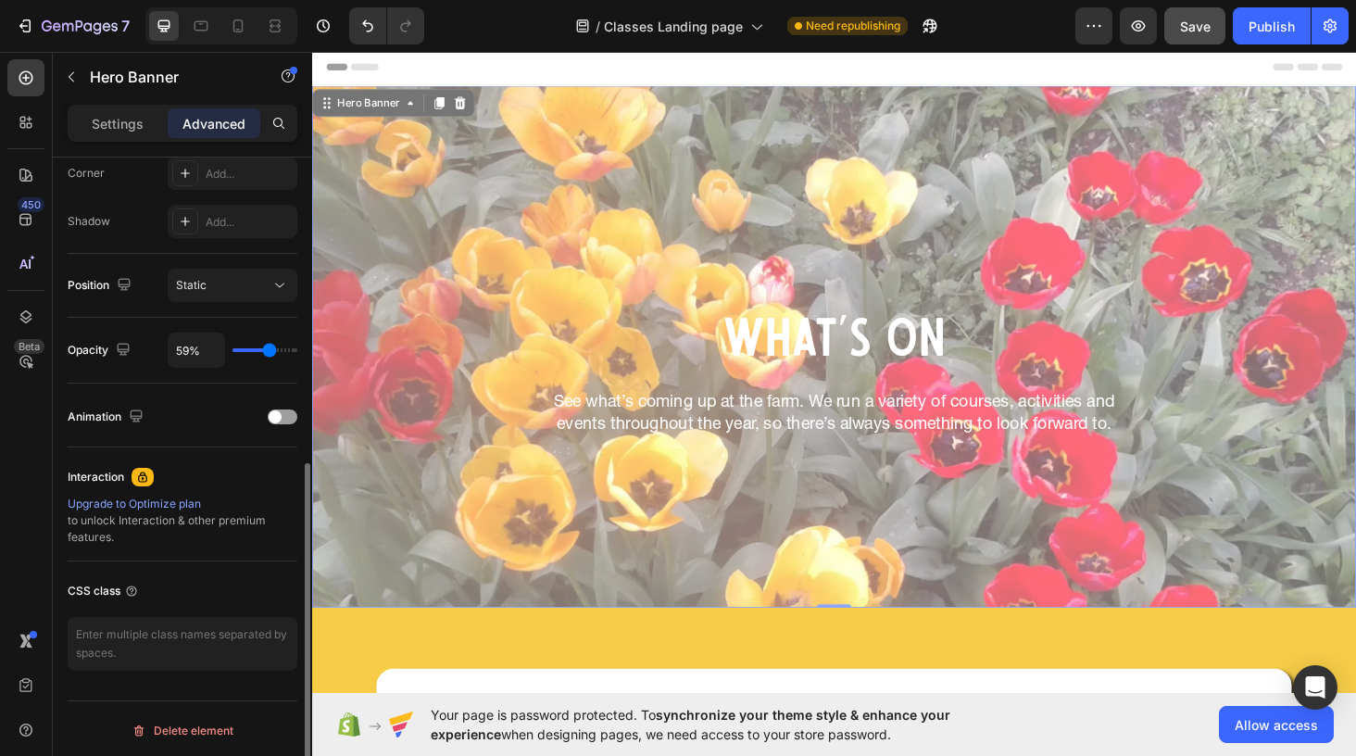
type input "58%"
type input "58"
type input "57%"
type input "57"
type input "56%"
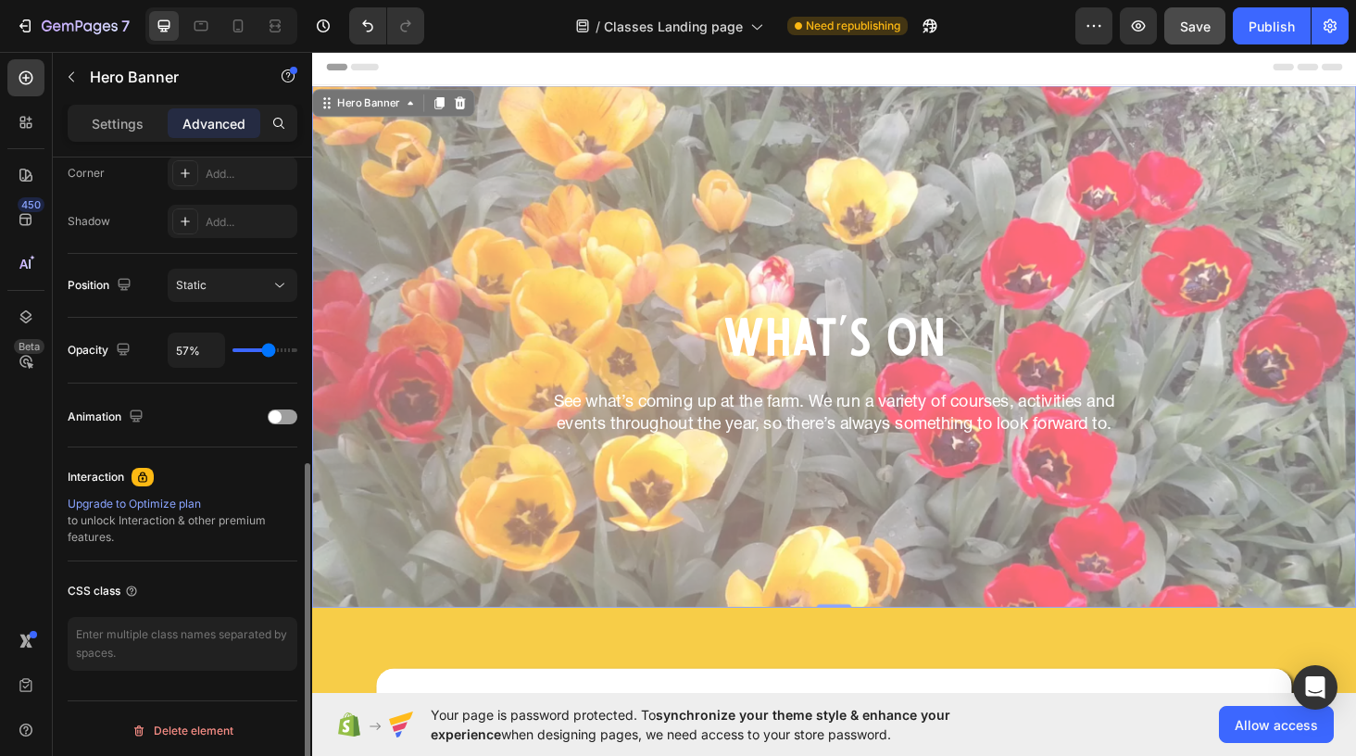
type input "56"
type input "54%"
type input "54"
type input "51%"
type input "51"
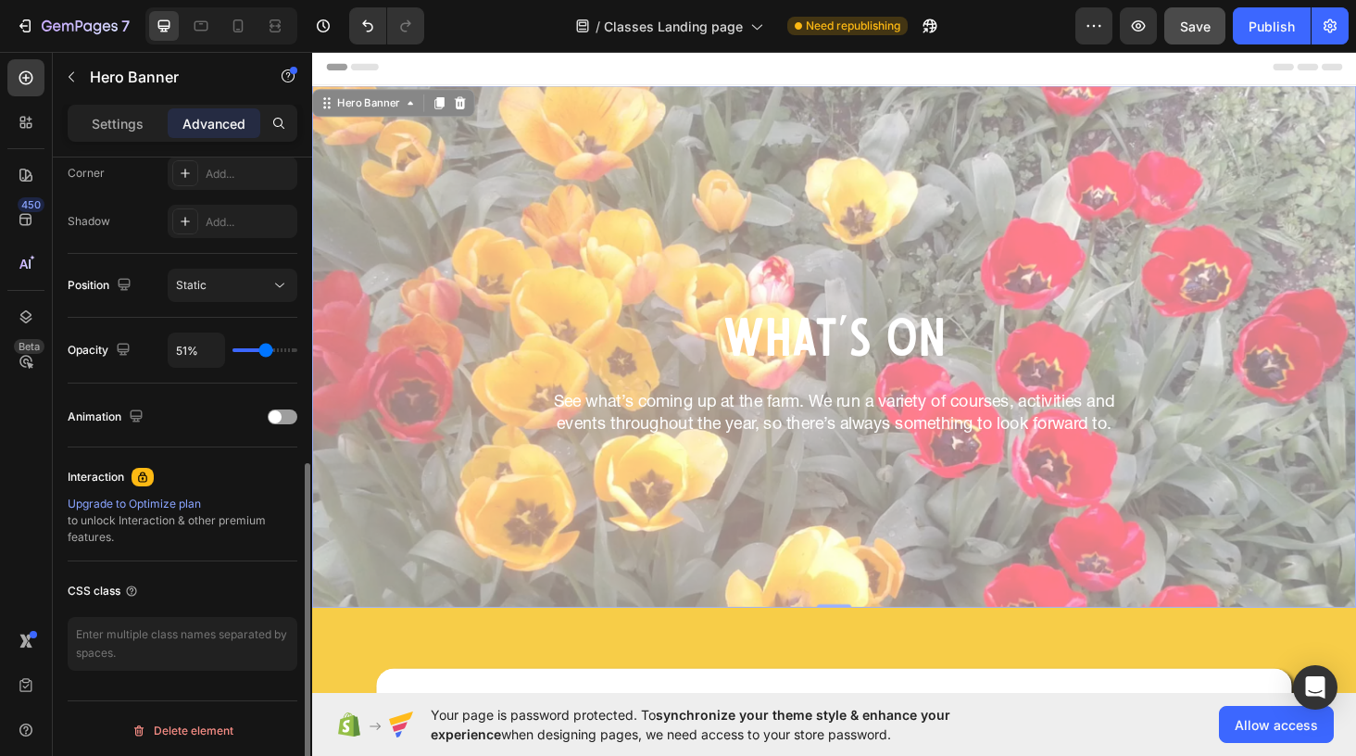
type input "48%"
type input "48"
type input "45%"
type input "45"
type input "43%"
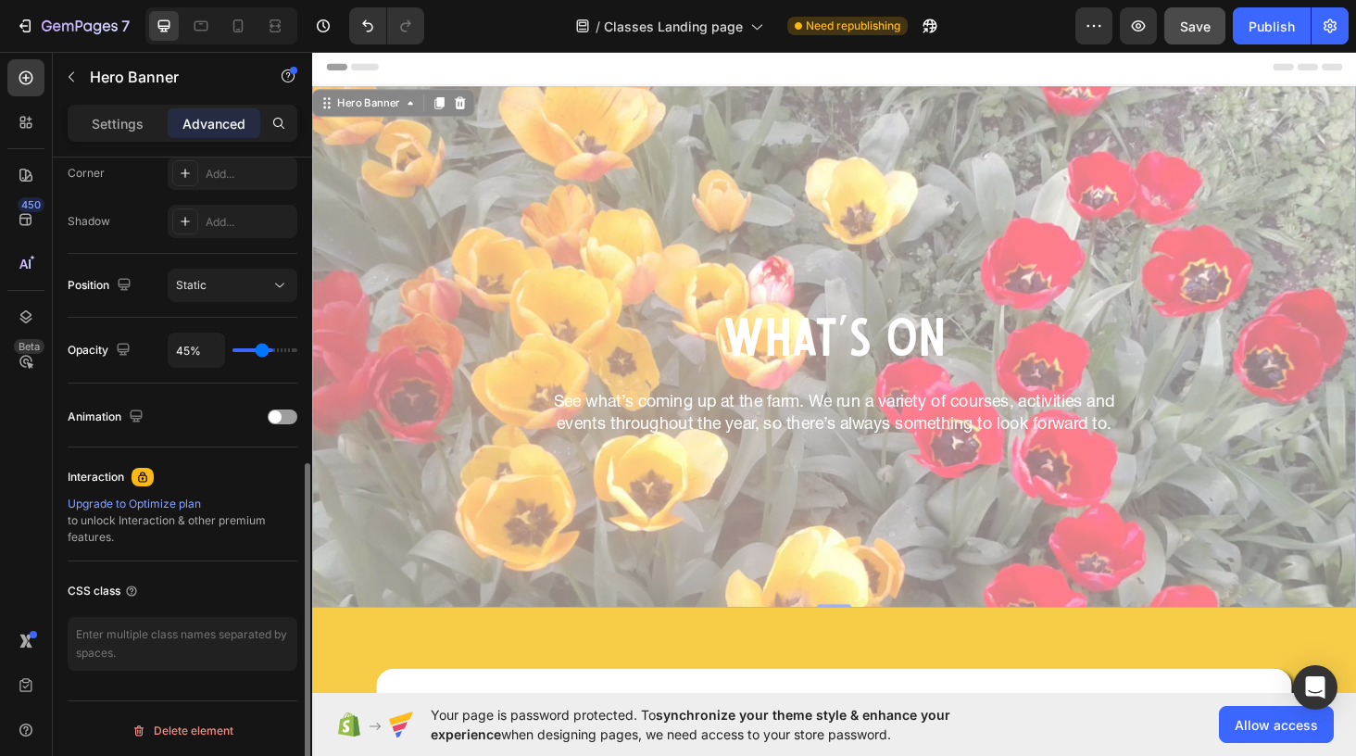
type input "43"
type input "41%"
type input "41"
type input "39%"
type input "39"
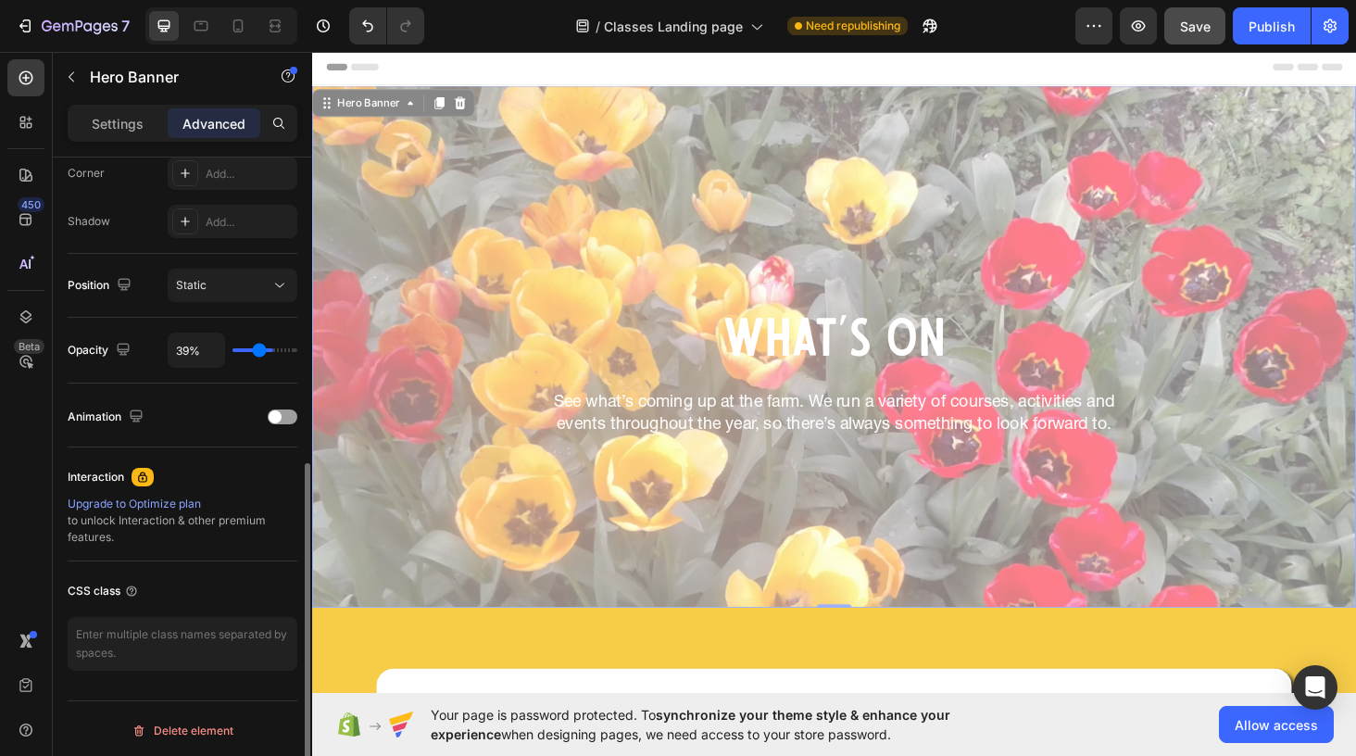
type input "37%"
type input "37"
type input "35%"
type input "35"
type input "33%"
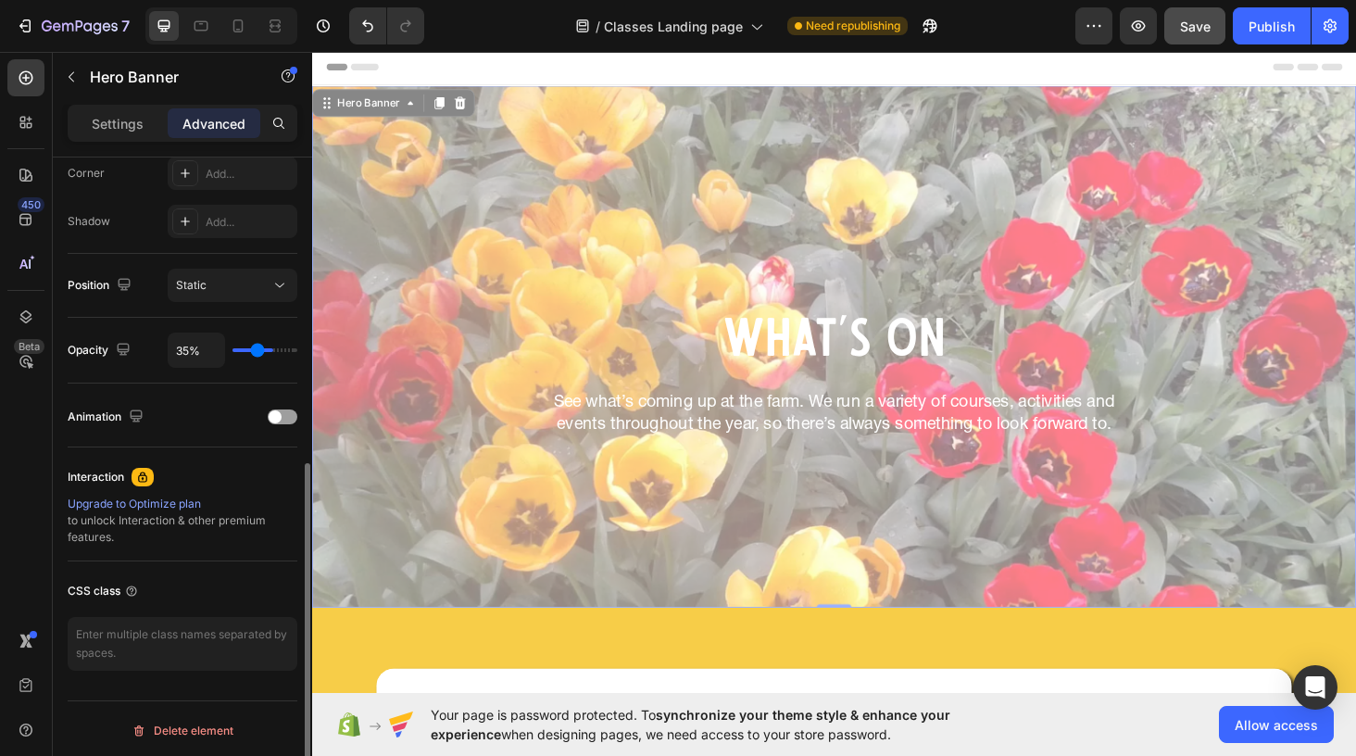
type input "33"
type input "31%"
type input "31"
type input "30%"
type input "30"
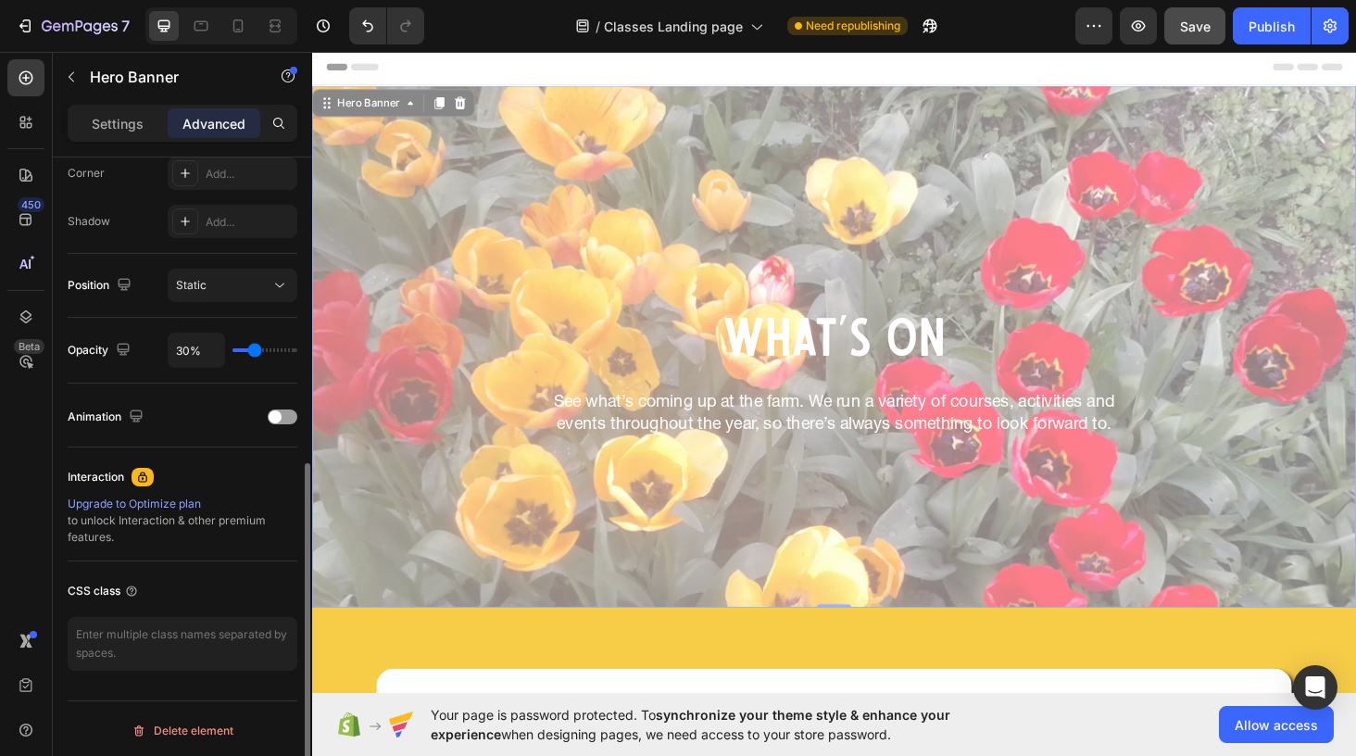
type input "29%"
type input "29"
type input "28%"
type input "28"
type input "27%"
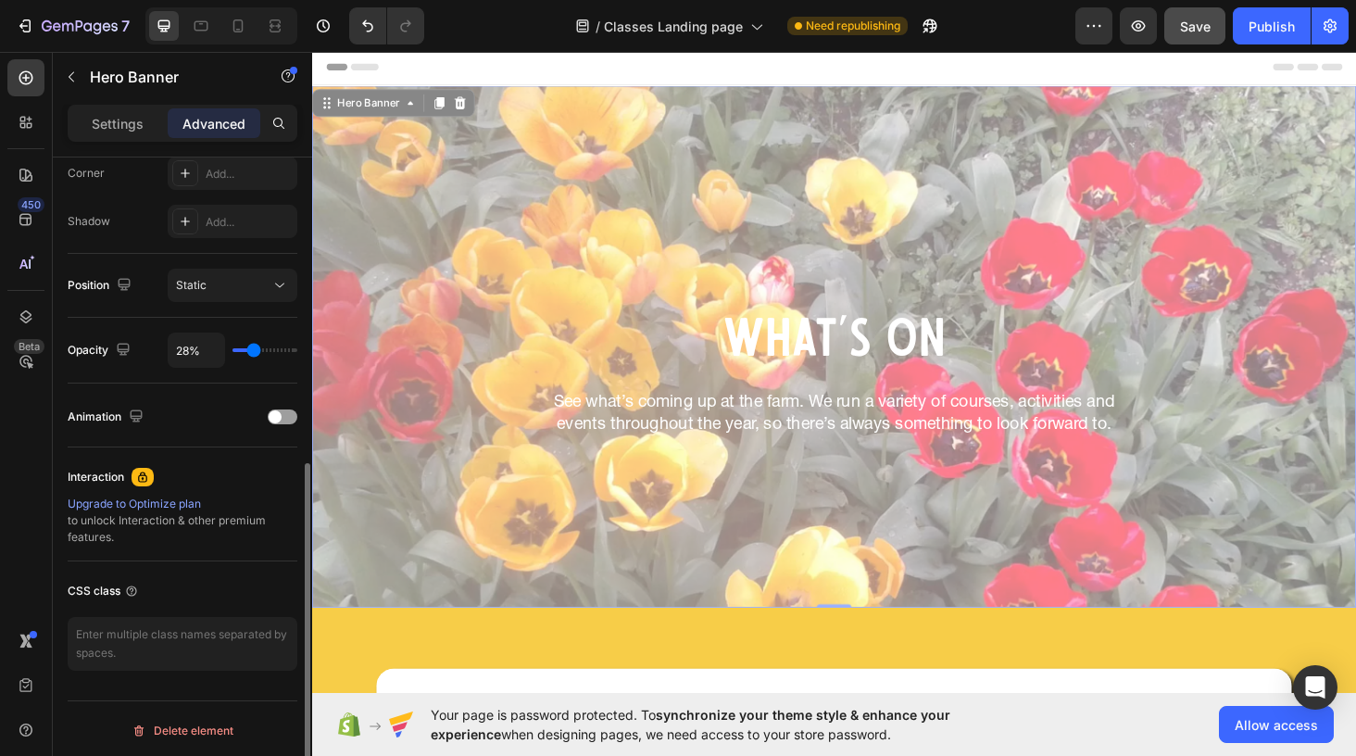
type input "27"
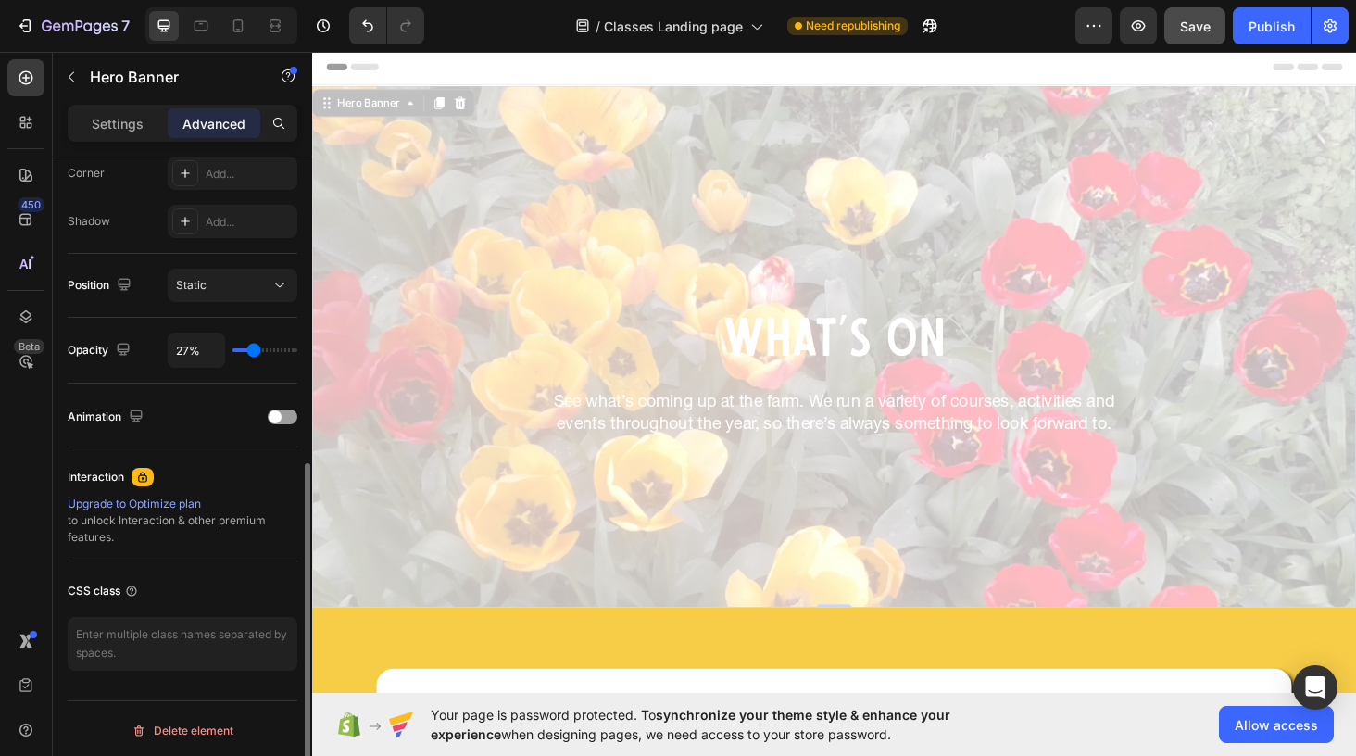
type input "26%"
type input "26"
type input "25%"
type input "25"
type input "24%"
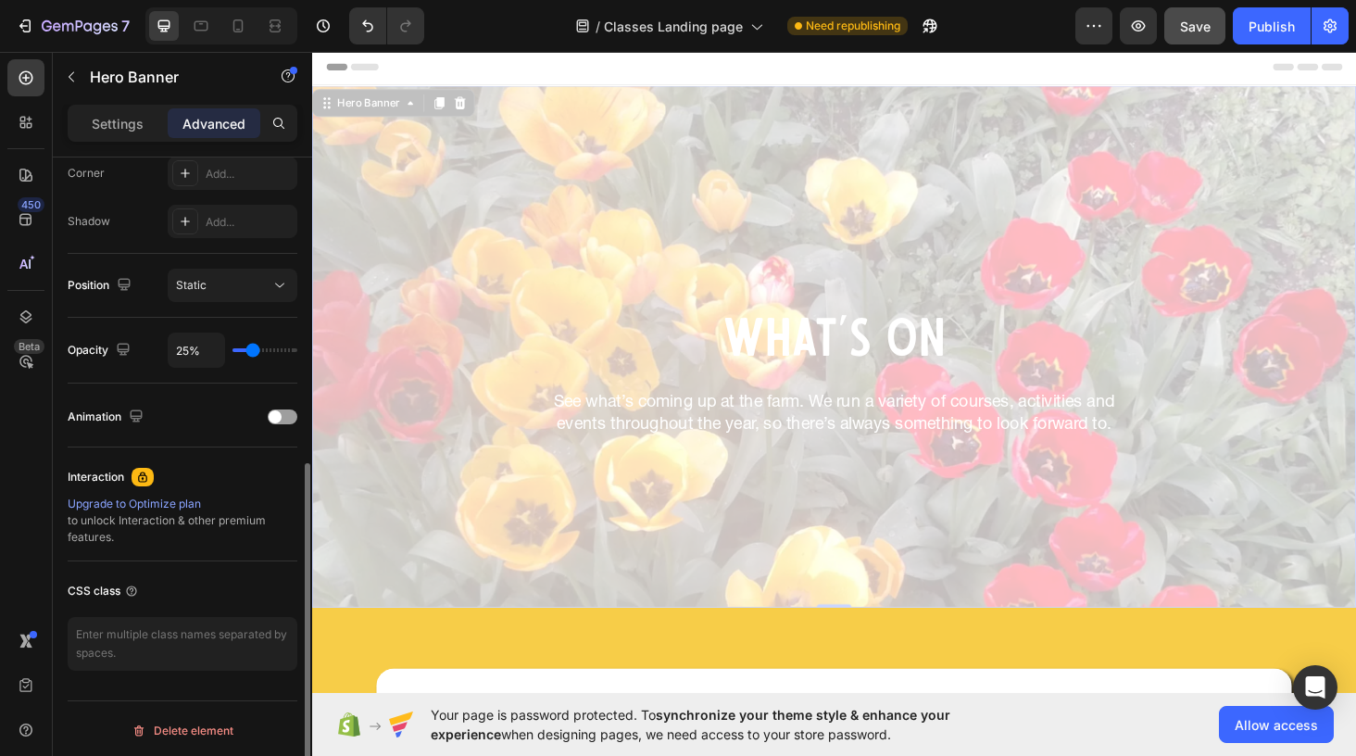
type input "24"
type input "23%"
type input "23"
type input "22%"
type input "22"
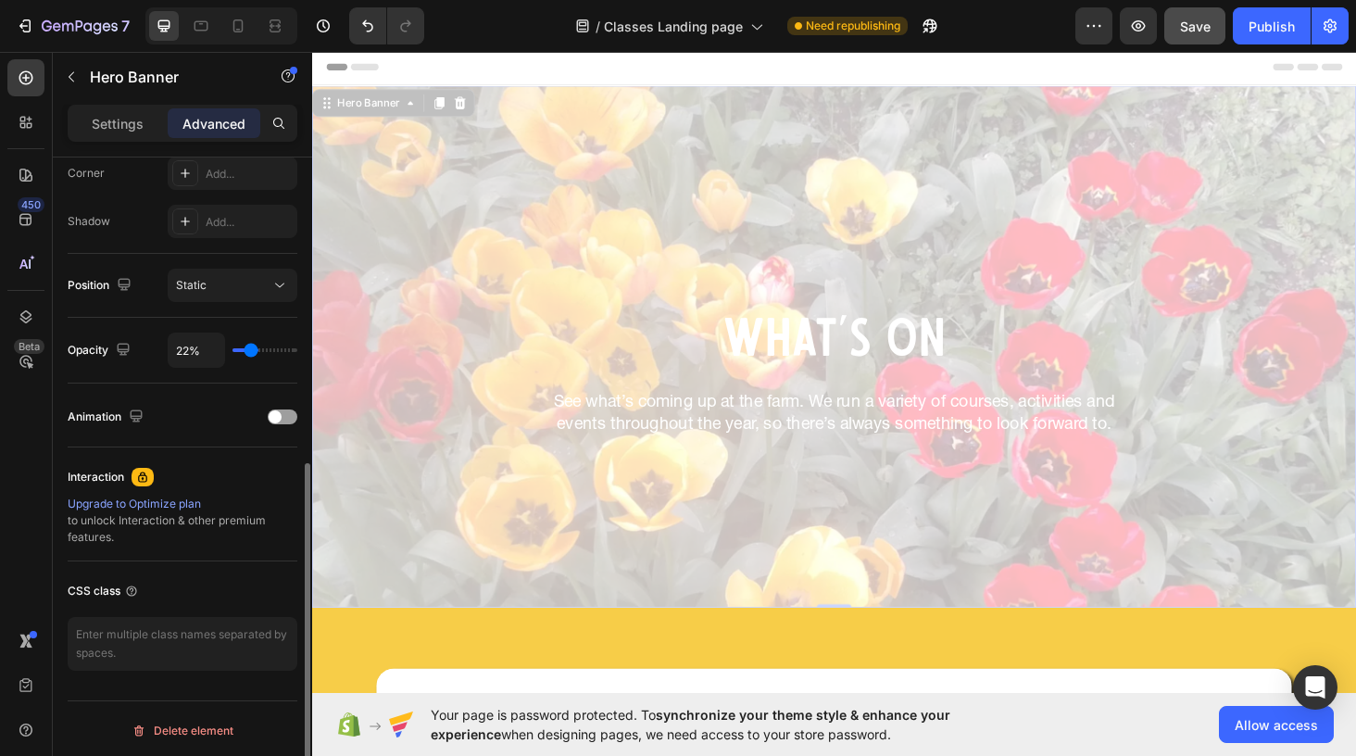
type input "21%"
type input "21"
type input "20%"
type input "20"
type input "19%"
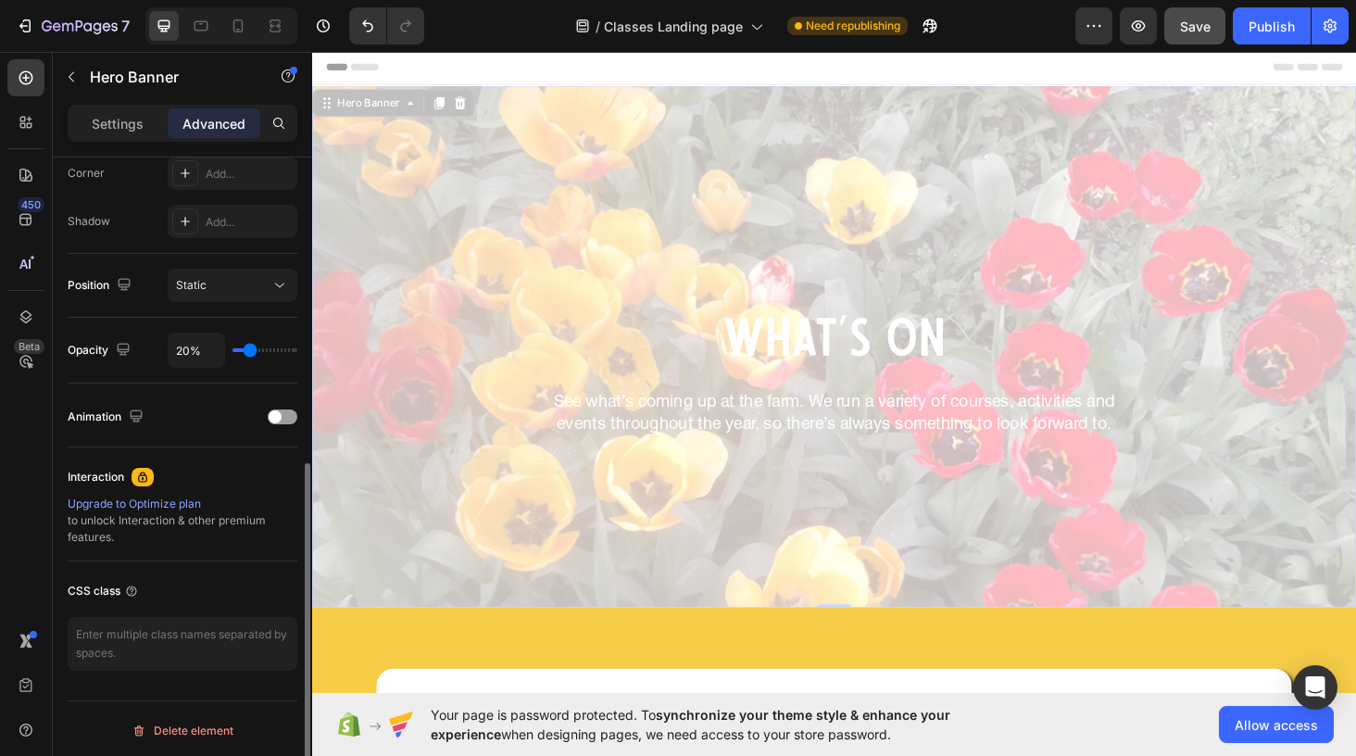
type input "19"
type input "18%"
type input "18"
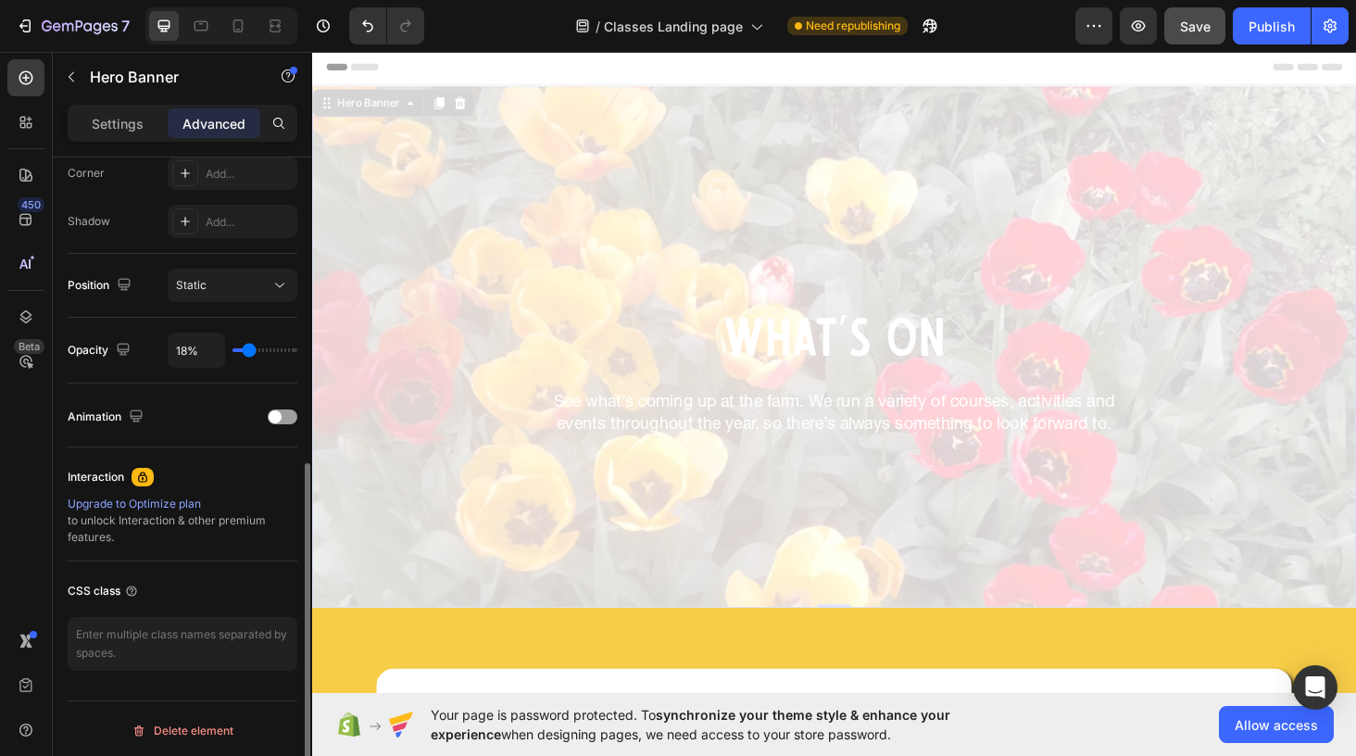
type input "19%"
type input "19"
type input "20%"
type input "20"
type input "22%"
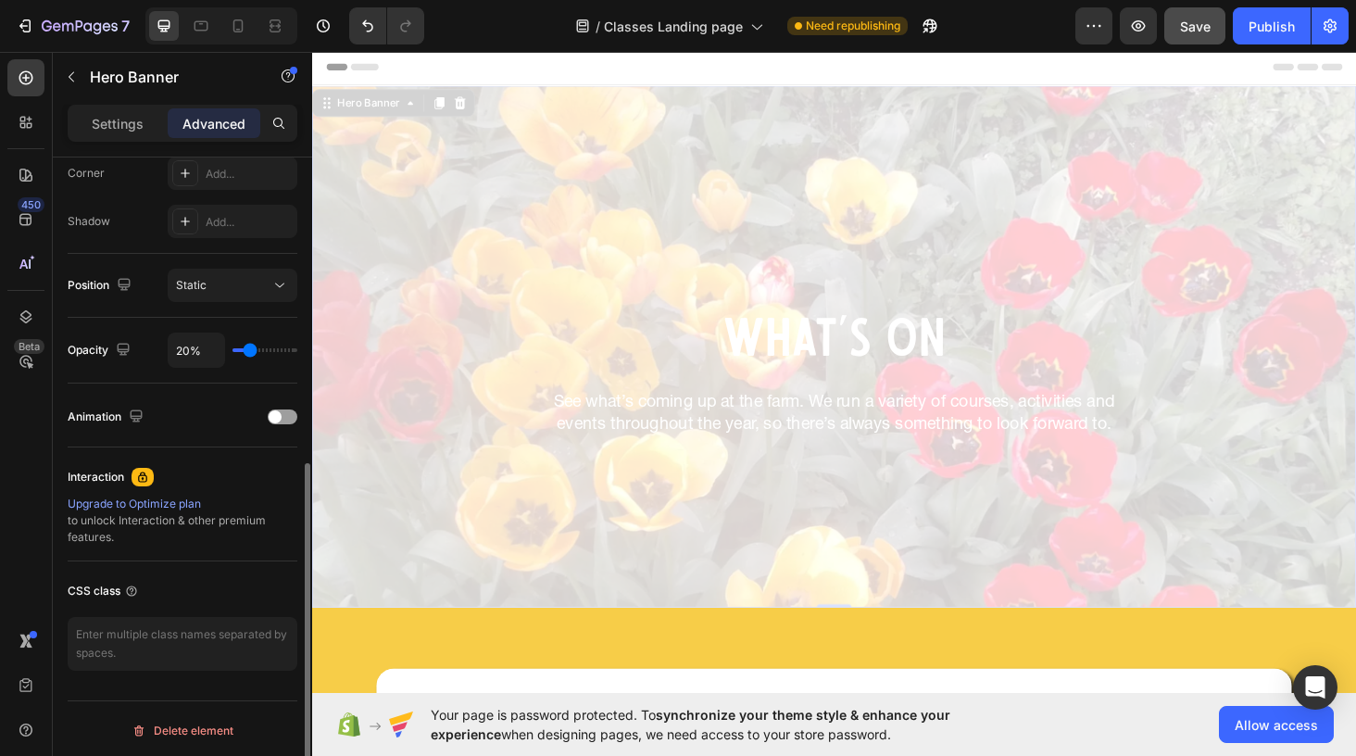
type input "22"
type input "23%"
type input "23"
type input "26%"
type input "26"
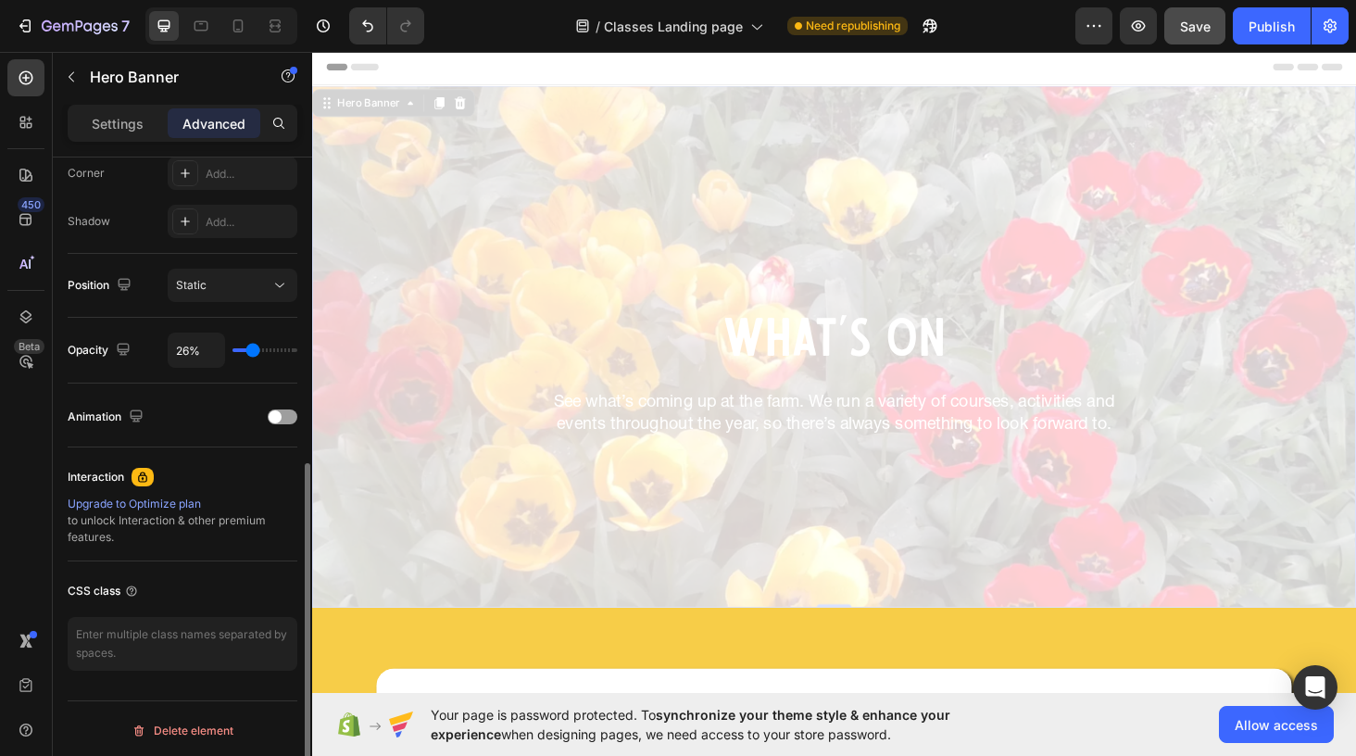
type input "30%"
type input "30"
type input "35%"
type input "35"
type input "42%"
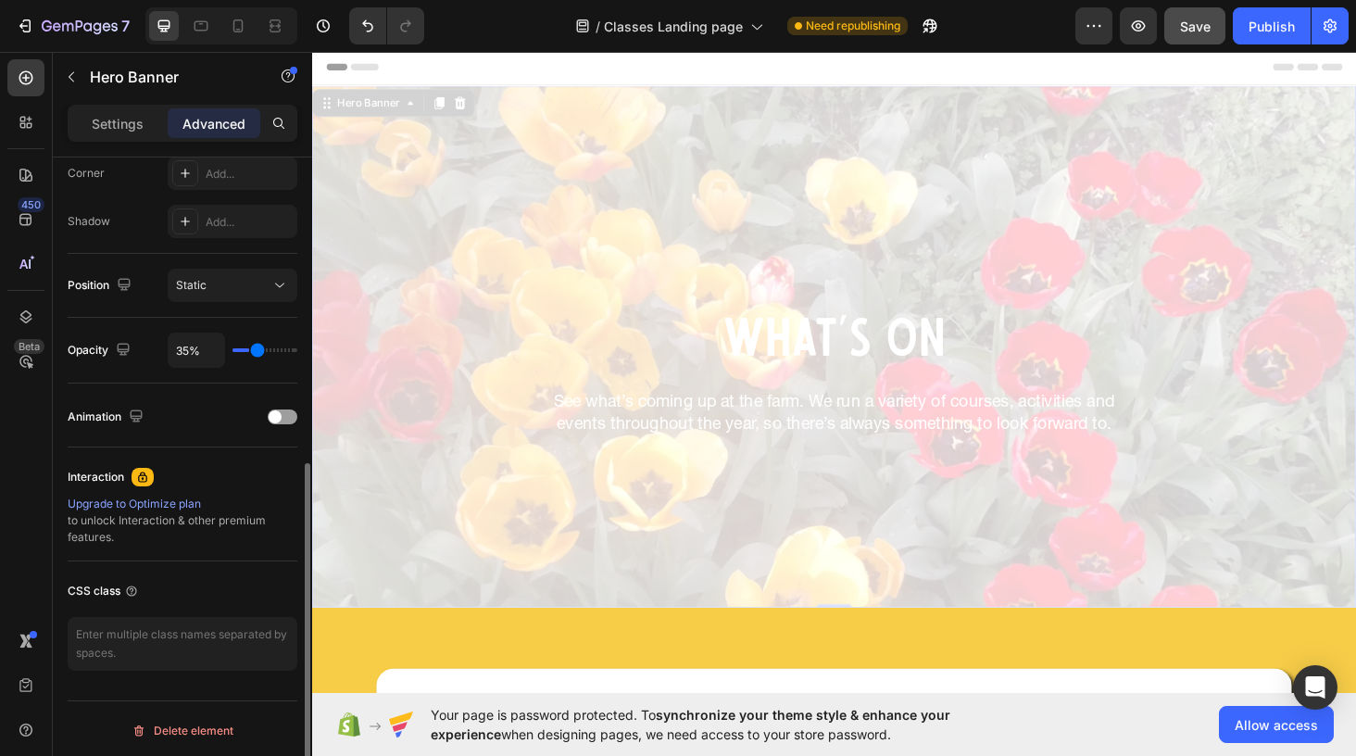
type input "42"
type input "49%"
type input "49"
type input "57%"
type input "57"
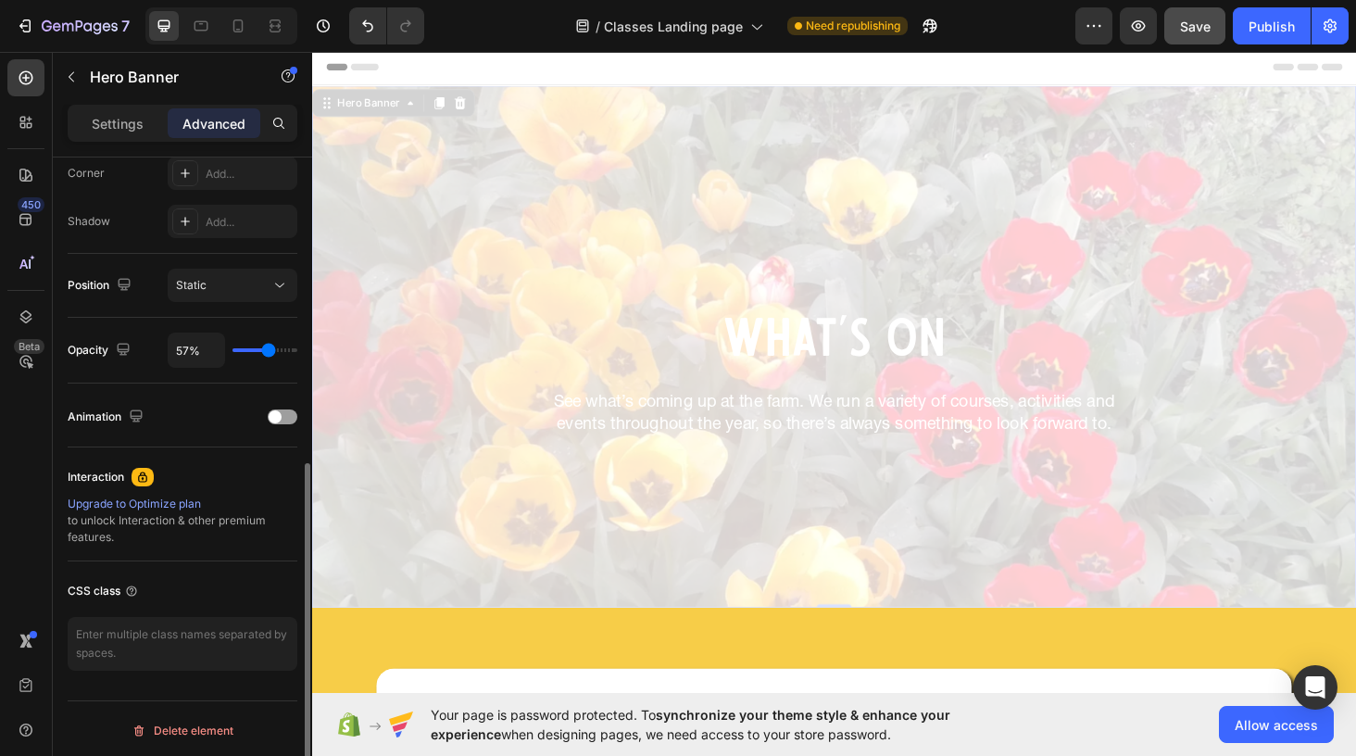
type input "65%"
type input "65"
type input "72%"
type input "72"
type input "78%"
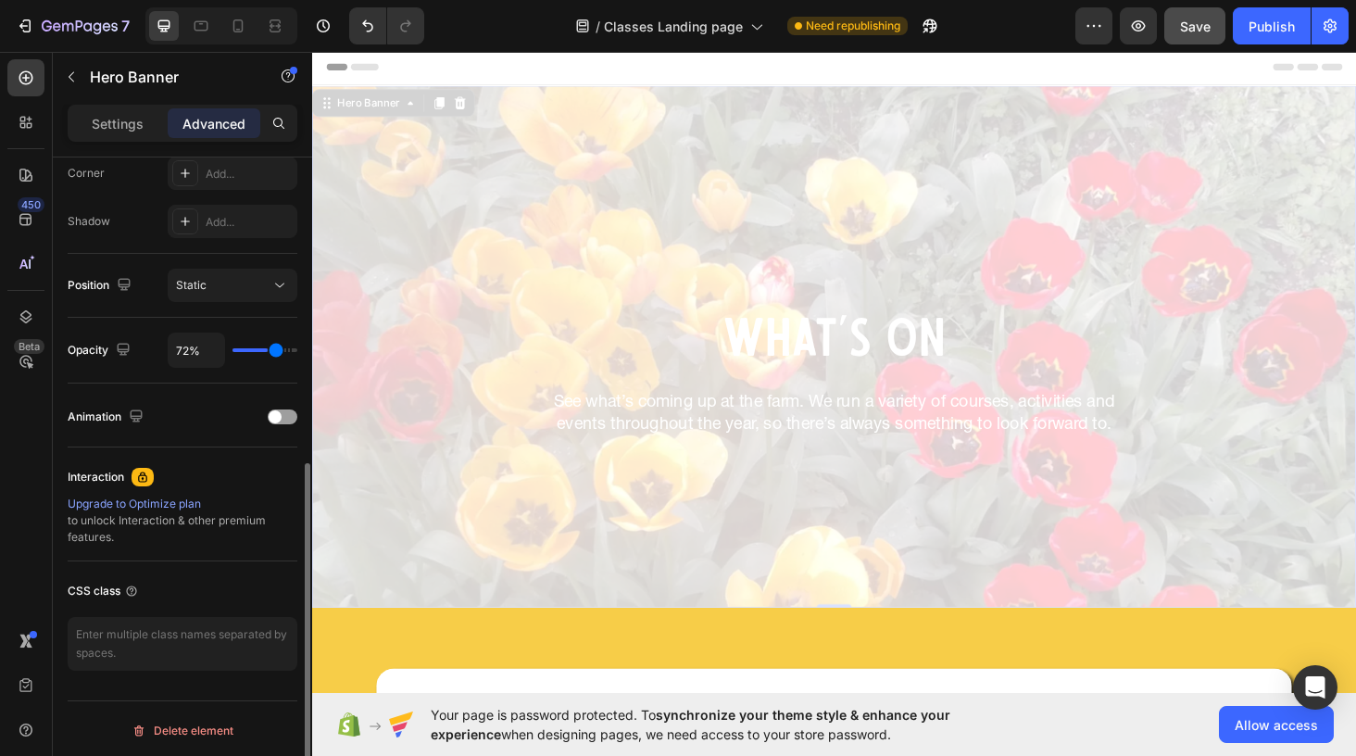
type input "78"
type input "84%"
type input "84"
type input "88%"
type input "88"
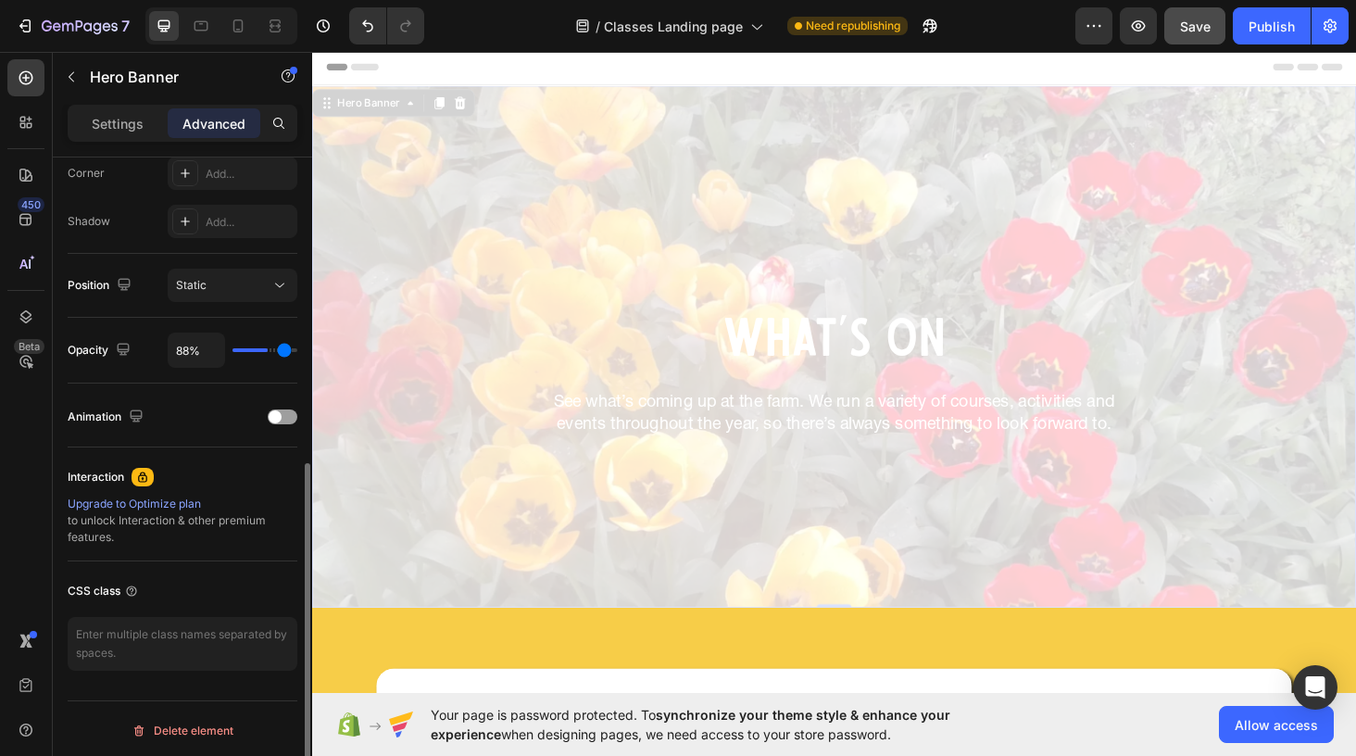
type input "92%"
type input "92"
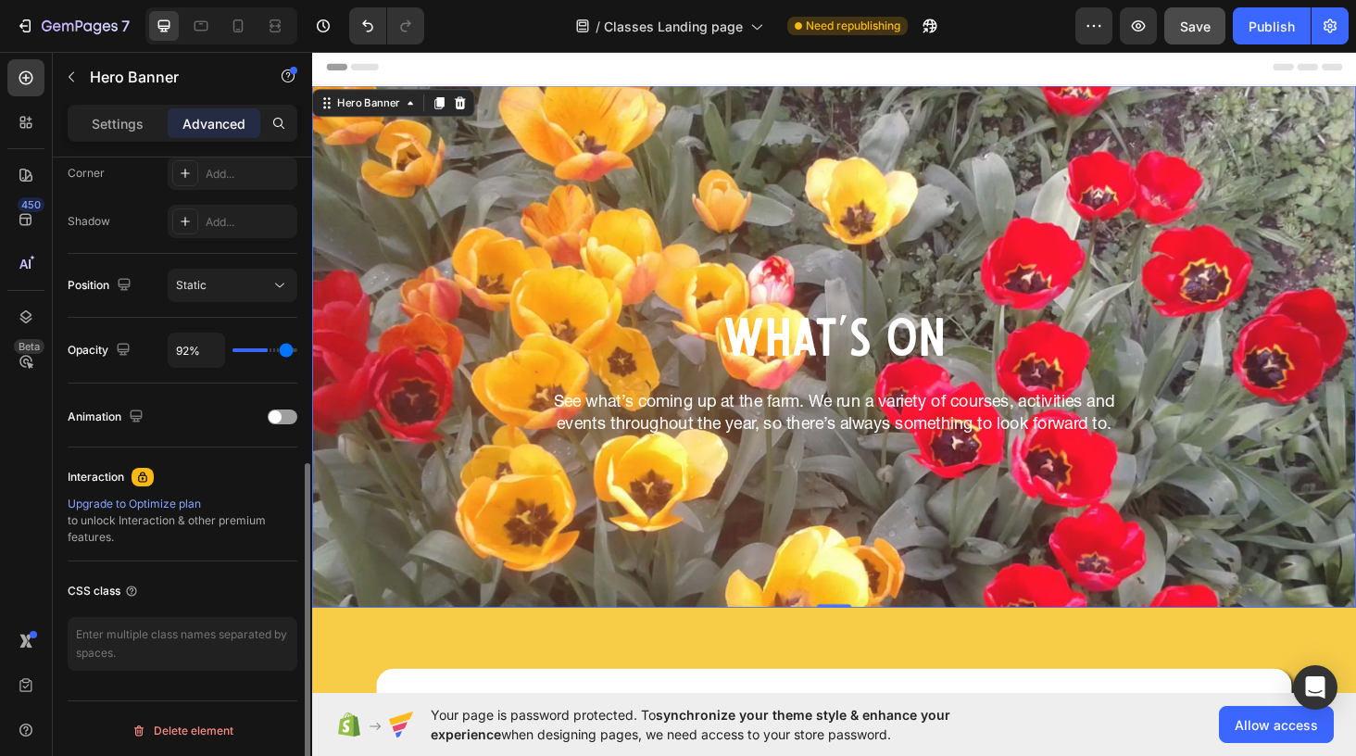
type input "96%"
type input "96"
type input "99%"
type input "99"
type input "100%"
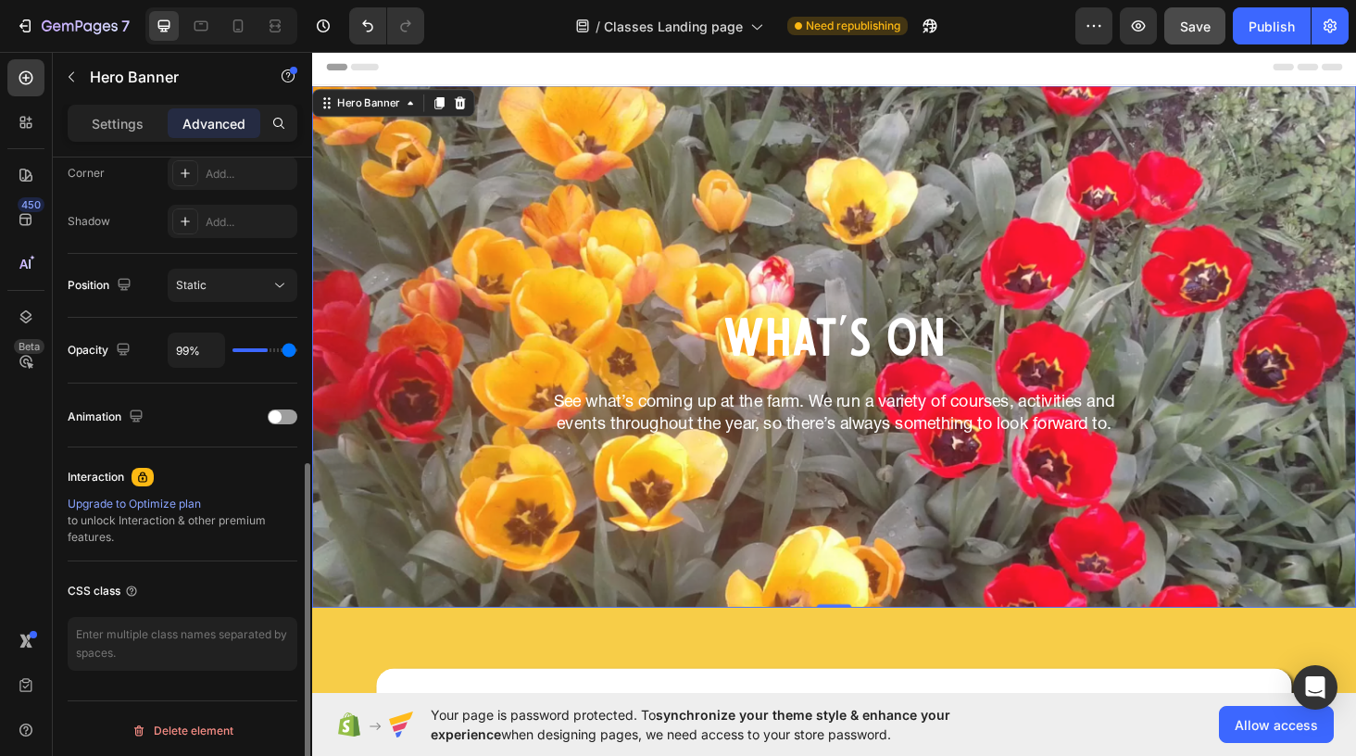
type input "100"
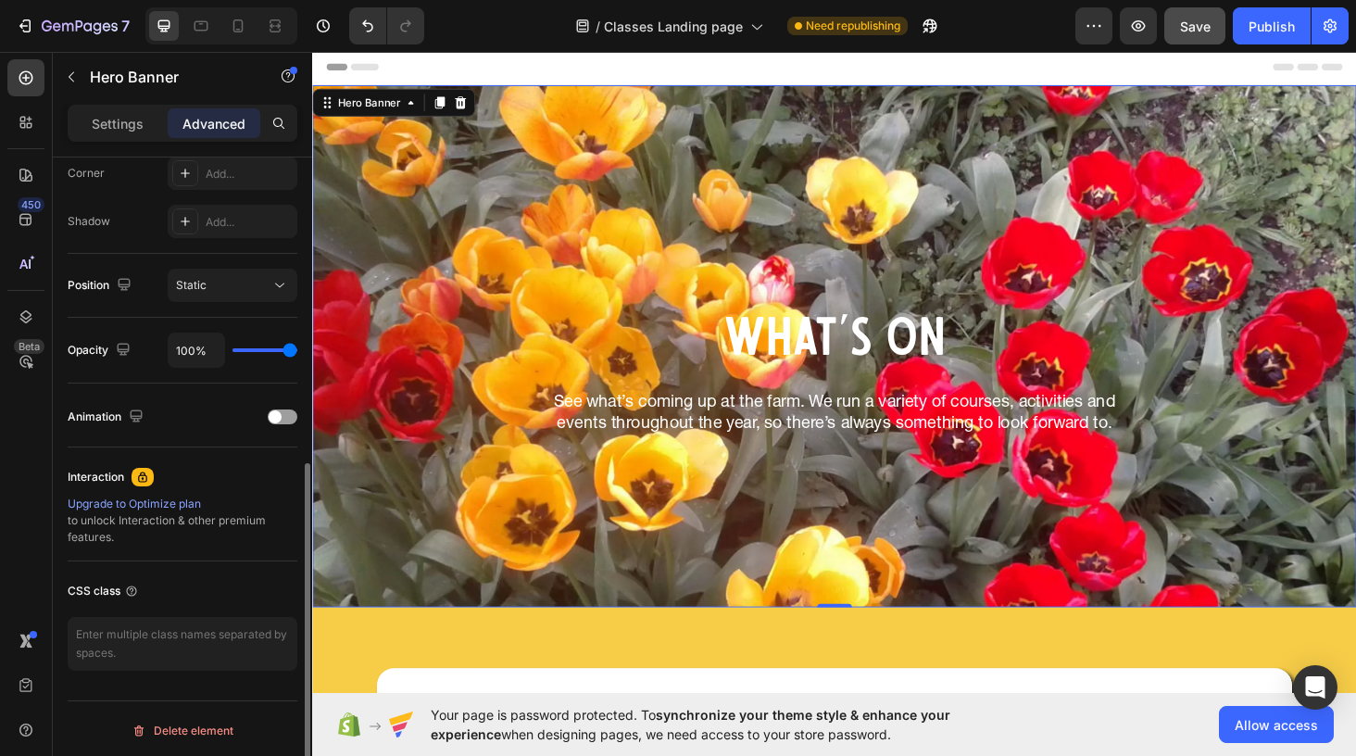
drag, startPoint x: 282, startPoint y: 349, endPoint x: 303, endPoint y: 356, distance: 22.3
click at [297, 352] on input "range" at bounding box center [264, 350] width 65 height 4
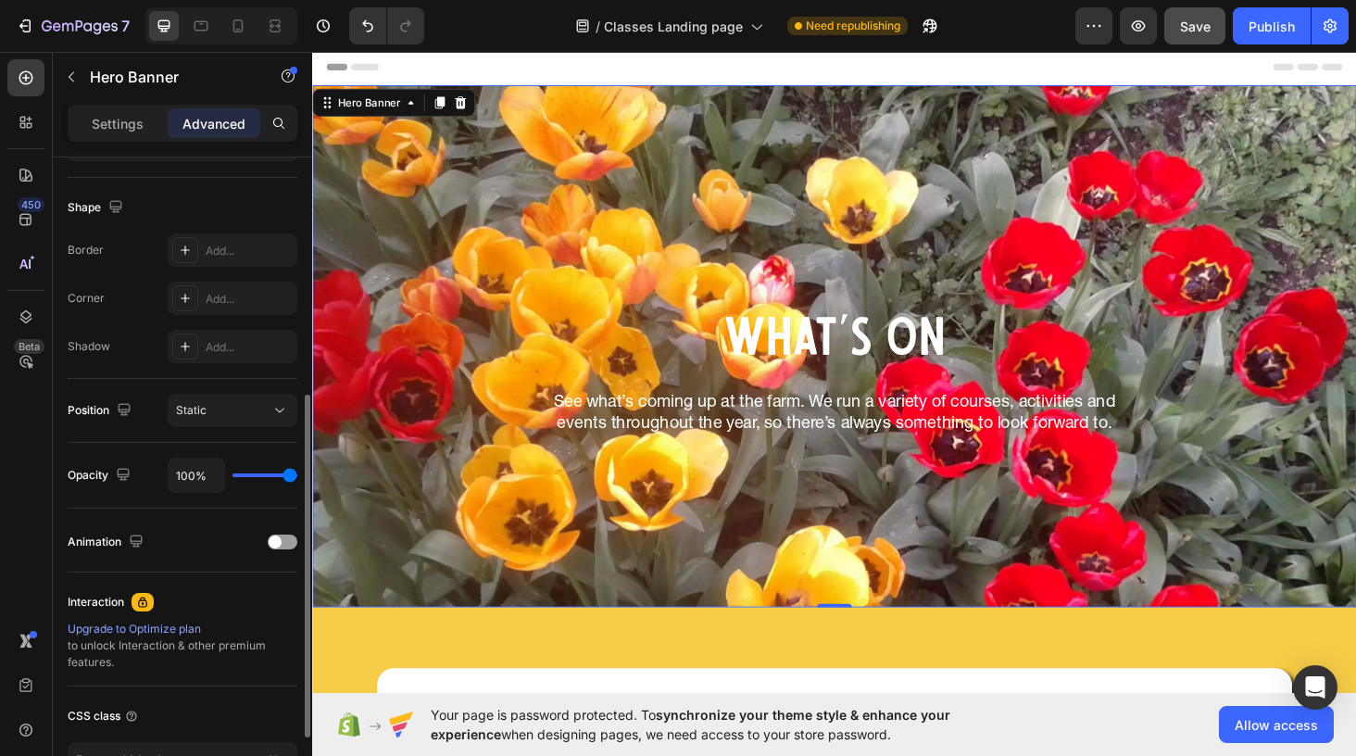
scroll to position [454, 0]
click at [132, 121] on p "Settings" at bounding box center [118, 123] width 52 height 19
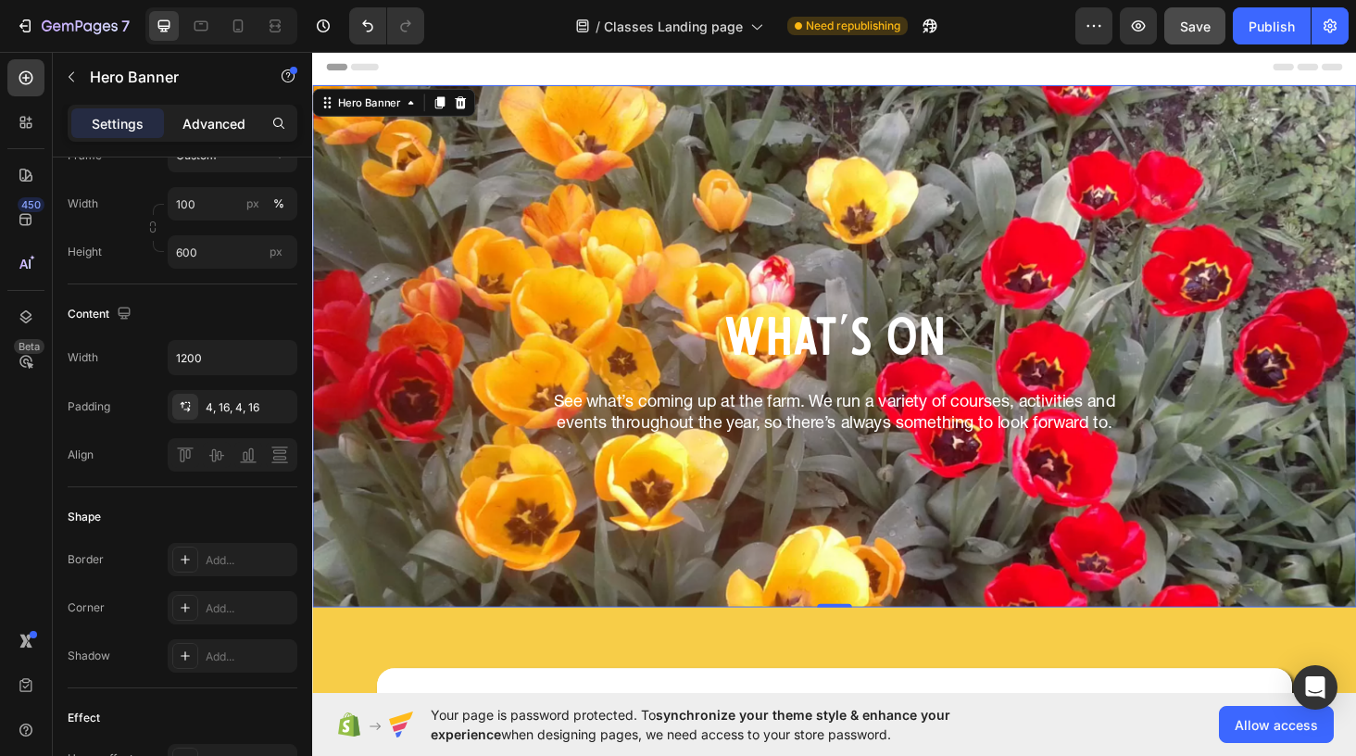
click at [195, 115] on p "Advanced" at bounding box center [213, 123] width 63 height 19
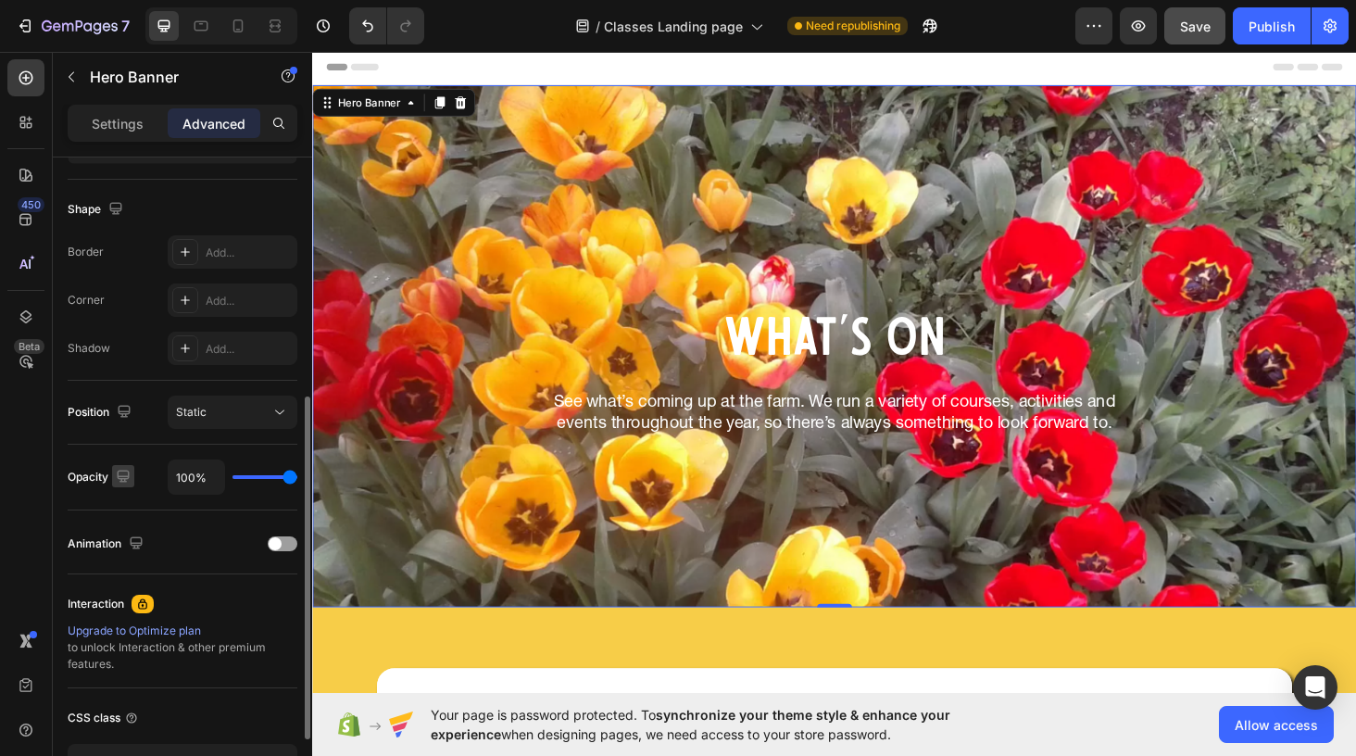
click at [125, 479] on icon "button" at bounding box center [123, 476] width 12 height 12
click at [76, 475] on div "Opacity" at bounding box center [101, 477] width 67 height 25
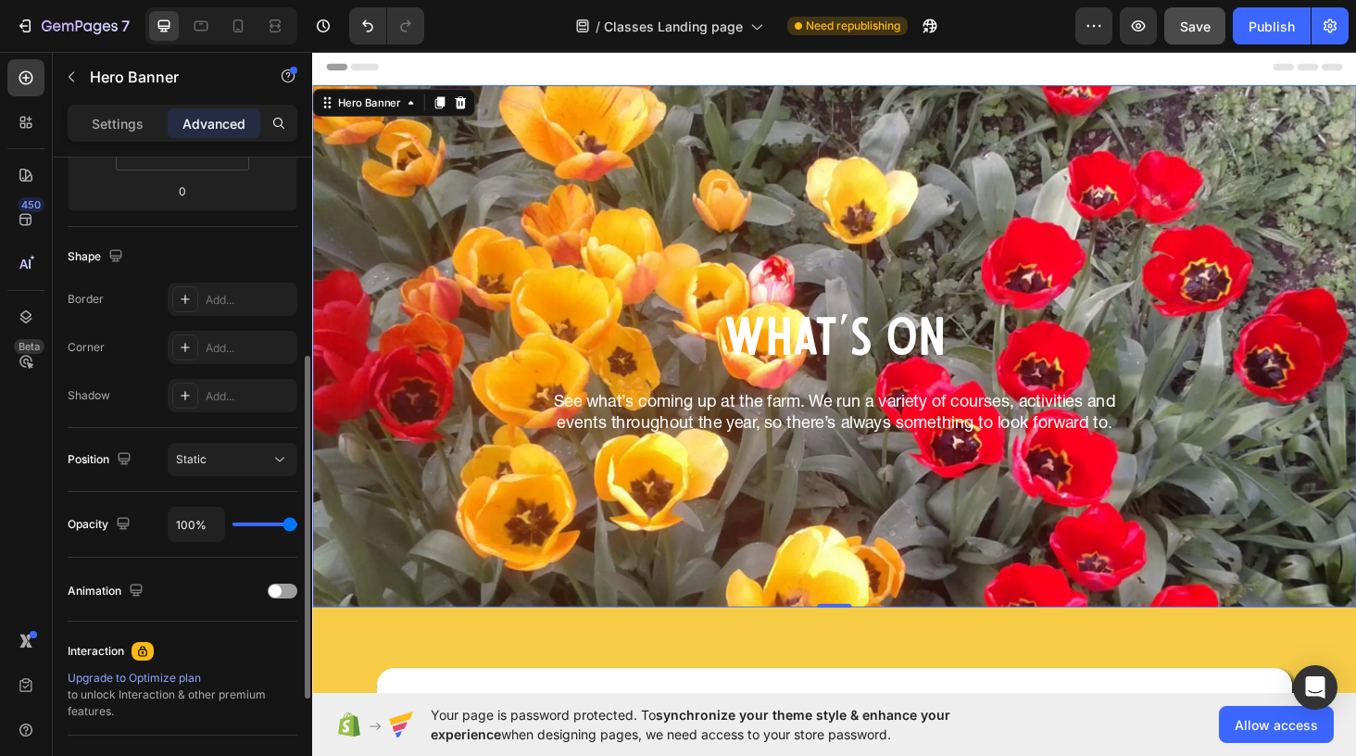
scroll to position [396, 0]
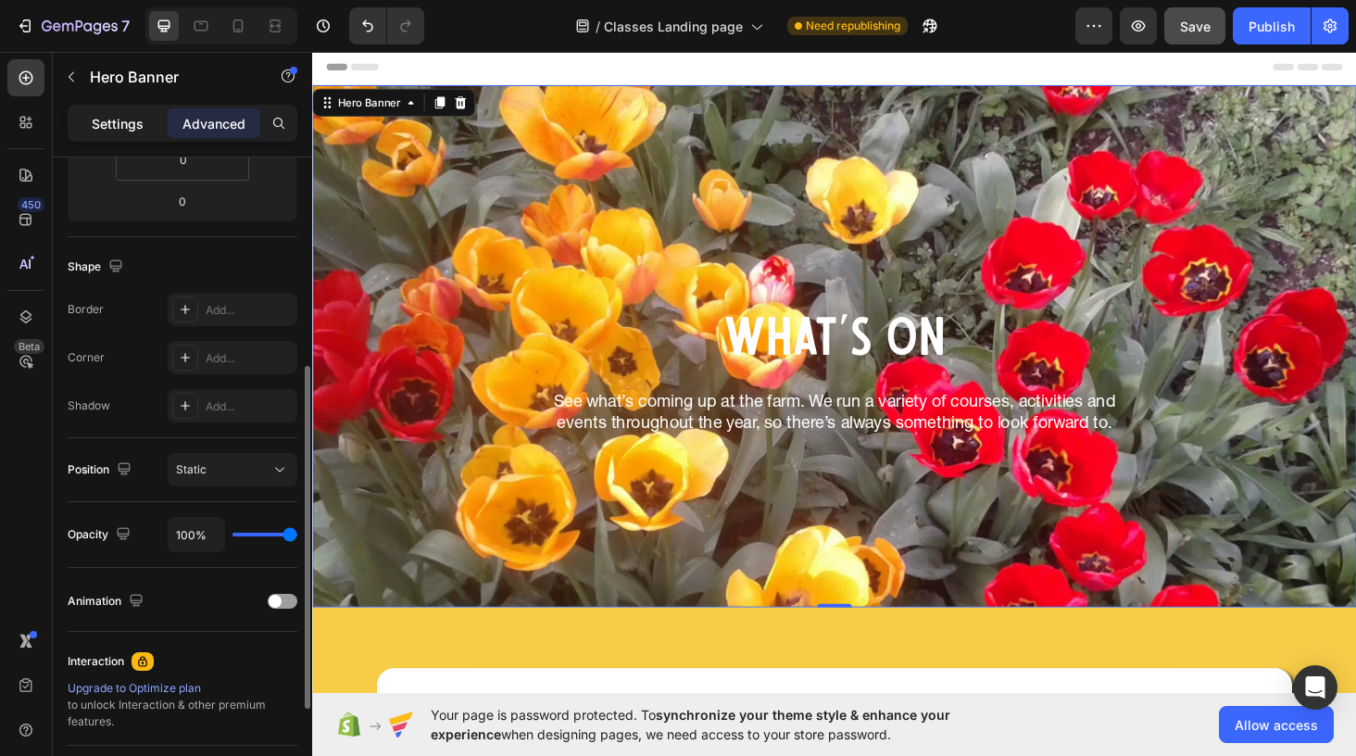
click at [119, 125] on p "Settings" at bounding box center [118, 123] width 52 height 19
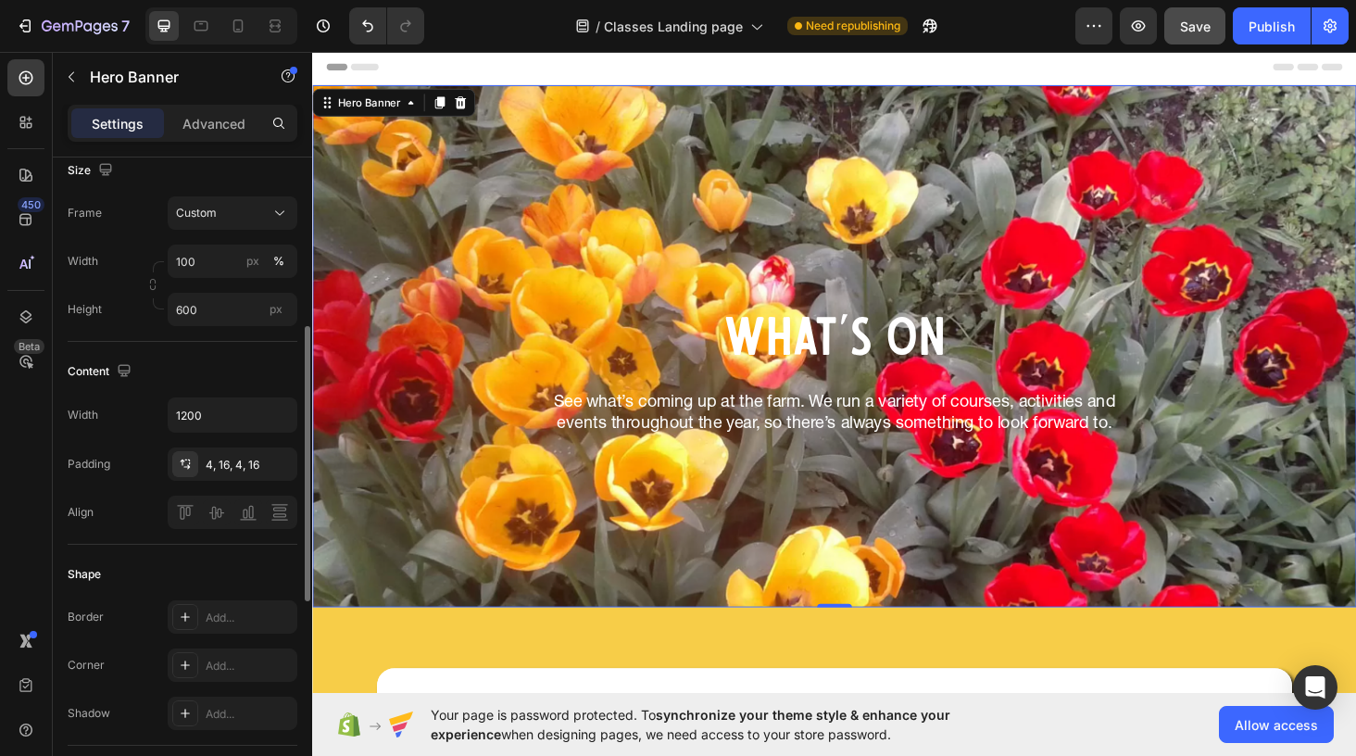
scroll to position [397, 0]
click at [430, 294] on div "What's On Heading See what’s coming up at the farm. We run a variety of courses…" at bounding box center [868, 366] width 1082 height 194
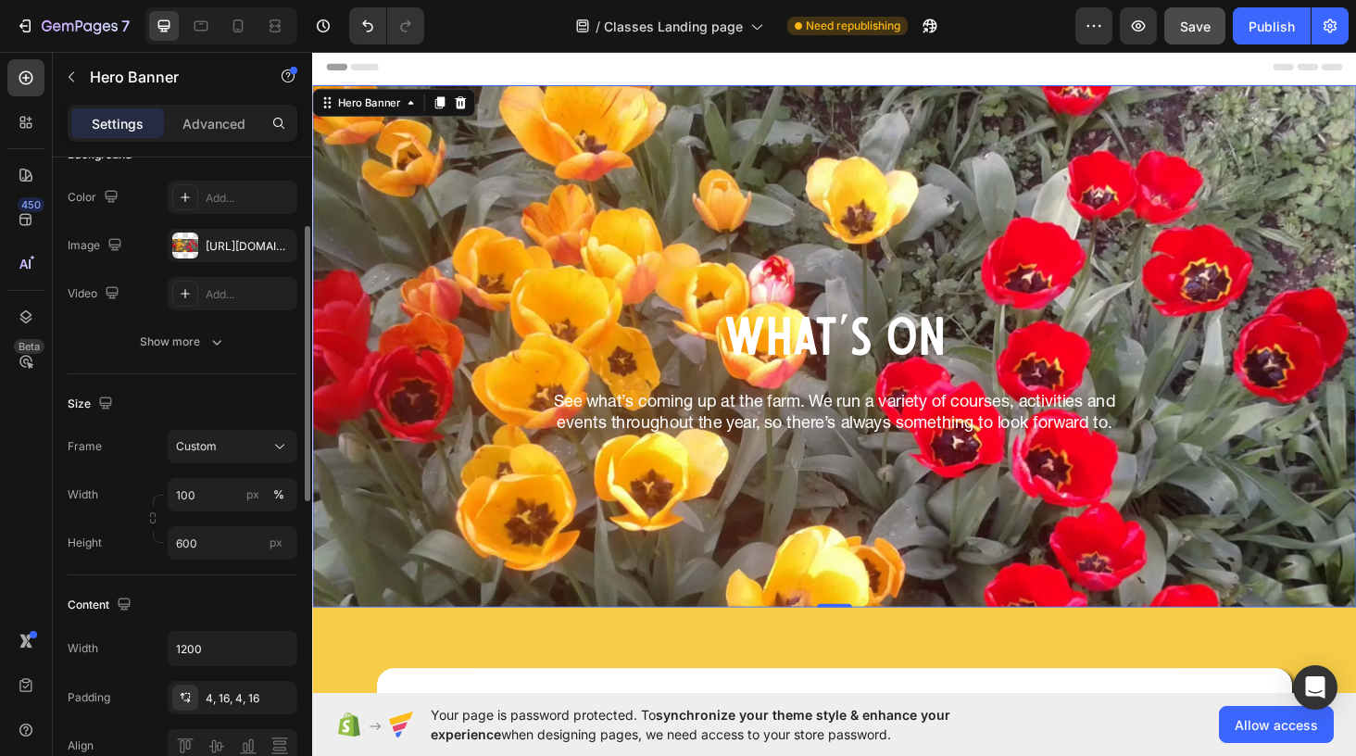
scroll to position [0, 0]
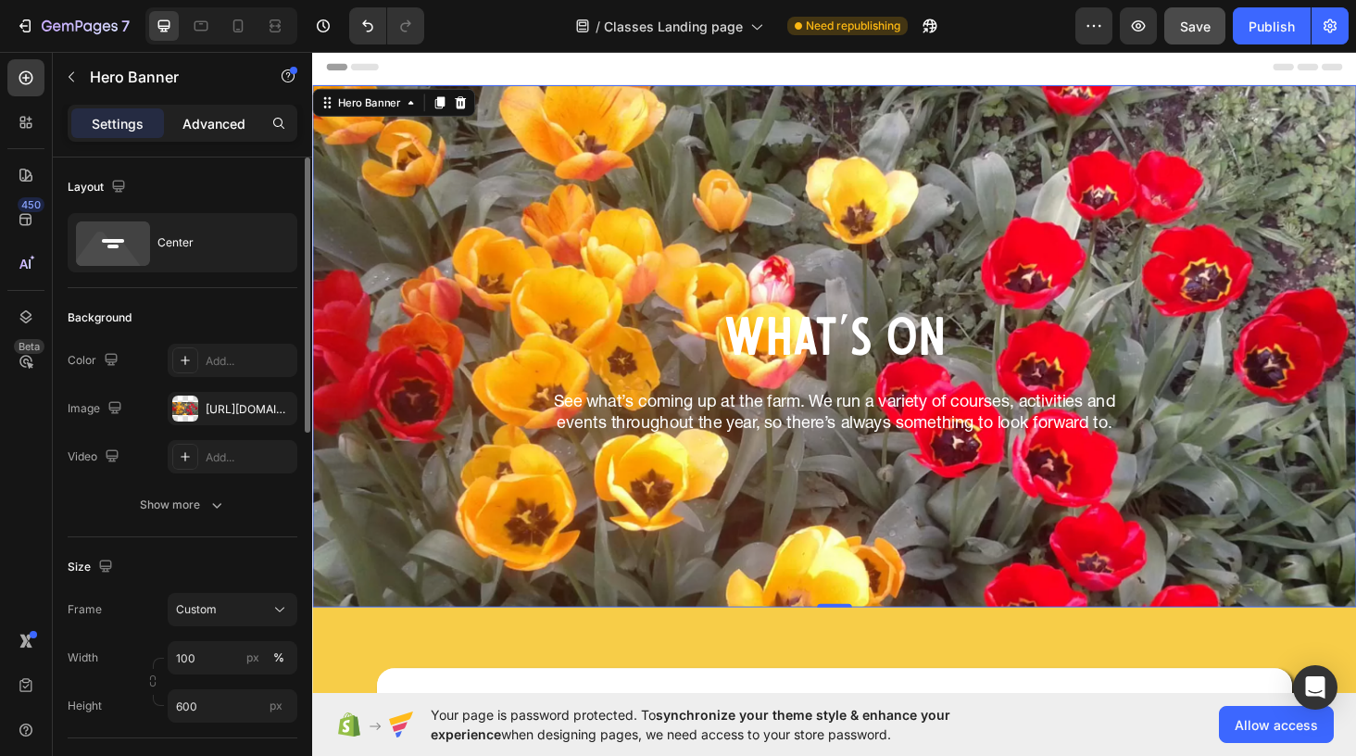
click at [211, 133] on div "Advanced" at bounding box center [214, 123] width 93 height 30
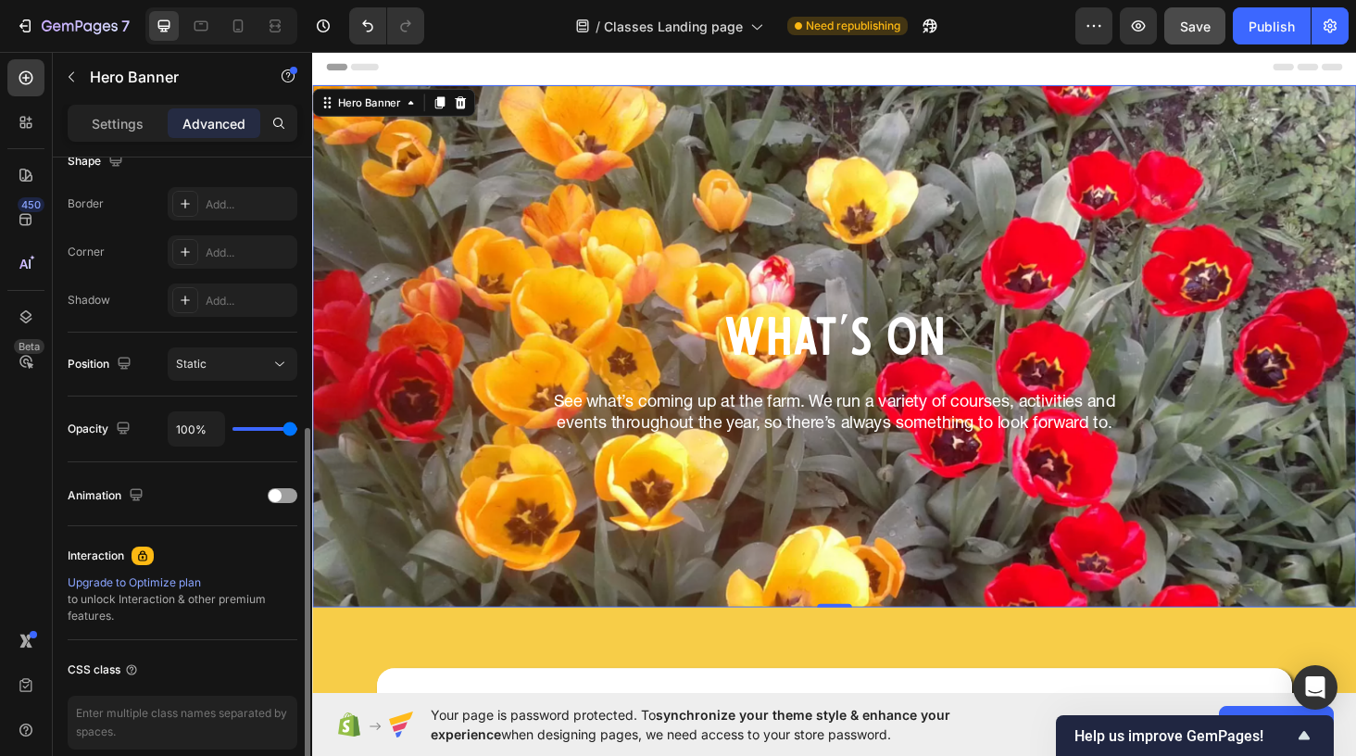
scroll to position [489, 0]
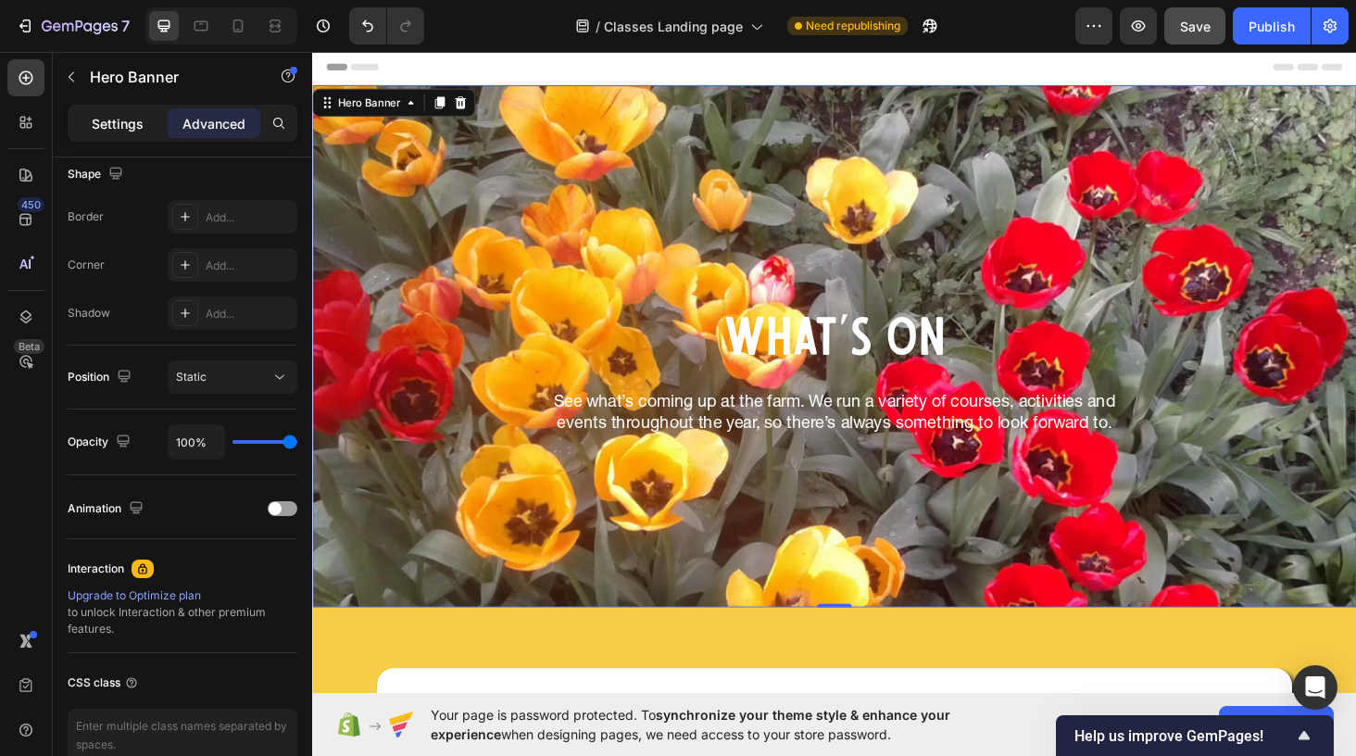
click at [136, 125] on p "Settings" at bounding box center [118, 123] width 52 height 19
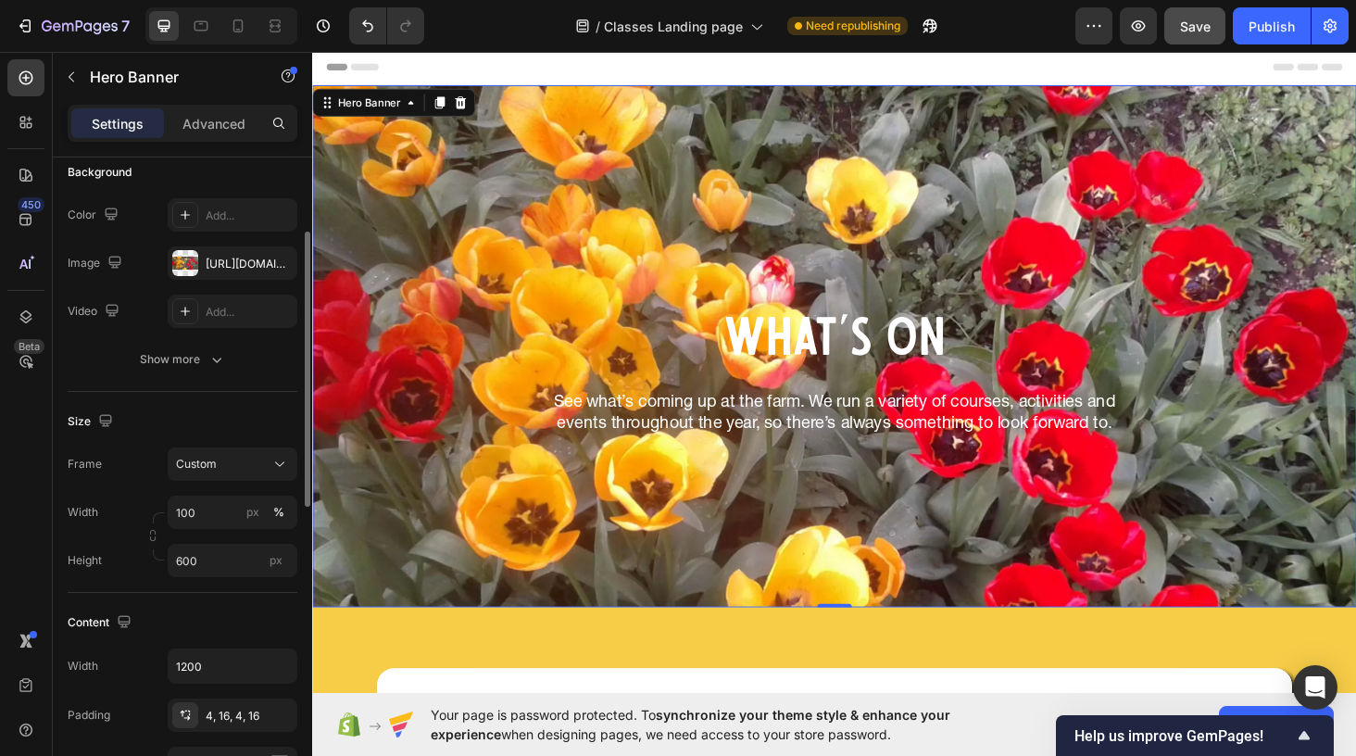
scroll to position [129, 0]
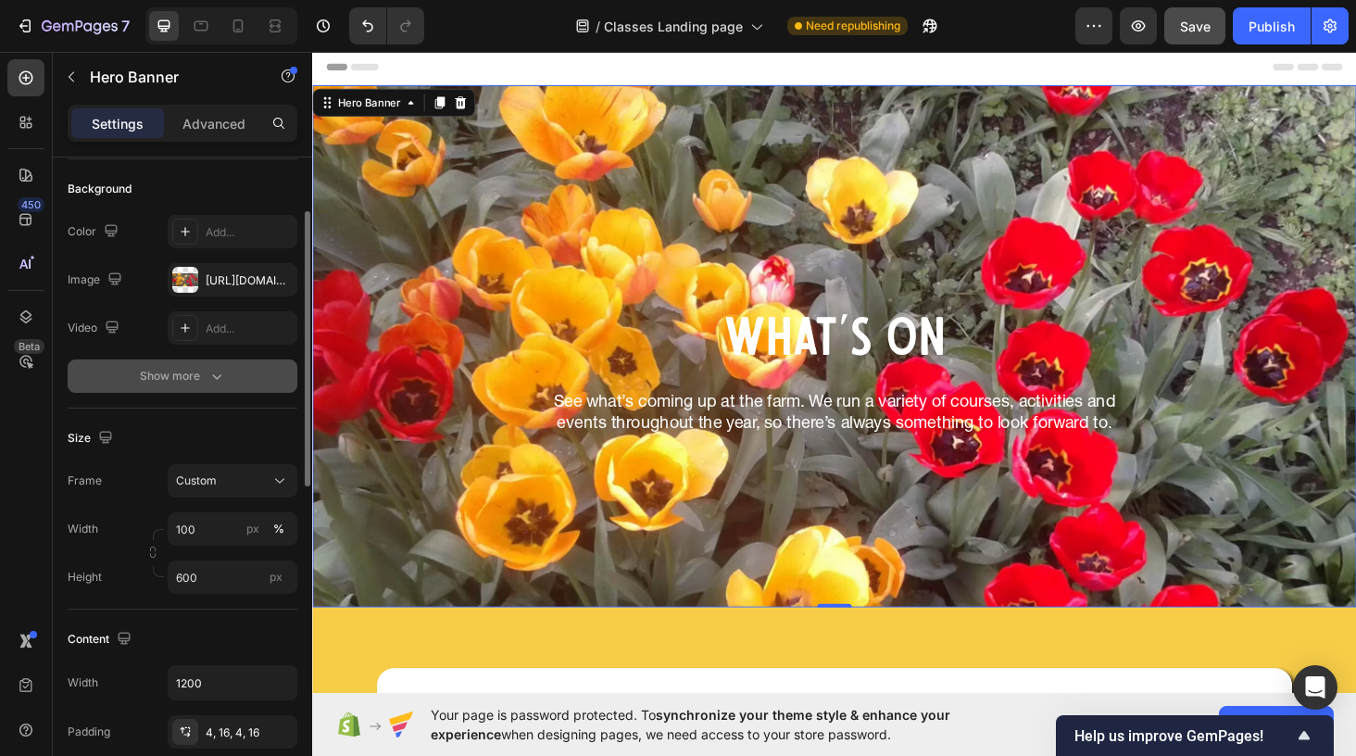
click at [159, 368] on div "Show more" at bounding box center [183, 376] width 86 height 19
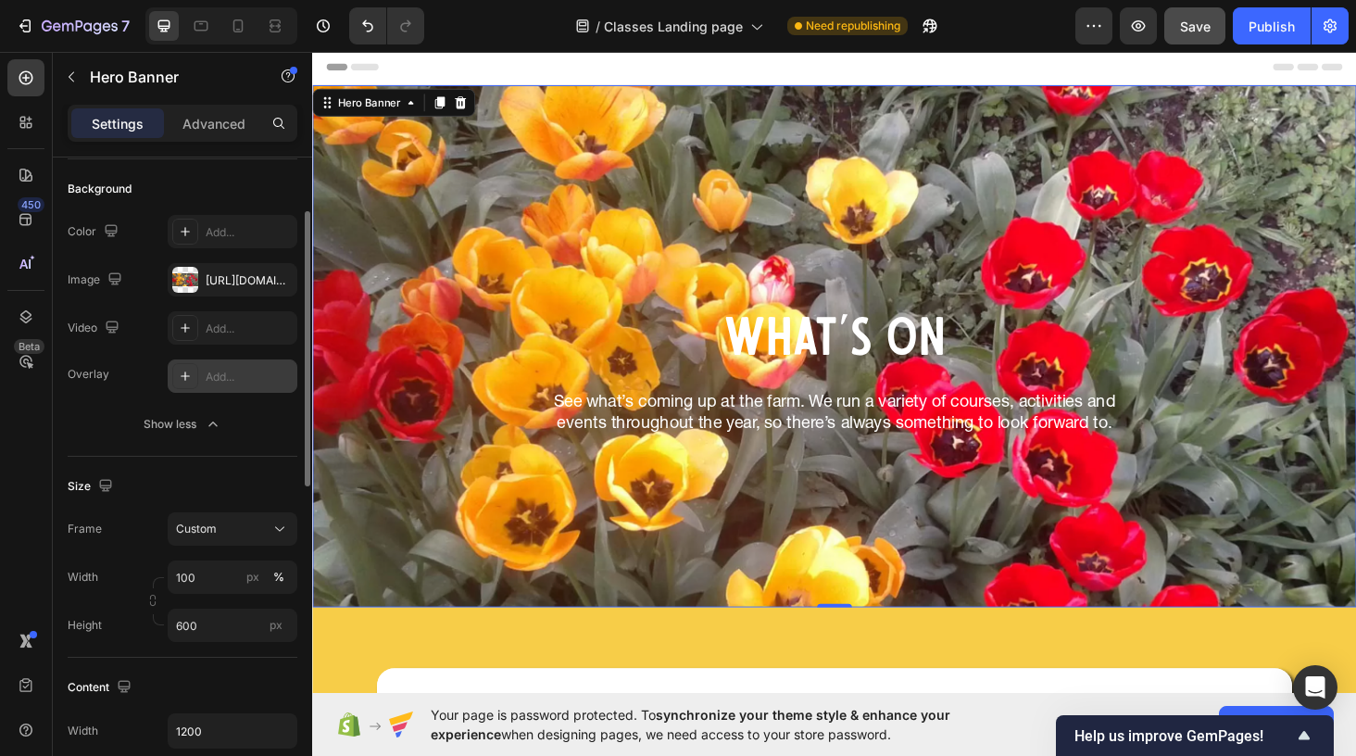
click at [186, 381] on icon at bounding box center [185, 376] width 15 height 15
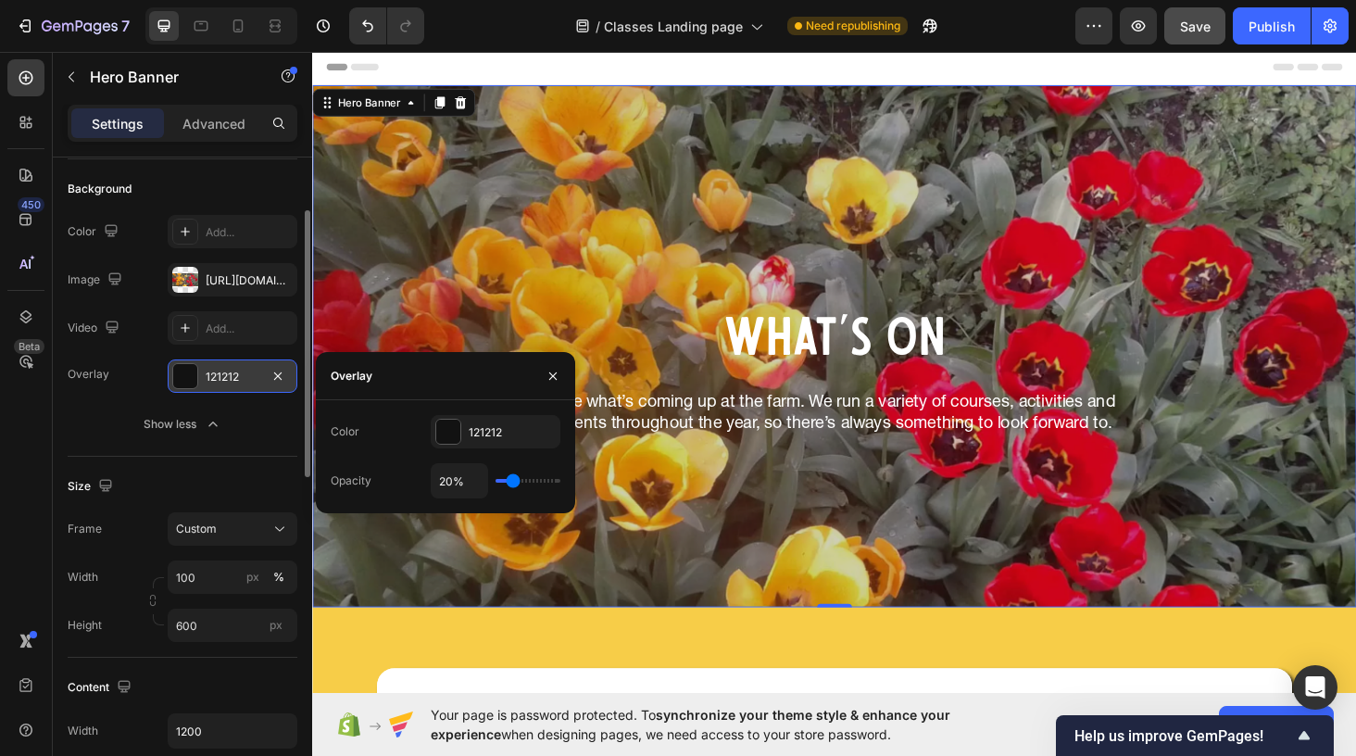
type input "16%"
type input "16"
type input "18%"
type input "18"
type input "21%"
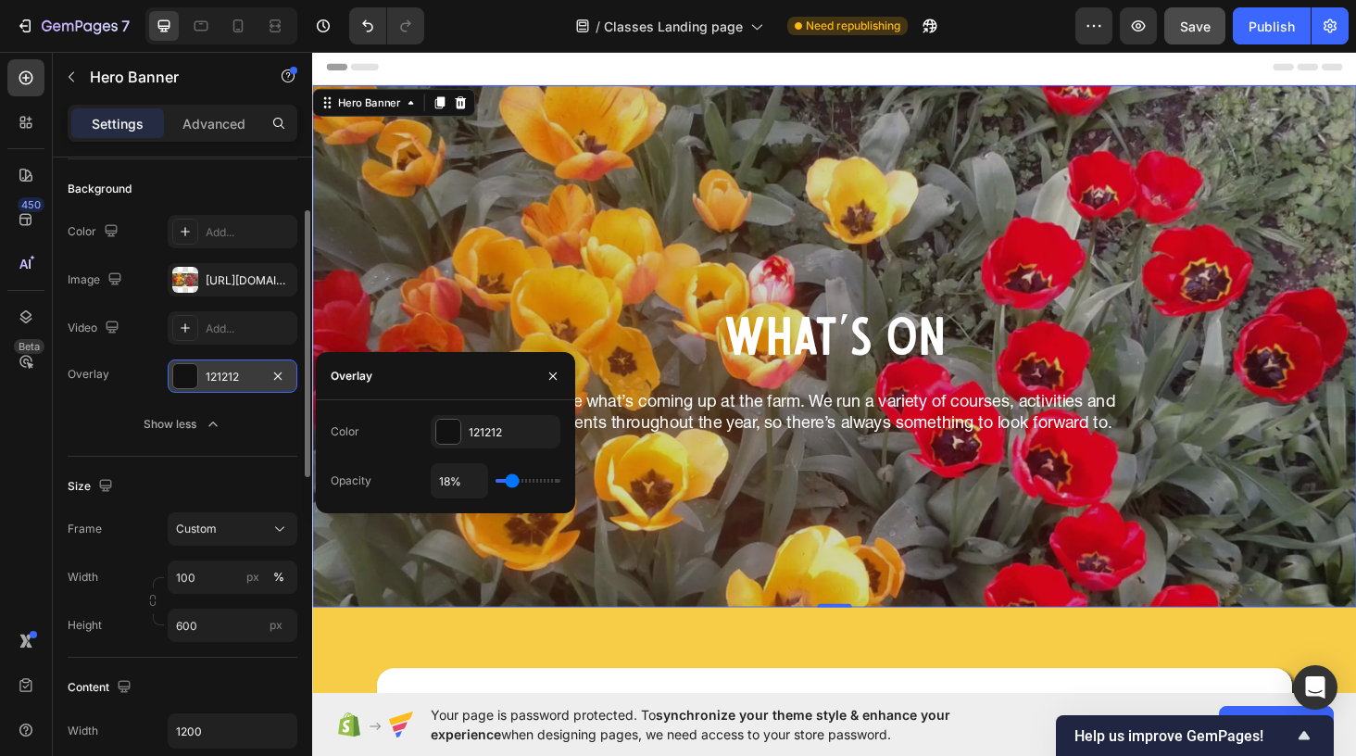
type input "21"
type input "25%"
type input "25"
type input "30%"
type input "30"
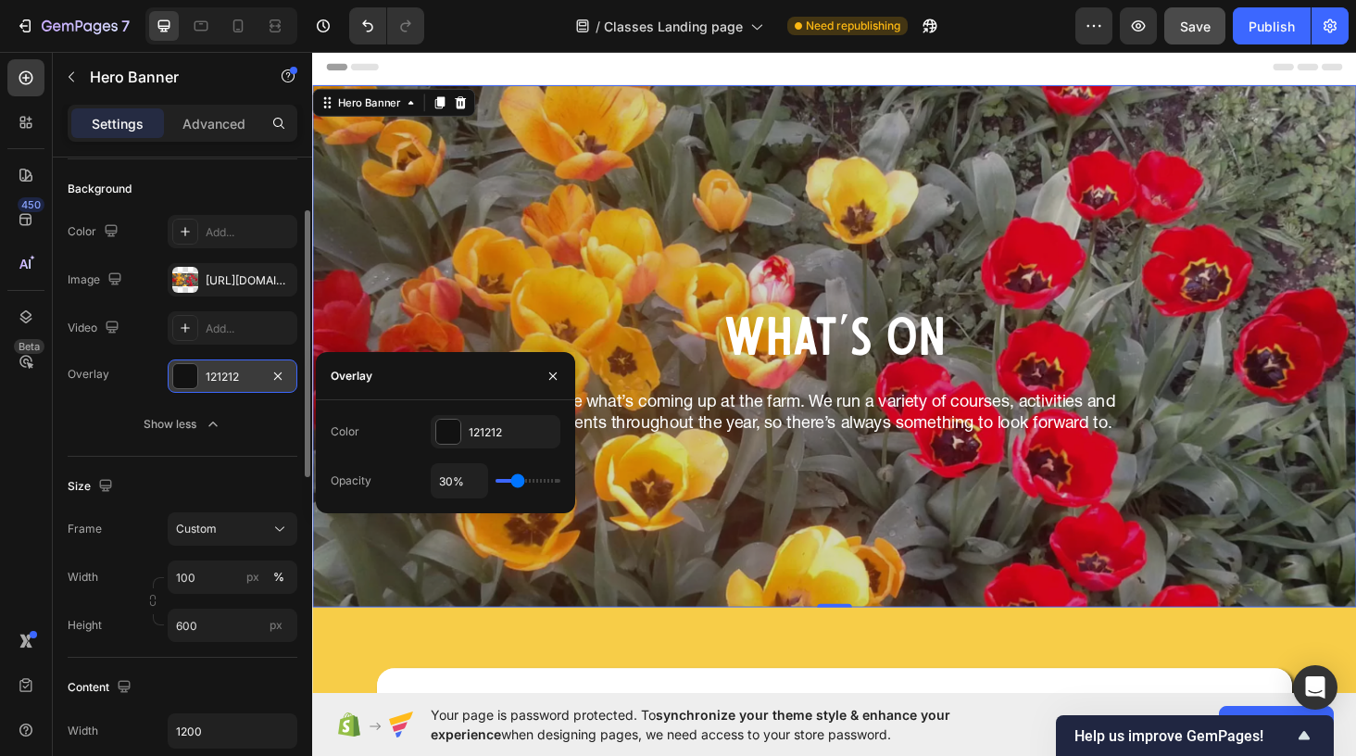
type input "35%"
type input "35"
type input "39%"
type input "39"
type input "42%"
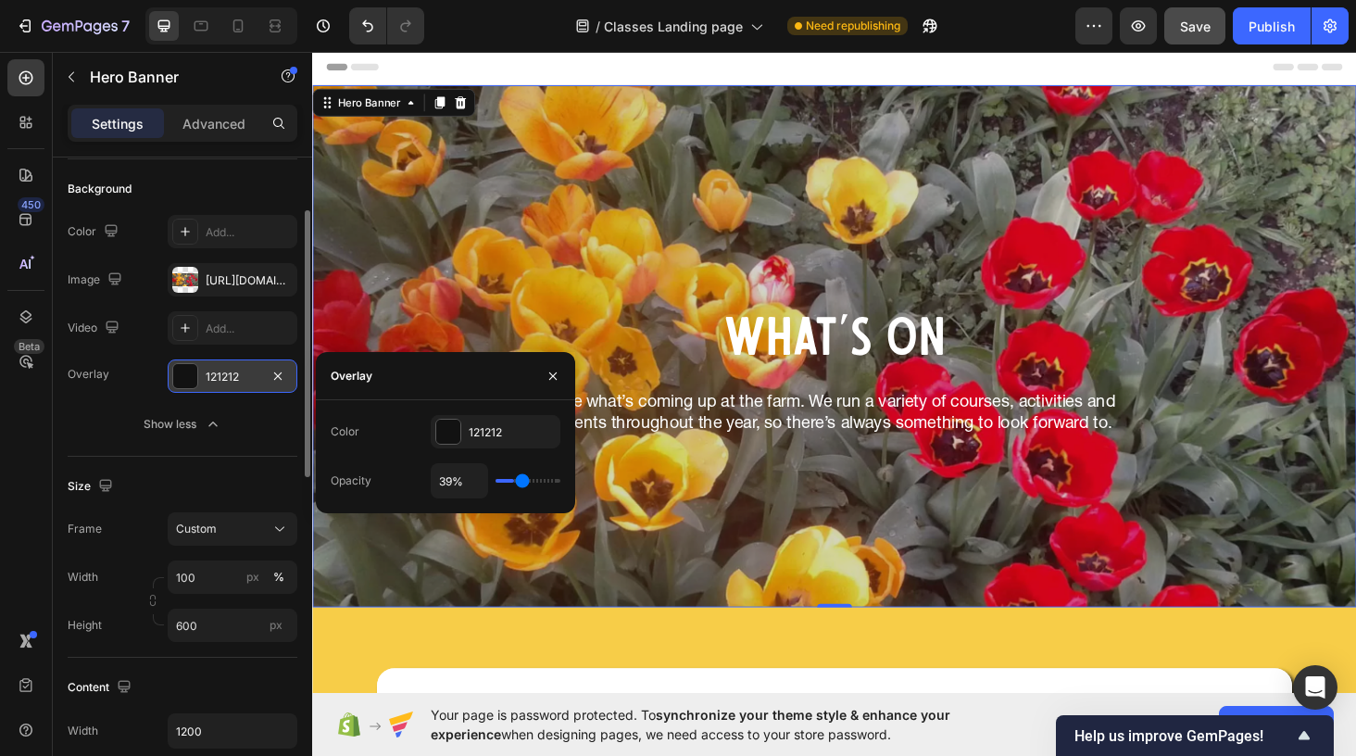
type input "42"
type input "43%"
type input "43"
type input "44%"
type input "44"
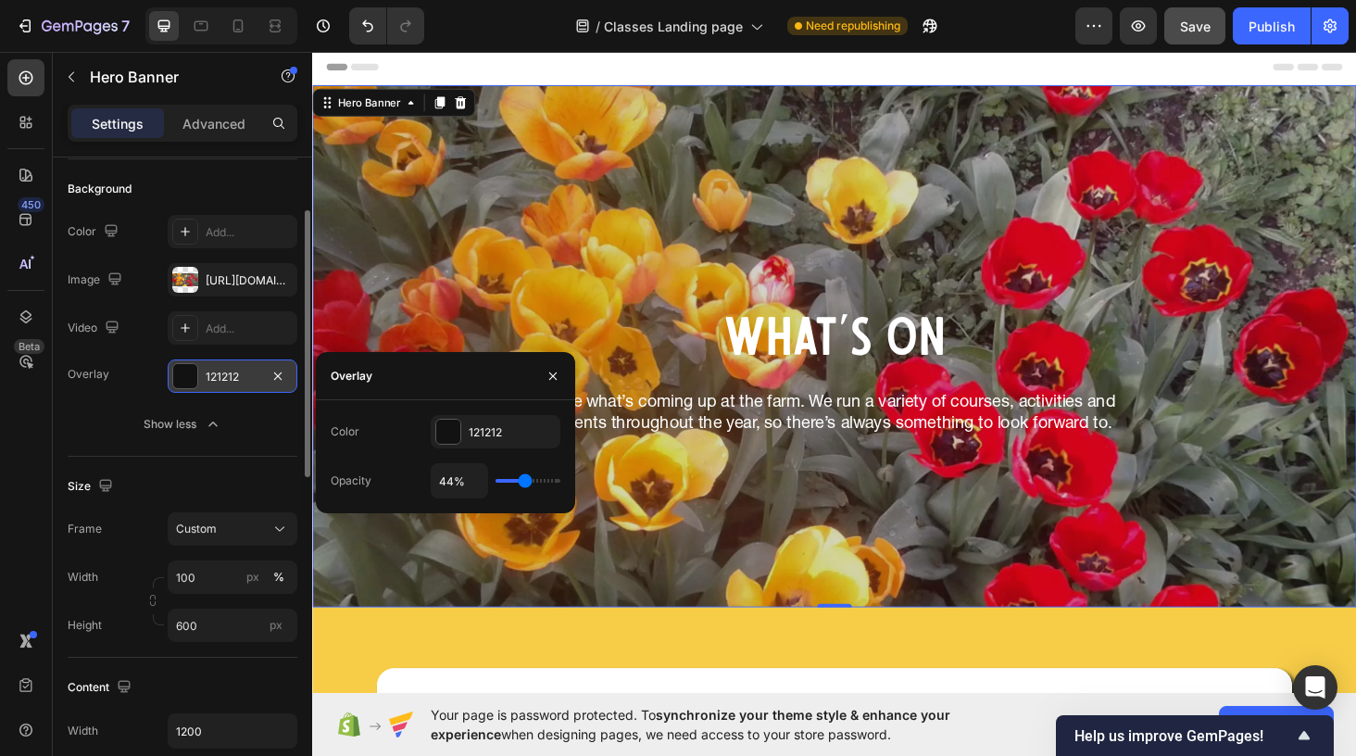
type input "45%"
type input "45"
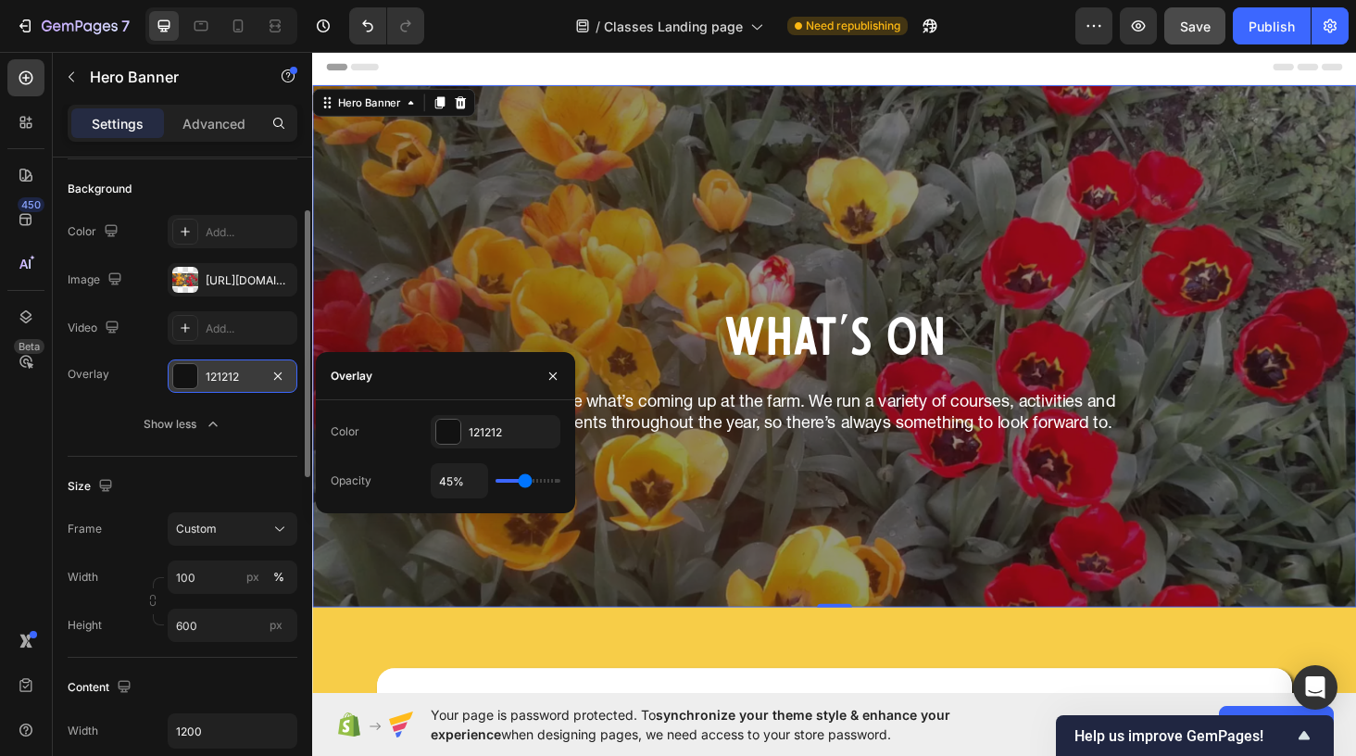
type input "46%"
type input "46"
type input "47%"
type input "47"
type input "49%"
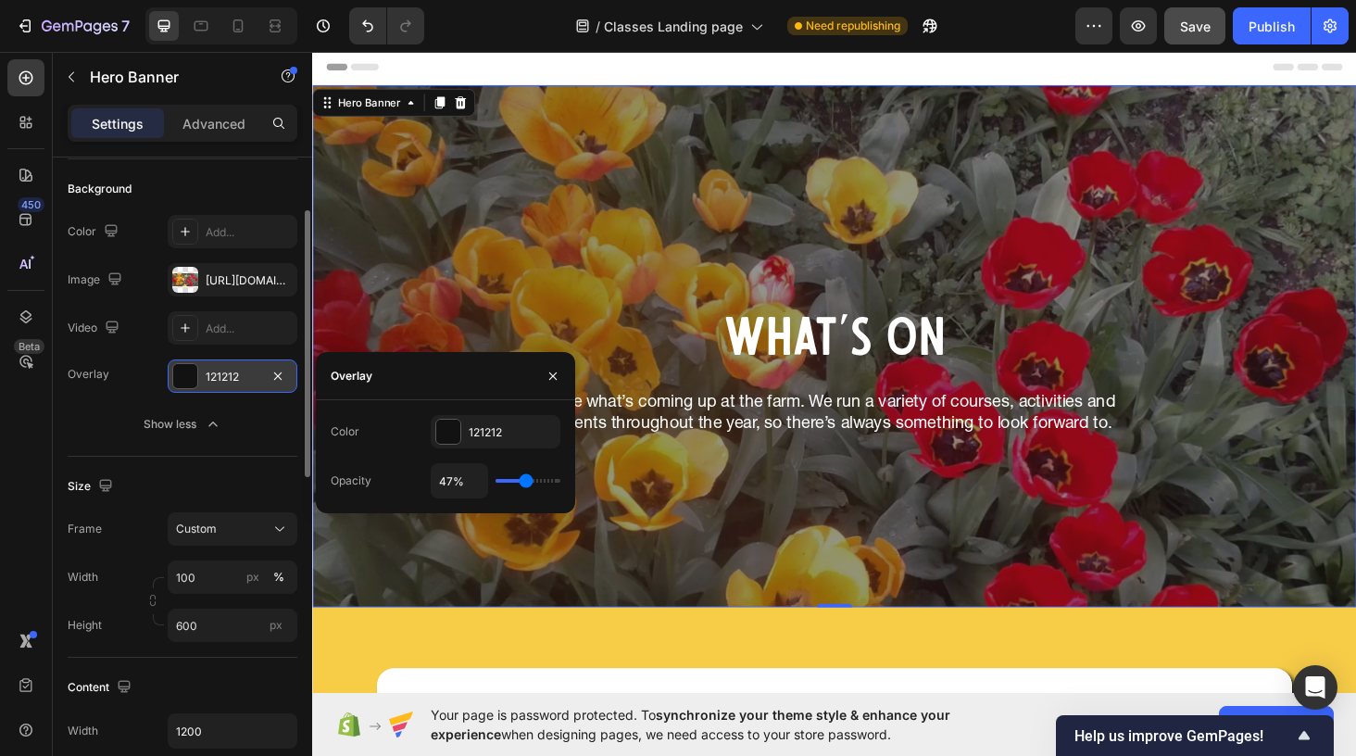
type input "49"
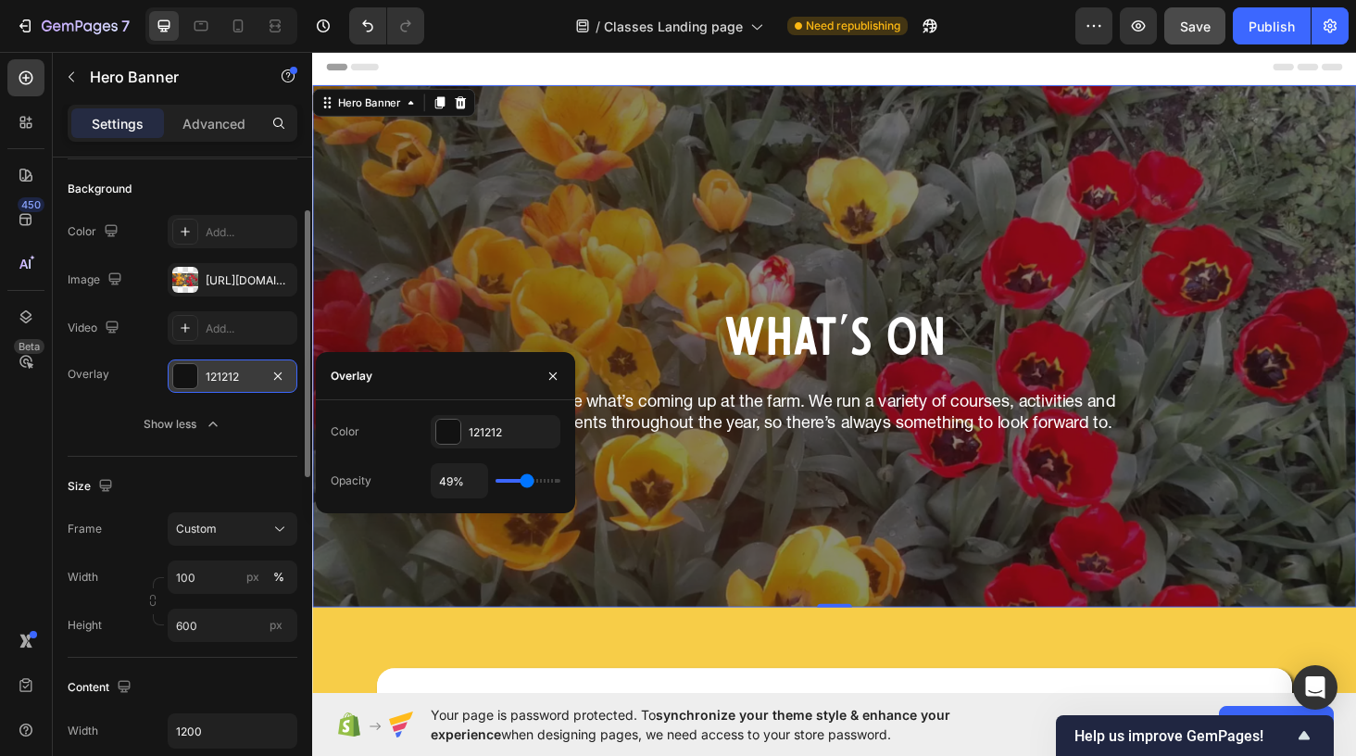
type input "50%"
type input "50"
type input "51%"
type input "51"
type input "52%"
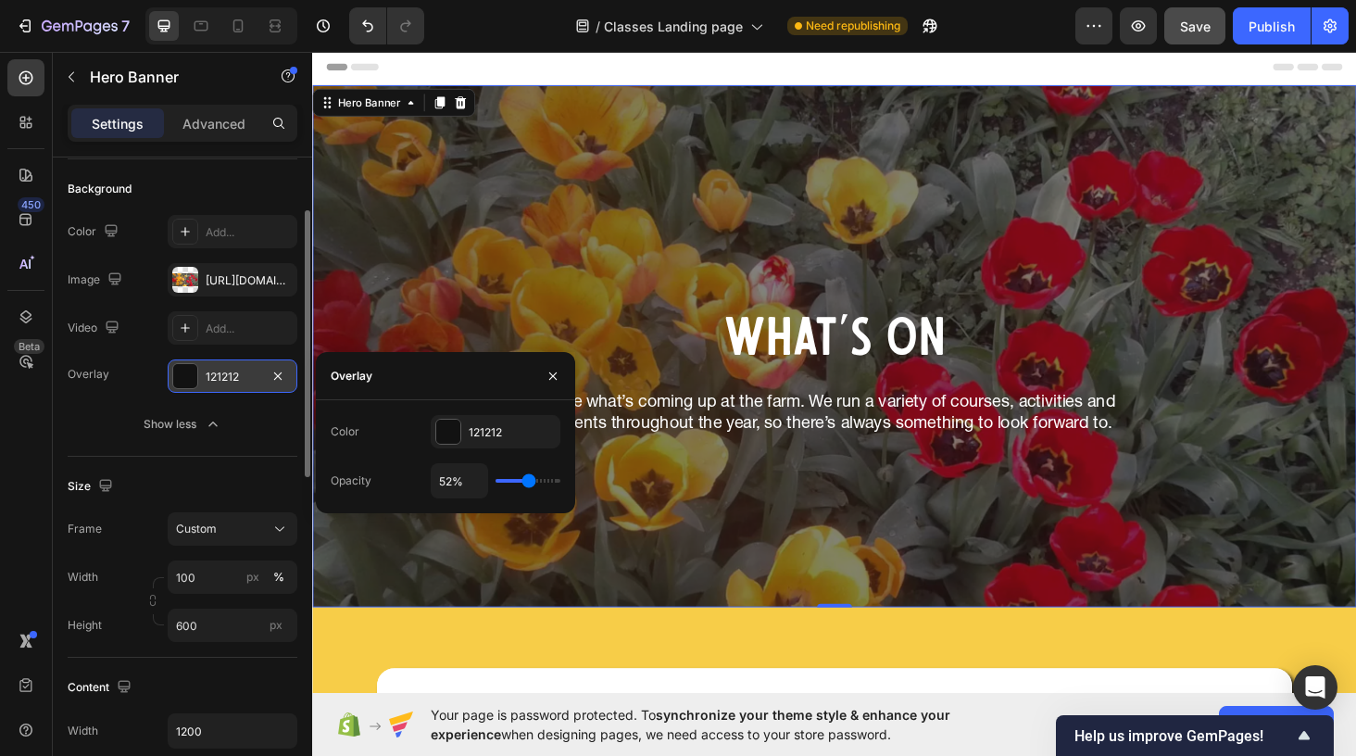
drag, startPoint x: 510, startPoint y: 484, endPoint x: 529, endPoint y: 485, distance: 18.5
type input "52"
click at [529, 483] on input "range" at bounding box center [528, 481] width 65 height 4
click at [446, 436] on div at bounding box center [448, 432] width 24 height 24
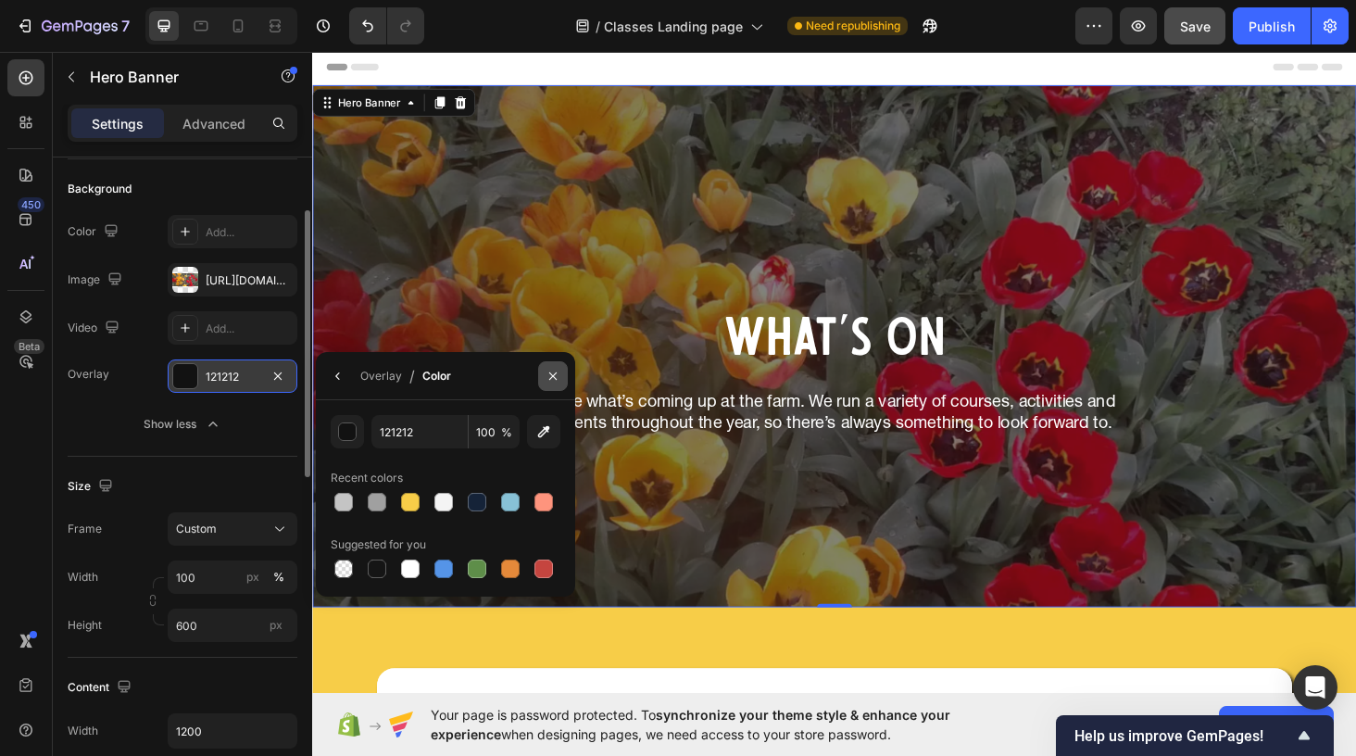
click at [554, 379] on icon "button" at bounding box center [553, 376] width 15 height 15
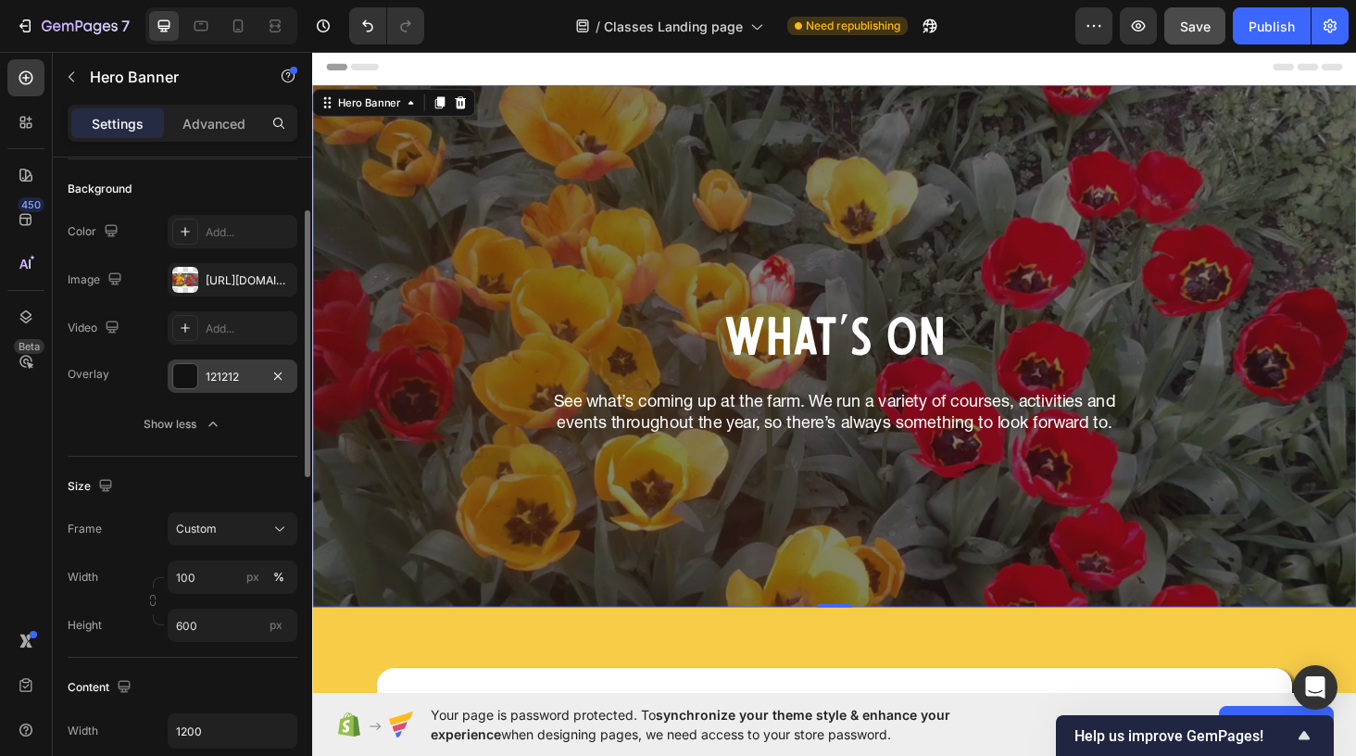
click at [185, 380] on div at bounding box center [185, 376] width 24 height 24
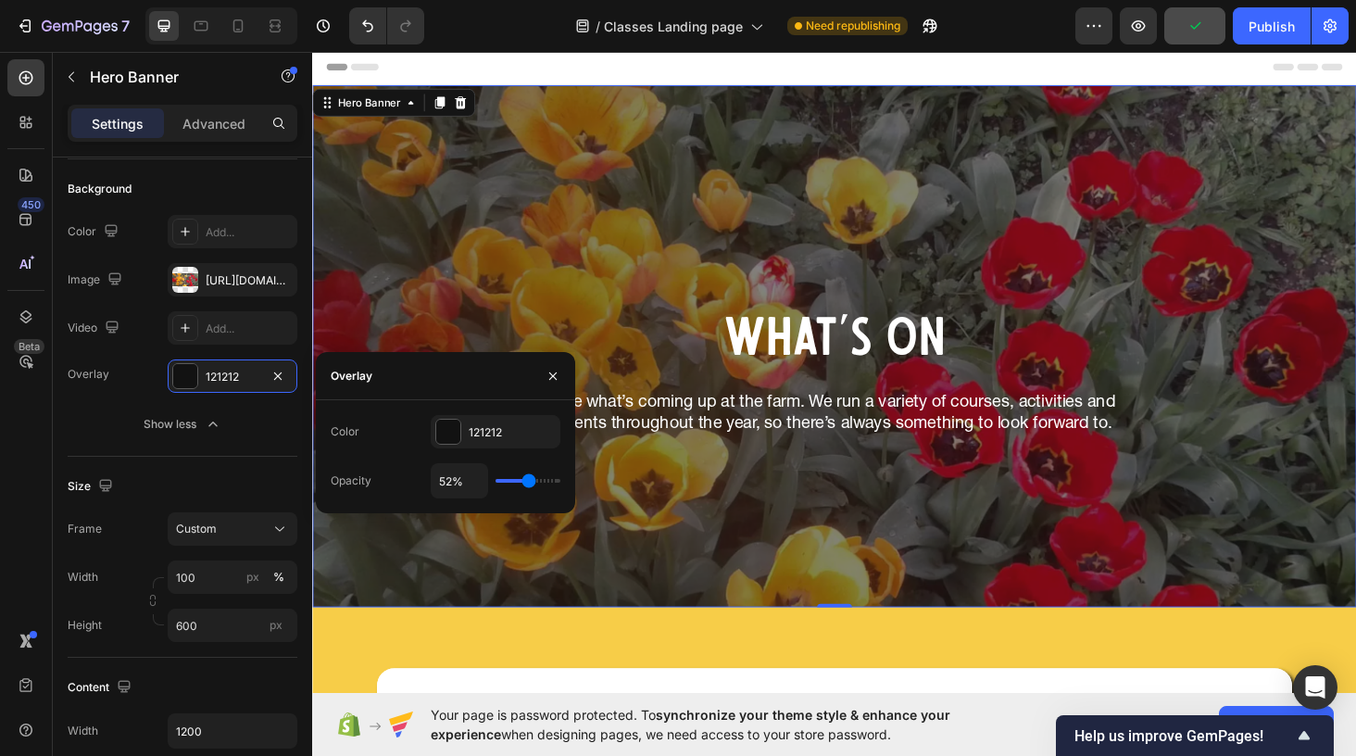
type input "53%"
type input "53"
type input "54%"
type input "54"
type input "55%"
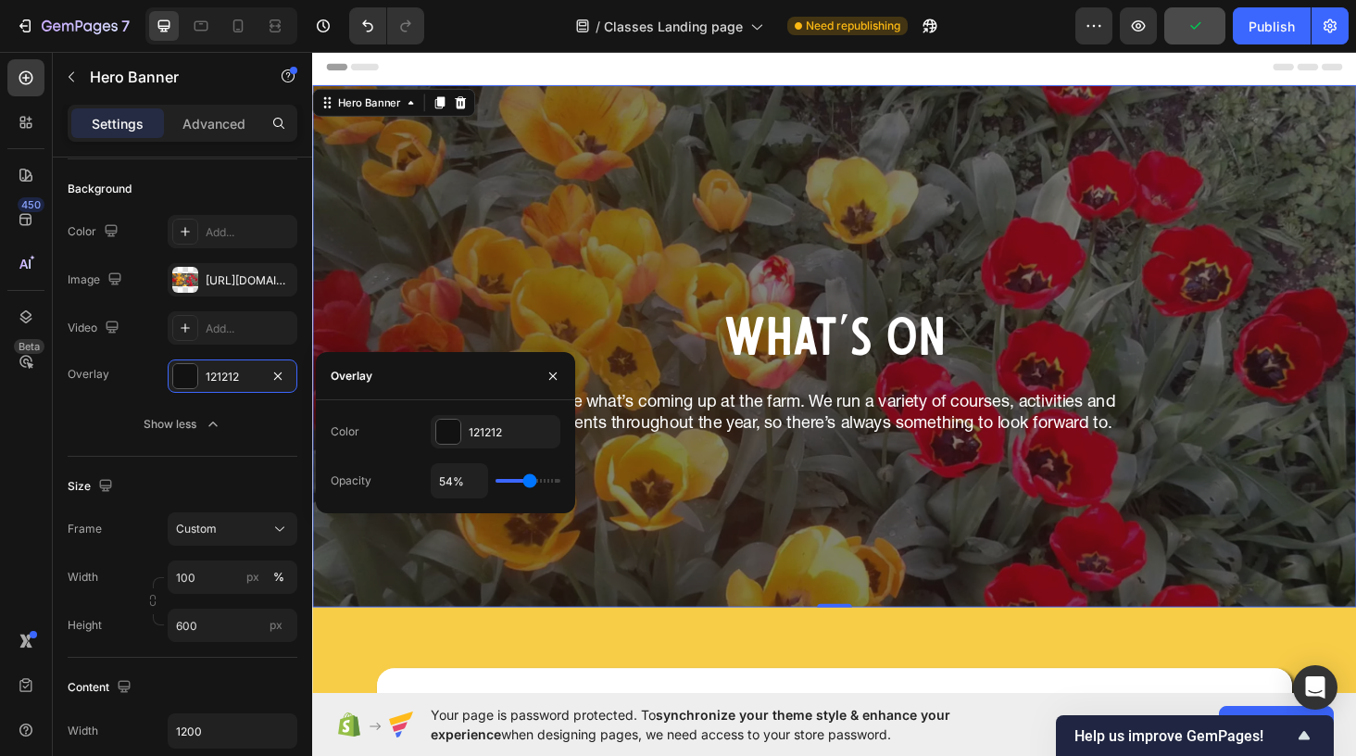
type input "55"
type input "58%"
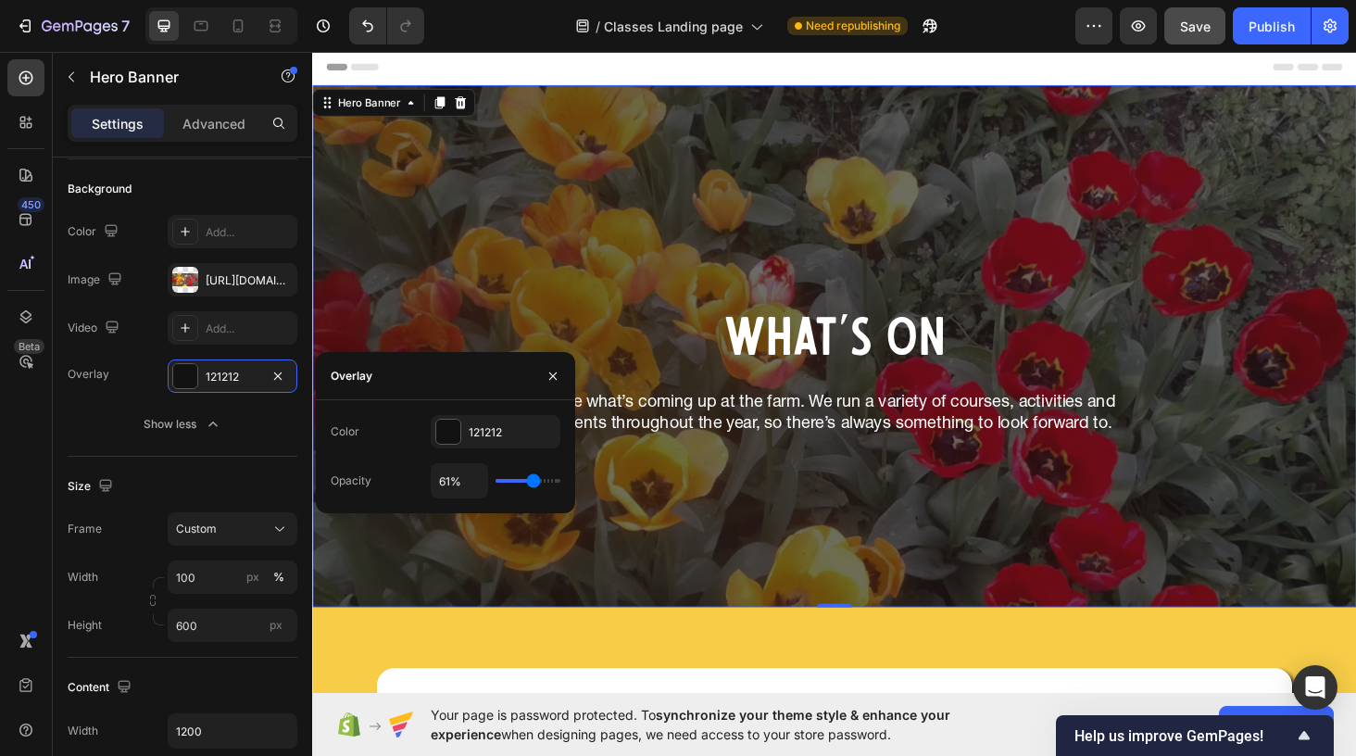
click at [533, 483] on input "range" at bounding box center [528, 481] width 65 height 4
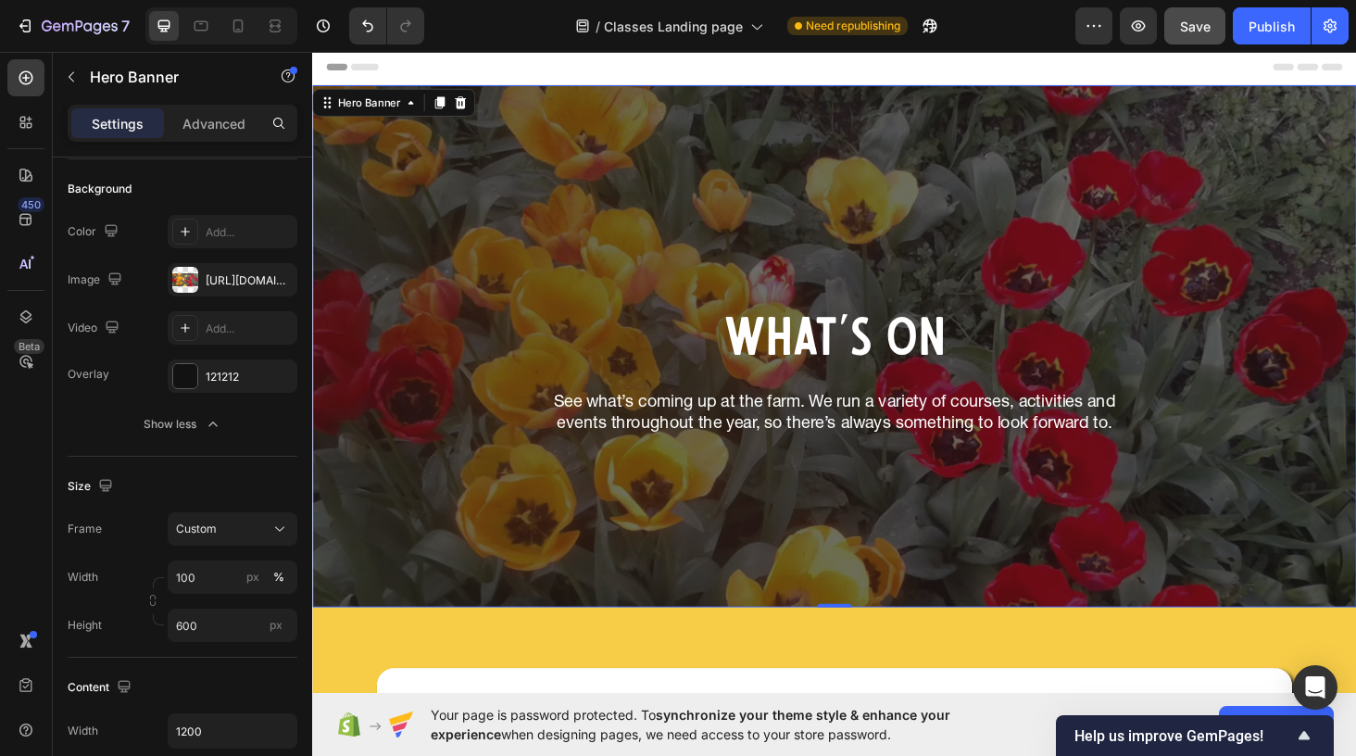
click at [745, 579] on div "Overlay" at bounding box center [867, 365] width 1111 height 556
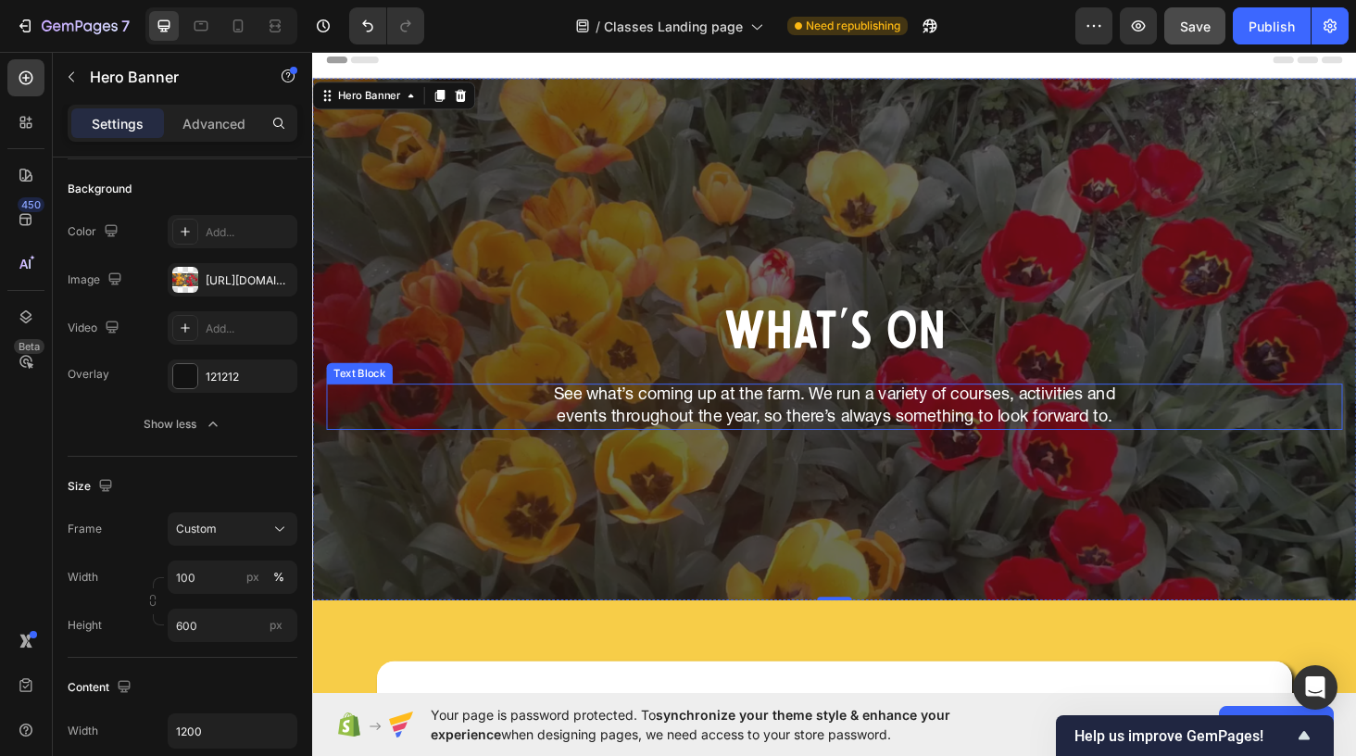
click at [781, 422] on p "See what’s coming up at the farm. We run a variety of courses, activities and e…" at bounding box center [869, 429] width 646 height 45
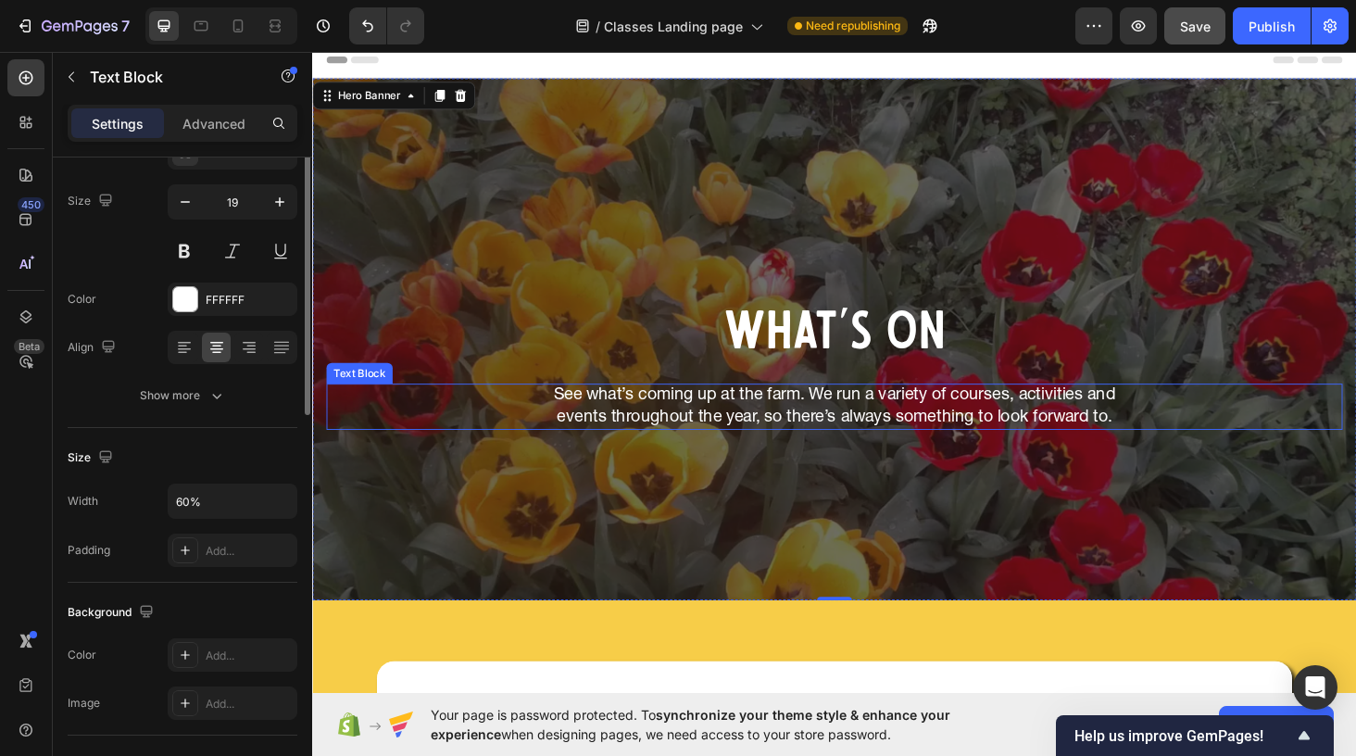
scroll to position [0, 0]
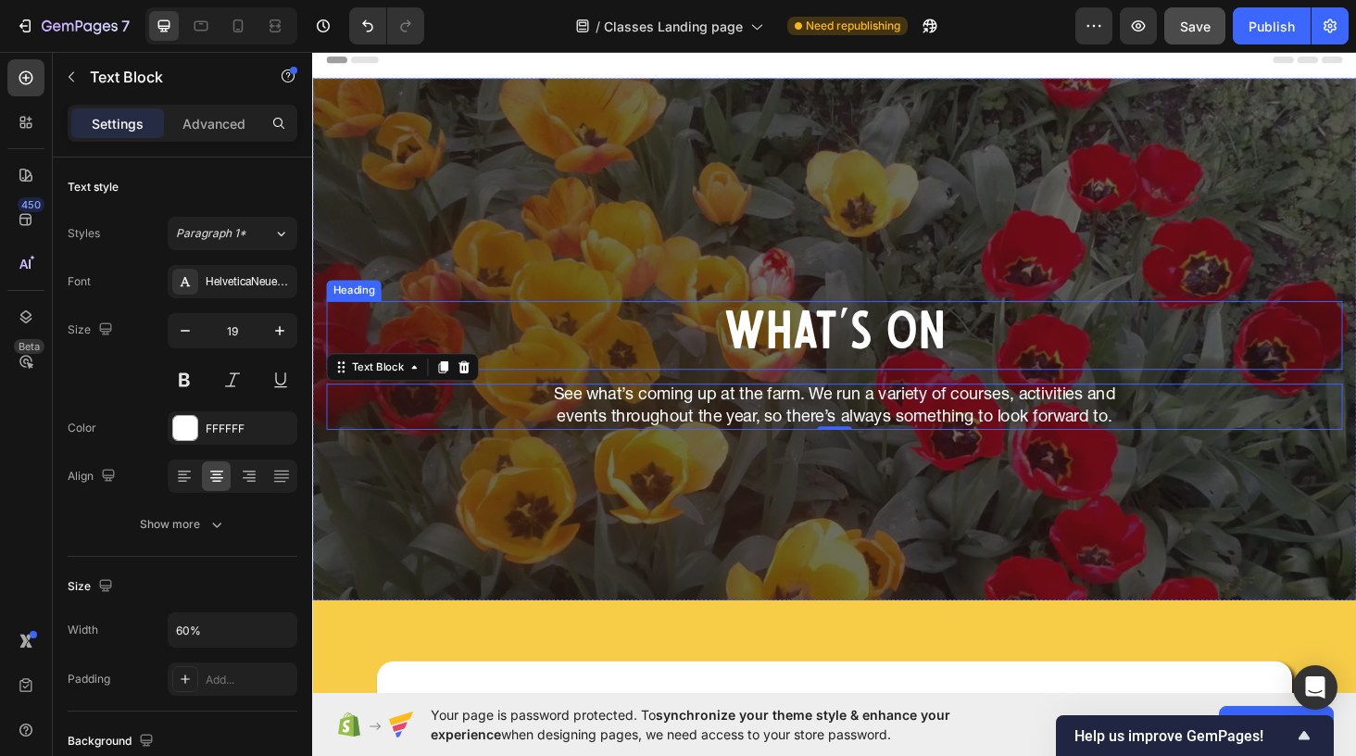
click at [809, 357] on h2 "What's On" at bounding box center [868, 353] width 1082 height 73
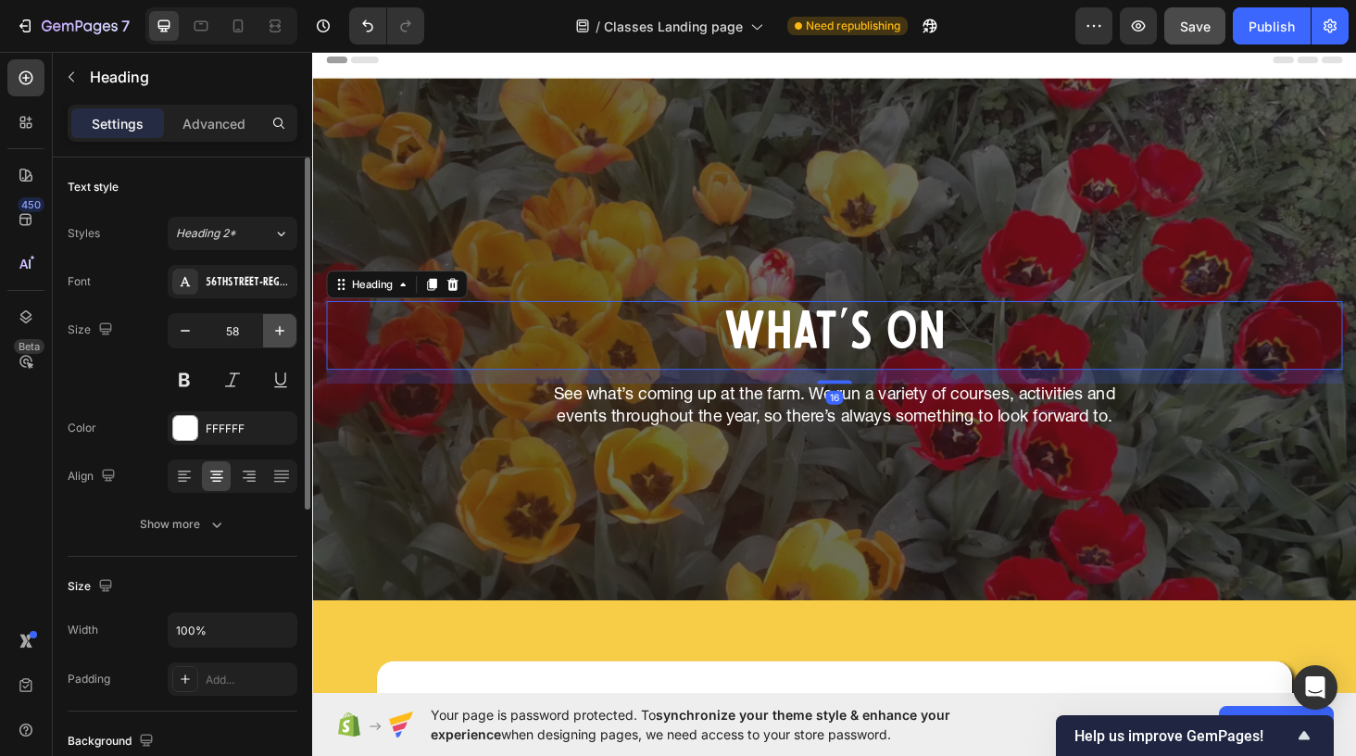
click at [278, 331] on icon "button" at bounding box center [279, 330] width 9 height 9
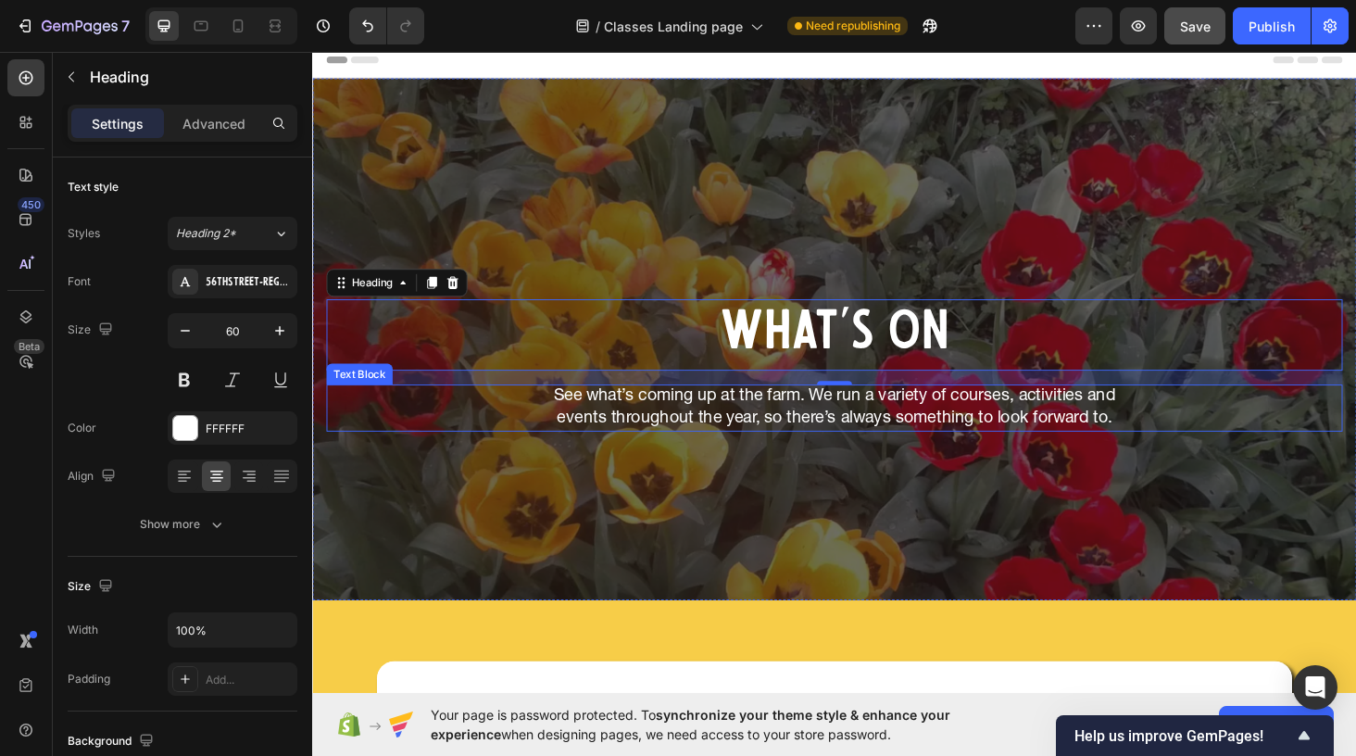
click at [637, 424] on p "See what’s coming up at the farm. We run a variety of courses, activities and e…" at bounding box center [869, 430] width 646 height 45
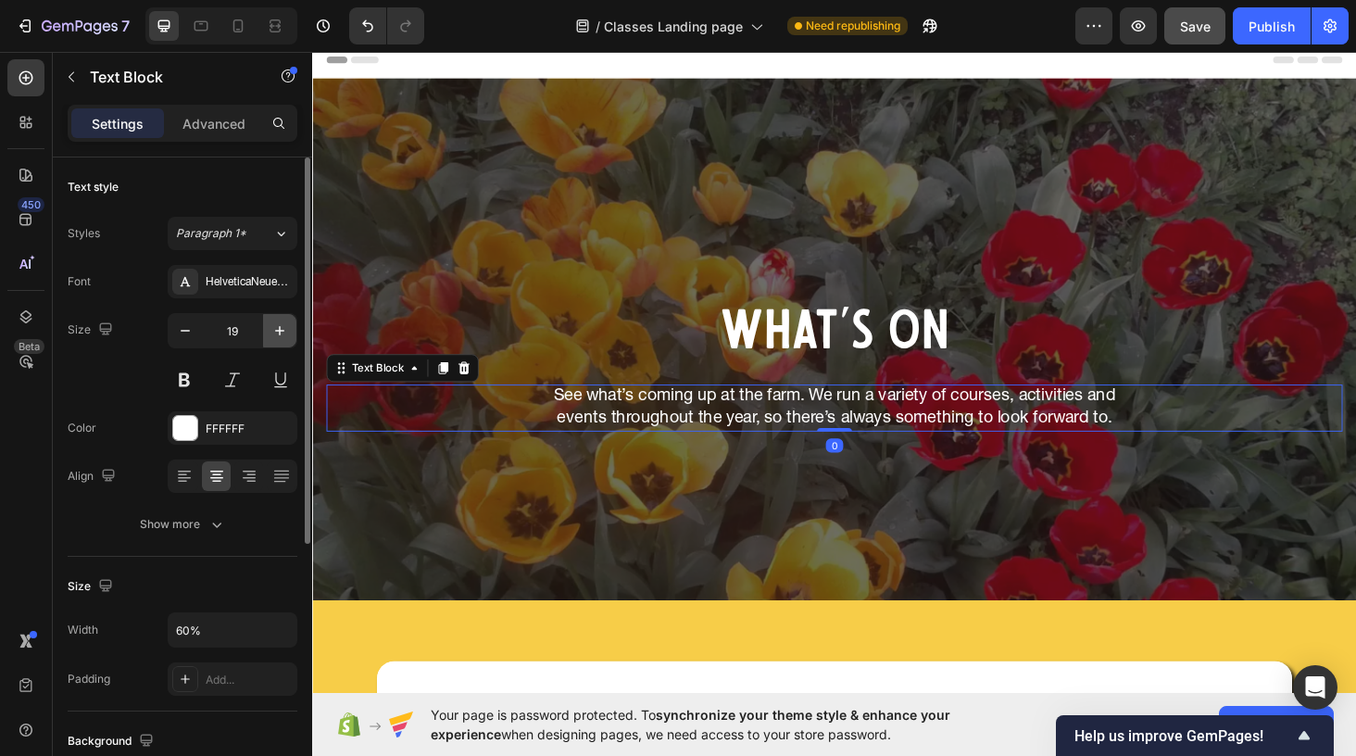
click at [291, 333] on button "button" at bounding box center [279, 330] width 33 height 33
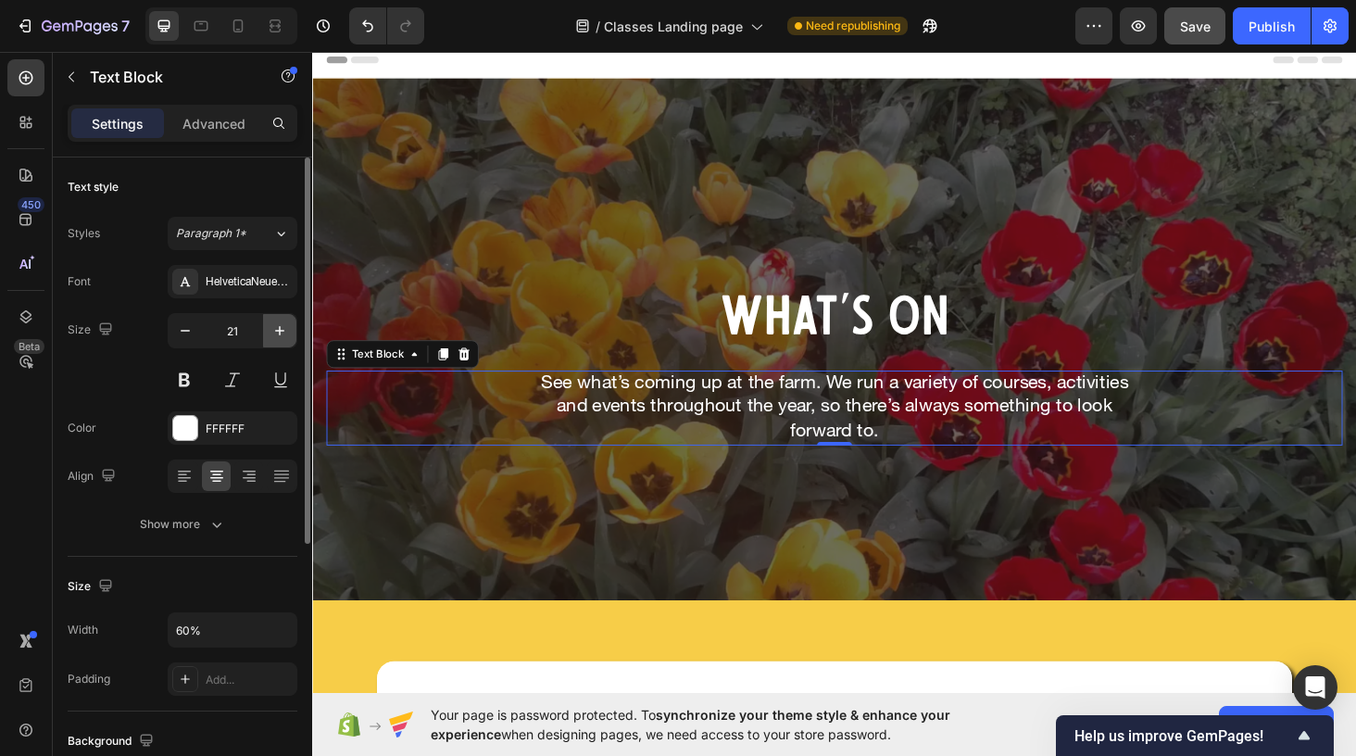
click at [279, 333] on icon "button" at bounding box center [279, 330] width 19 height 19
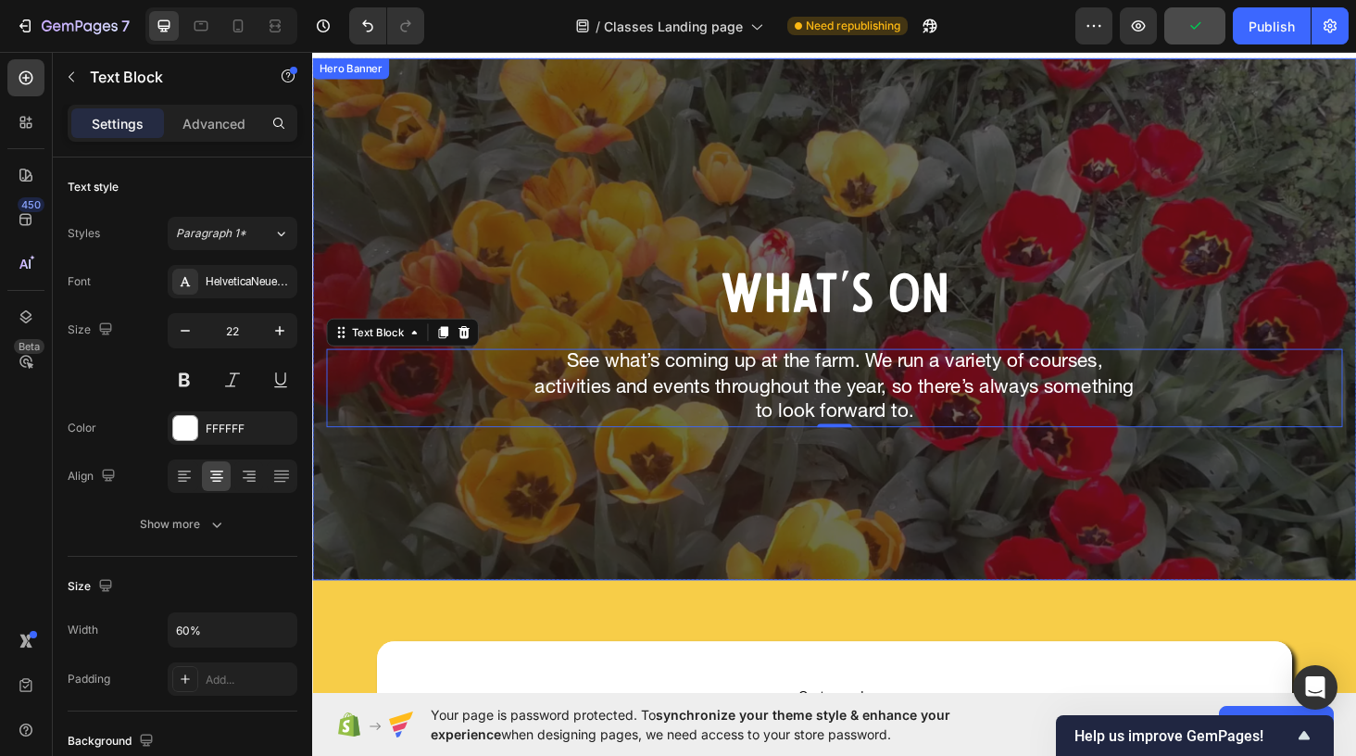
scroll to position [28, 0]
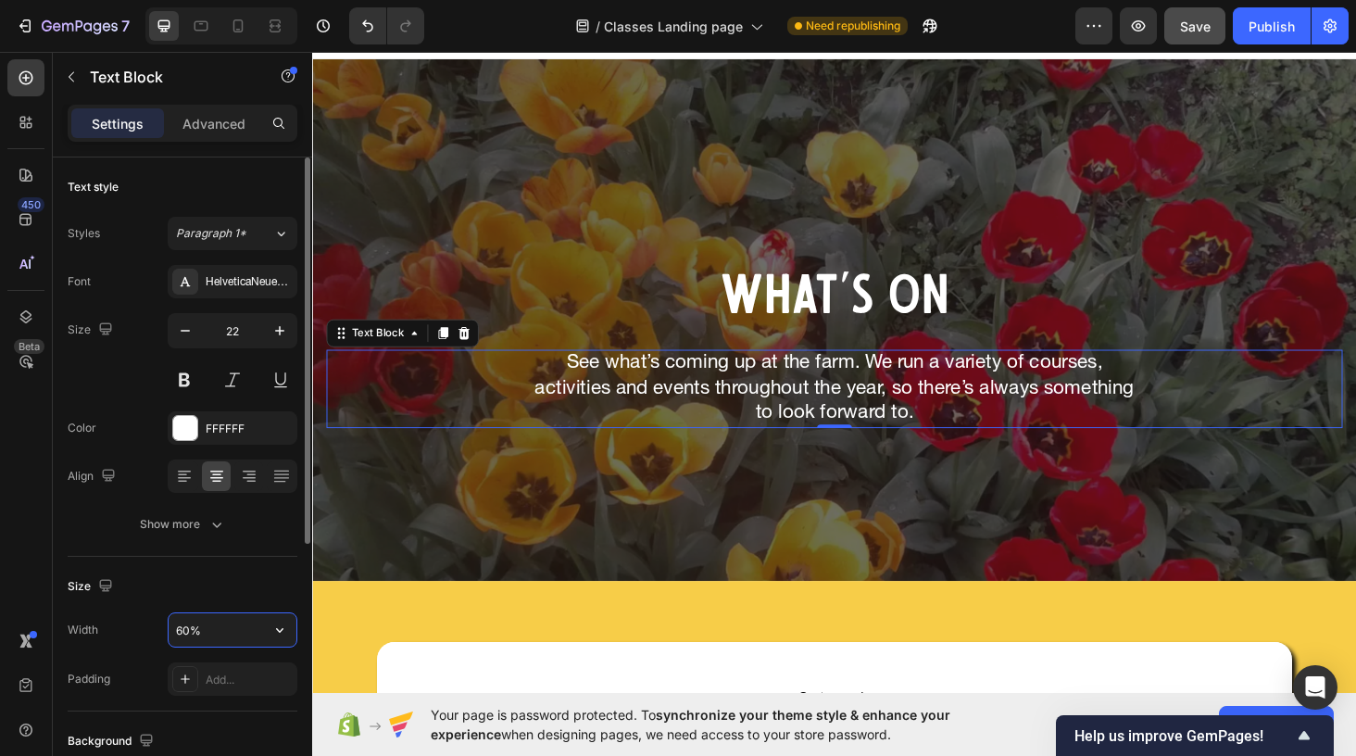
click at [190, 615] on input "60%" at bounding box center [233, 629] width 128 height 33
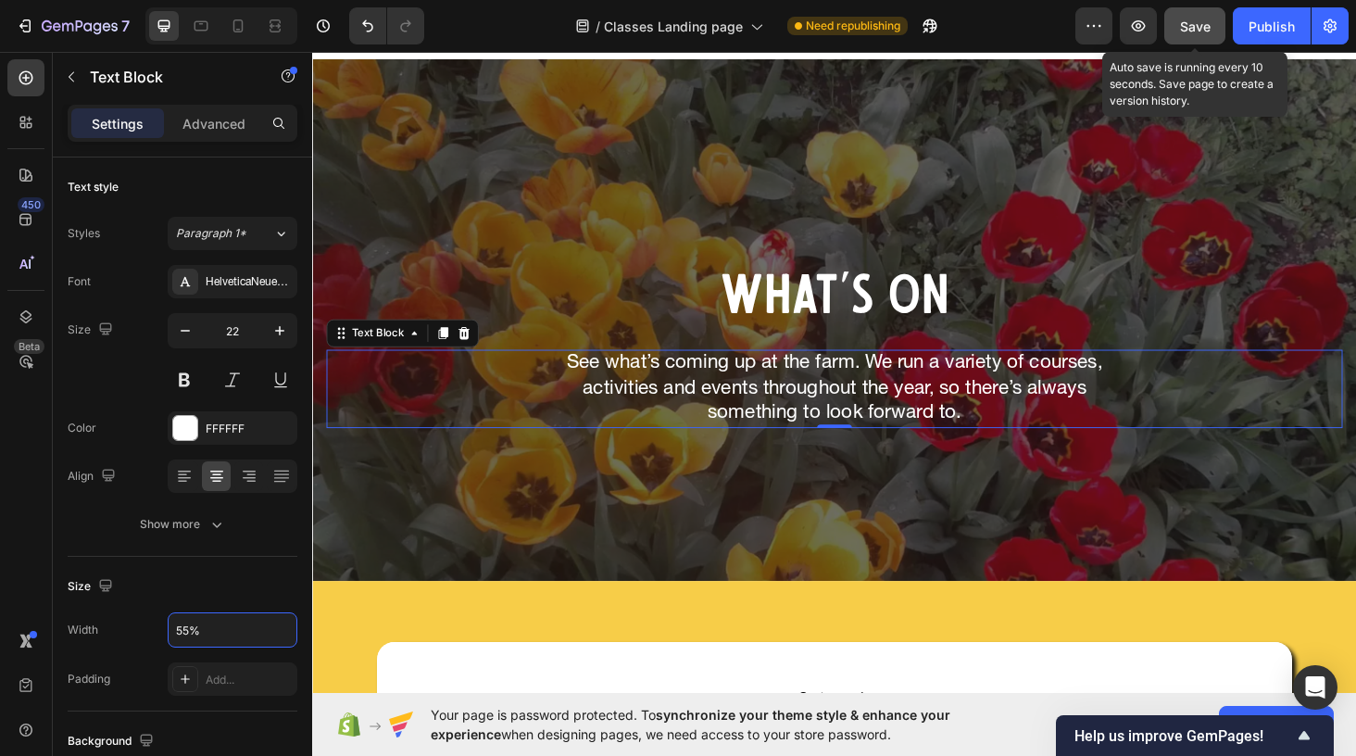
click at [1189, 20] on span "Save" at bounding box center [1195, 27] width 31 height 16
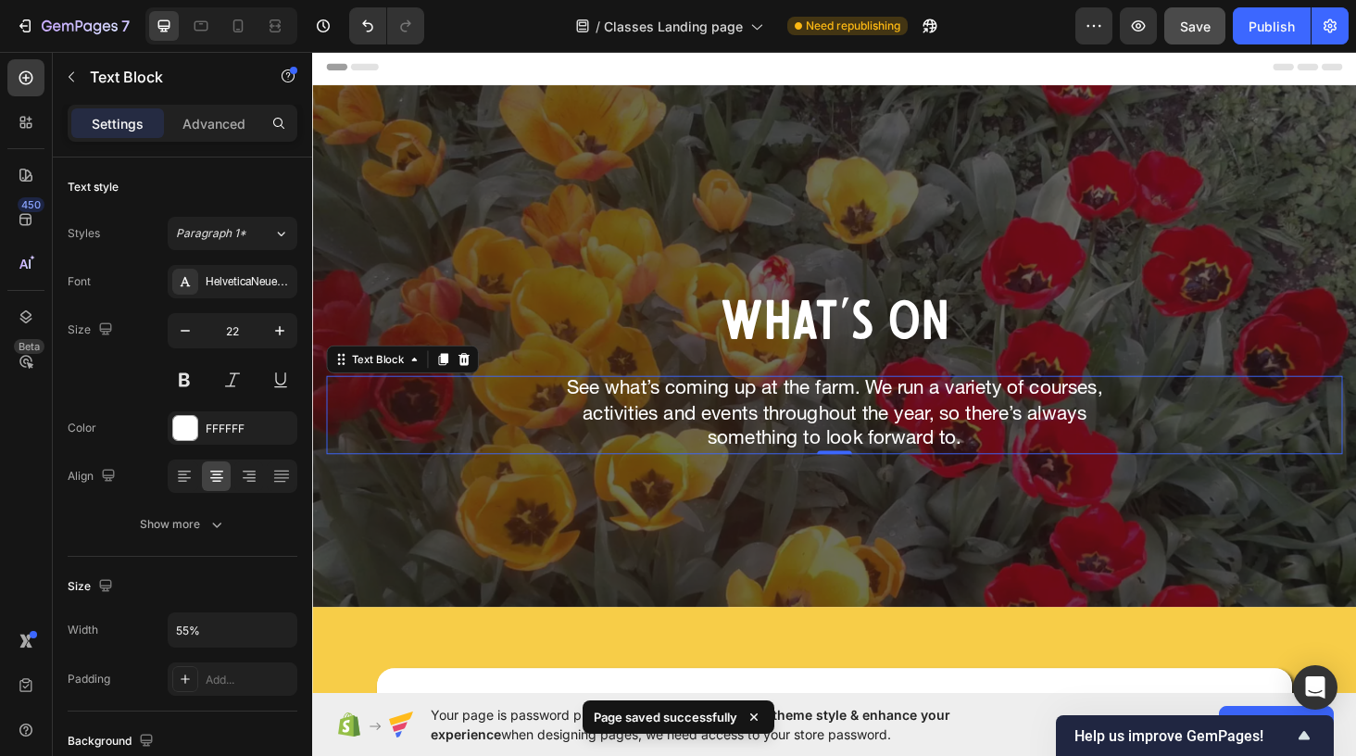
scroll to position [6, 0]
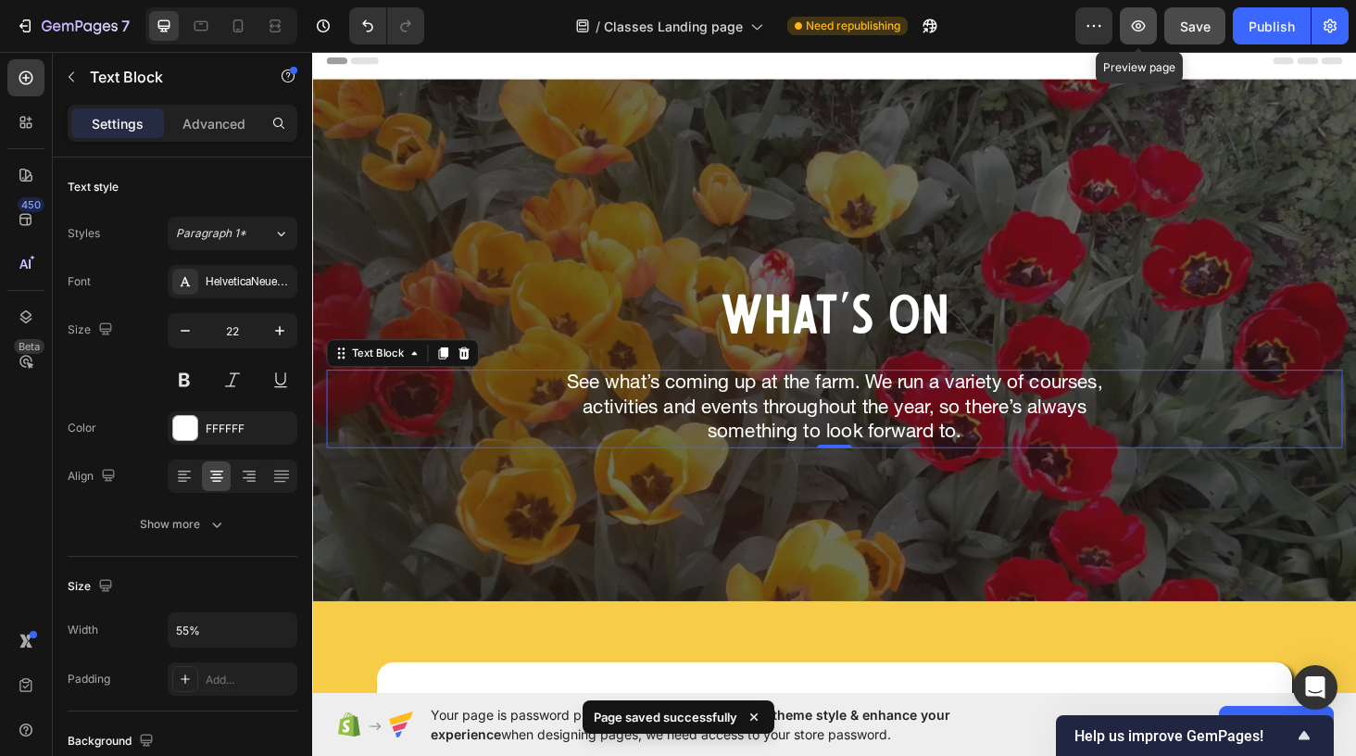
click at [1146, 27] on icon "button" at bounding box center [1138, 26] width 19 height 19
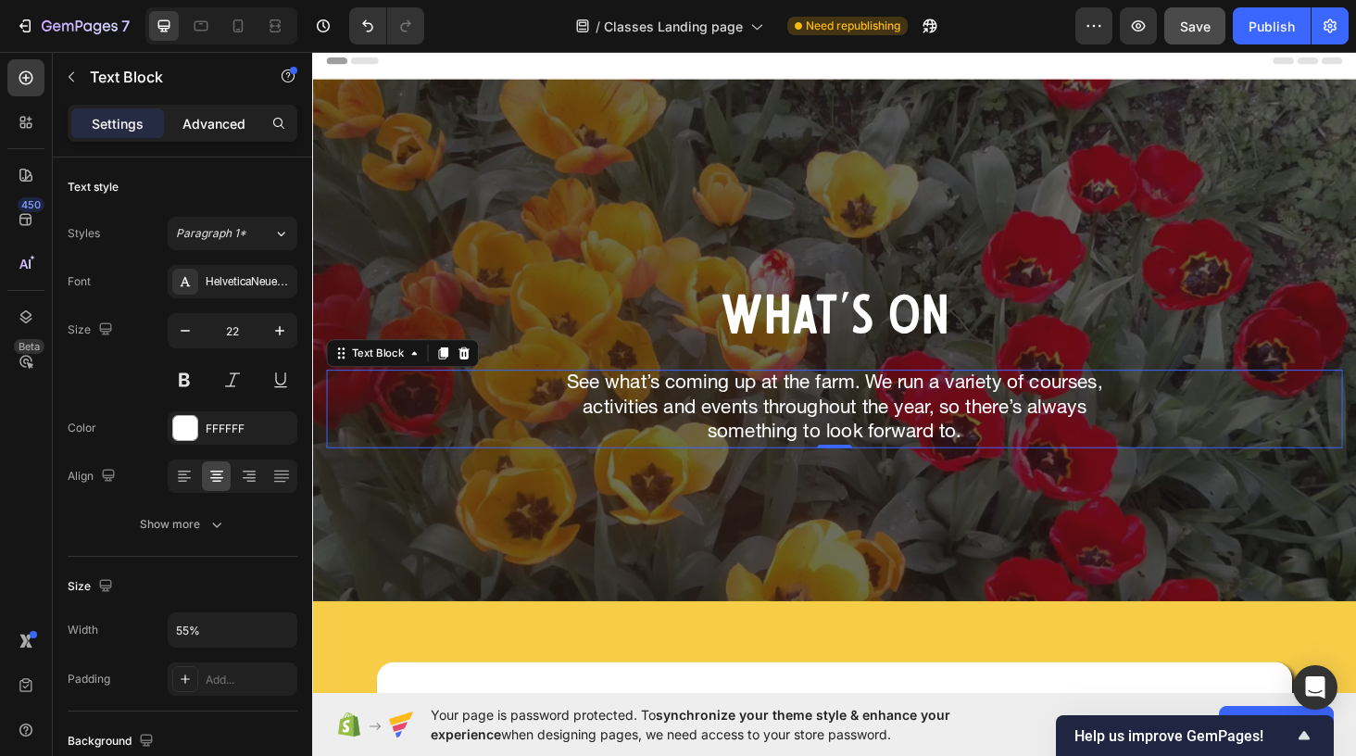
click at [226, 122] on p "Advanced" at bounding box center [213, 123] width 63 height 19
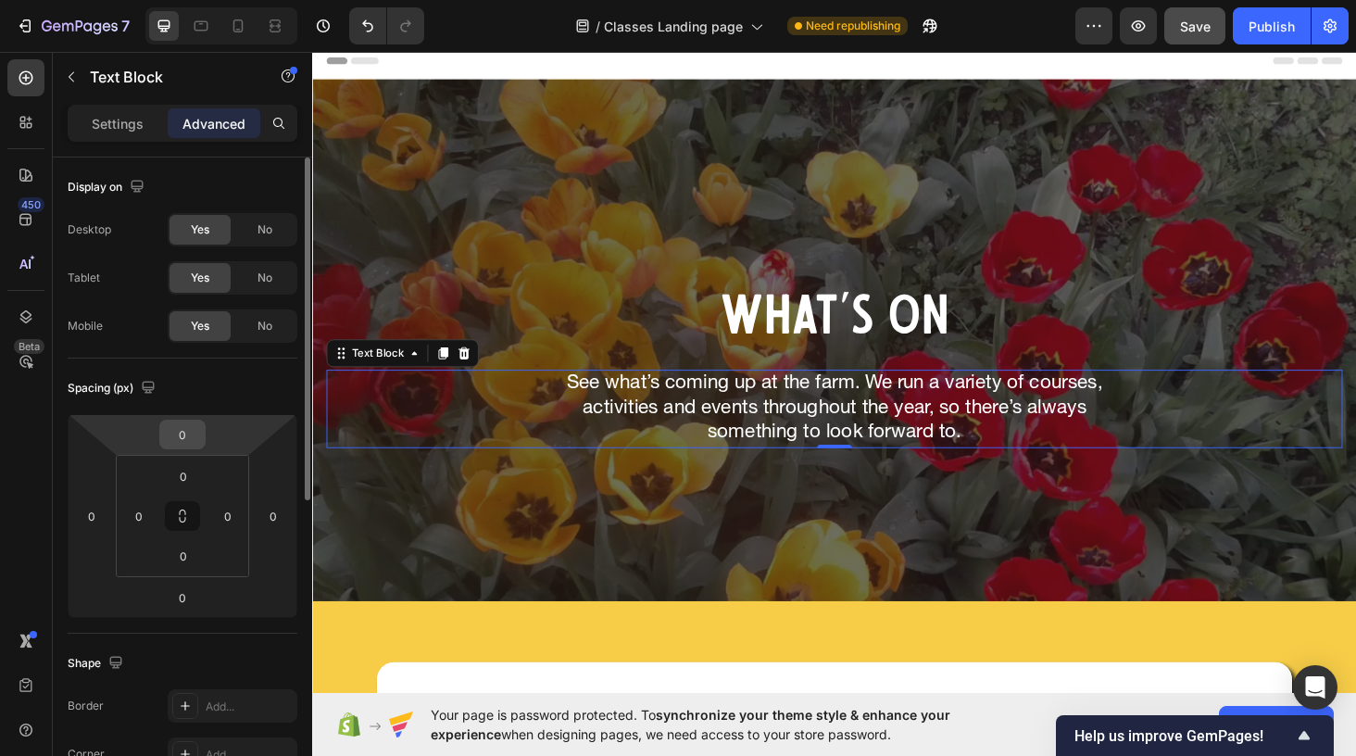
click at [184, 432] on input "0" at bounding box center [182, 434] width 37 height 28
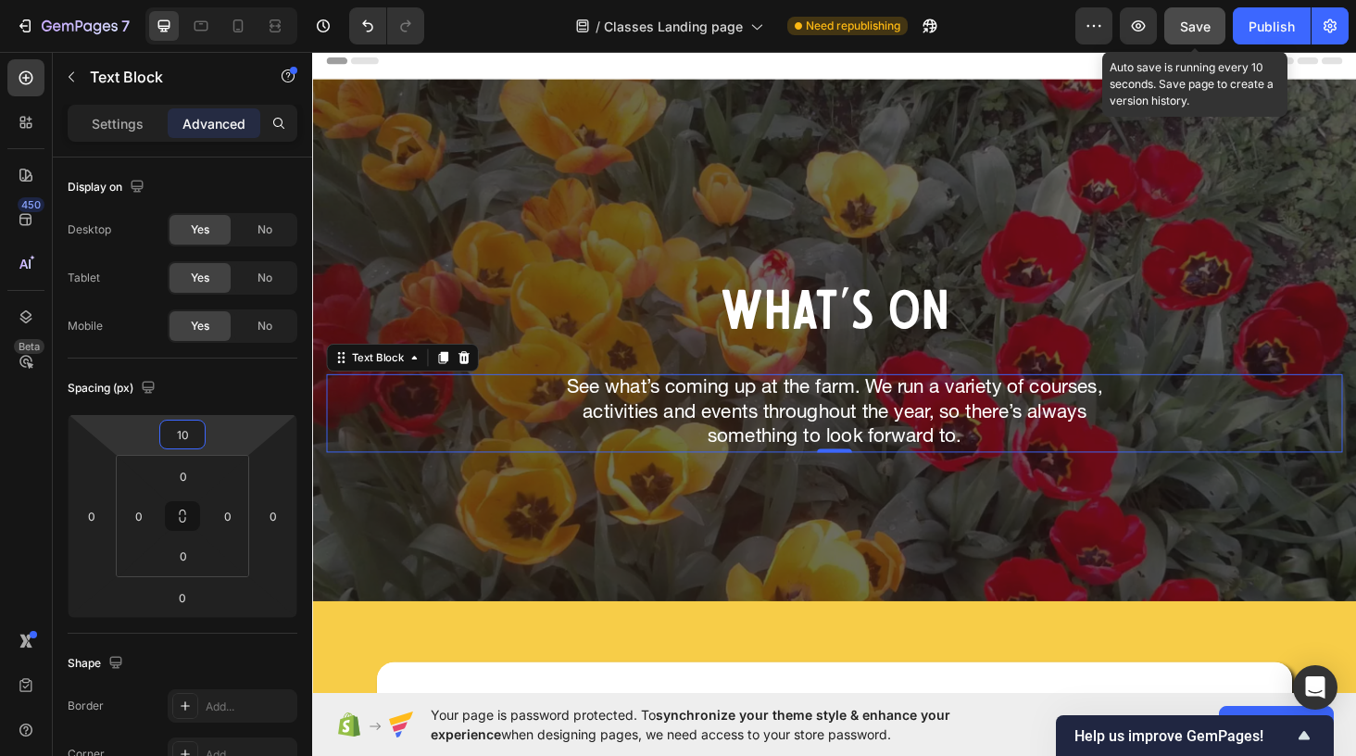
click at [1189, 32] on span "Save" at bounding box center [1195, 27] width 31 height 16
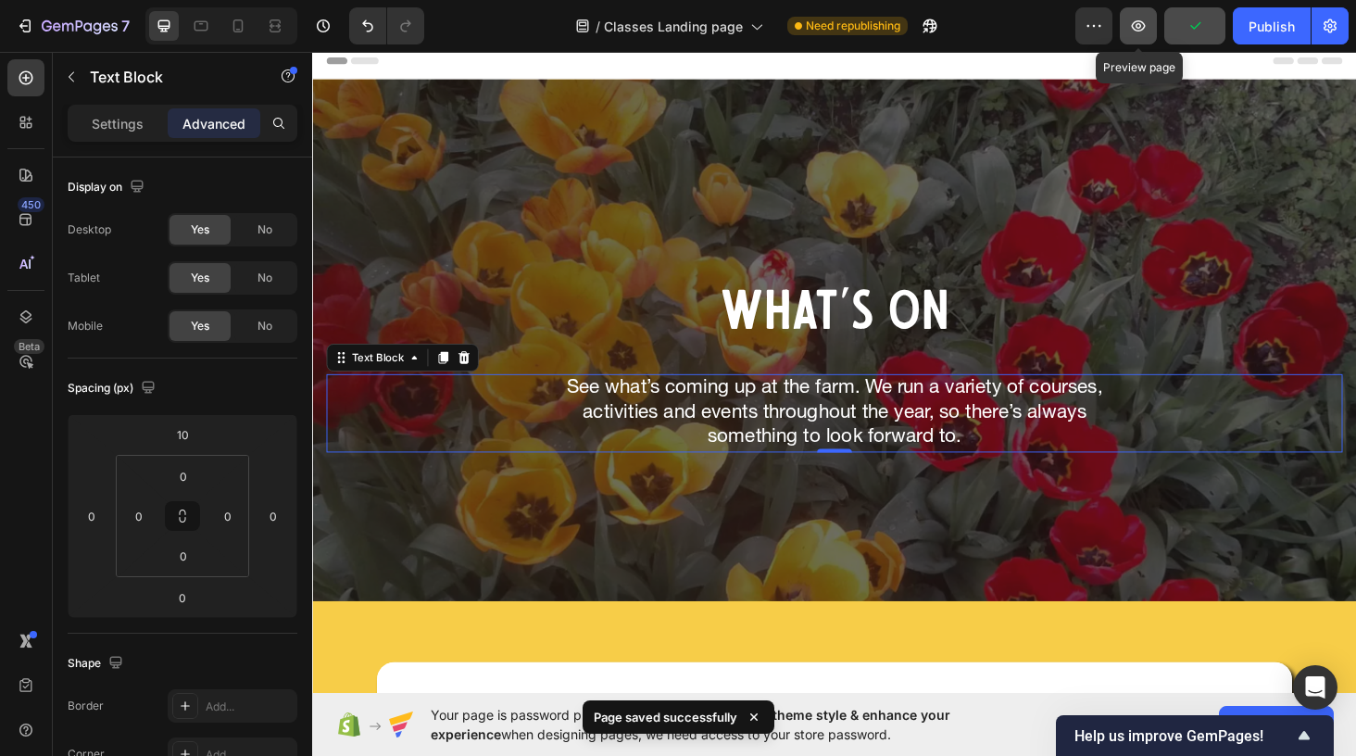
click at [1136, 28] on icon "button" at bounding box center [1138, 26] width 19 height 19
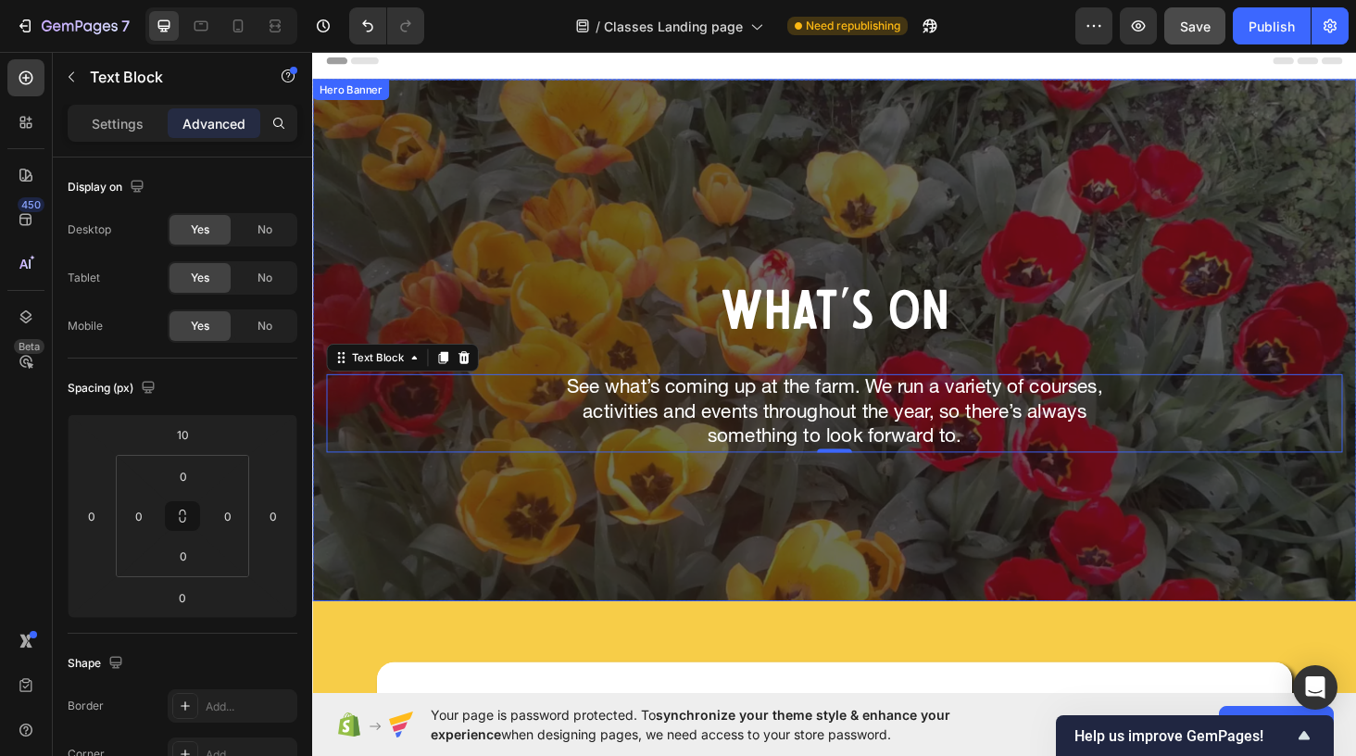
click at [592, 252] on div "What's On Heading See what’s coming up at the farm. We run a variety of courses…" at bounding box center [868, 358] width 1082 height 239
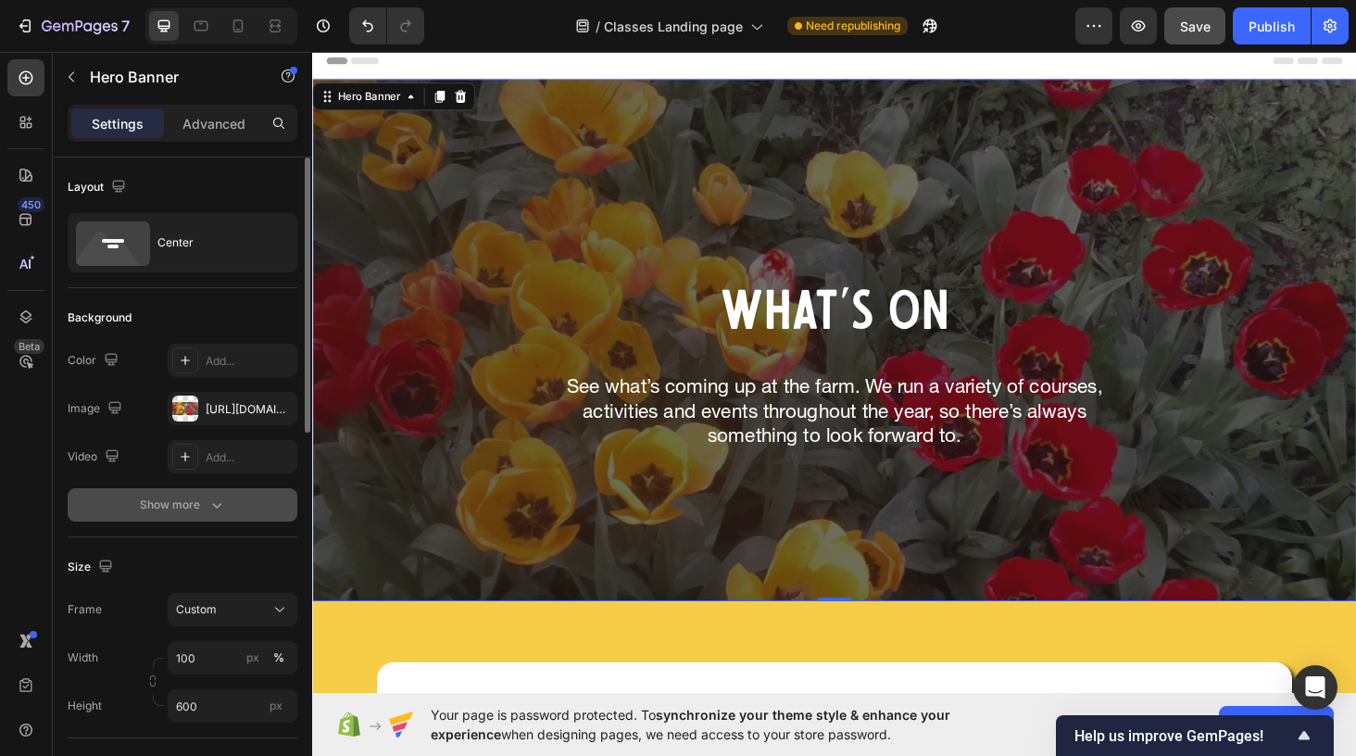
click at [172, 505] on div "Show more" at bounding box center [183, 505] width 86 height 19
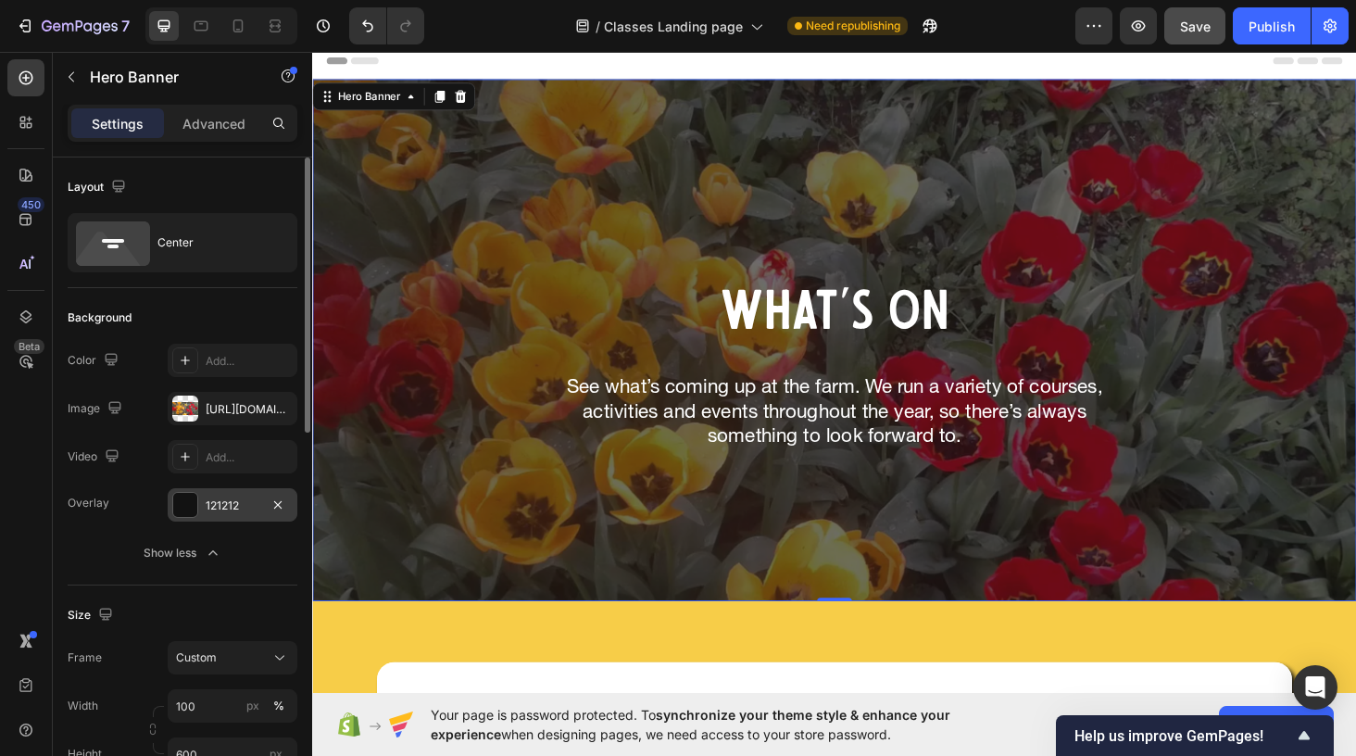
click at [190, 510] on div at bounding box center [185, 505] width 24 height 24
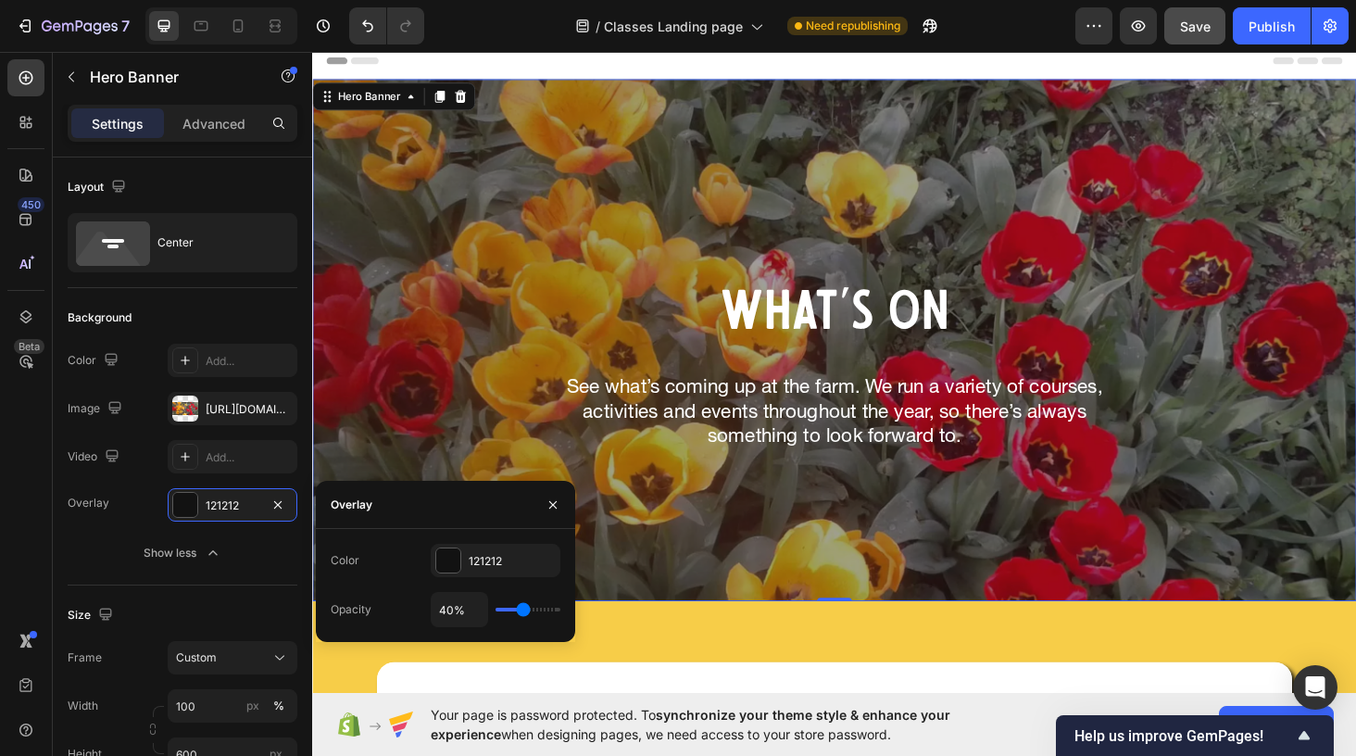
click at [522, 610] on input "range" at bounding box center [528, 610] width 65 height 4
click at [901, 529] on div "Overlay" at bounding box center [867, 359] width 1111 height 556
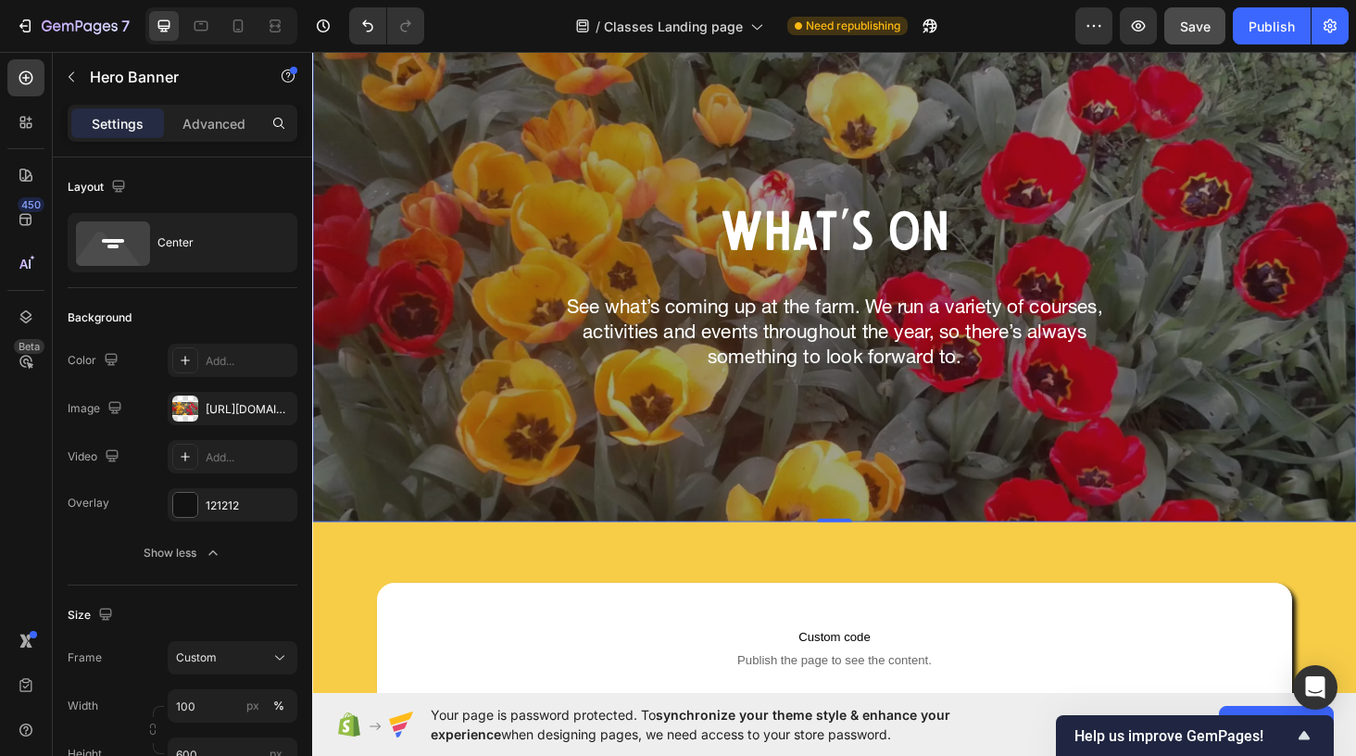
scroll to position [81, 0]
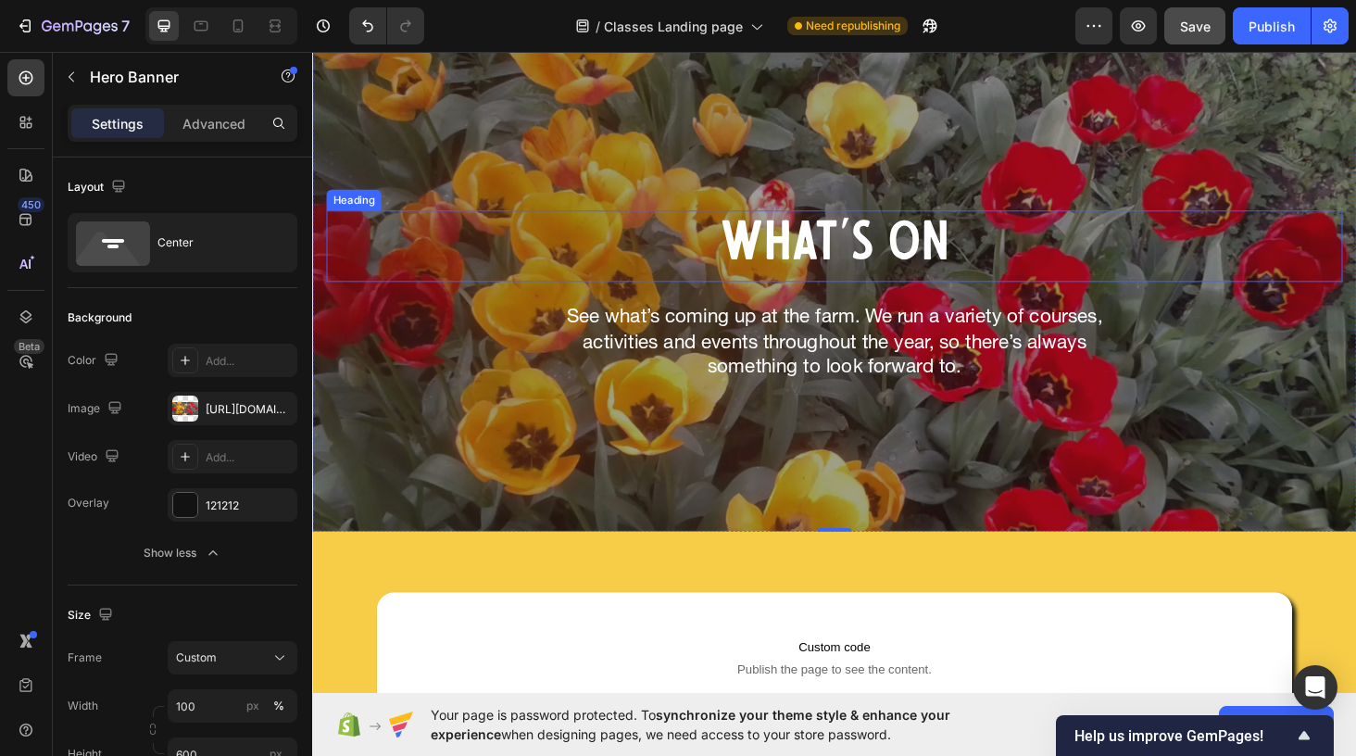
click at [806, 245] on h2 "What's On" at bounding box center [868, 258] width 1082 height 76
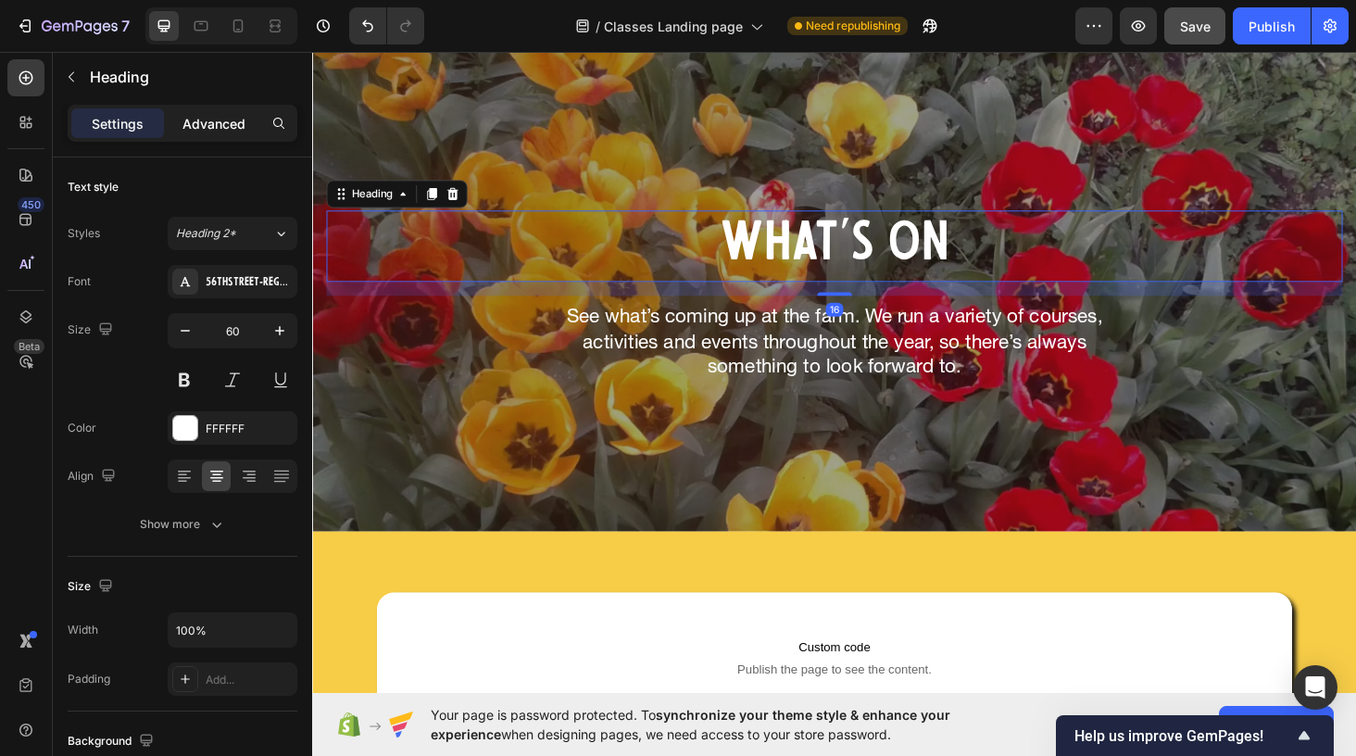
click at [223, 130] on p "Advanced" at bounding box center [213, 123] width 63 height 19
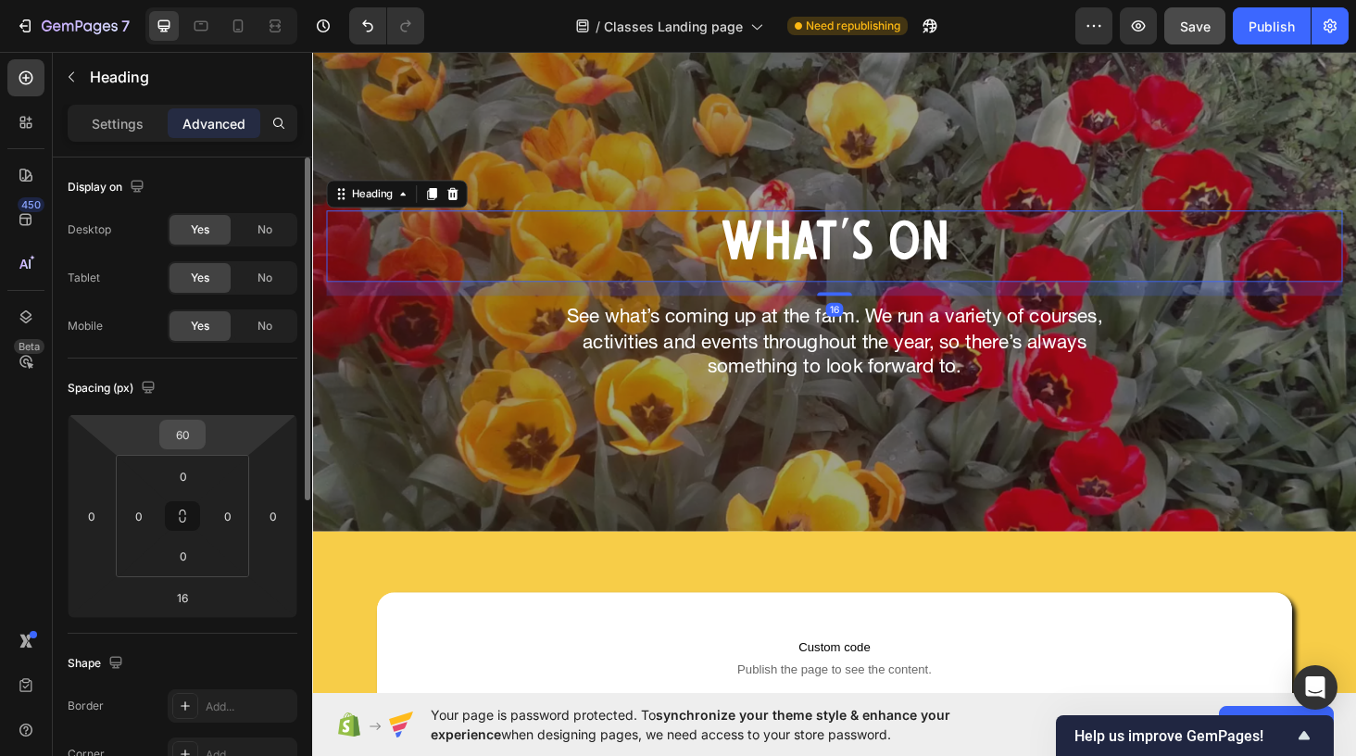
click at [190, 440] on input "60" at bounding box center [182, 434] width 37 height 28
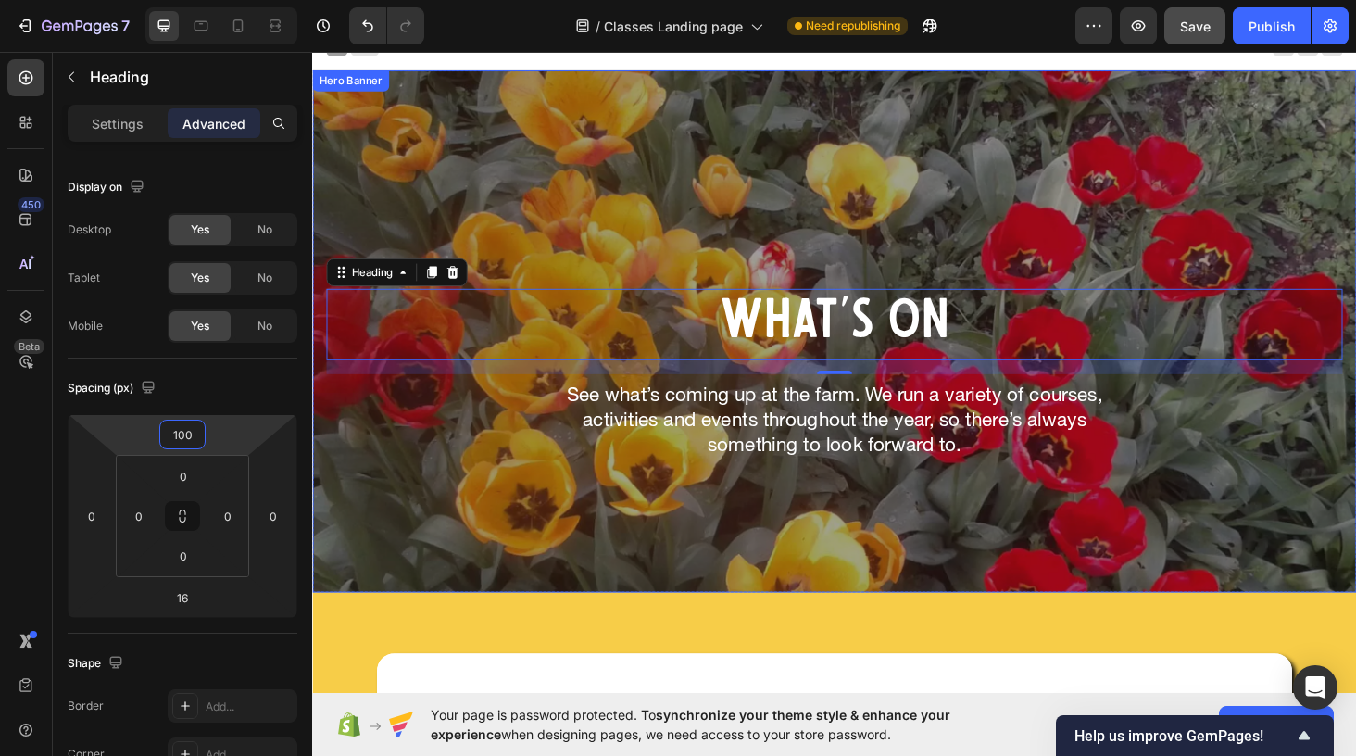
scroll to position [27, 0]
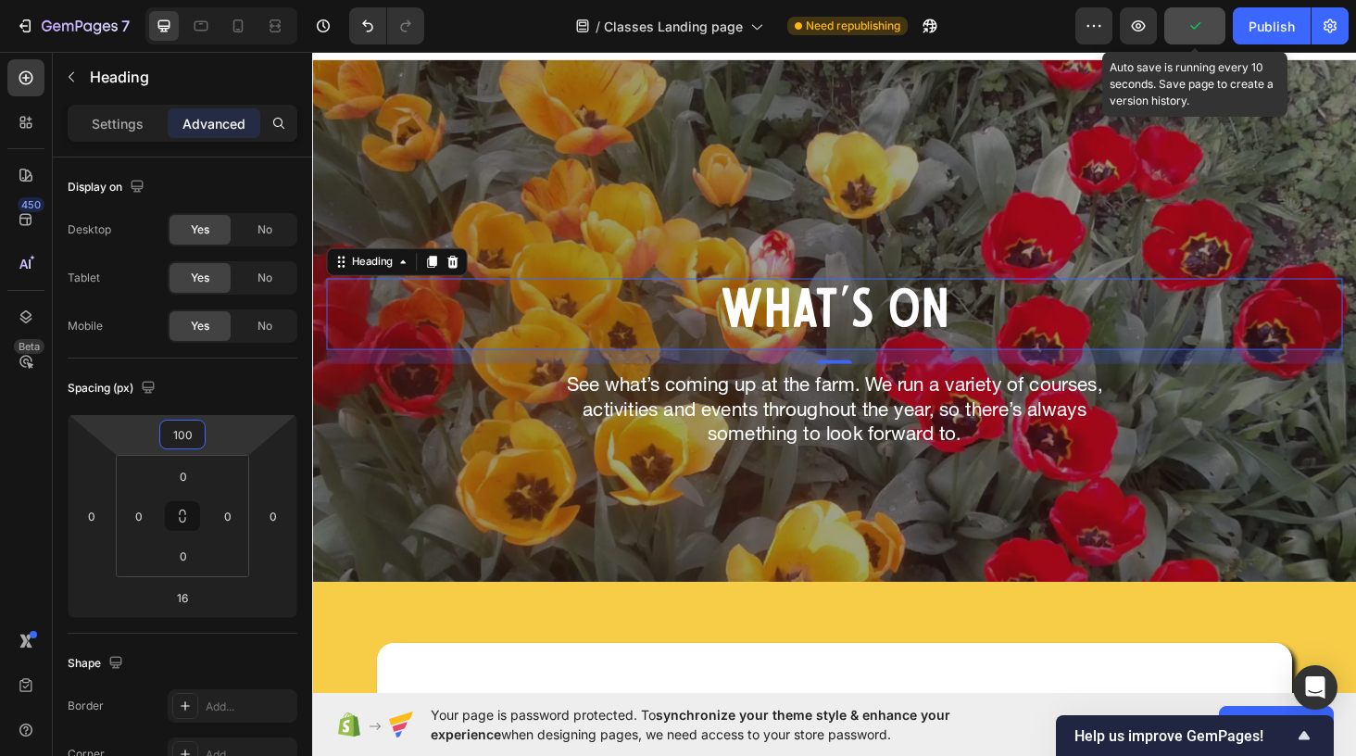
click at [1185, 27] on button "button" at bounding box center [1194, 25] width 61 height 37
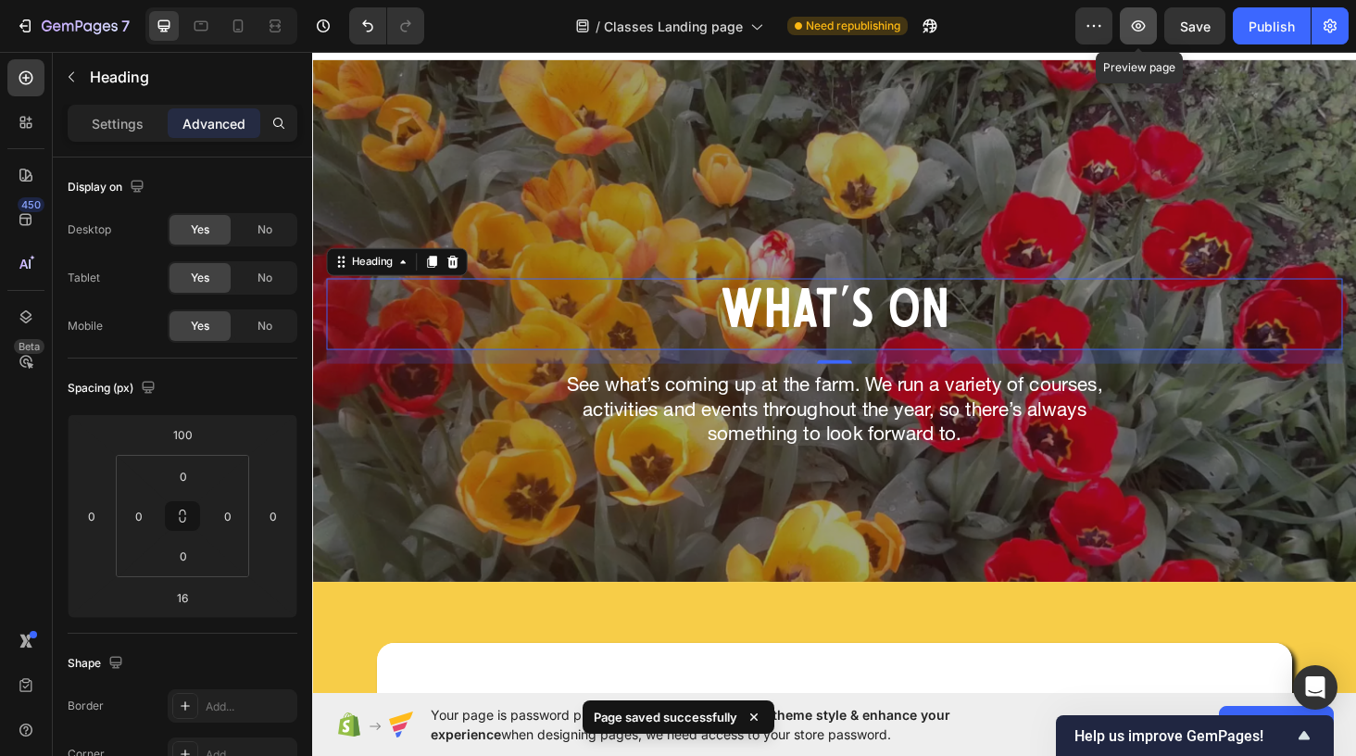
click at [1139, 25] on icon "button" at bounding box center [1138, 26] width 19 height 19
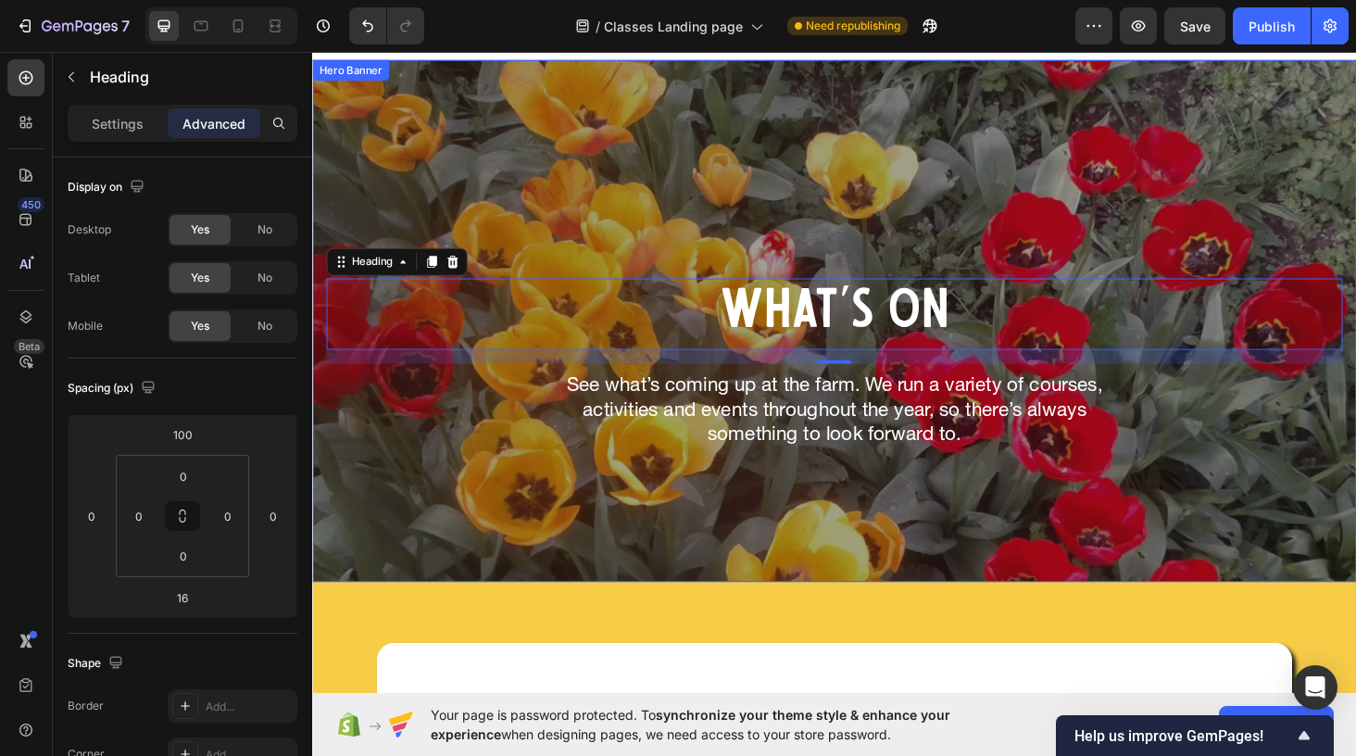
click at [706, 166] on div "Overlay" at bounding box center [867, 338] width 1111 height 556
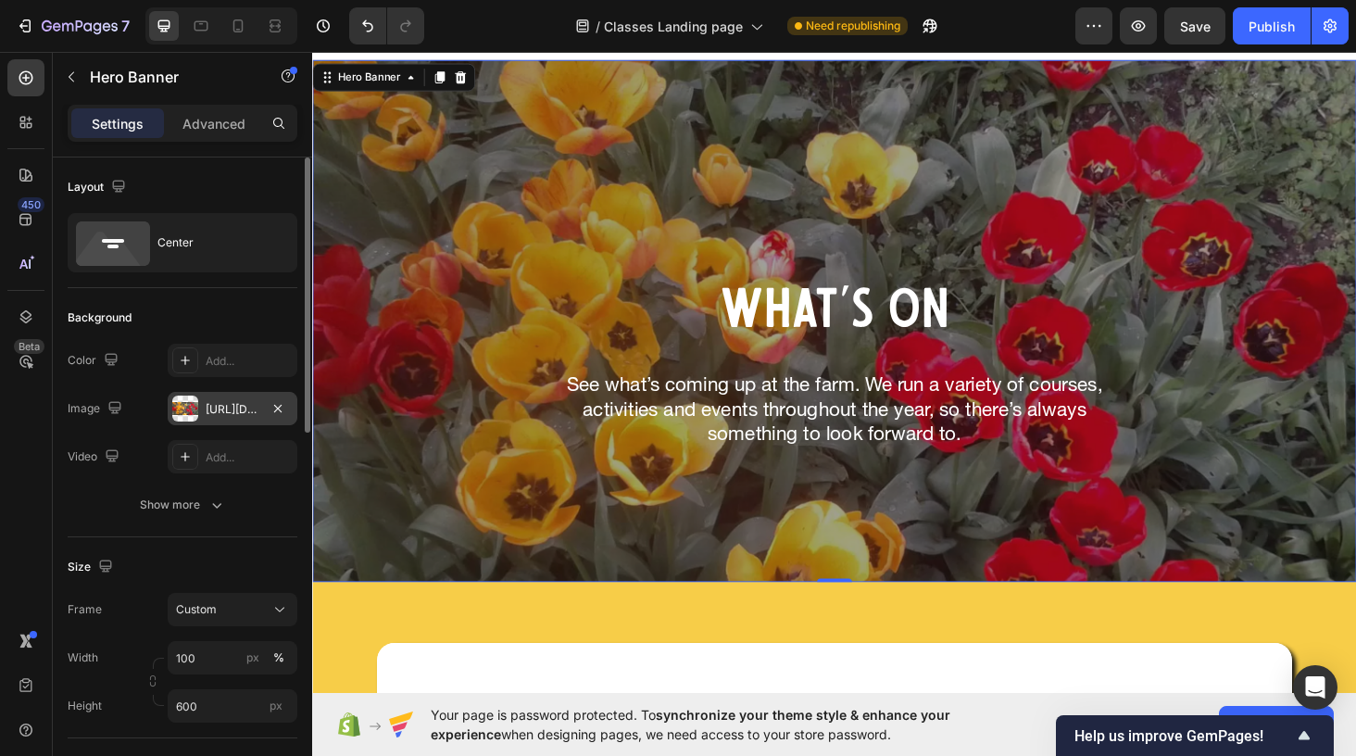
click at [185, 399] on div at bounding box center [185, 408] width 26 height 26
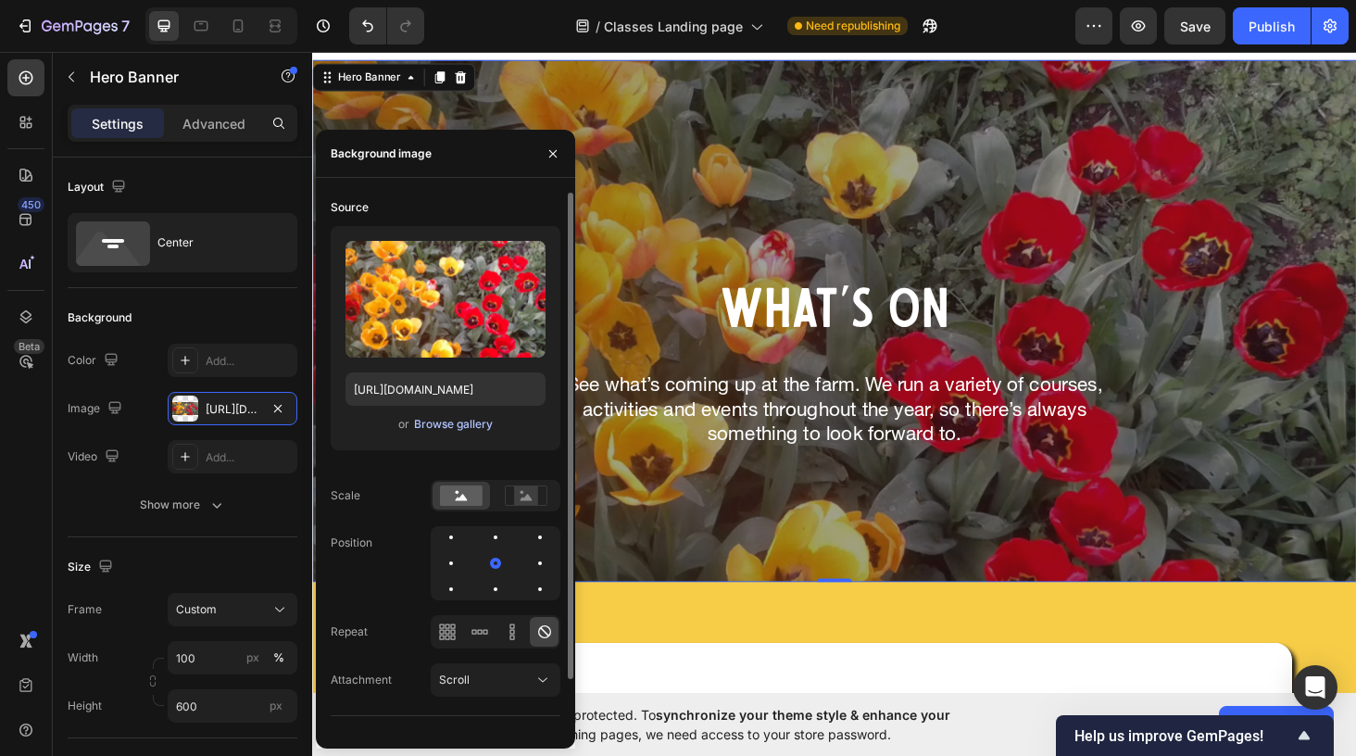
click at [420, 417] on div "Browse gallery" at bounding box center [453, 424] width 79 height 17
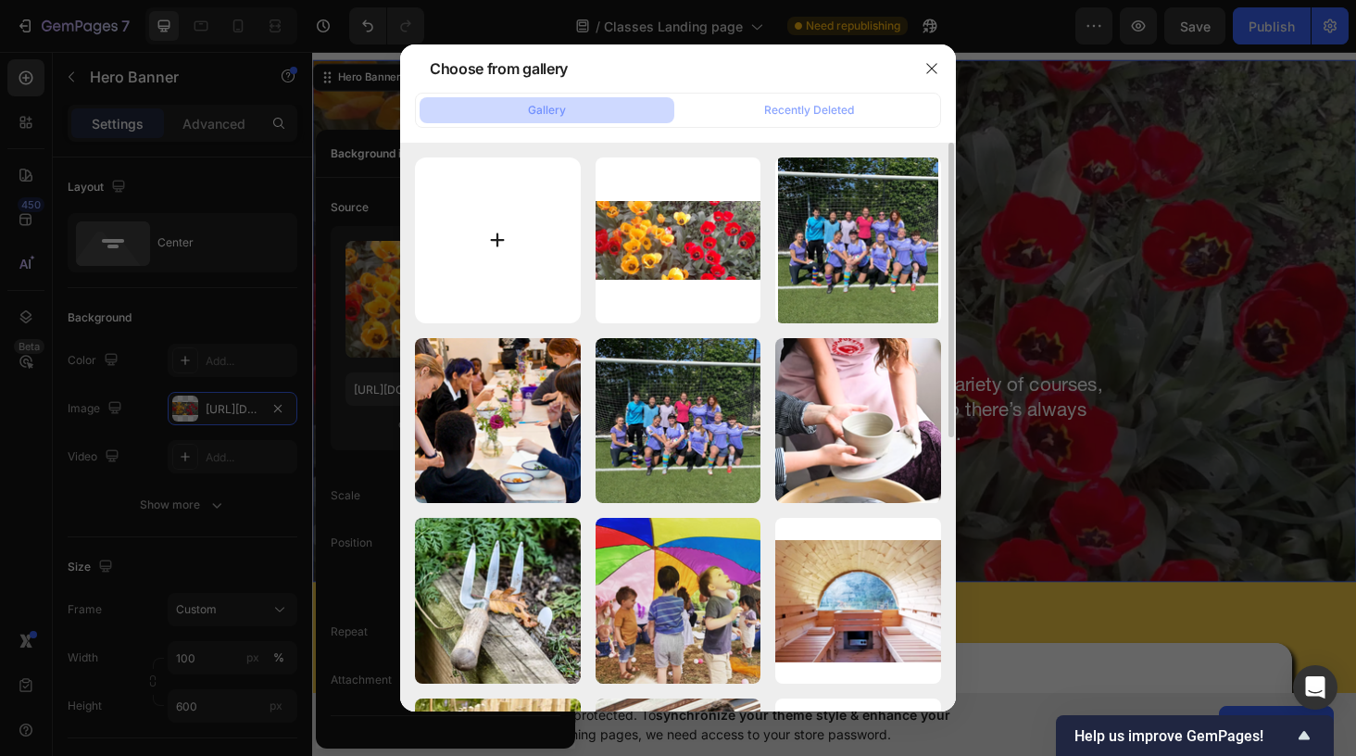
click at [492, 225] on input "file" at bounding box center [498, 240] width 166 height 166
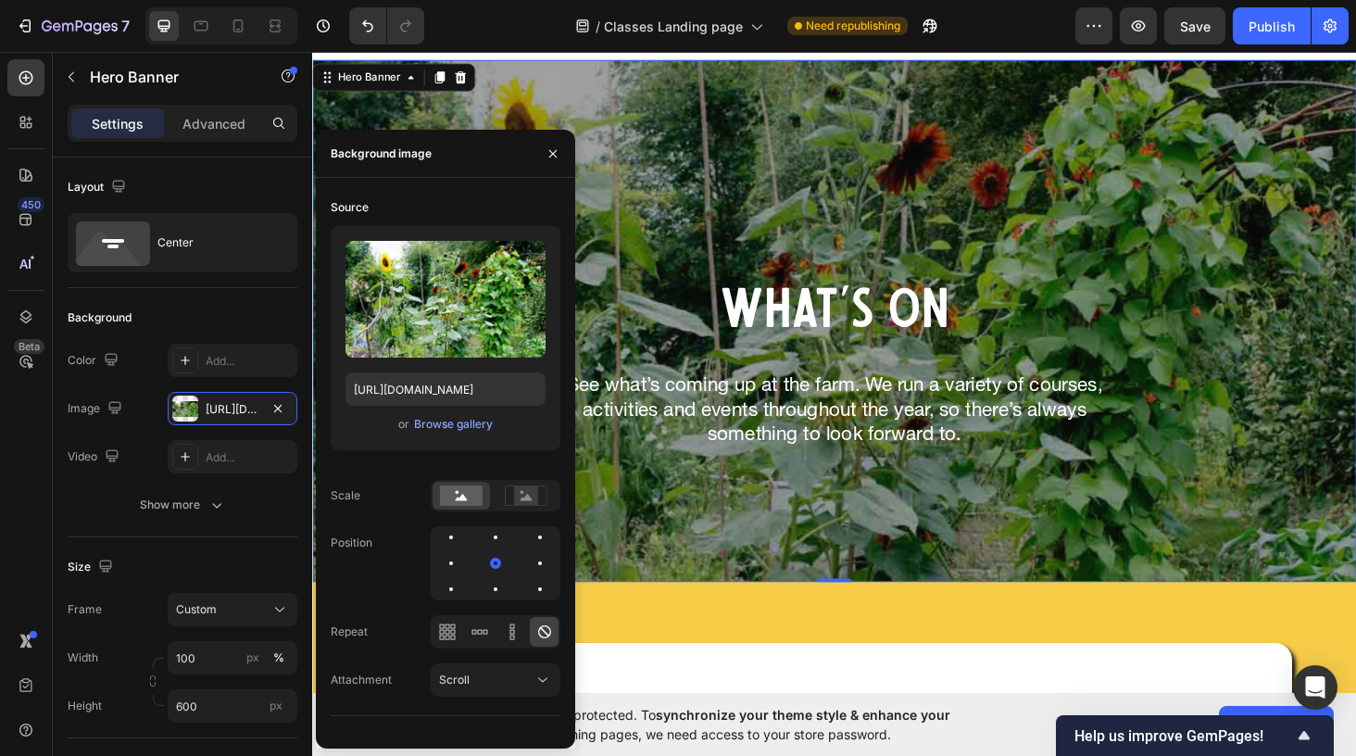
click at [779, 523] on div "Overlay" at bounding box center [867, 338] width 1111 height 556
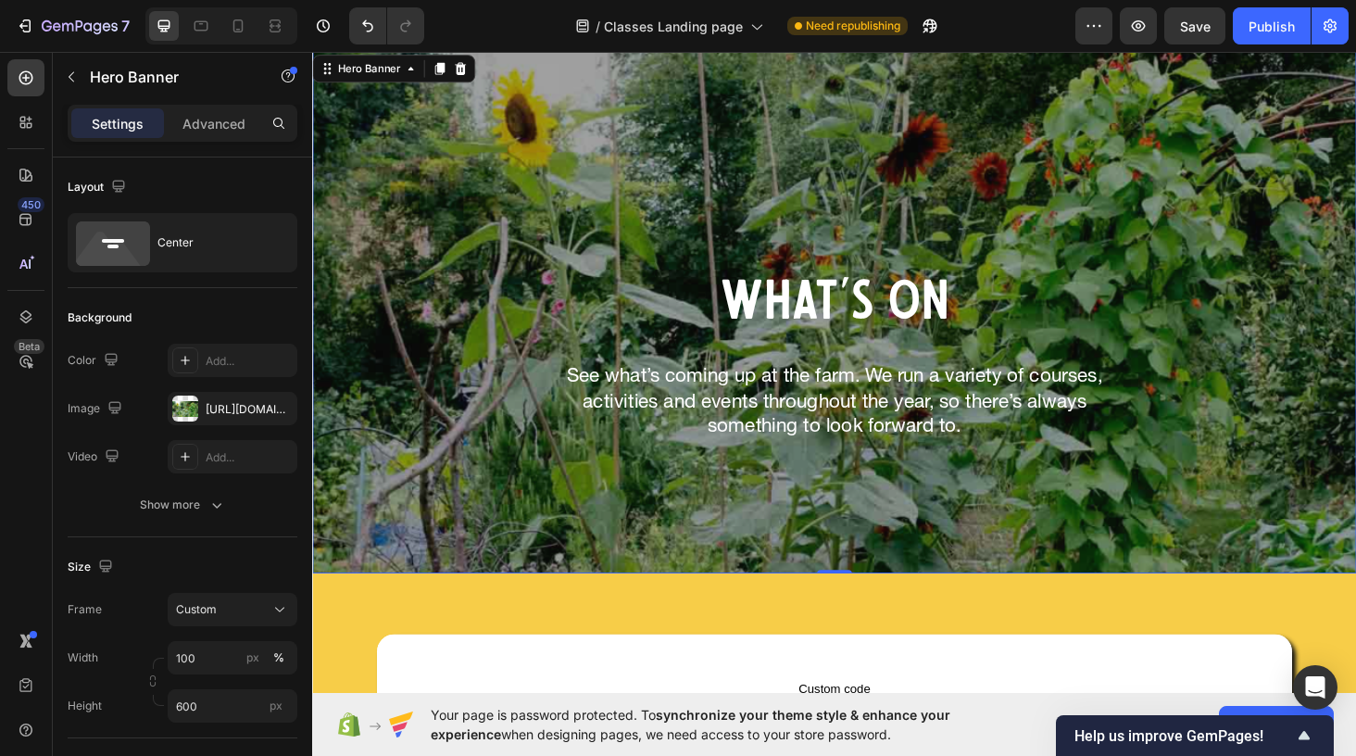
scroll to position [0, 0]
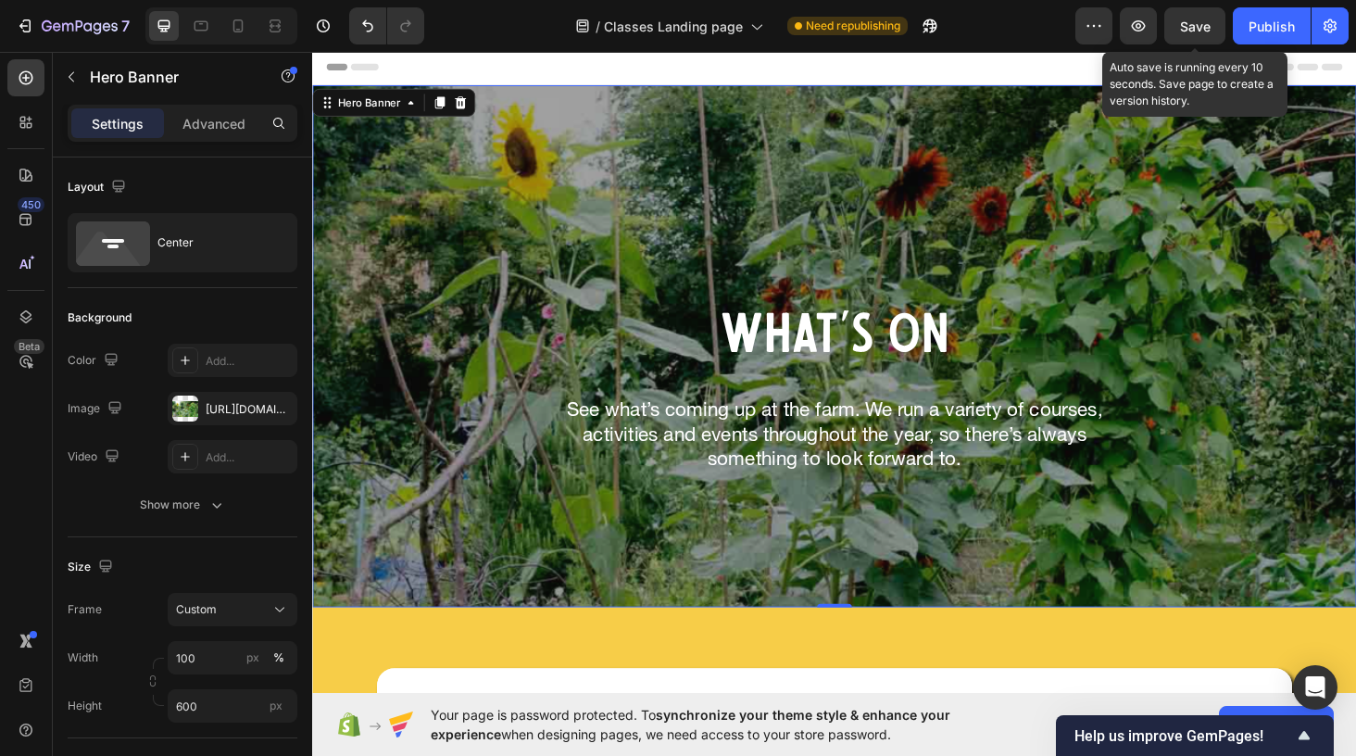
click at [1191, 26] on span "Save" at bounding box center [1195, 27] width 31 height 16
click at [1141, 31] on icon "button" at bounding box center [1138, 26] width 19 height 19
click at [1142, 30] on icon "button" at bounding box center [1139, 25] width 14 height 11
click at [629, 189] on div "Overlay" at bounding box center [867, 365] width 1111 height 556
click at [179, 409] on div at bounding box center [185, 408] width 26 height 26
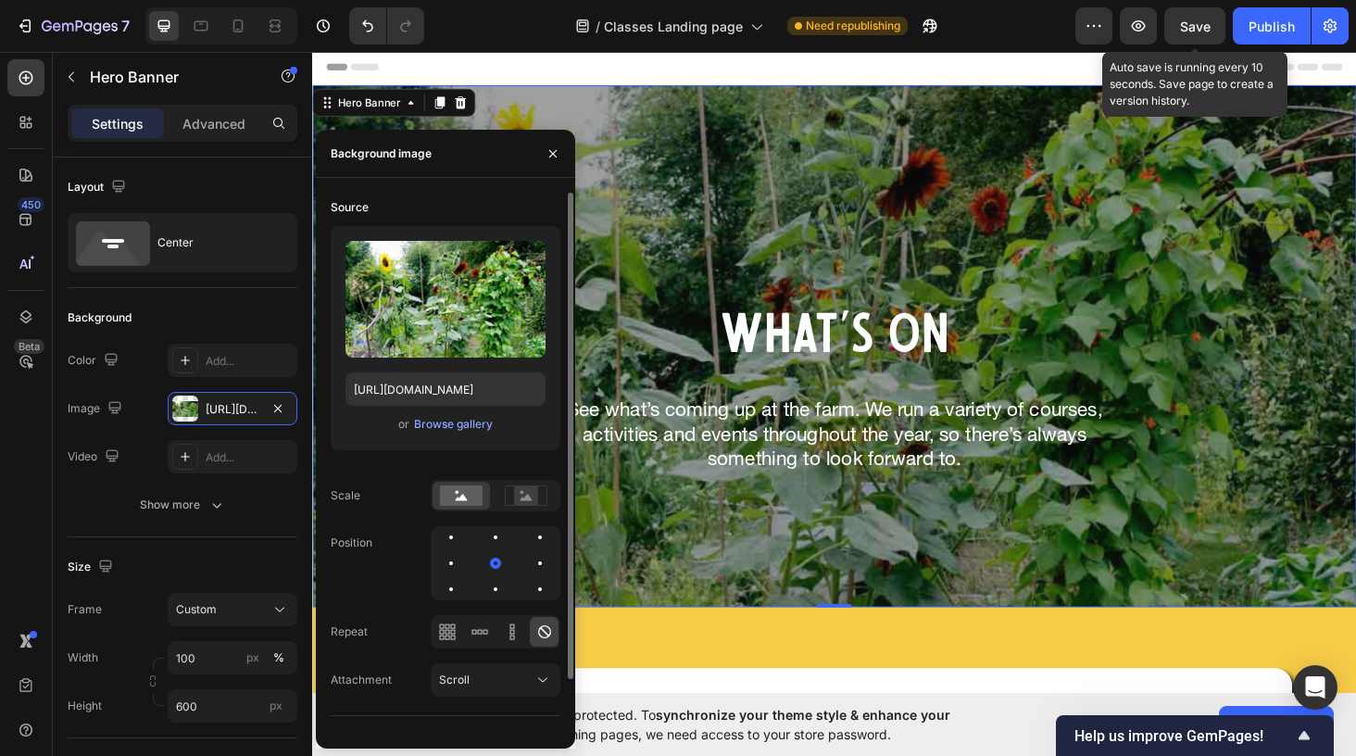
click at [428, 438] on div "Upload Image [URL][DOMAIN_NAME] or Browse gallery" at bounding box center [446, 338] width 230 height 224
click at [434, 431] on div "Browse gallery" at bounding box center [453, 424] width 79 height 17
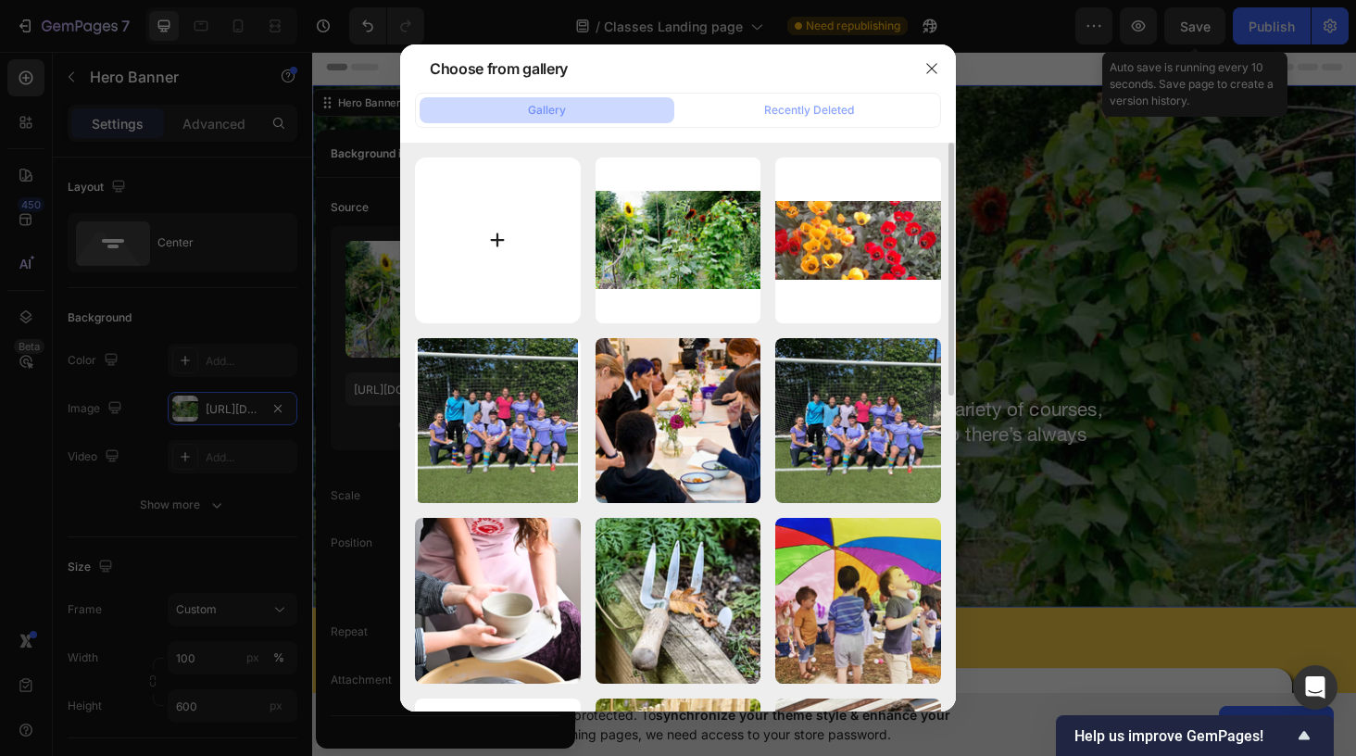
click at [499, 235] on input "file" at bounding box center [498, 240] width 166 height 166
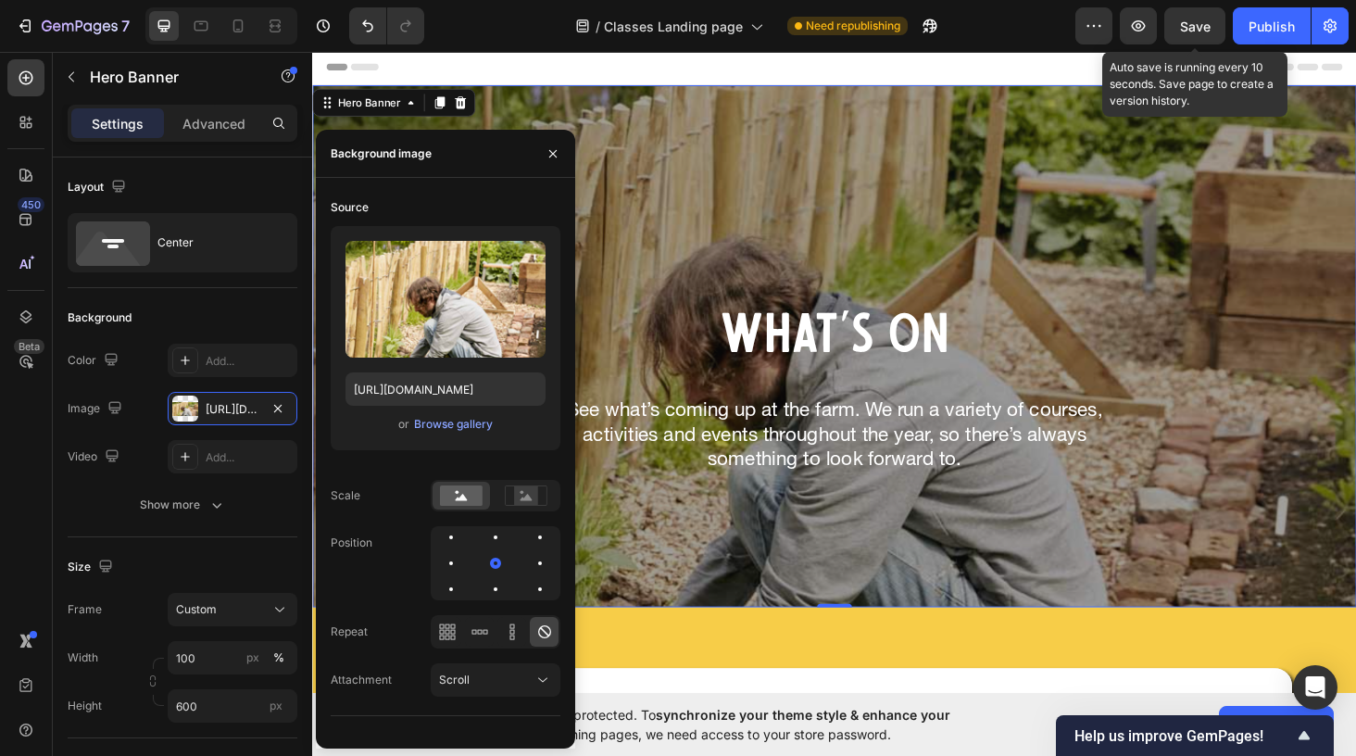
click at [929, 247] on div "What's On Heading See what’s coming up at the farm. We run a variety of courses…" at bounding box center [868, 365] width 1082 height 276
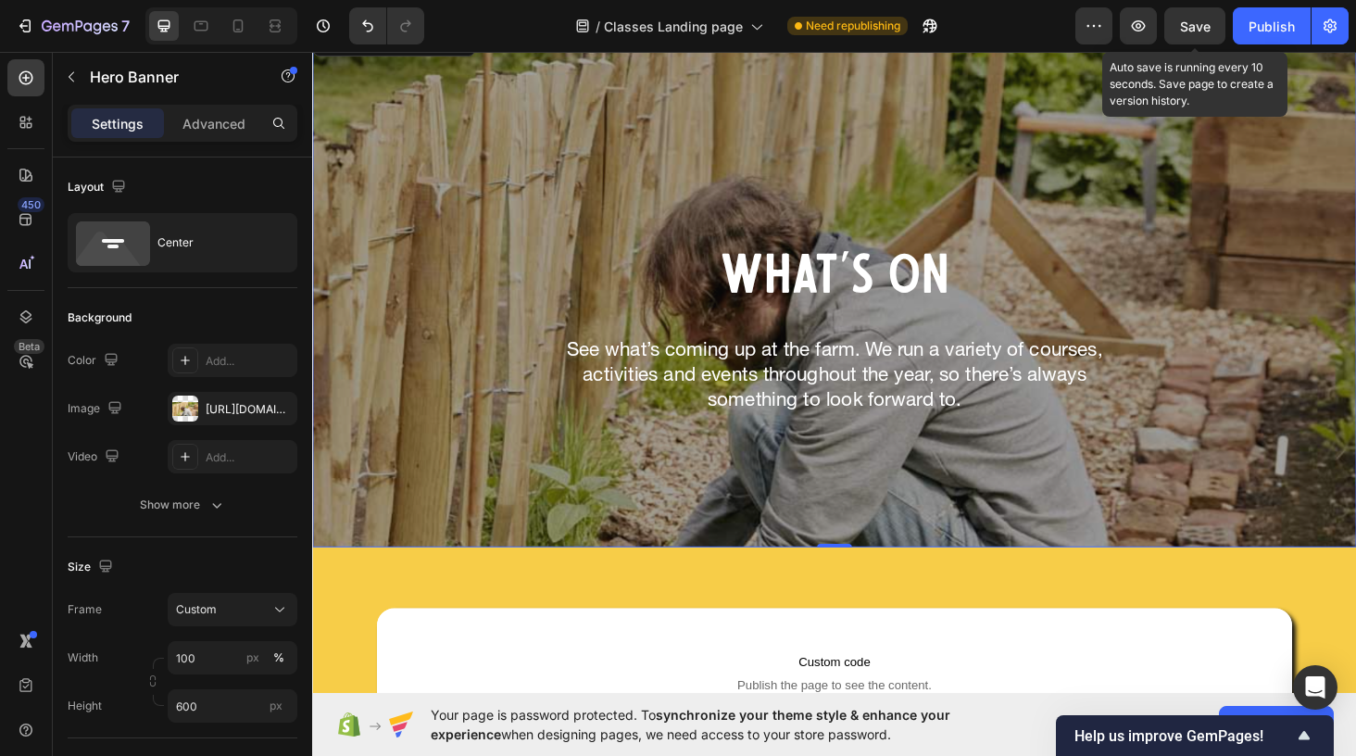
scroll to position [16, 0]
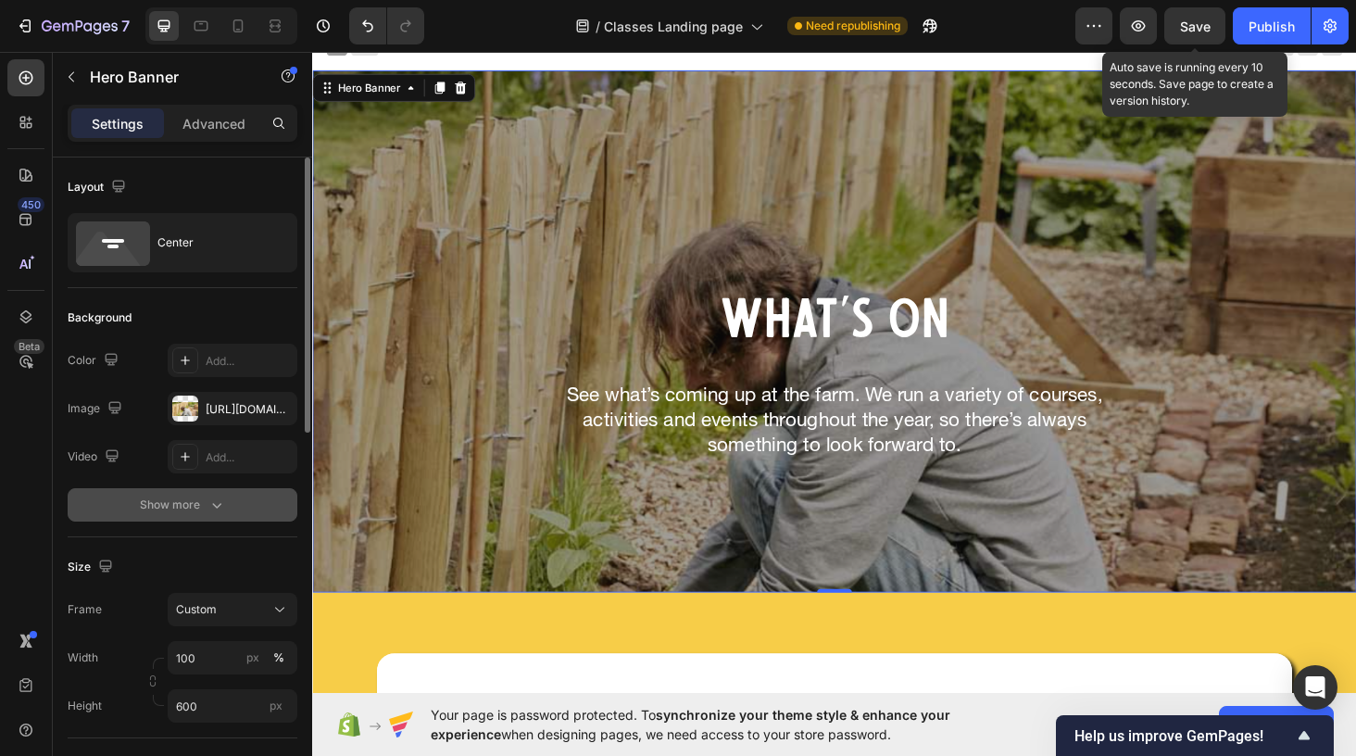
click at [183, 502] on div "Show more" at bounding box center [183, 505] width 86 height 19
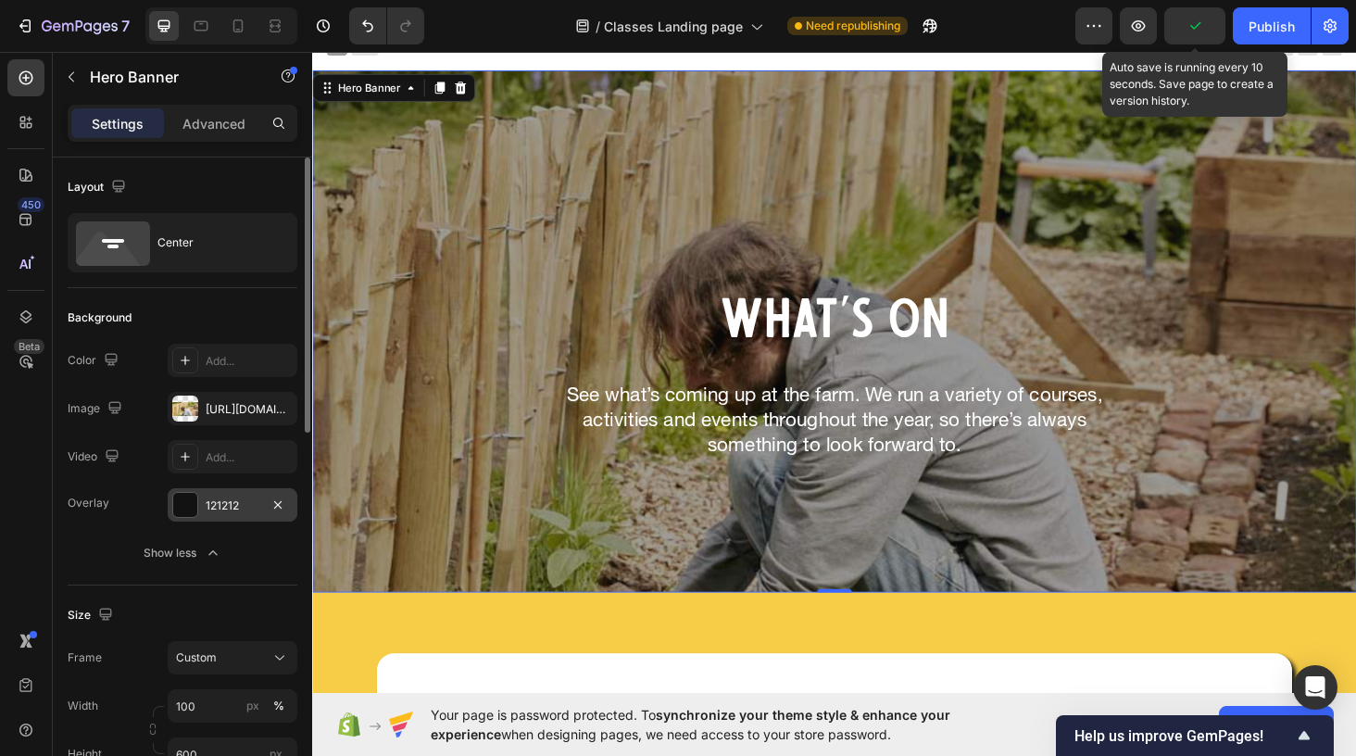
click at [193, 516] on div at bounding box center [185, 505] width 24 height 24
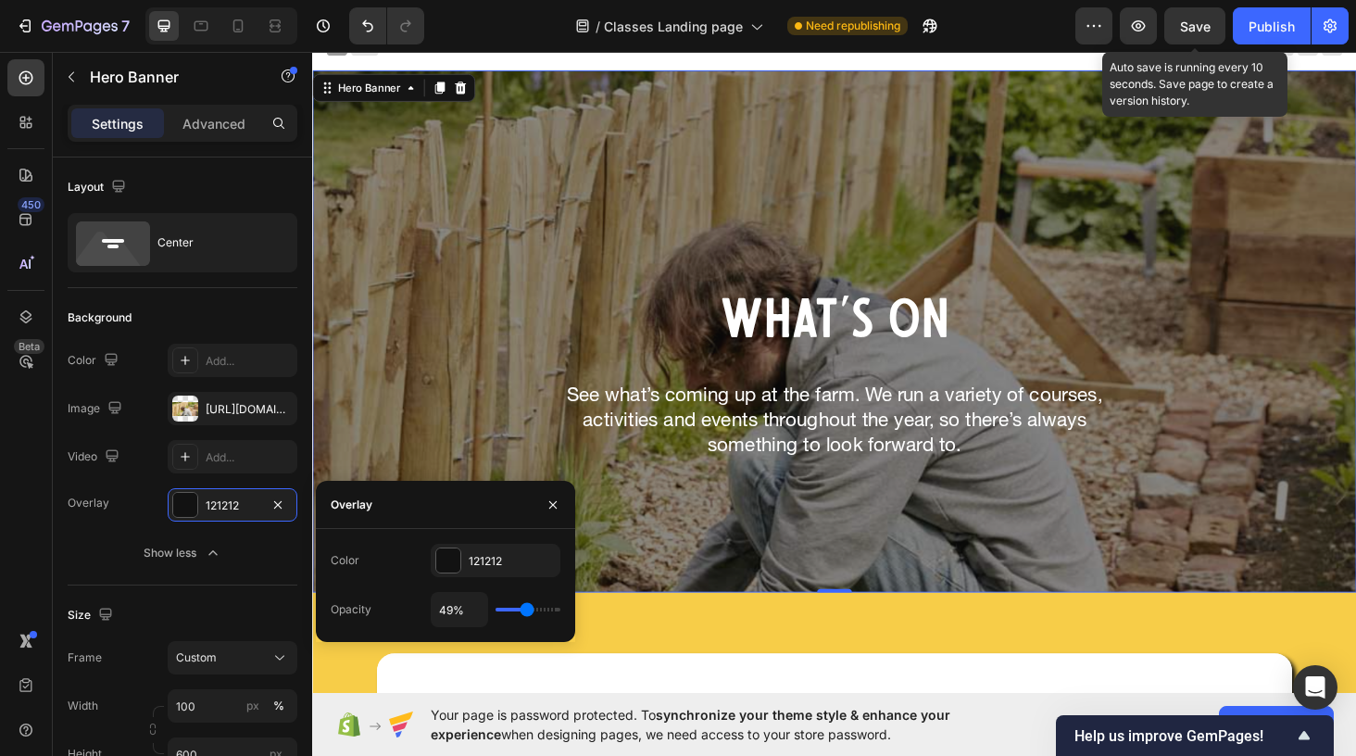
click at [527, 608] on input "range" at bounding box center [528, 610] width 65 height 4
click at [1193, 34] on div "Save" at bounding box center [1195, 26] width 31 height 19
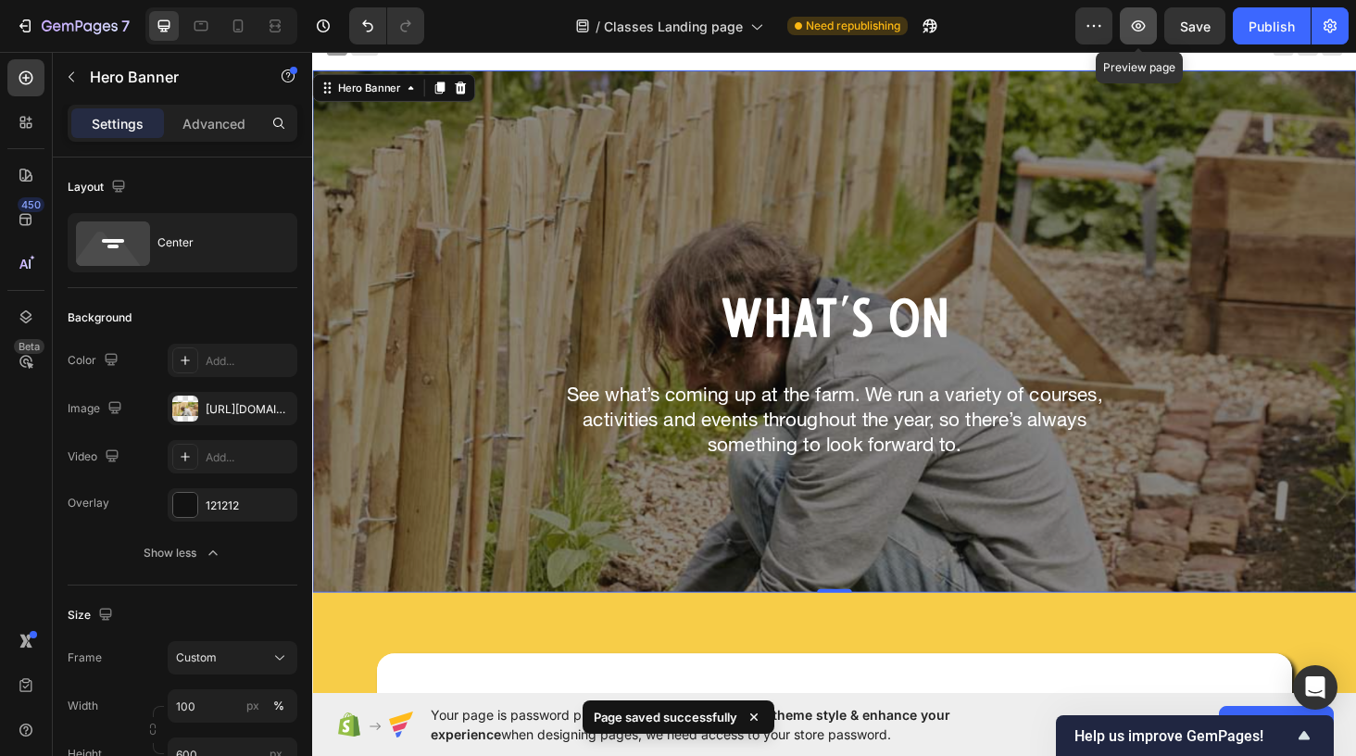
click at [1137, 28] on icon "button" at bounding box center [1139, 26] width 6 height 6
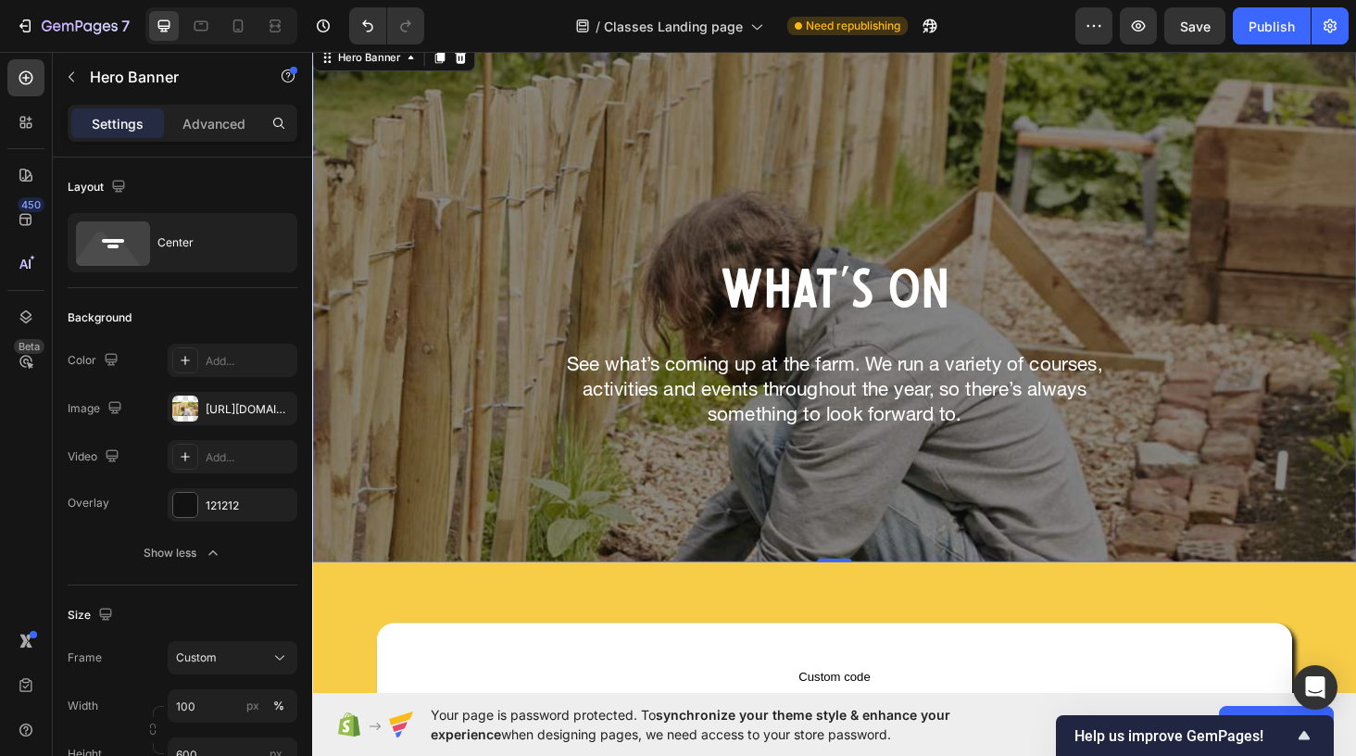
scroll to position [38, 0]
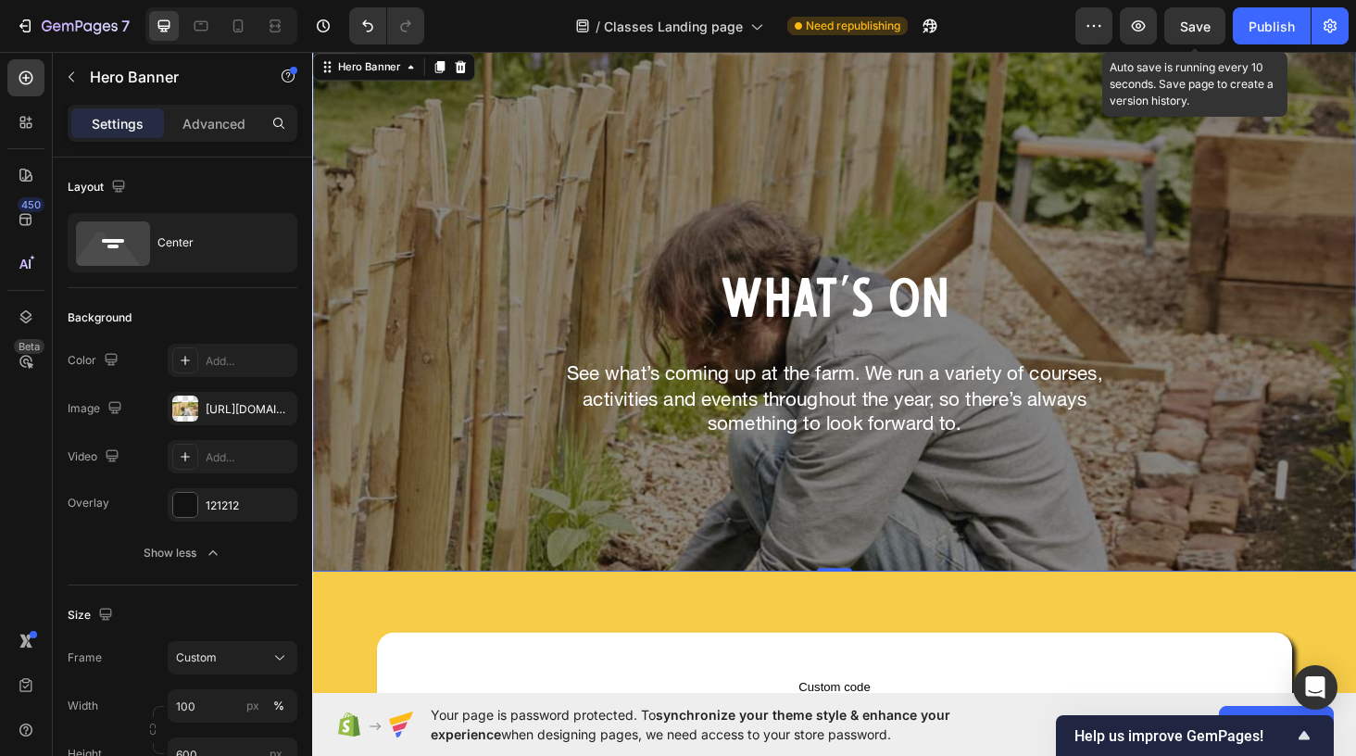
click at [1192, 22] on span "Save" at bounding box center [1195, 27] width 31 height 16
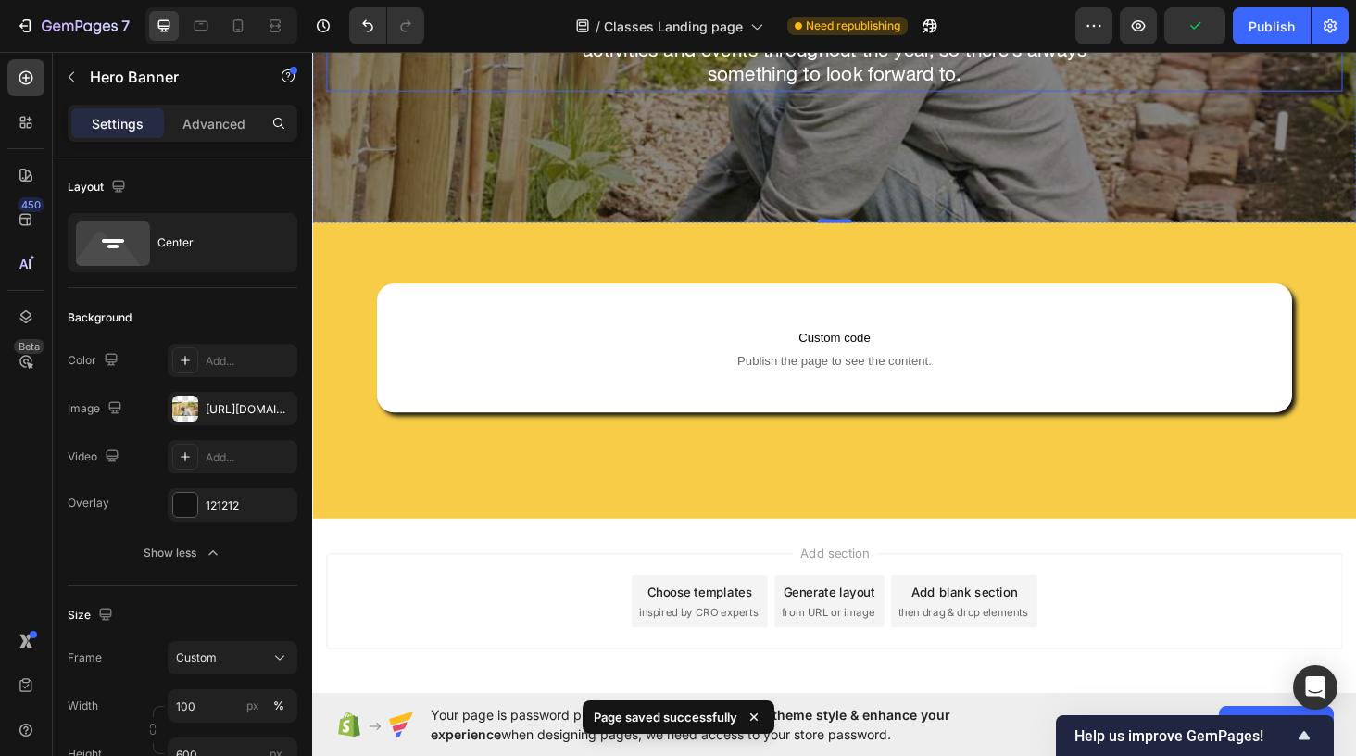
scroll to position [288, 0]
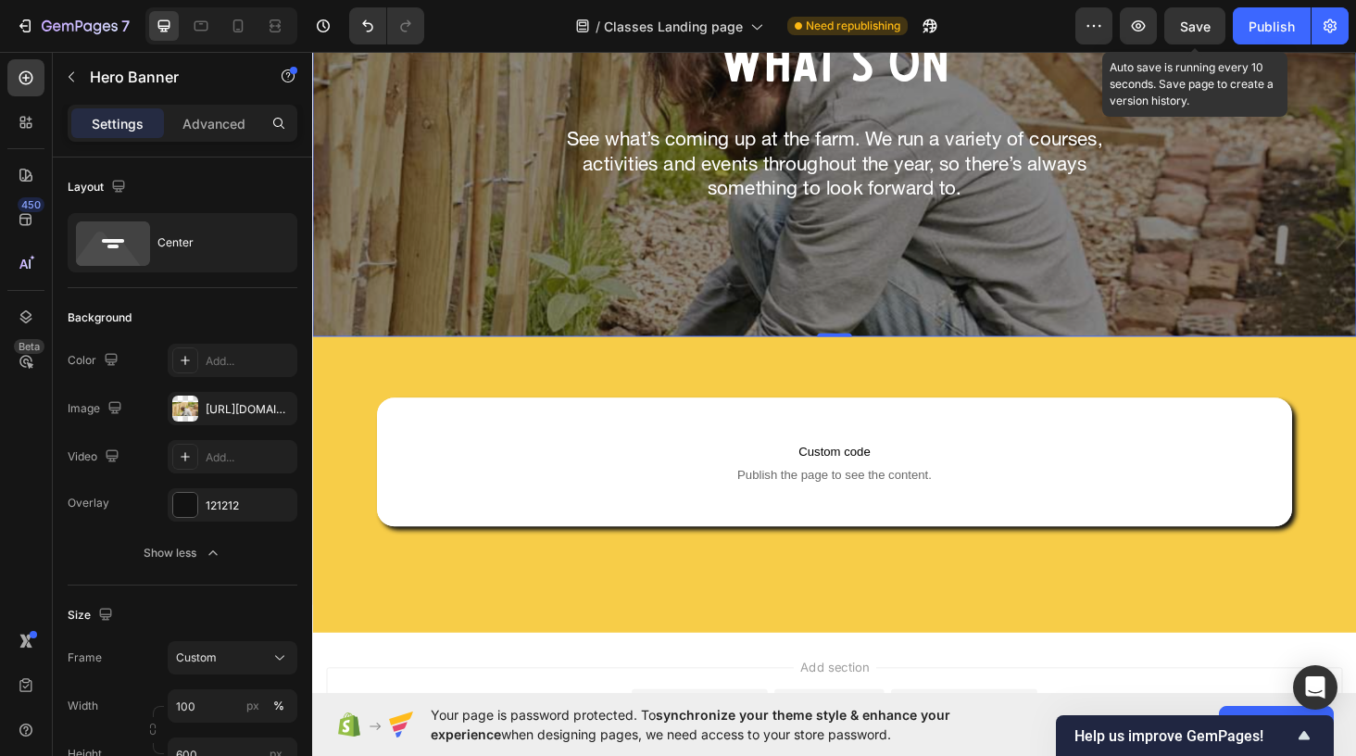
click at [1190, 27] on span "Save" at bounding box center [1195, 27] width 31 height 16
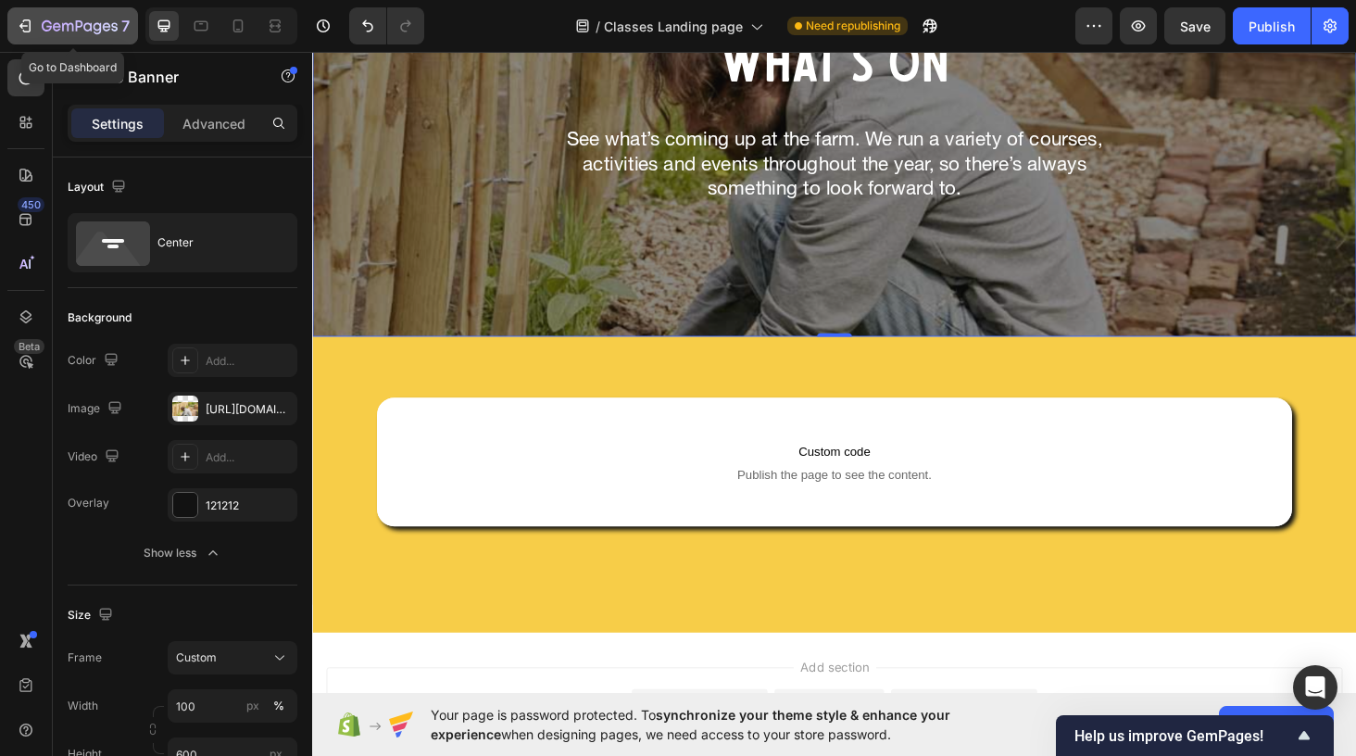
click at [54, 25] on icon "button" at bounding box center [57, 26] width 8 height 8
